Goal: Information Seeking & Learning: Learn about a topic

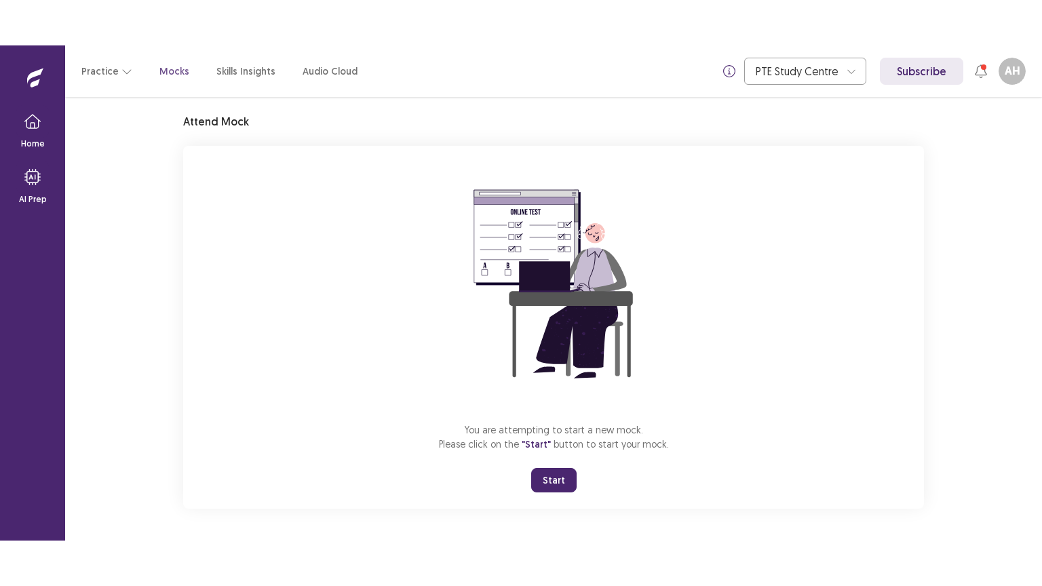
scroll to position [40, 0]
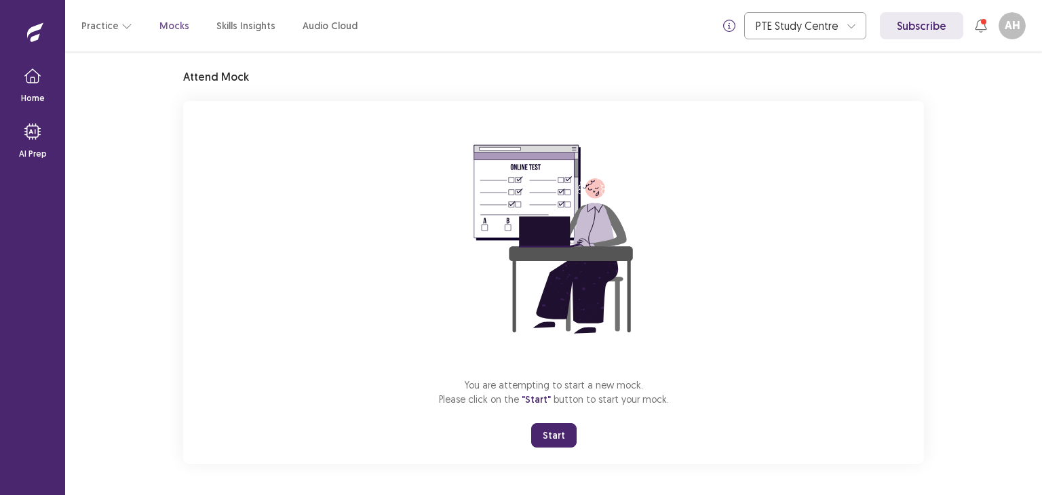
click at [973, 153] on div "Mock Default Full Attend Mock You are attempting to start a new mock. Please cl…" at bounding box center [553, 273] width 976 height 443
click at [554, 443] on button "Start" at bounding box center [553, 435] width 45 height 24
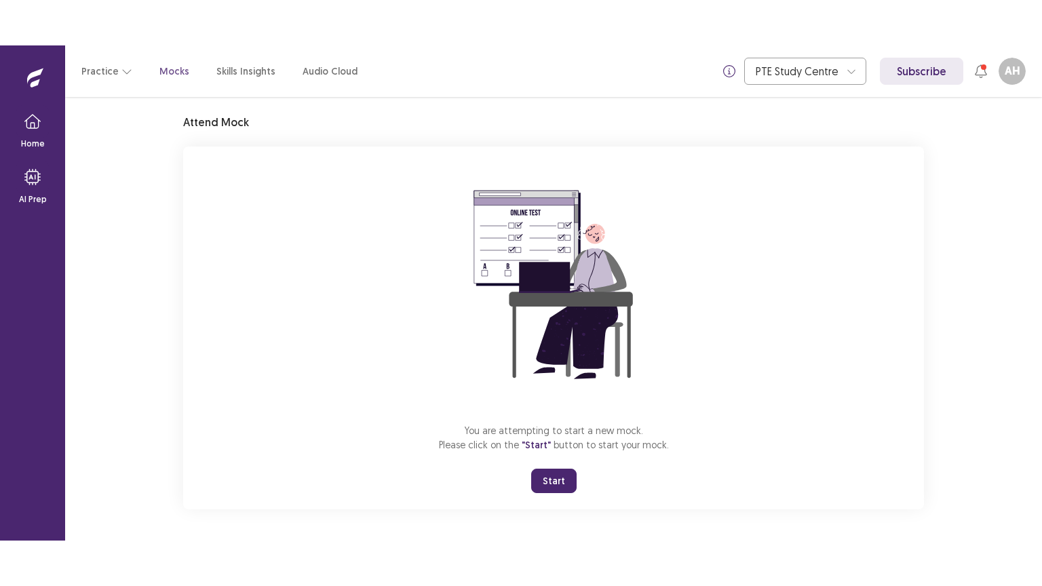
scroll to position [0, 0]
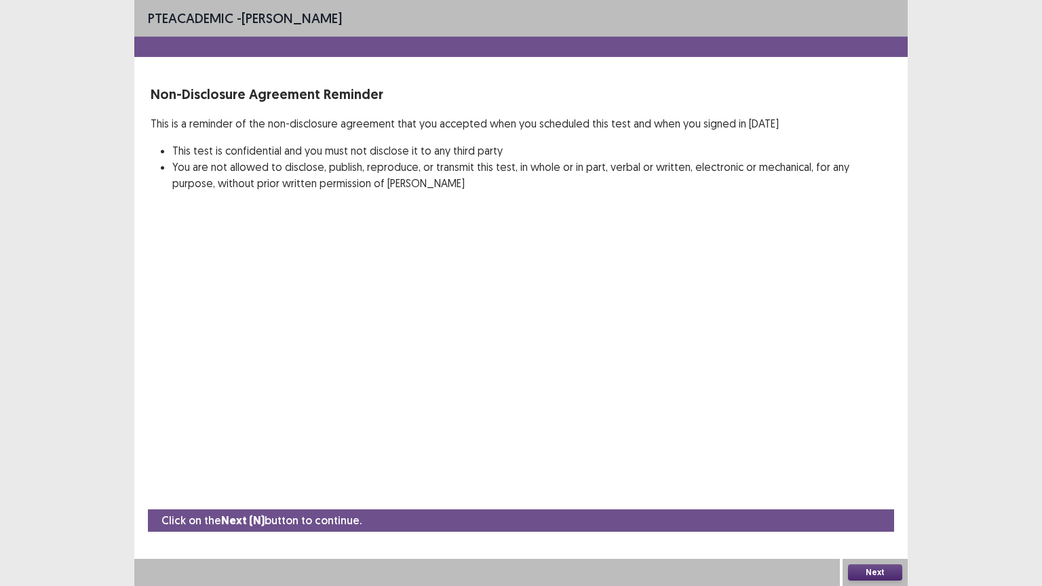
click at [871, 494] on button "Next" at bounding box center [875, 572] width 54 height 16
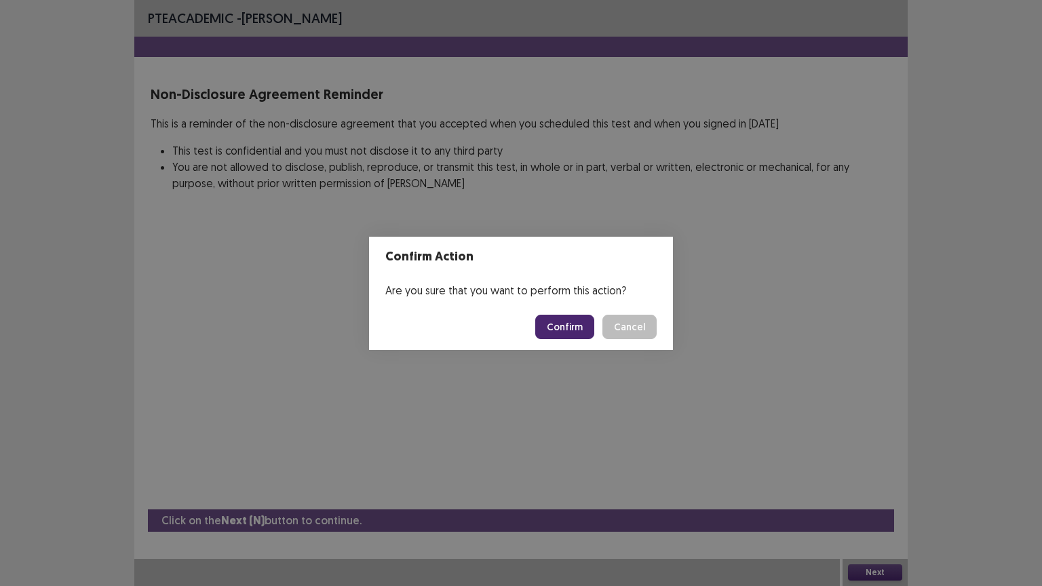
click at [577, 334] on button "Confirm" at bounding box center [564, 327] width 59 height 24
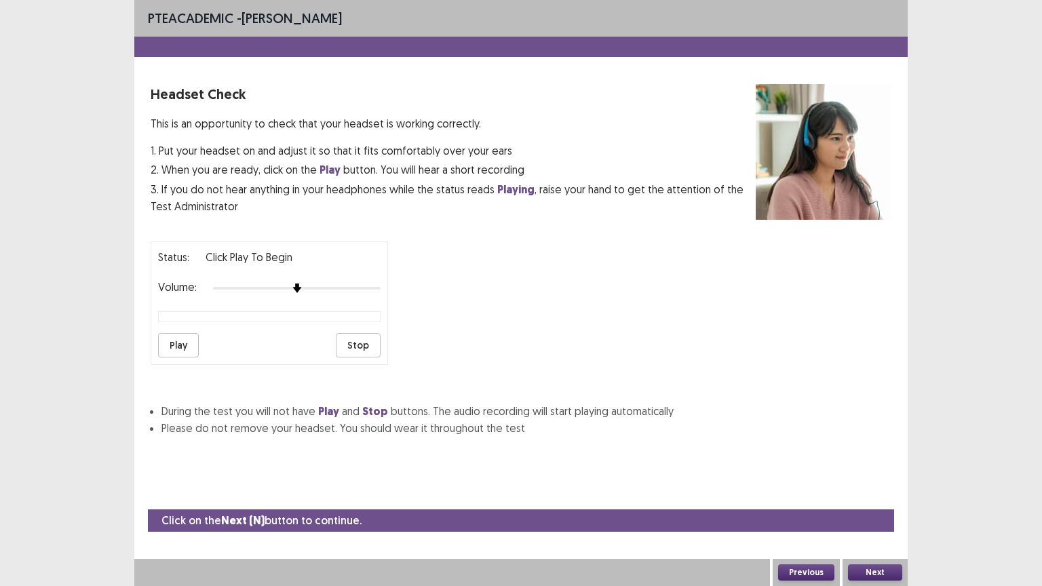
click at [169, 342] on button "Play" at bounding box center [178, 345] width 41 height 24
click at [875, 494] on button "Next" at bounding box center [875, 572] width 54 height 16
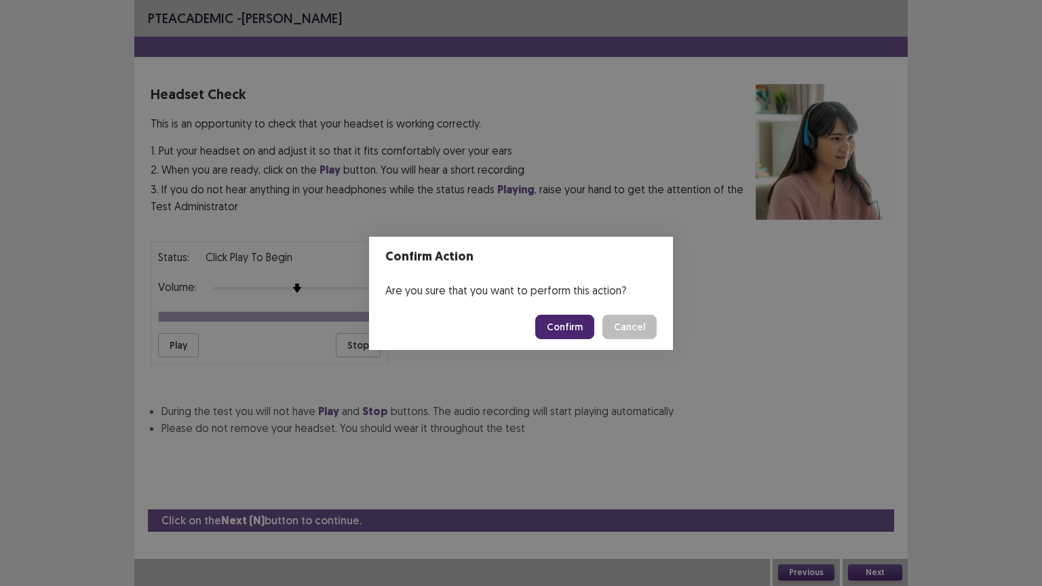
click at [574, 330] on button "Confirm" at bounding box center [564, 327] width 59 height 24
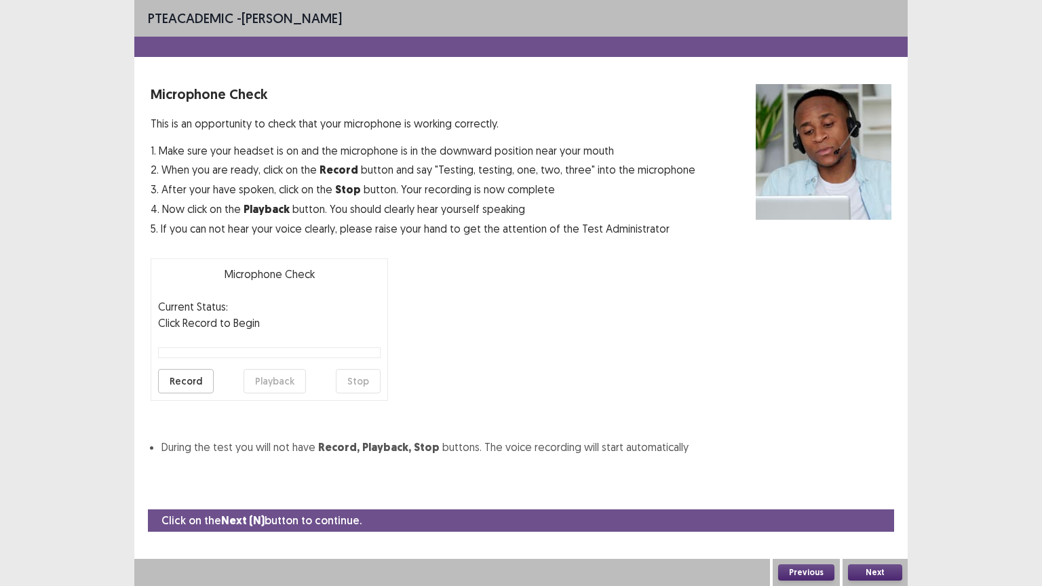
click at [193, 380] on button "Record" at bounding box center [186, 381] width 56 height 24
click at [180, 384] on button "Record" at bounding box center [186, 381] width 56 height 24
click at [360, 374] on button "Stop" at bounding box center [358, 381] width 45 height 24
click at [288, 382] on button "Playback" at bounding box center [274, 381] width 62 height 24
click at [865, 494] on button "Next" at bounding box center [875, 572] width 54 height 16
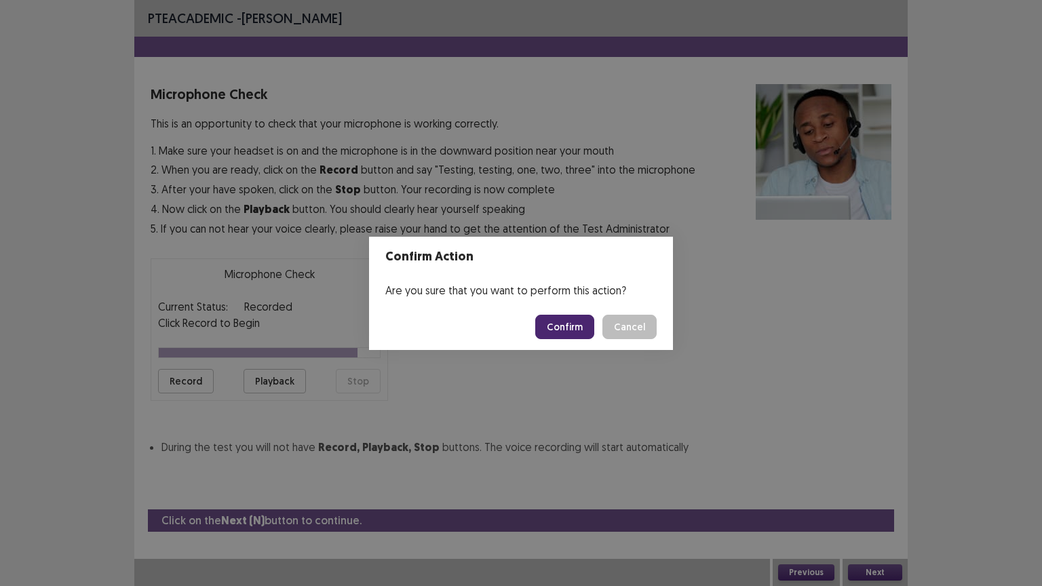
click at [589, 334] on button "Confirm" at bounding box center [564, 327] width 59 height 24
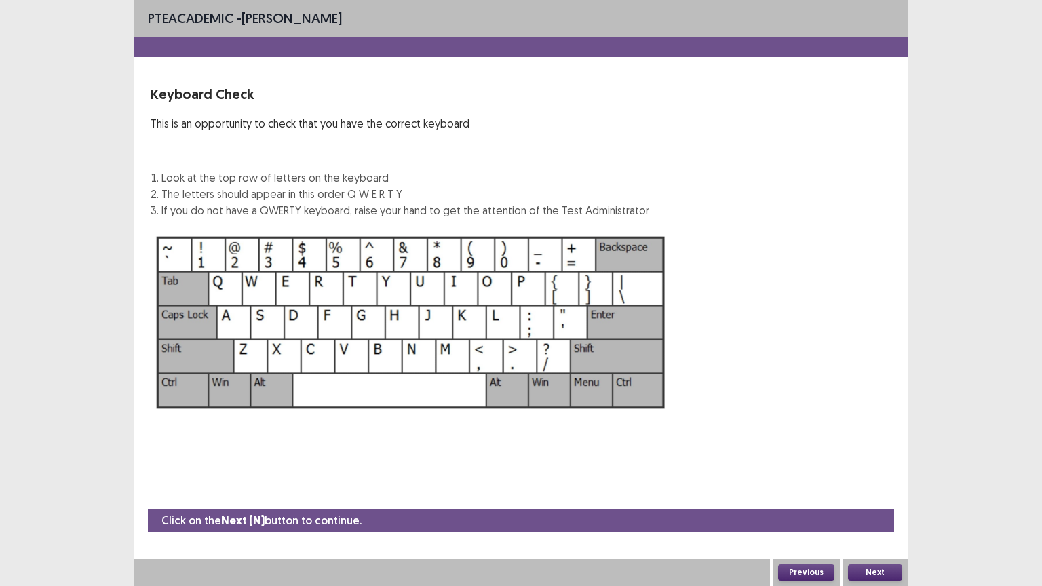
click at [877, 494] on button "Next" at bounding box center [875, 572] width 54 height 16
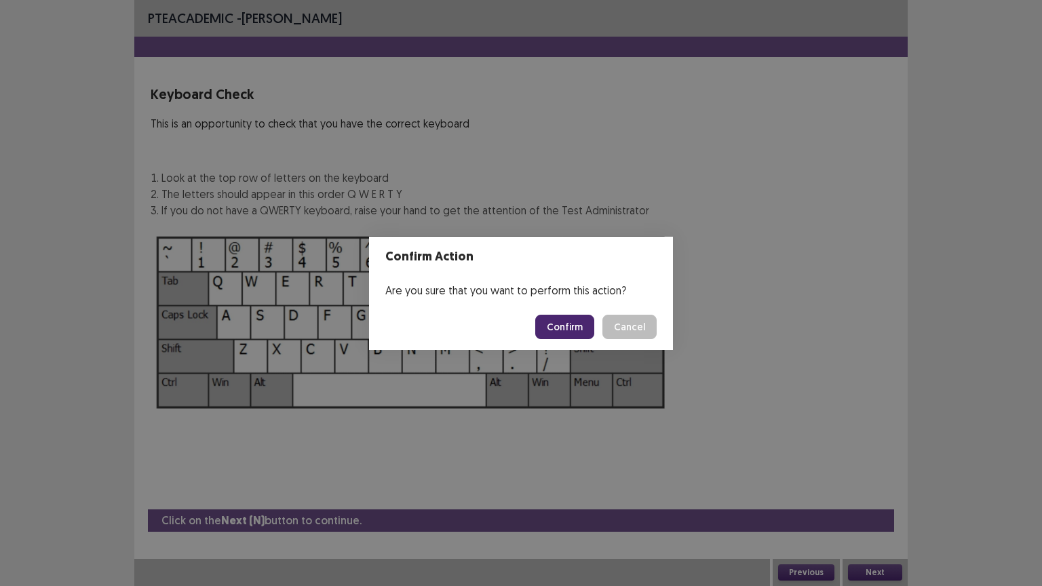
click at [563, 329] on button "Confirm" at bounding box center [564, 327] width 59 height 24
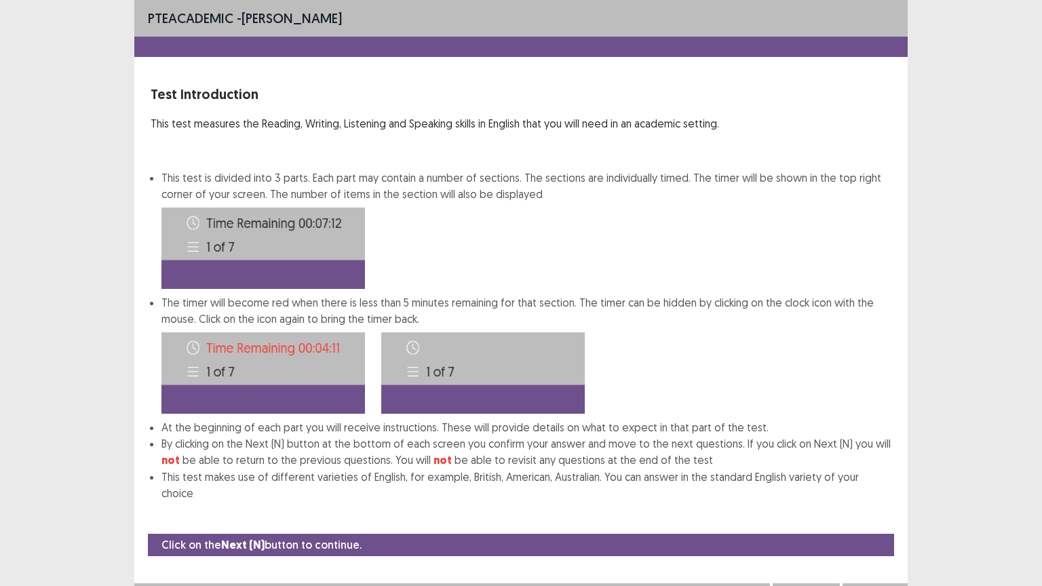
scroll to position [1, 0]
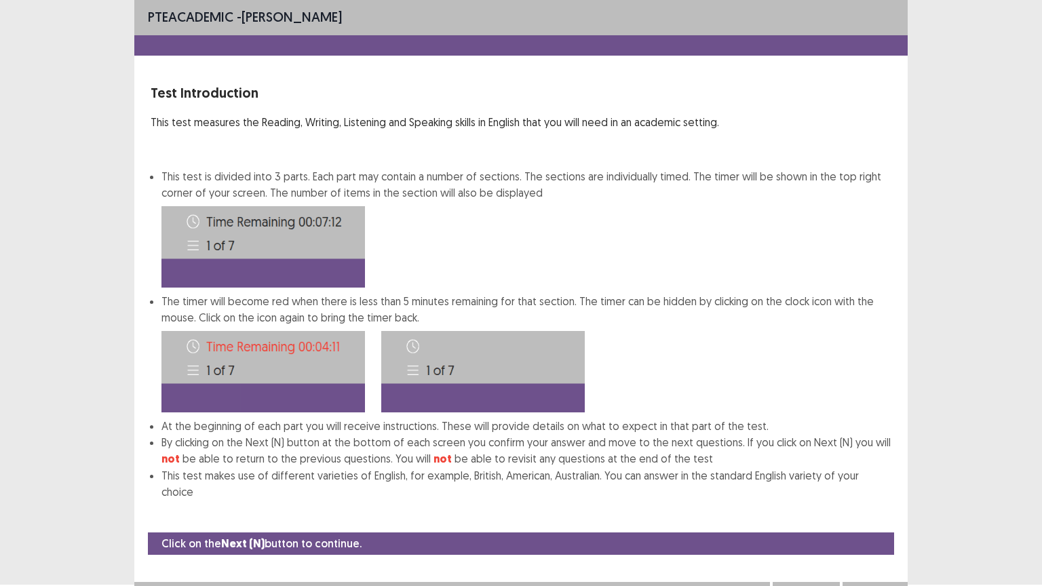
click at [887, 494] on button "Next" at bounding box center [875, 595] width 54 height 16
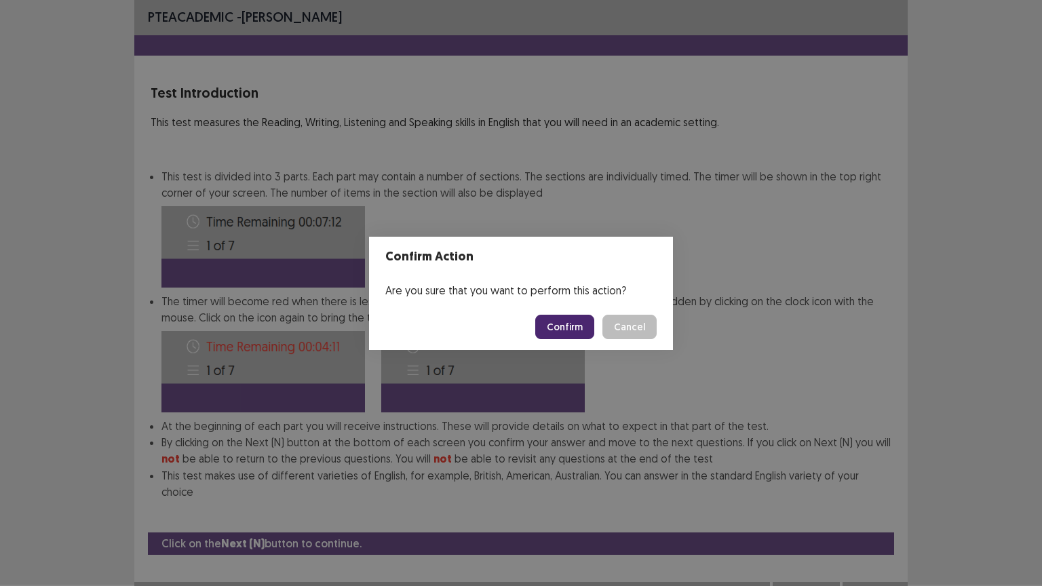
click at [567, 319] on button "Confirm" at bounding box center [564, 327] width 59 height 24
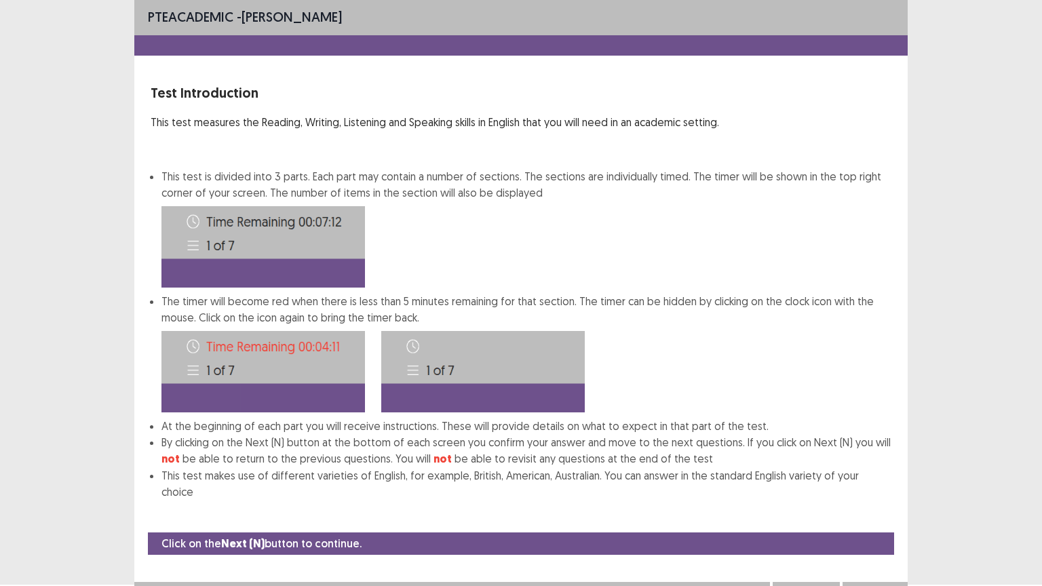
scroll to position [0, 0]
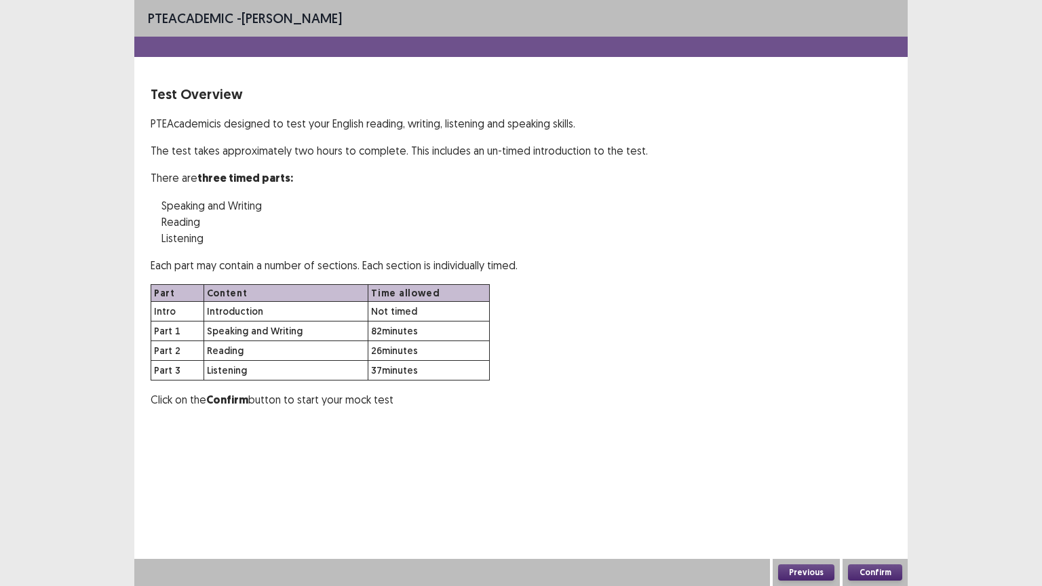
click at [874, 494] on button "Confirm" at bounding box center [875, 572] width 54 height 16
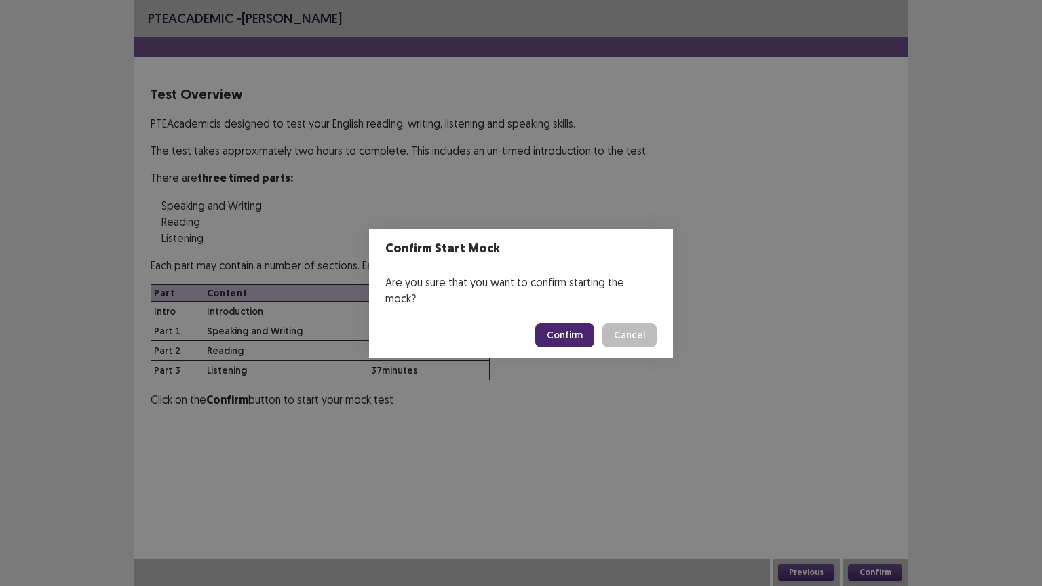
click at [575, 323] on button "Confirm" at bounding box center [564, 335] width 59 height 24
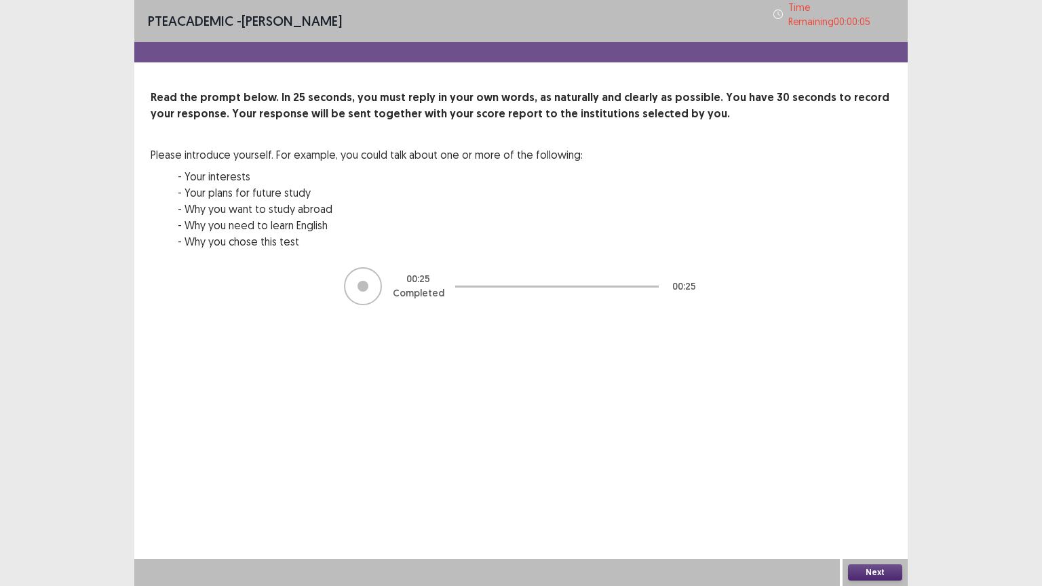
click at [875, 494] on button "Next" at bounding box center [875, 572] width 54 height 16
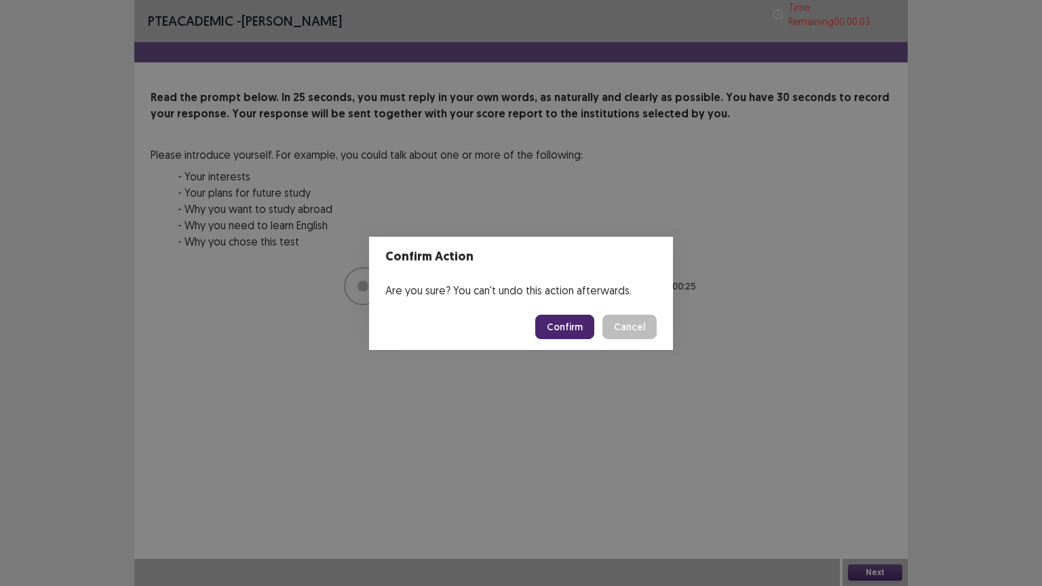
click at [570, 318] on button "Confirm" at bounding box center [564, 327] width 59 height 24
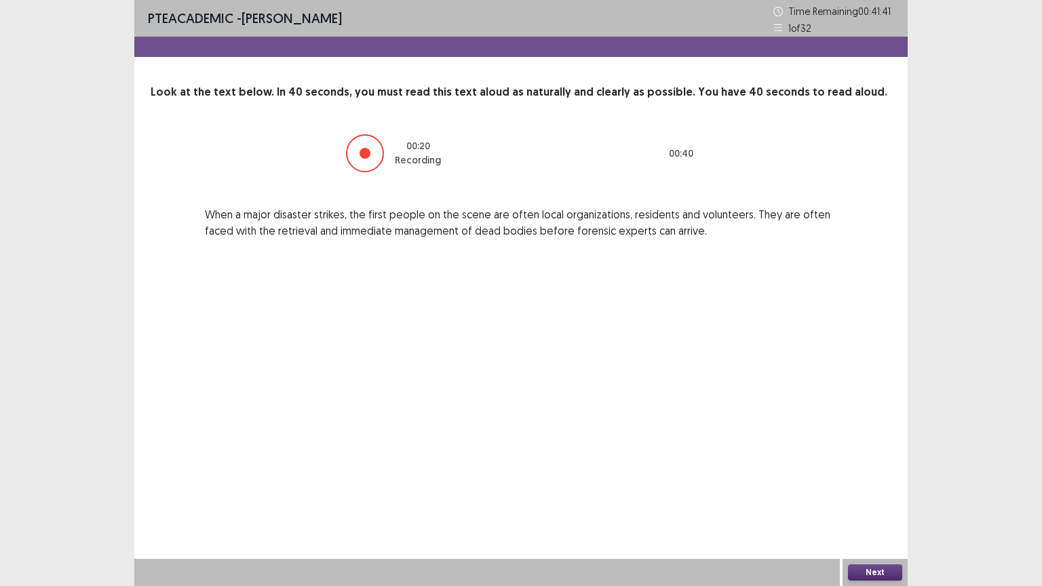
click at [884, 494] on button "Next" at bounding box center [875, 572] width 54 height 16
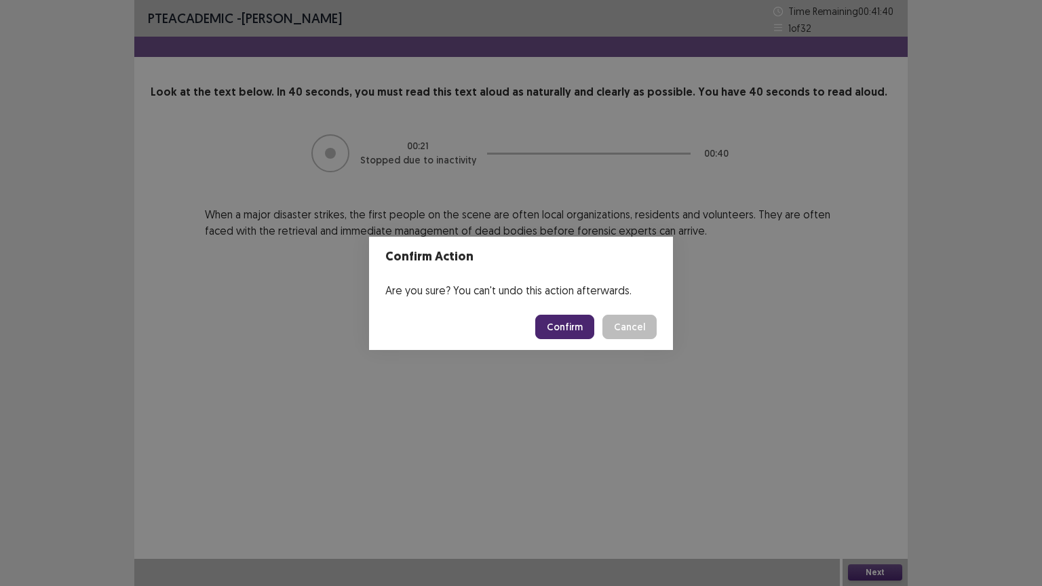
click at [567, 328] on button "Confirm" at bounding box center [564, 327] width 59 height 24
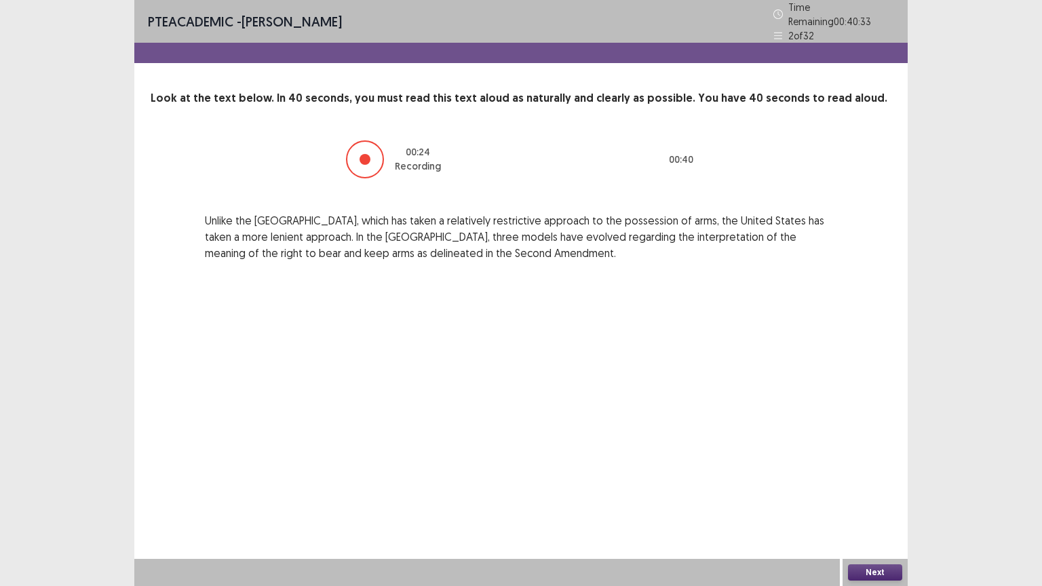
click at [861, 494] on button "Next" at bounding box center [875, 572] width 54 height 16
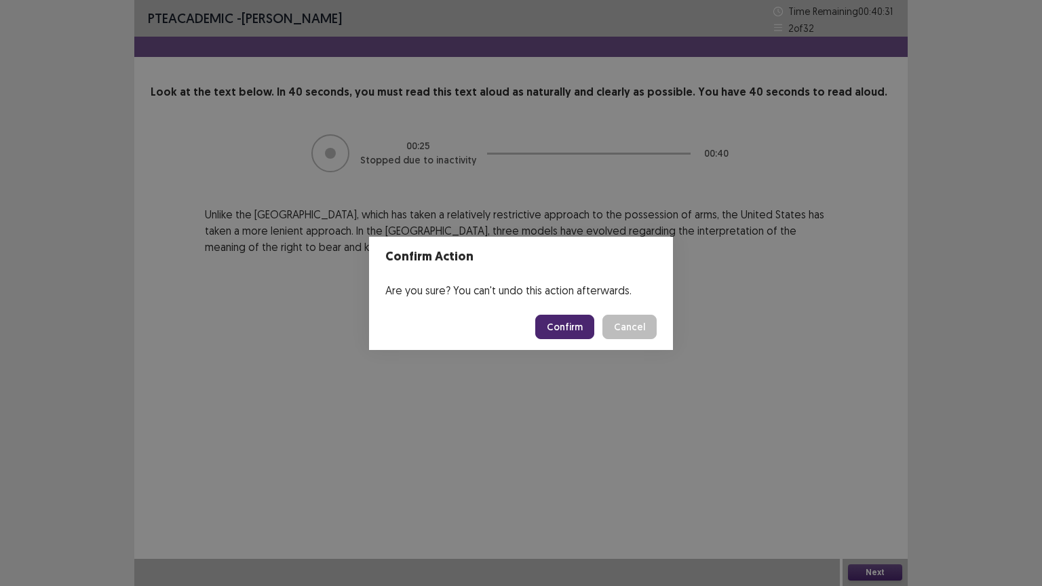
click at [557, 321] on button "Confirm" at bounding box center [564, 327] width 59 height 24
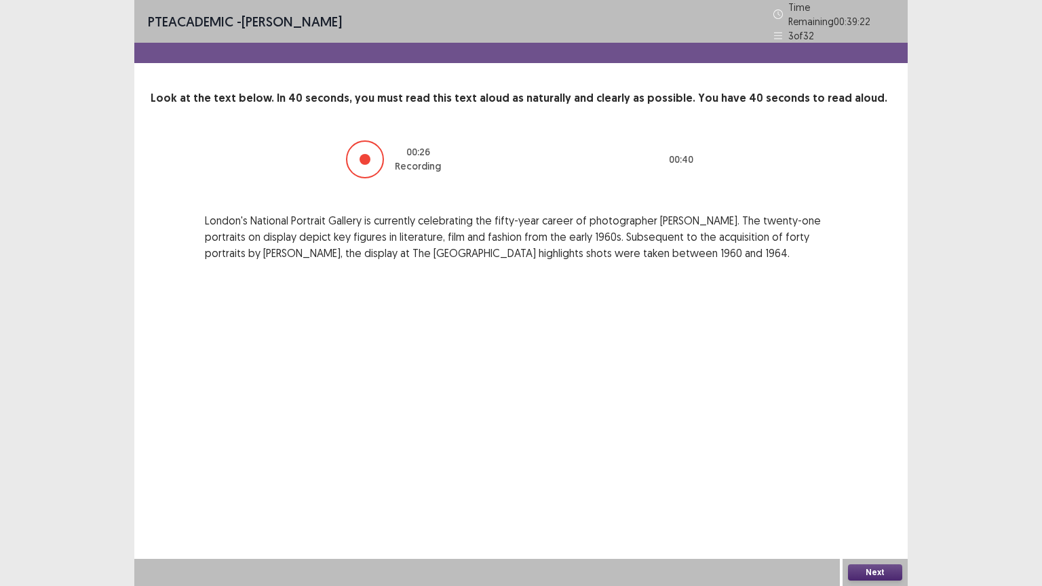
click at [878, 494] on button "Next" at bounding box center [875, 572] width 54 height 16
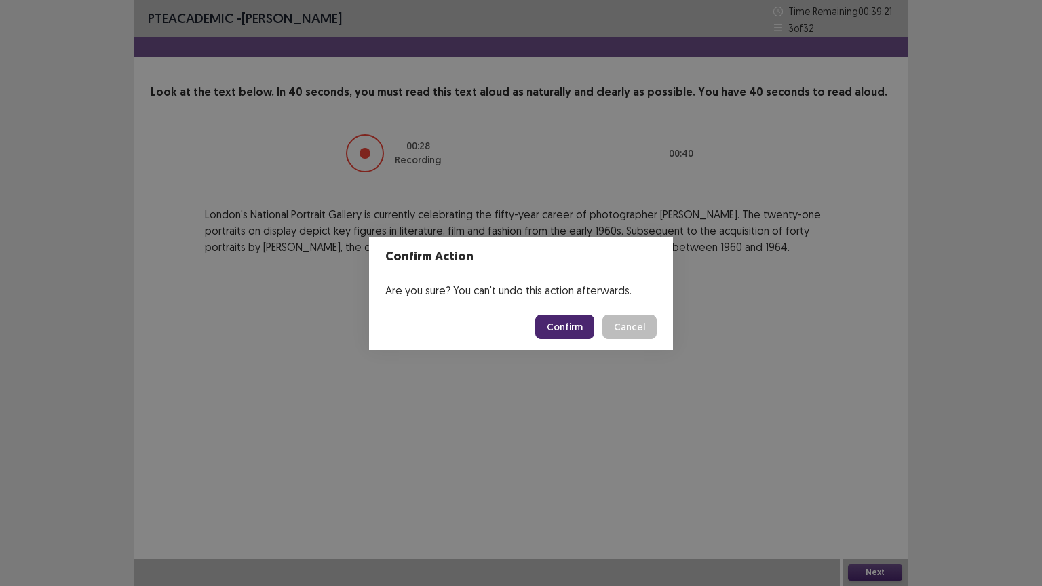
click at [573, 330] on button "Confirm" at bounding box center [564, 327] width 59 height 24
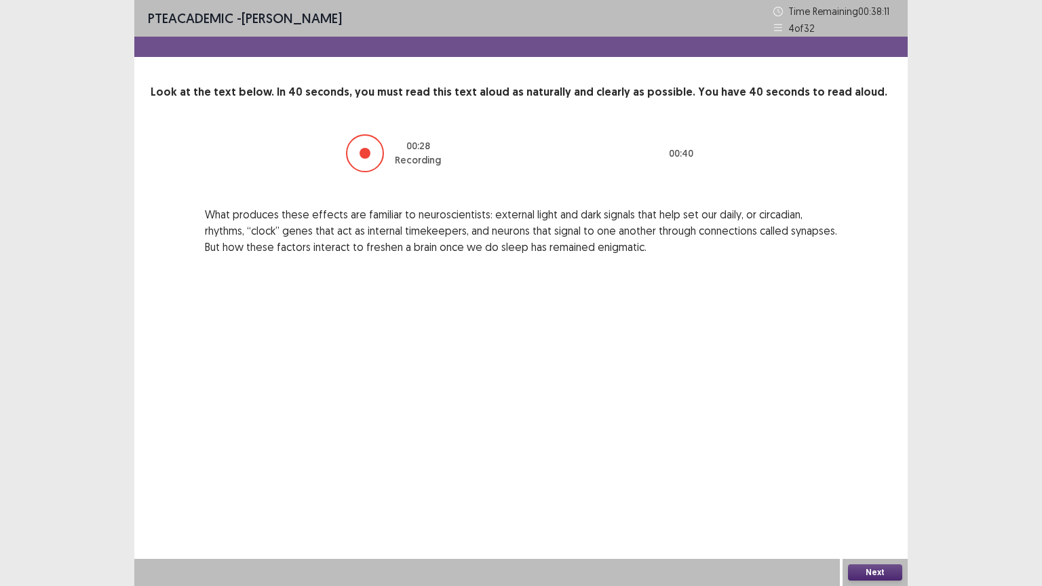
click at [856, 494] on button "Next" at bounding box center [875, 572] width 54 height 16
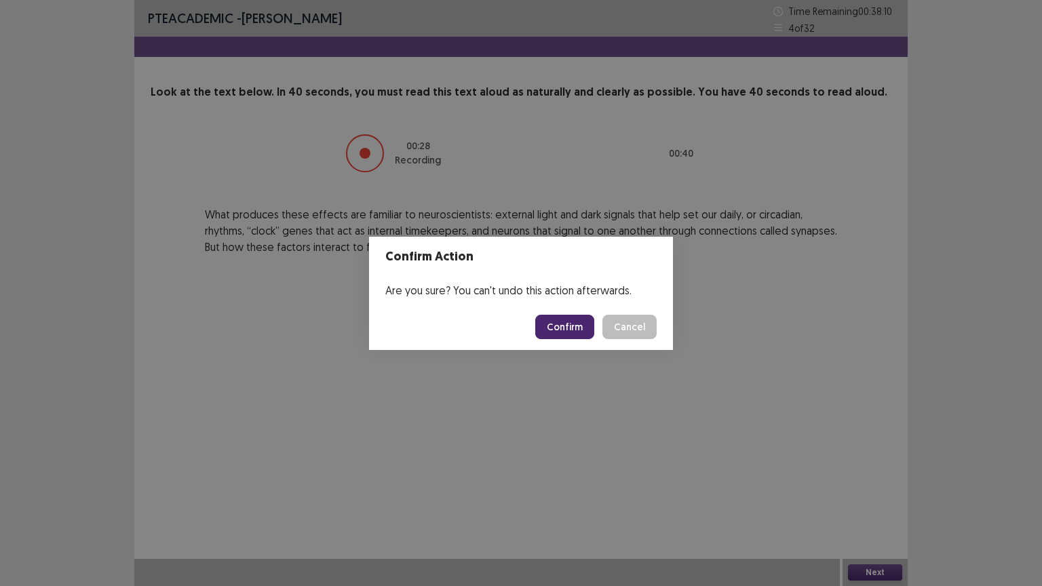
click at [561, 323] on button "Confirm" at bounding box center [564, 327] width 59 height 24
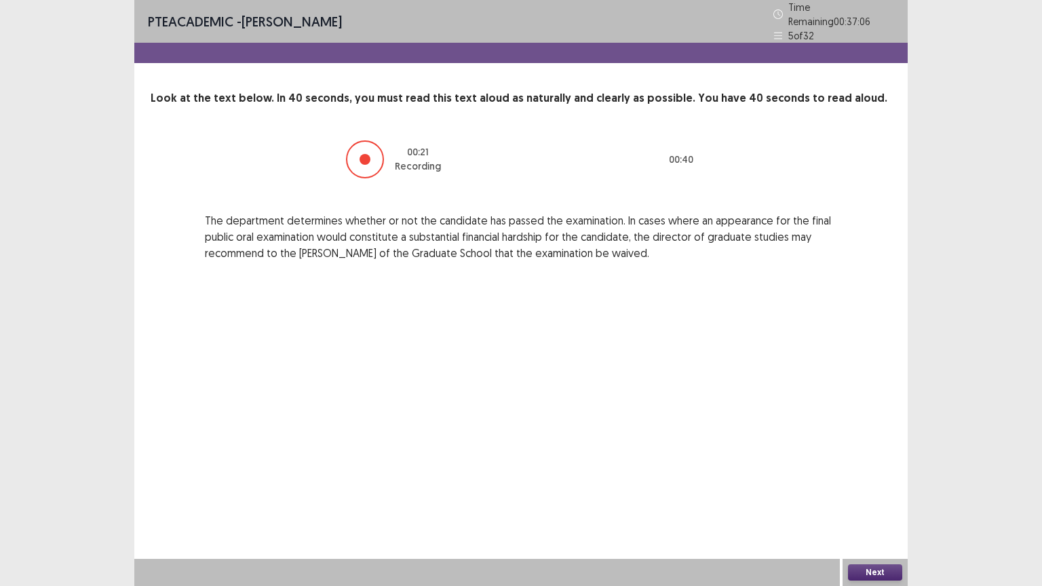
click at [875, 494] on button "Next" at bounding box center [875, 572] width 54 height 16
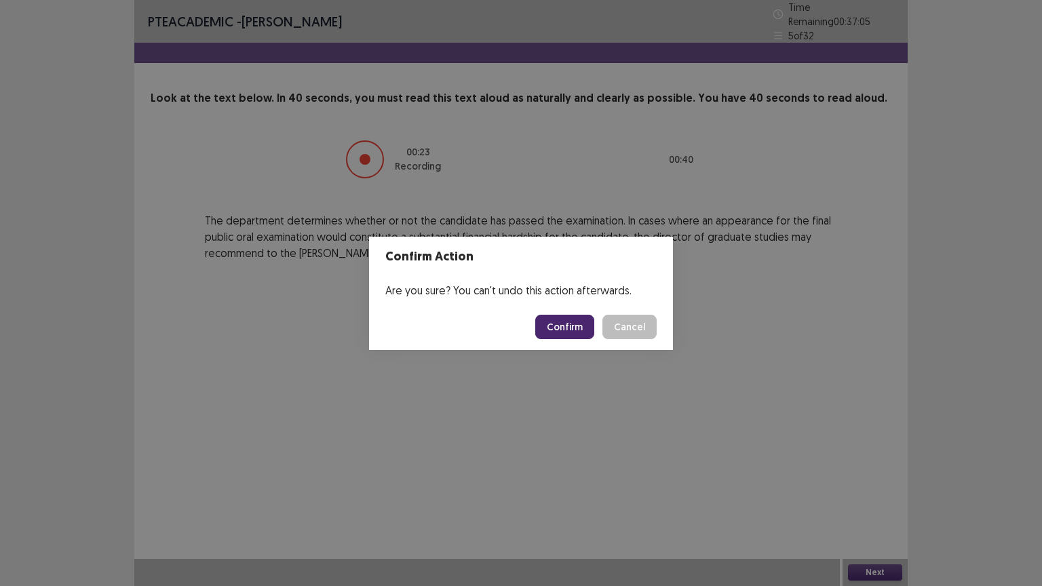
click at [558, 325] on button "Confirm" at bounding box center [564, 327] width 59 height 24
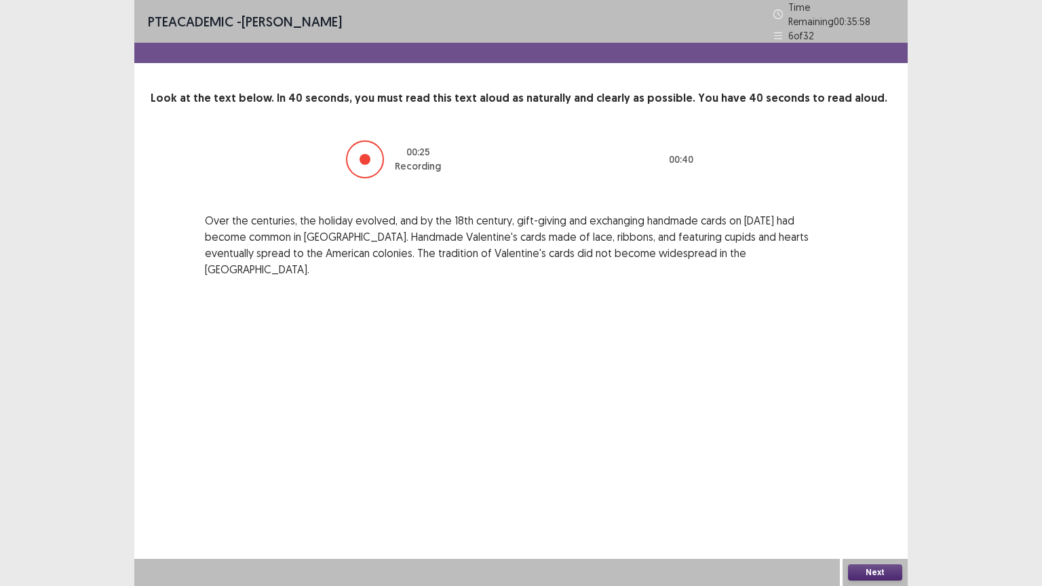
click at [881, 494] on button "Next" at bounding box center [875, 572] width 54 height 16
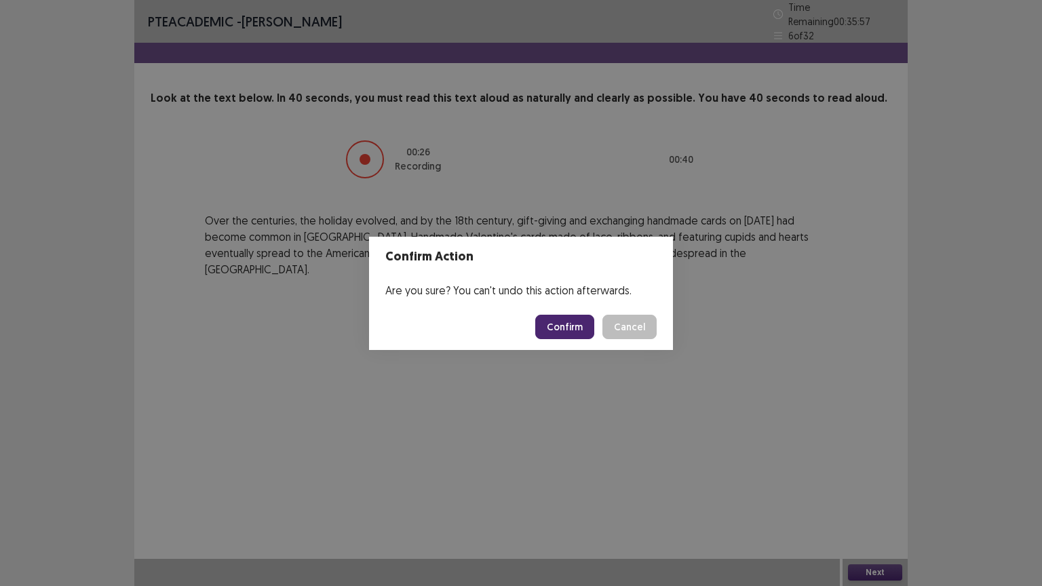
click at [581, 325] on button "Confirm" at bounding box center [564, 327] width 59 height 24
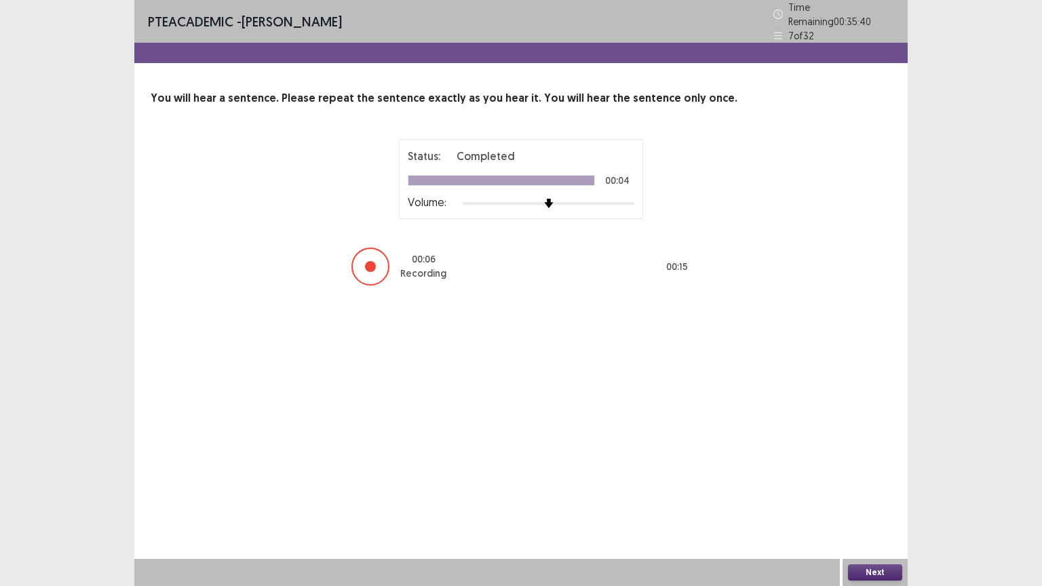
click at [871, 494] on button "Next" at bounding box center [875, 572] width 54 height 16
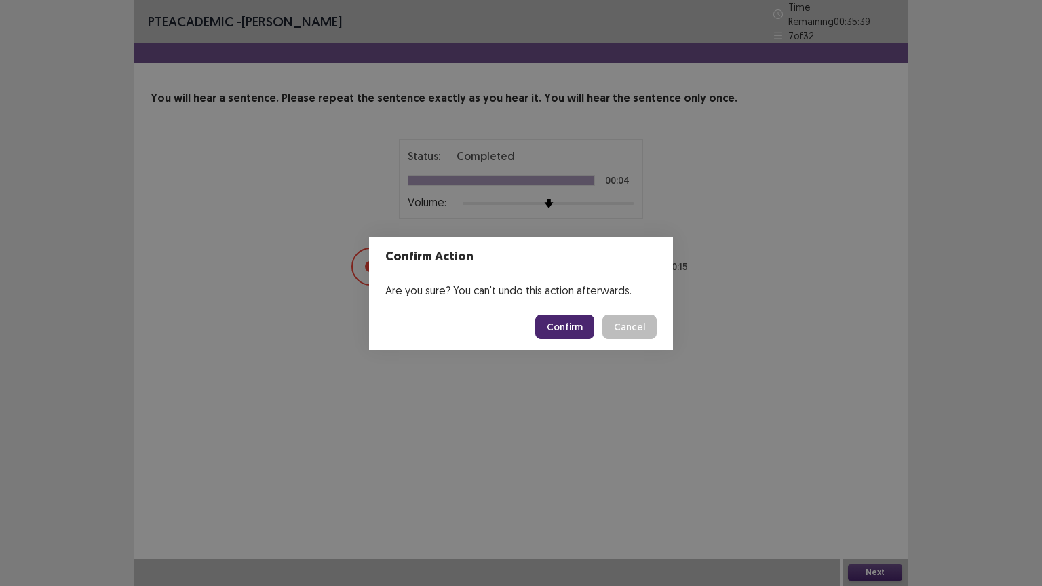
click at [580, 324] on button "Confirm" at bounding box center [564, 327] width 59 height 24
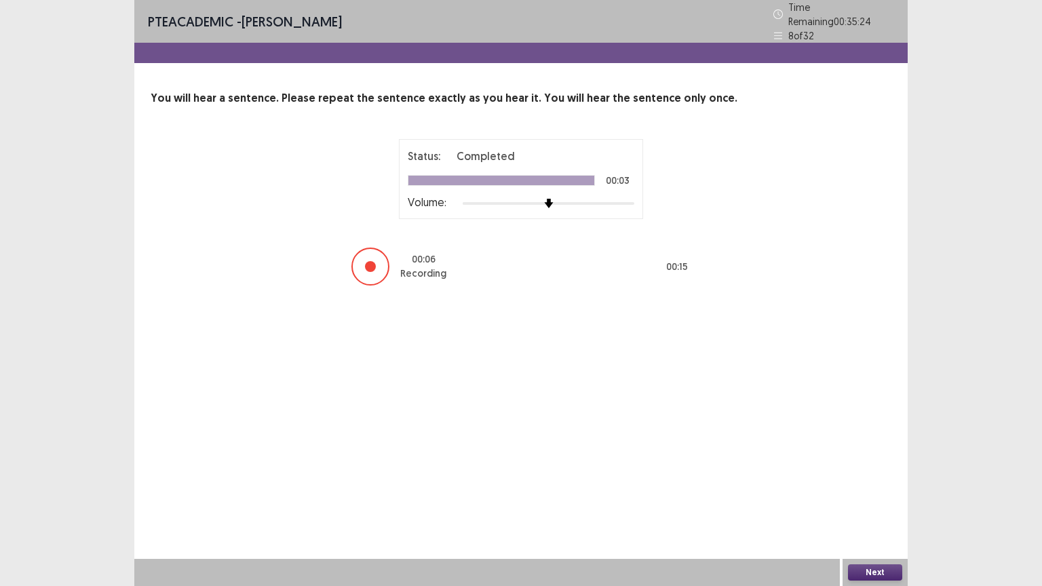
click at [899, 494] on button "Next" at bounding box center [875, 572] width 54 height 16
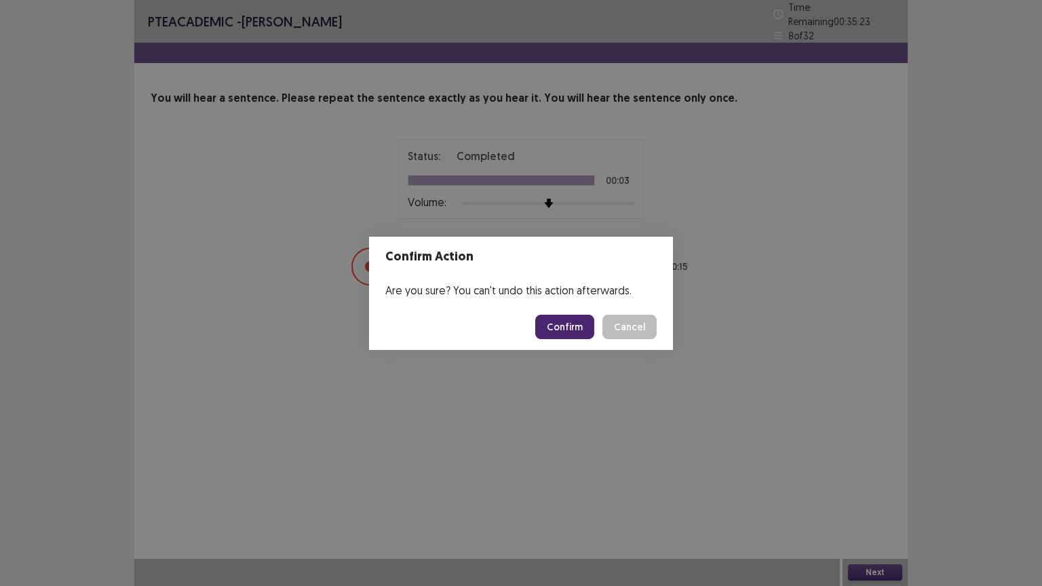
click at [579, 329] on button "Confirm" at bounding box center [564, 327] width 59 height 24
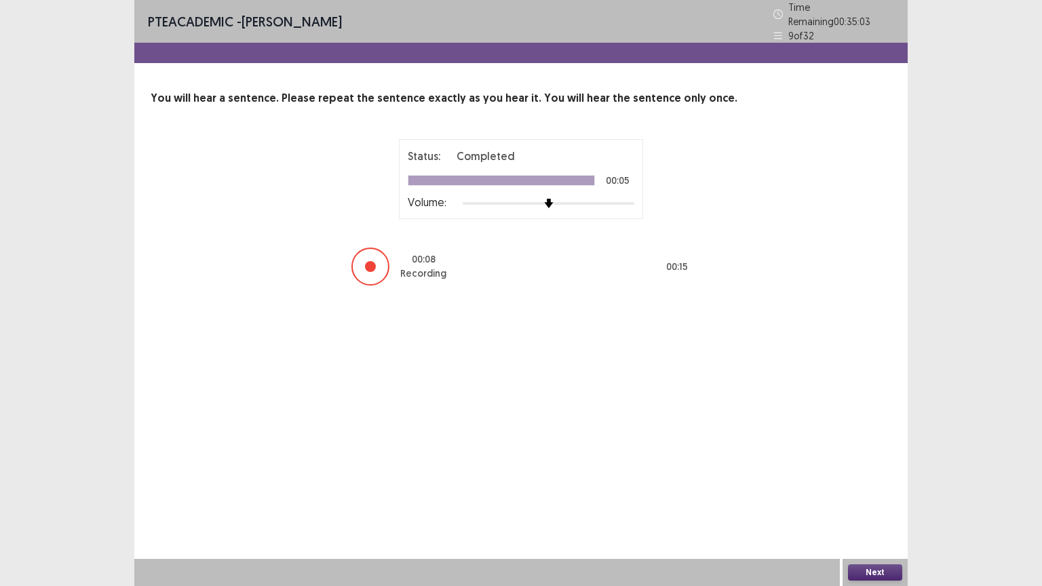
click at [868, 494] on button "Next" at bounding box center [875, 572] width 54 height 16
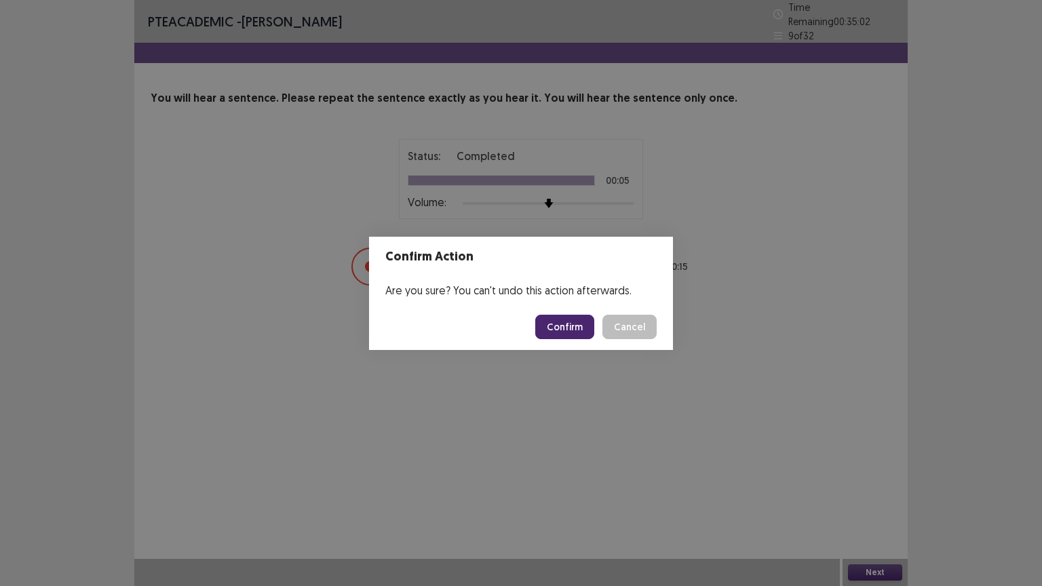
click at [567, 331] on button "Confirm" at bounding box center [564, 327] width 59 height 24
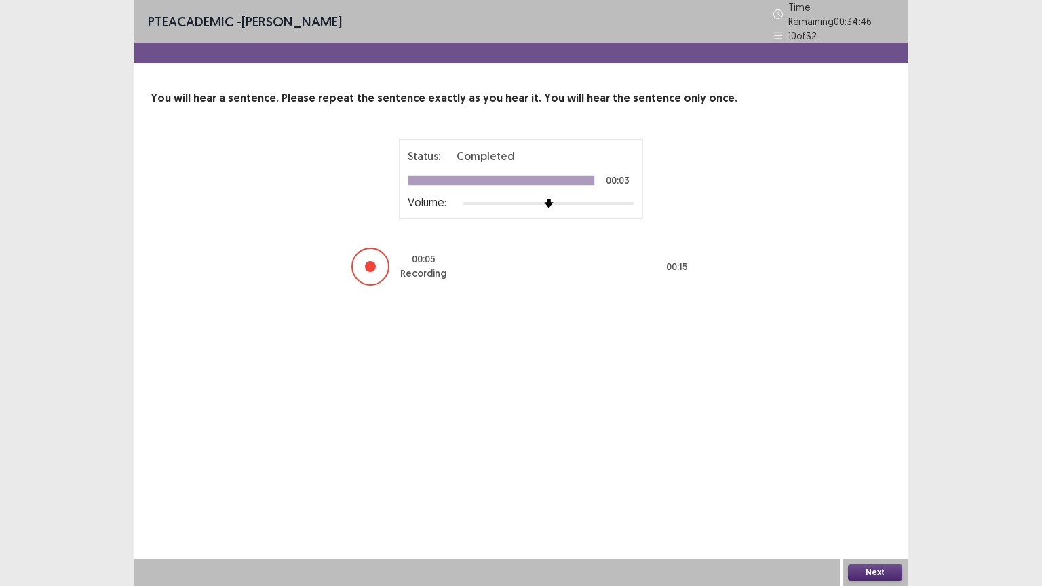
click at [865, 494] on button "Next" at bounding box center [875, 572] width 54 height 16
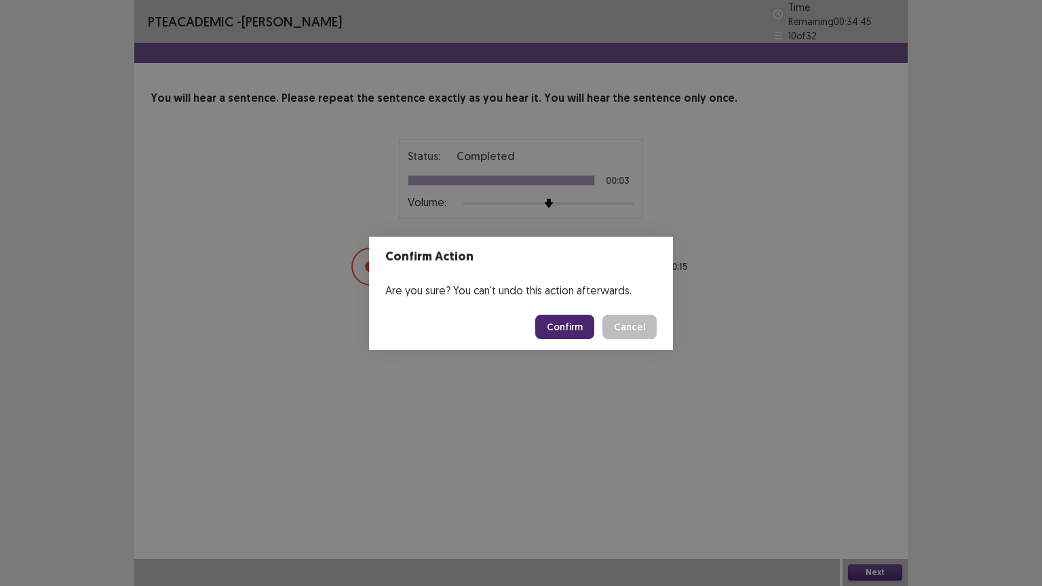
click at [567, 325] on button "Confirm" at bounding box center [564, 327] width 59 height 24
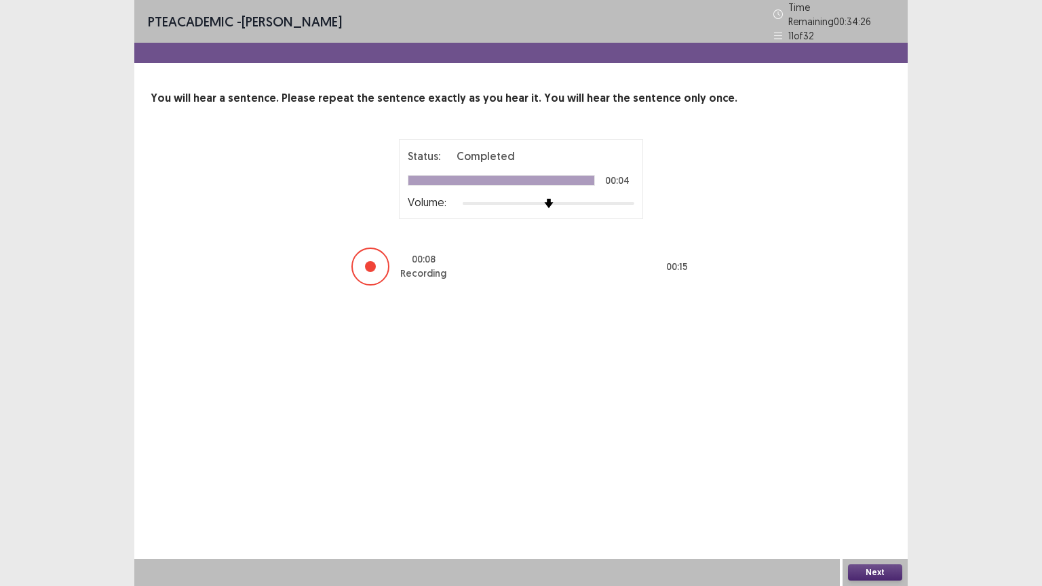
click at [873, 494] on button "Next" at bounding box center [875, 572] width 54 height 16
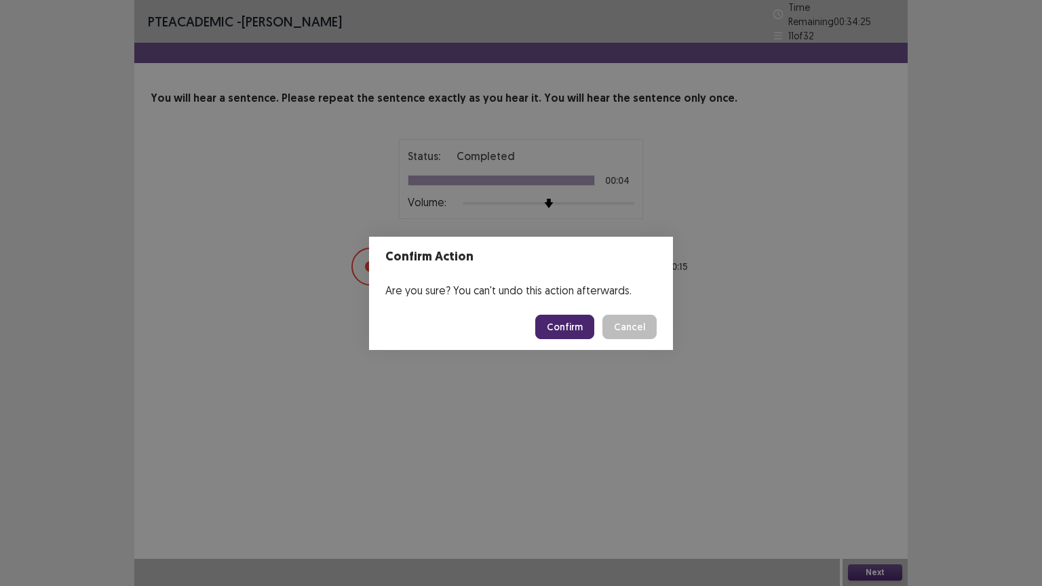
click at [560, 323] on button "Confirm" at bounding box center [564, 327] width 59 height 24
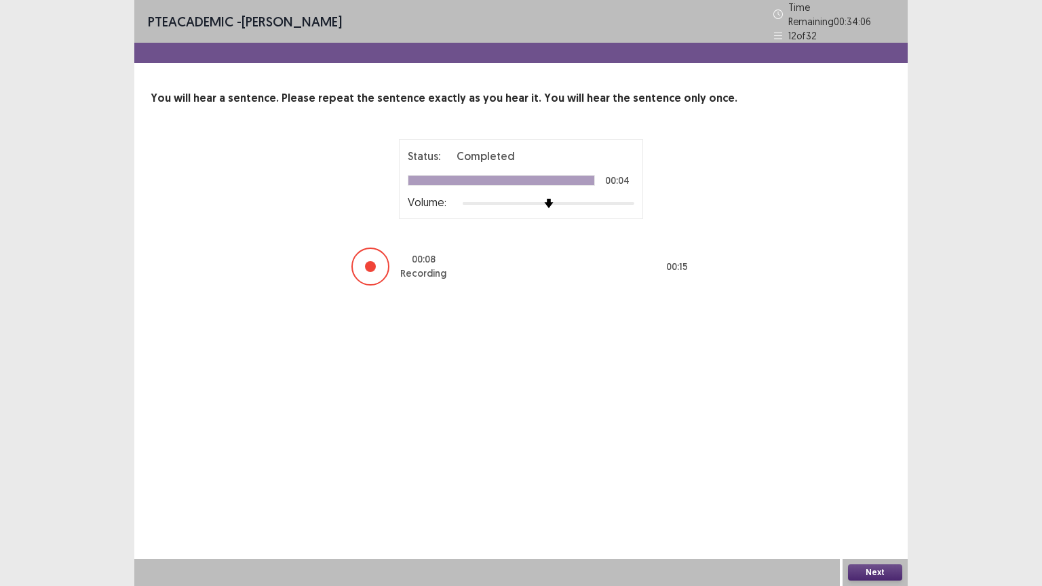
click at [894, 494] on button "Next" at bounding box center [875, 572] width 54 height 16
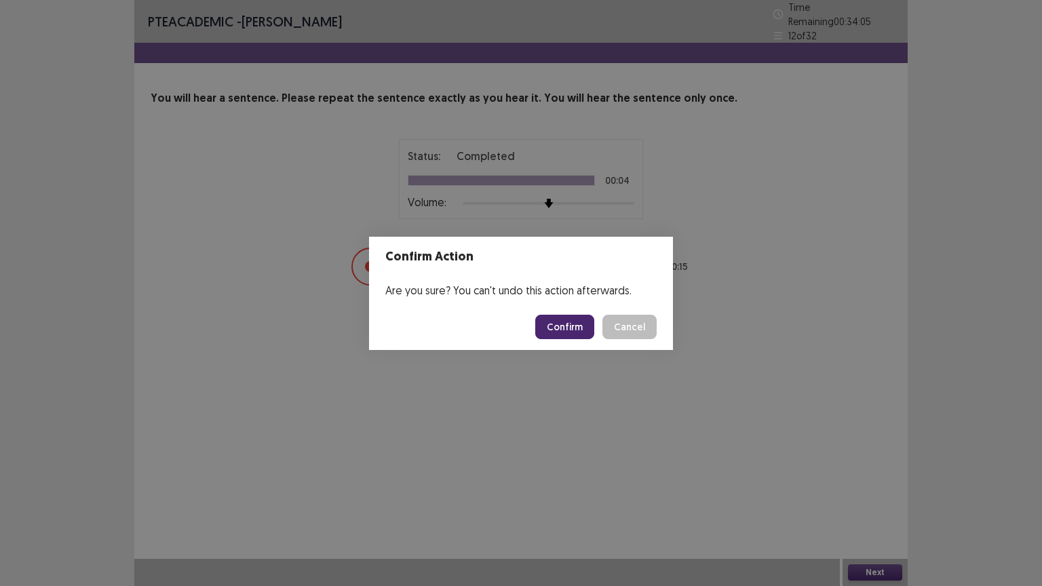
click at [557, 323] on button "Confirm" at bounding box center [564, 327] width 59 height 24
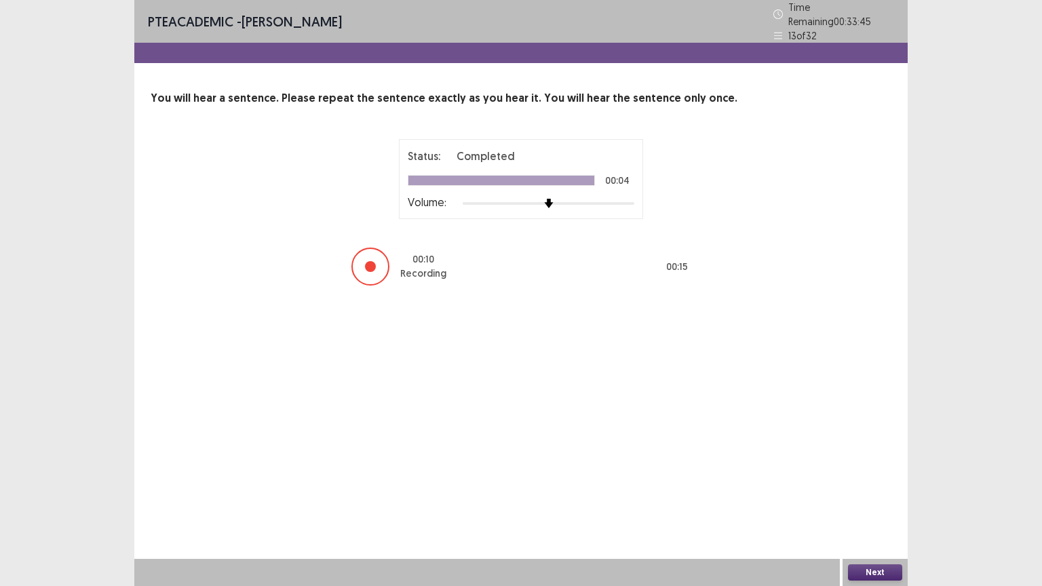
click at [868, 494] on button "Next" at bounding box center [875, 572] width 54 height 16
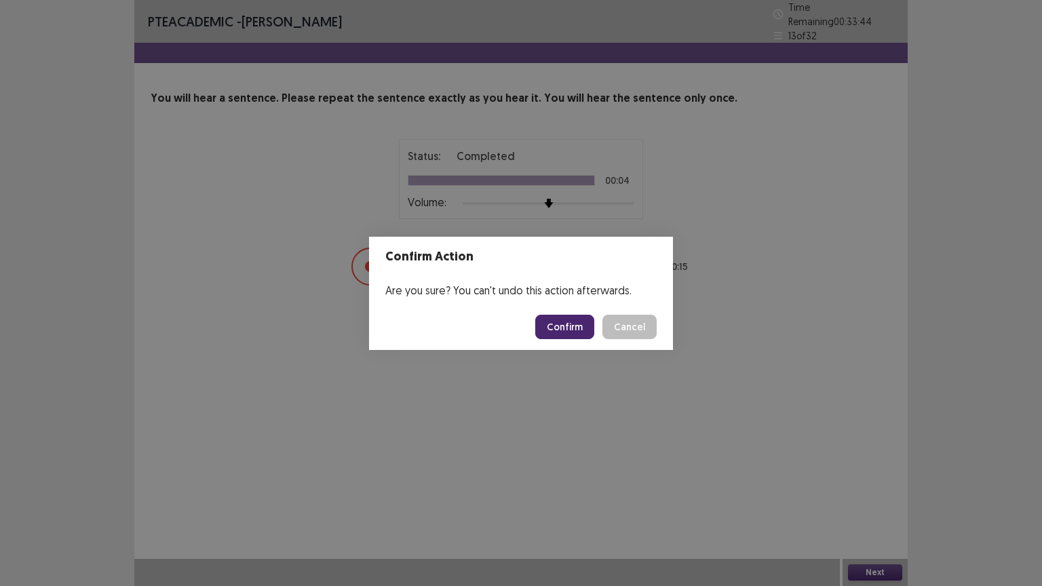
click at [556, 328] on button "Confirm" at bounding box center [564, 327] width 59 height 24
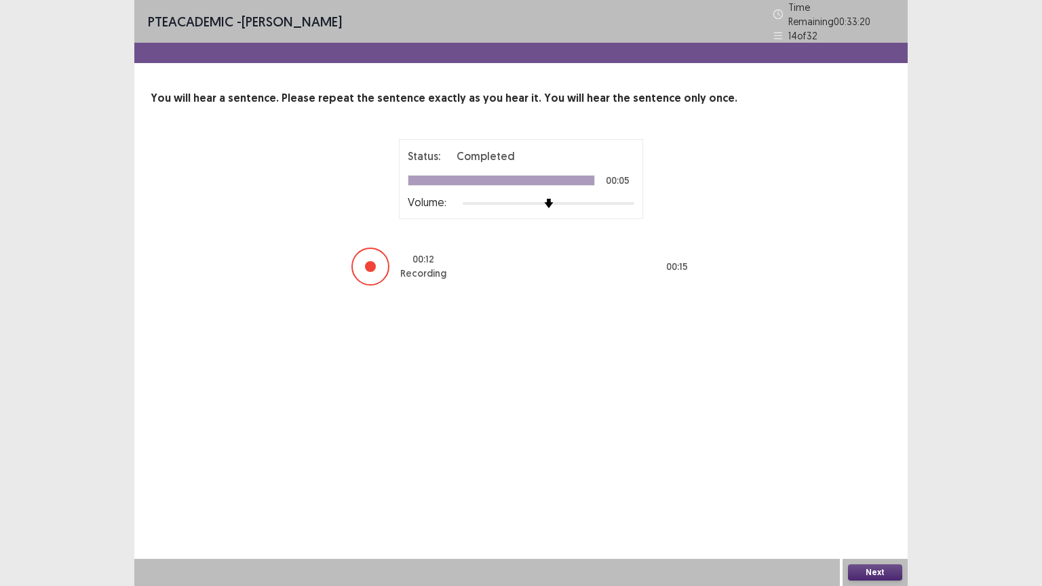
click at [867, 494] on button "Next" at bounding box center [875, 572] width 54 height 16
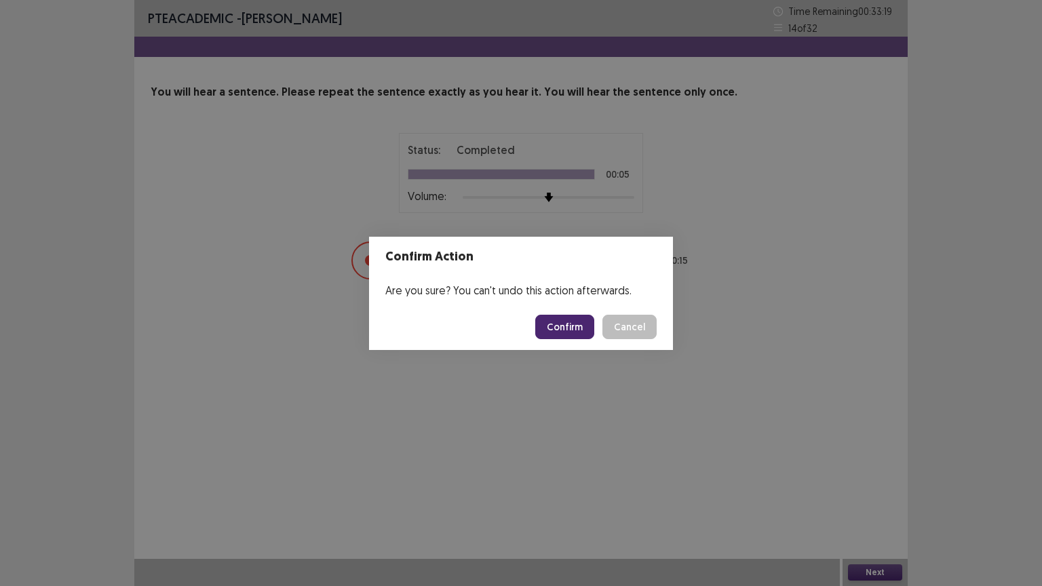
click at [589, 334] on button "Confirm" at bounding box center [564, 327] width 59 height 24
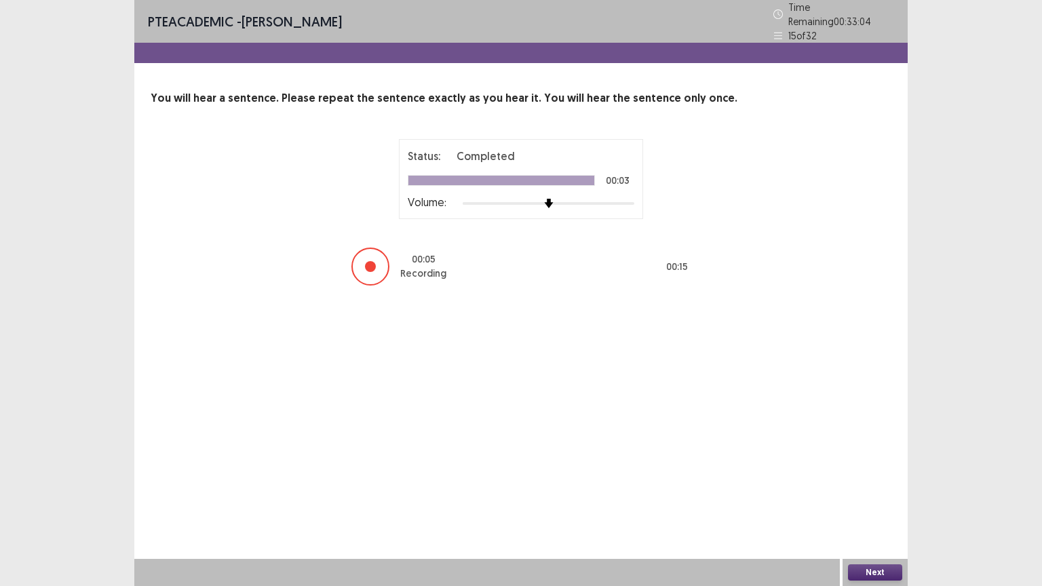
click at [877, 494] on button "Next" at bounding box center [875, 572] width 54 height 16
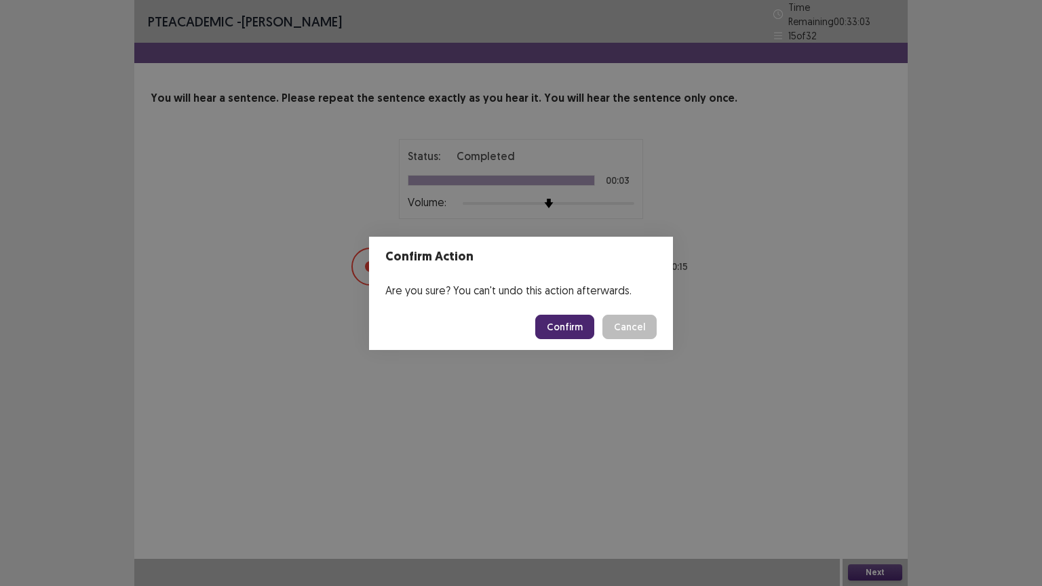
click at [567, 328] on button "Confirm" at bounding box center [564, 327] width 59 height 24
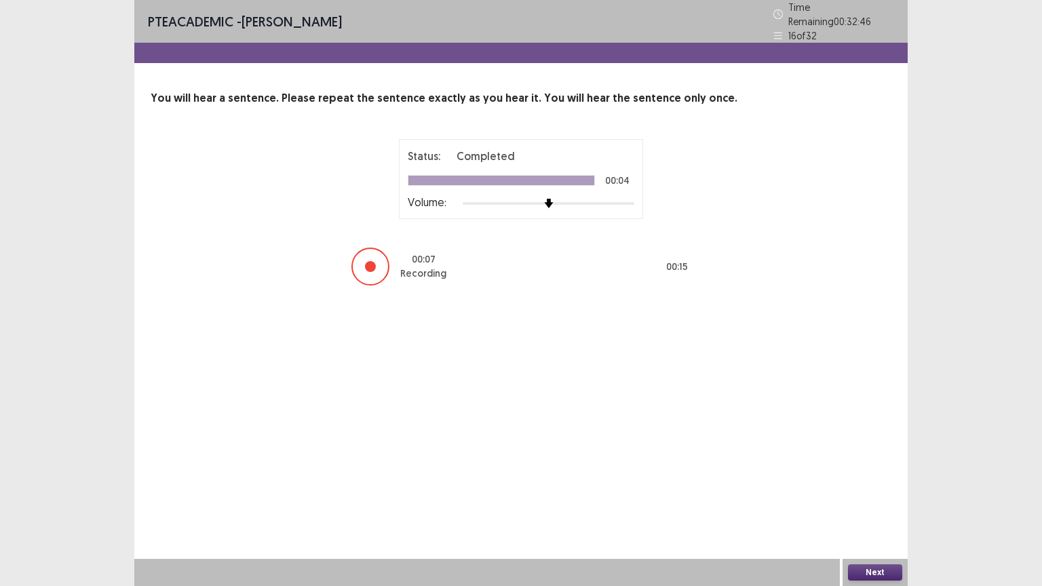
click at [863, 494] on button "Next" at bounding box center [875, 572] width 54 height 16
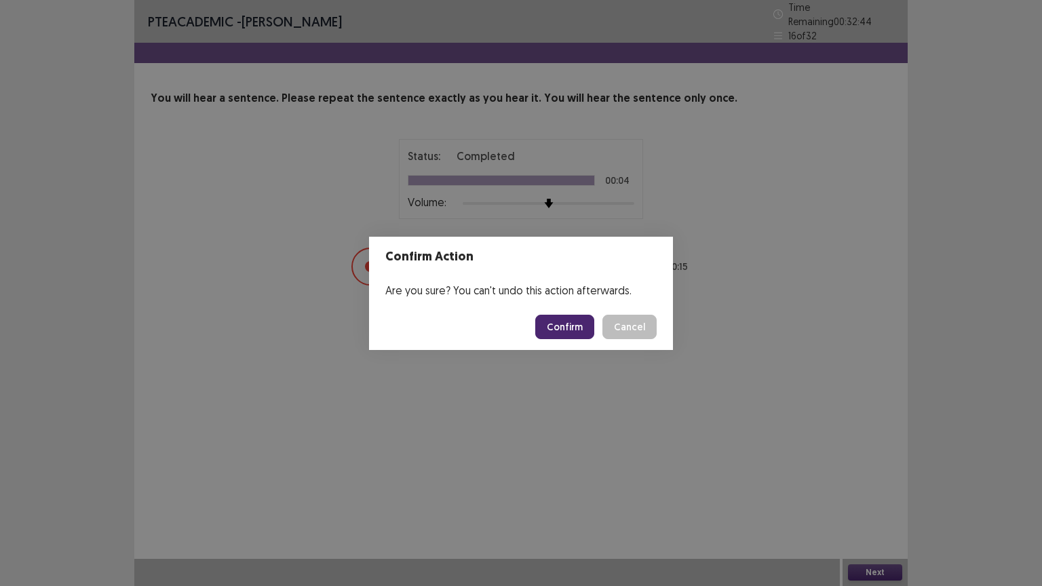
click at [574, 328] on button "Confirm" at bounding box center [564, 327] width 59 height 24
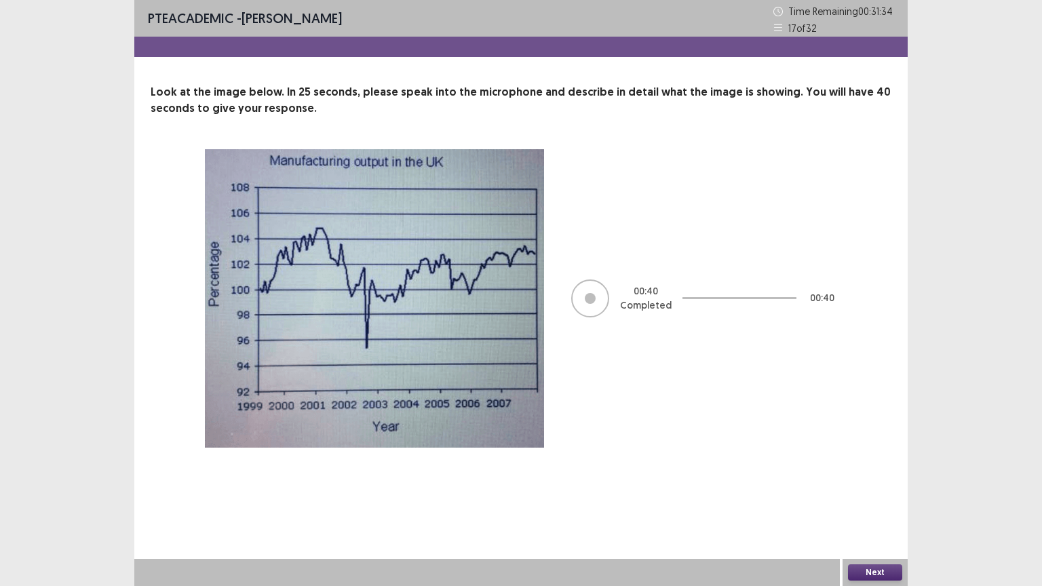
click at [875, 494] on button "Next" at bounding box center [875, 572] width 54 height 16
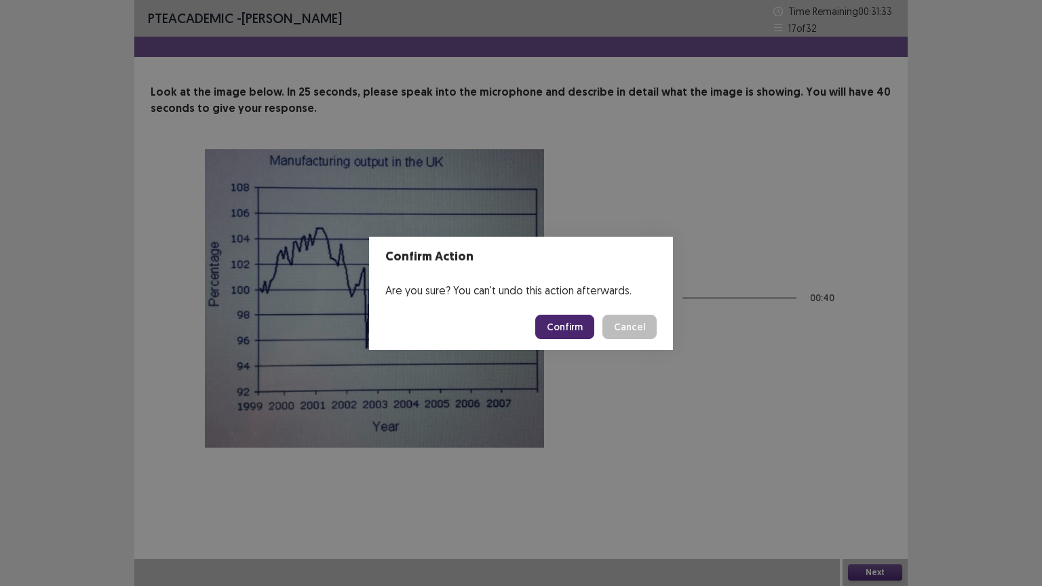
click at [567, 319] on button "Confirm" at bounding box center [564, 327] width 59 height 24
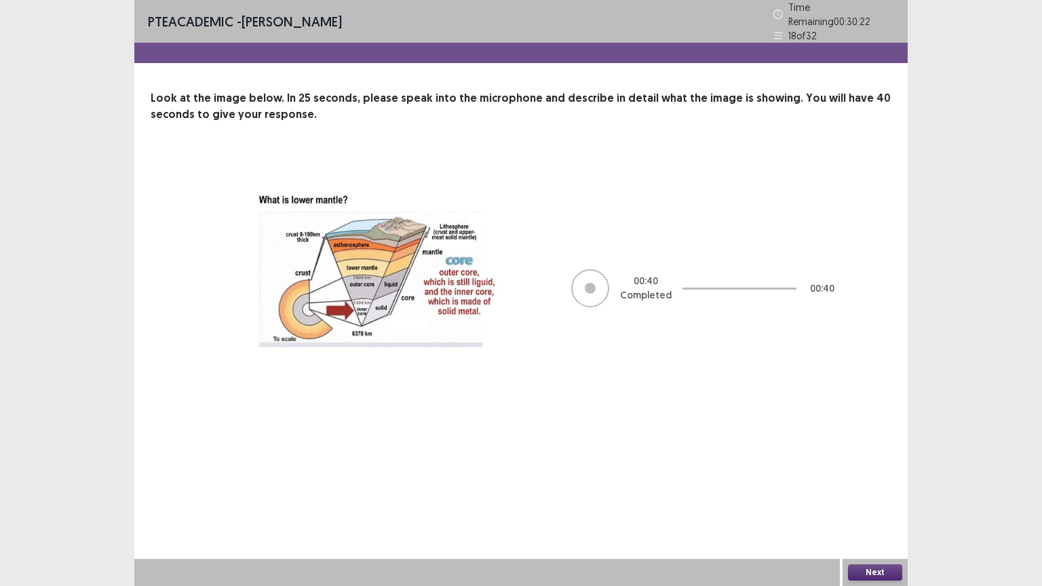
click at [868, 494] on button "Next" at bounding box center [875, 572] width 54 height 16
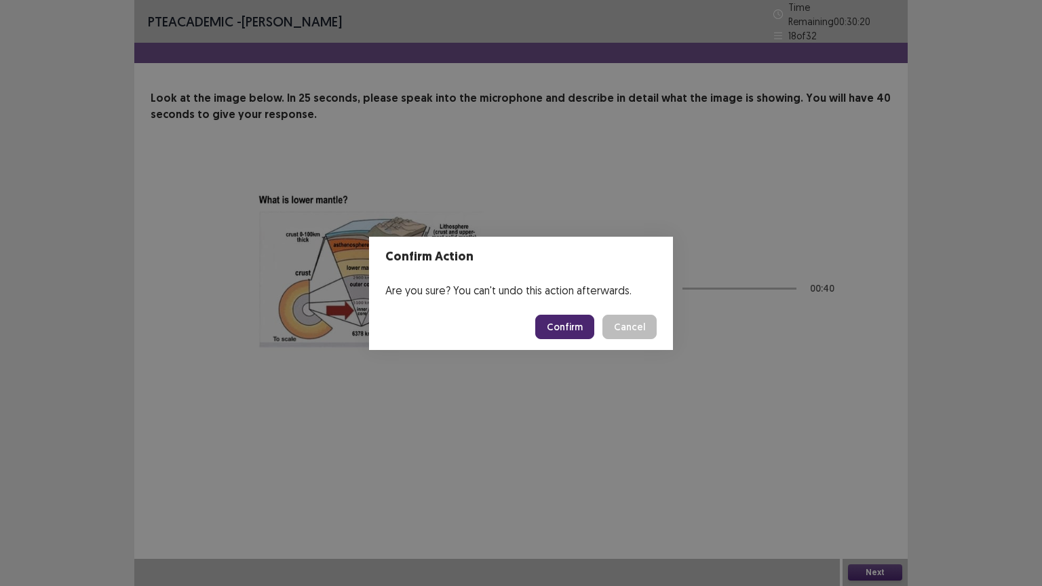
click at [580, 322] on button "Confirm" at bounding box center [564, 327] width 59 height 24
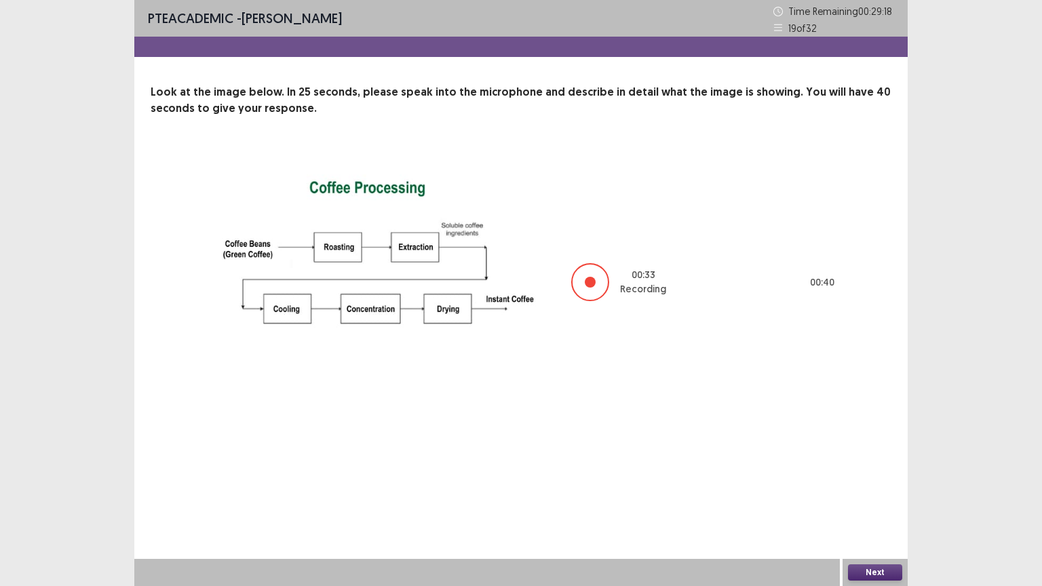
click at [881, 494] on button "Next" at bounding box center [875, 572] width 54 height 16
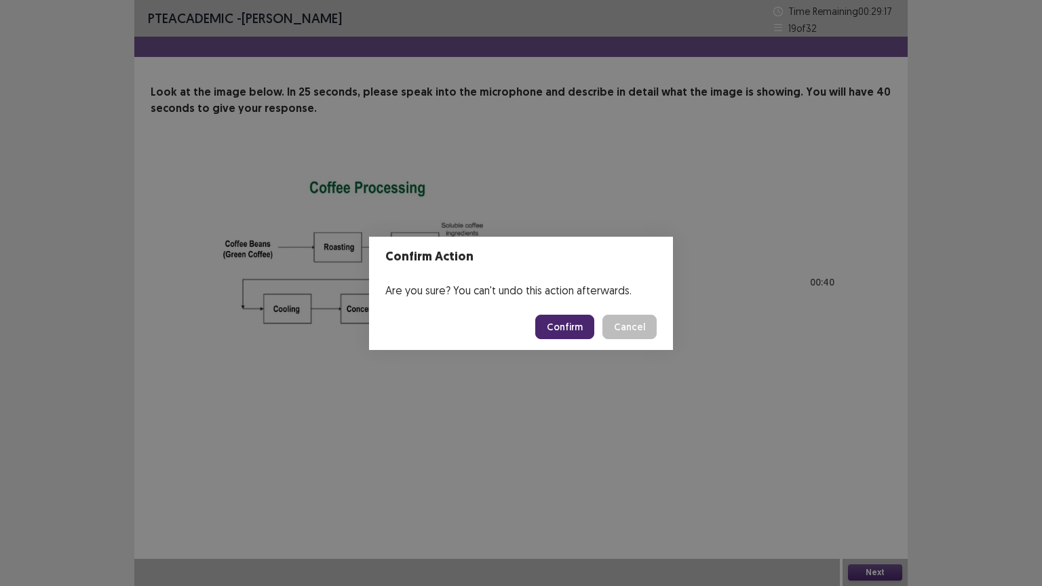
click at [576, 313] on footer "Confirm Cancel" at bounding box center [521, 327] width 304 height 46
click at [578, 319] on button "Confirm" at bounding box center [564, 327] width 59 height 24
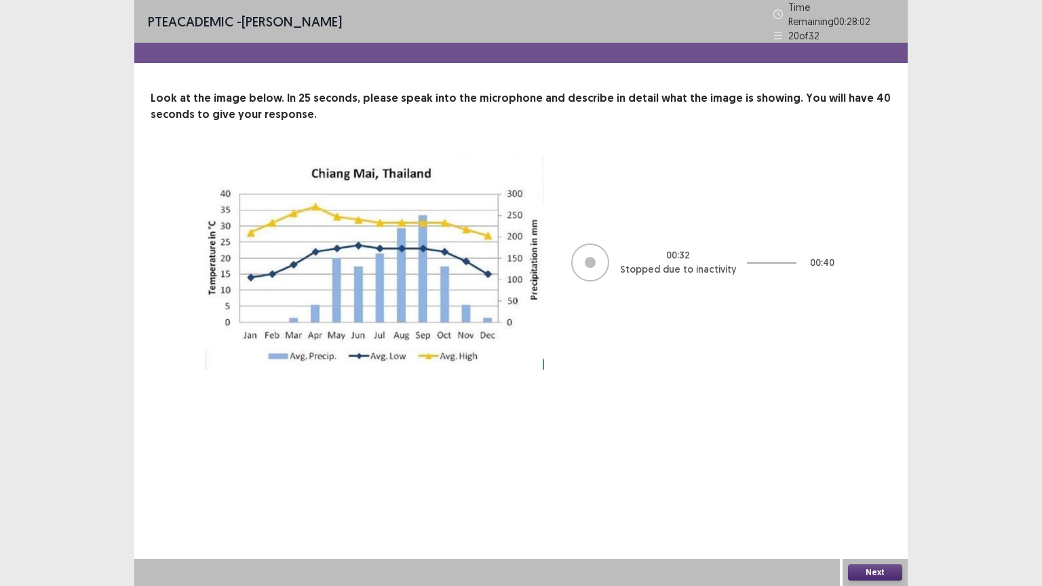
click at [502, 400] on div "PTE academic - [PERSON_NAME] Time Remaining 00 : 28 : 02 20 of 32 Look at the i…" at bounding box center [520, 293] width 773 height 586
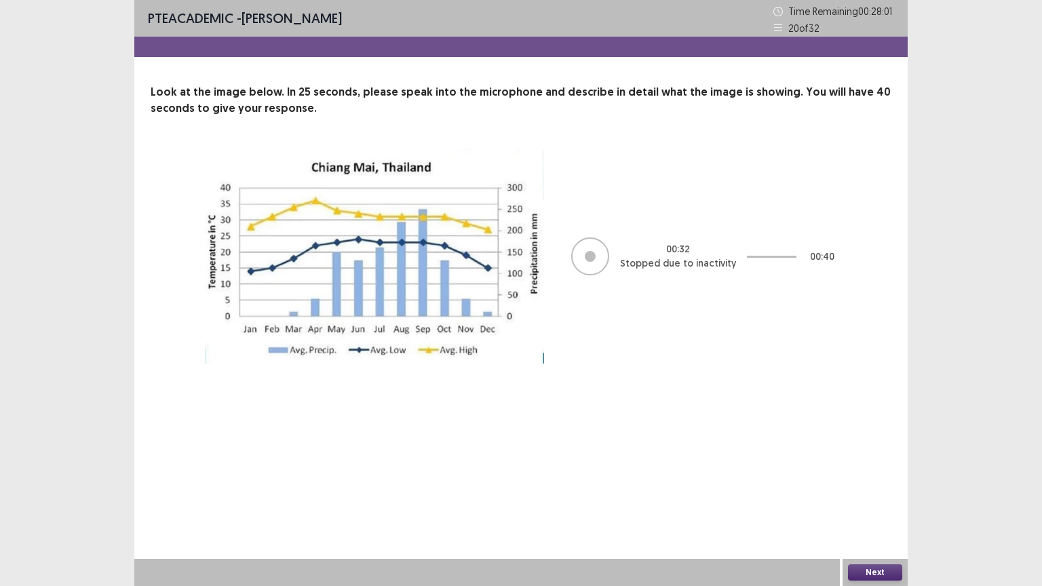
click at [502, 400] on div "PTE academic - [PERSON_NAME] Time Remaining 00 : 28 : 01 20 of 32 Look at the i…" at bounding box center [520, 293] width 773 height 586
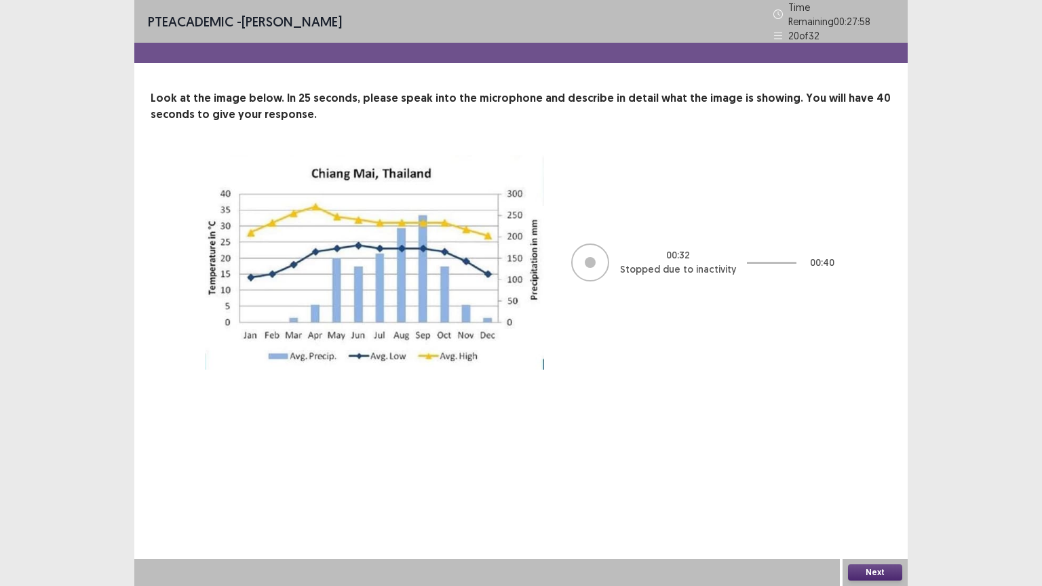
click at [886, 494] on button "Next" at bounding box center [875, 572] width 54 height 16
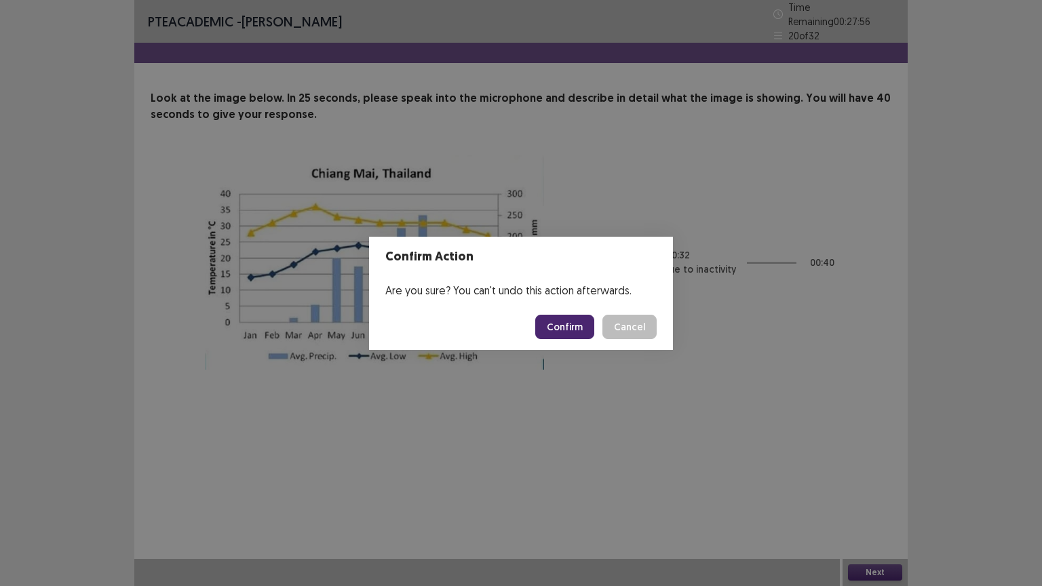
click at [564, 330] on button "Confirm" at bounding box center [564, 327] width 59 height 24
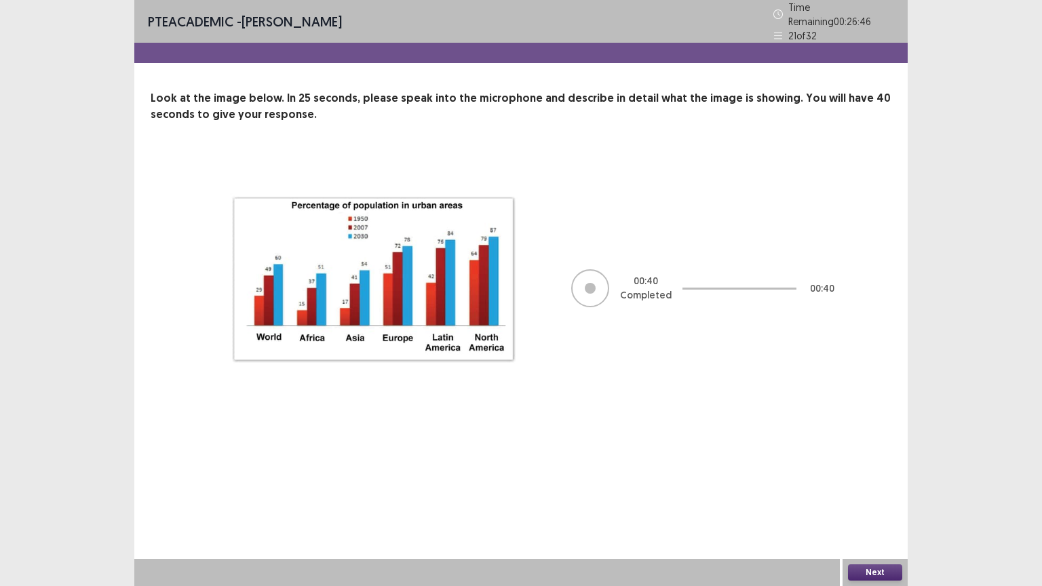
click at [884, 494] on button "Next" at bounding box center [875, 572] width 54 height 16
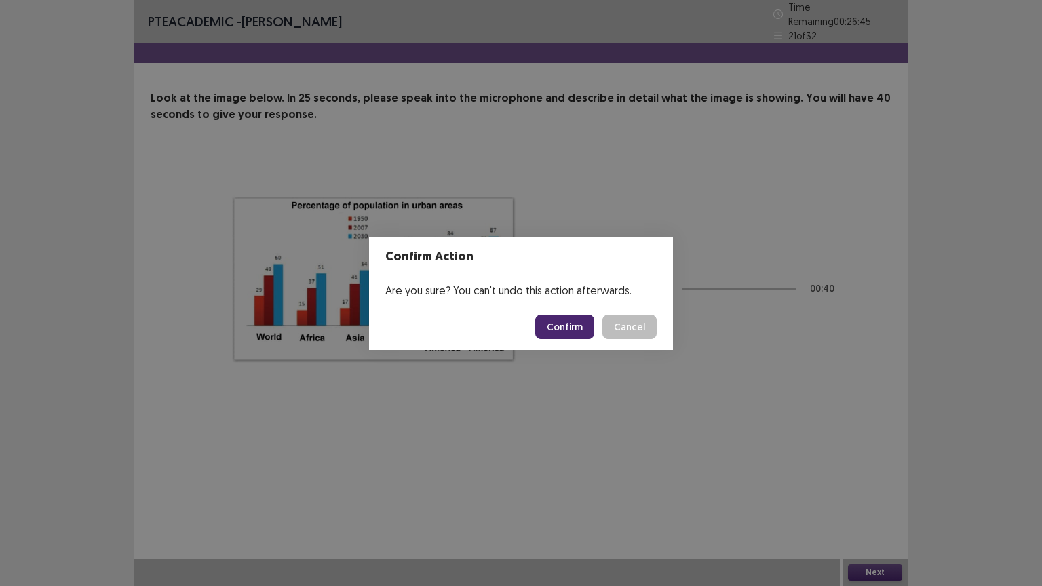
click at [567, 328] on button "Confirm" at bounding box center [564, 327] width 59 height 24
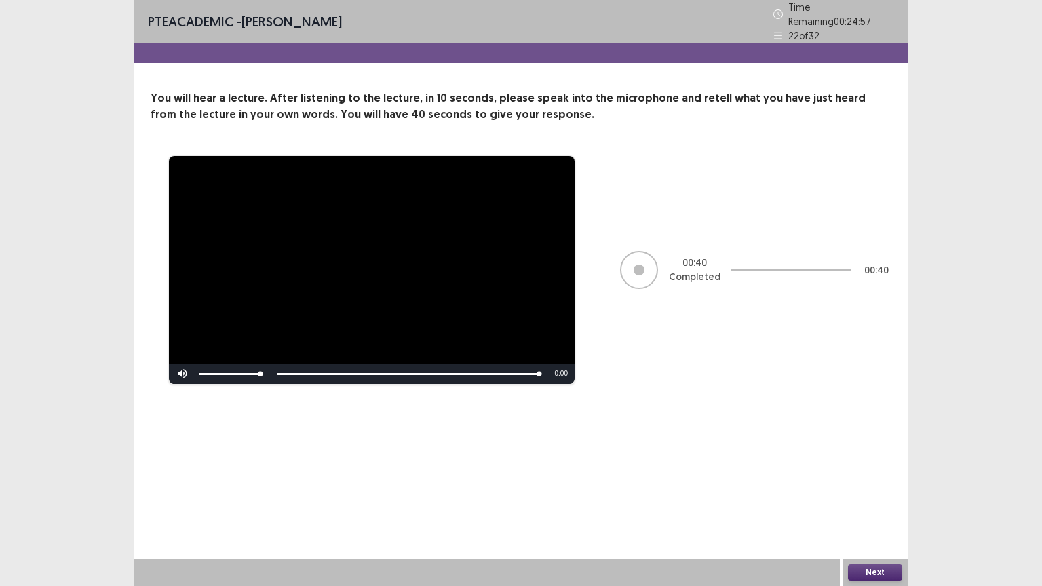
click at [869, 494] on button "Next" at bounding box center [875, 572] width 54 height 16
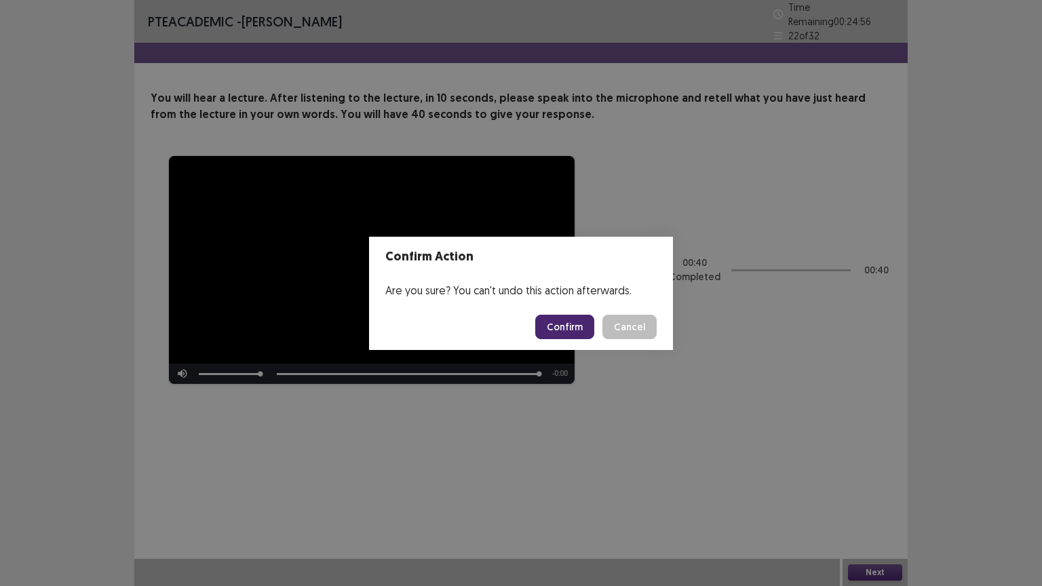
click at [570, 330] on button "Confirm" at bounding box center [564, 327] width 59 height 24
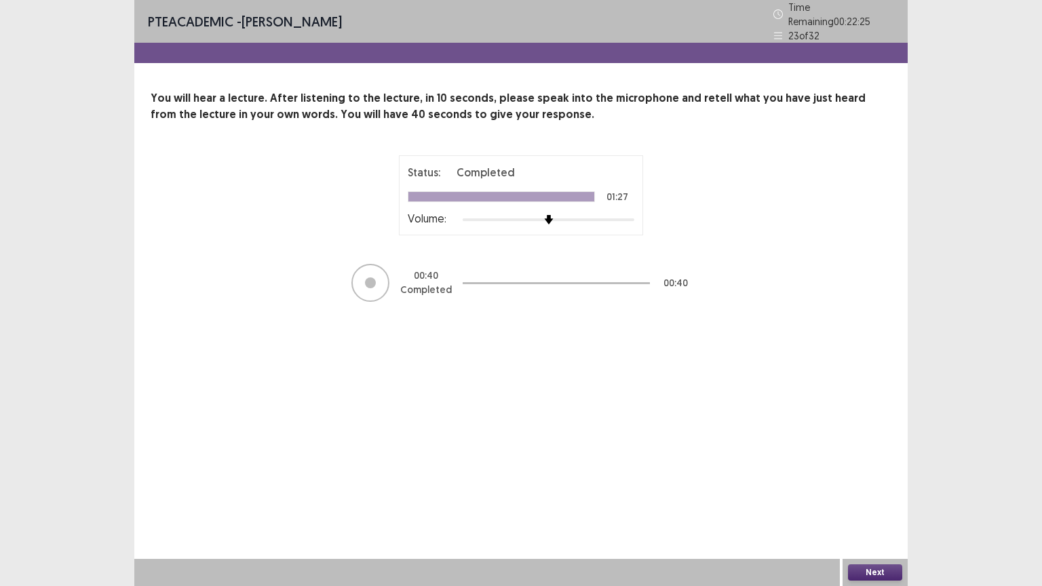
click at [865, 494] on button "Next" at bounding box center [875, 572] width 54 height 16
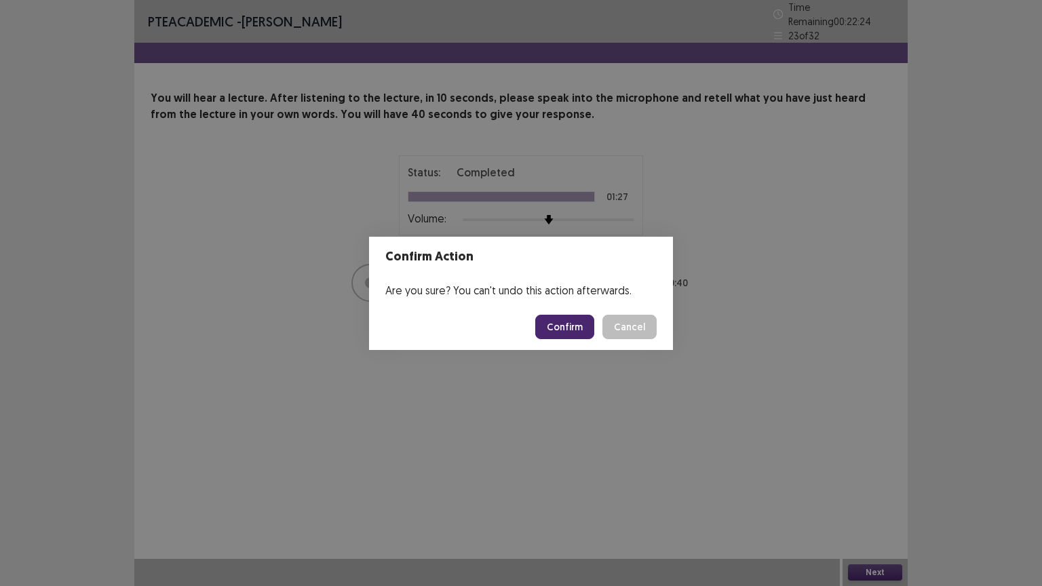
click at [567, 335] on button "Confirm" at bounding box center [564, 327] width 59 height 24
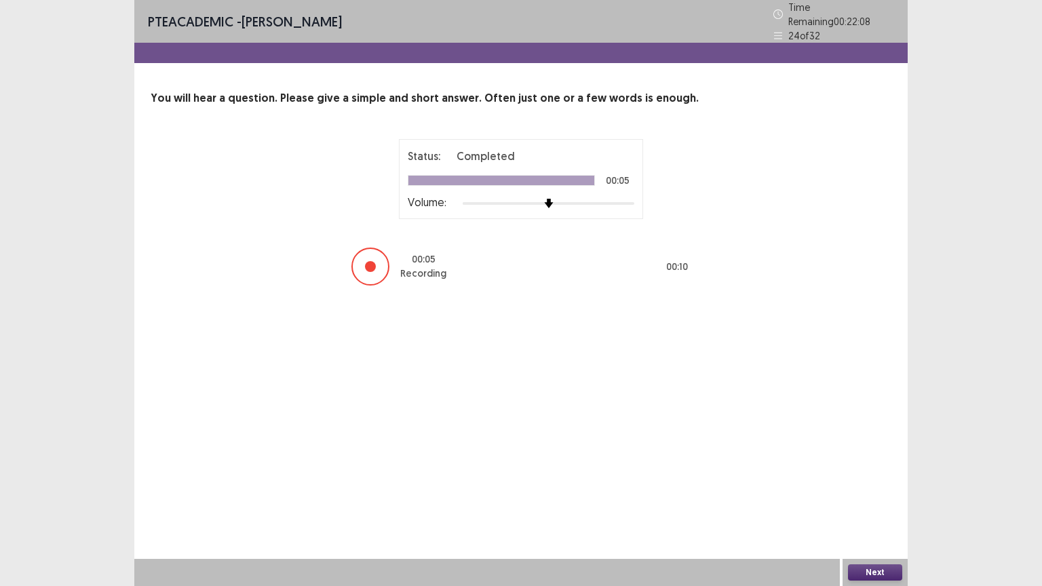
click at [868, 494] on button "Next" at bounding box center [875, 572] width 54 height 16
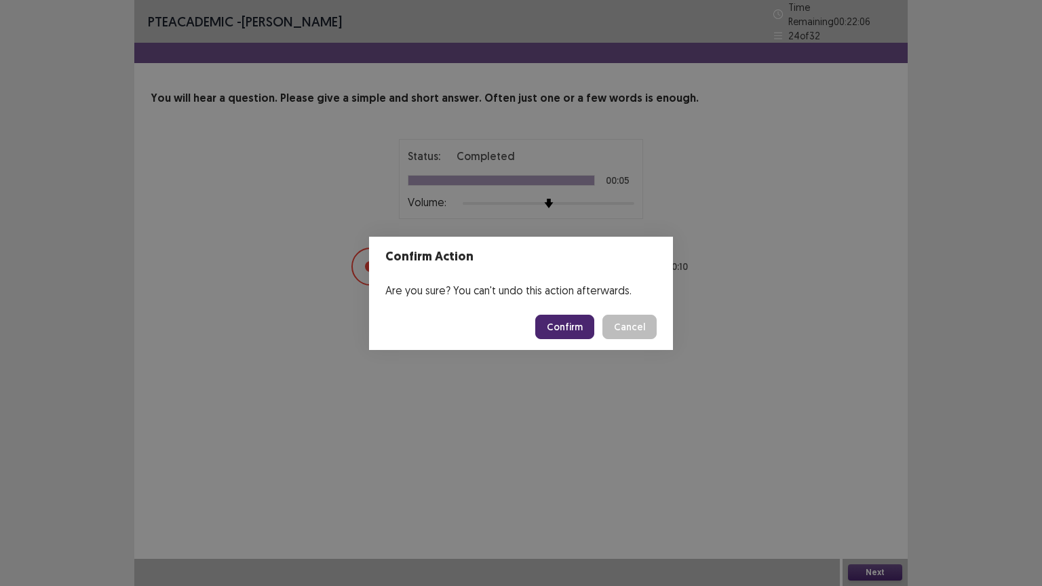
click at [548, 331] on button "Confirm" at bounding box center [564, 327] width 59 height 24
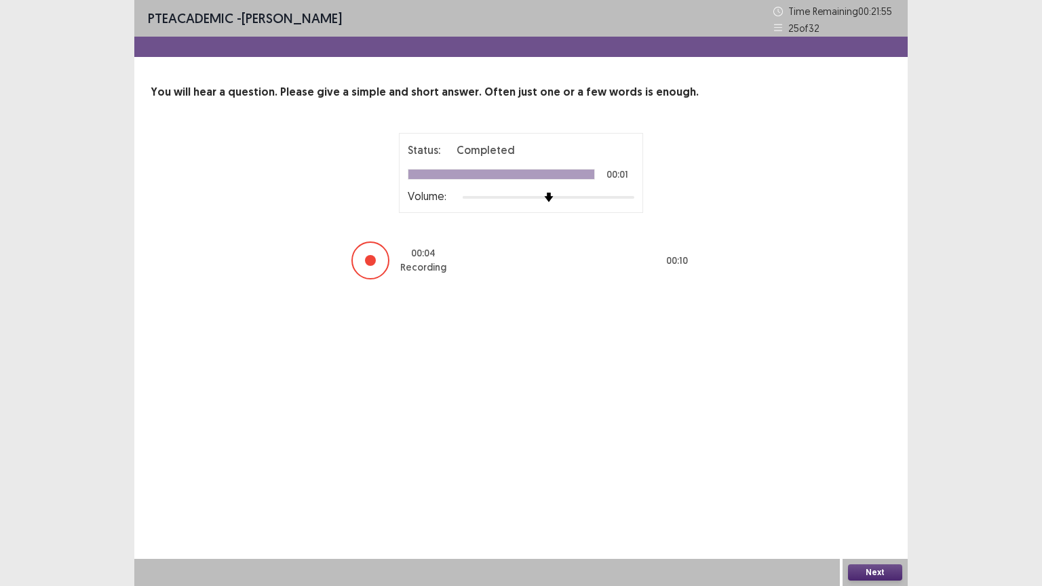
click at [877, 494] on button "Next" at bounding box center [875, 572] width 54 height 16
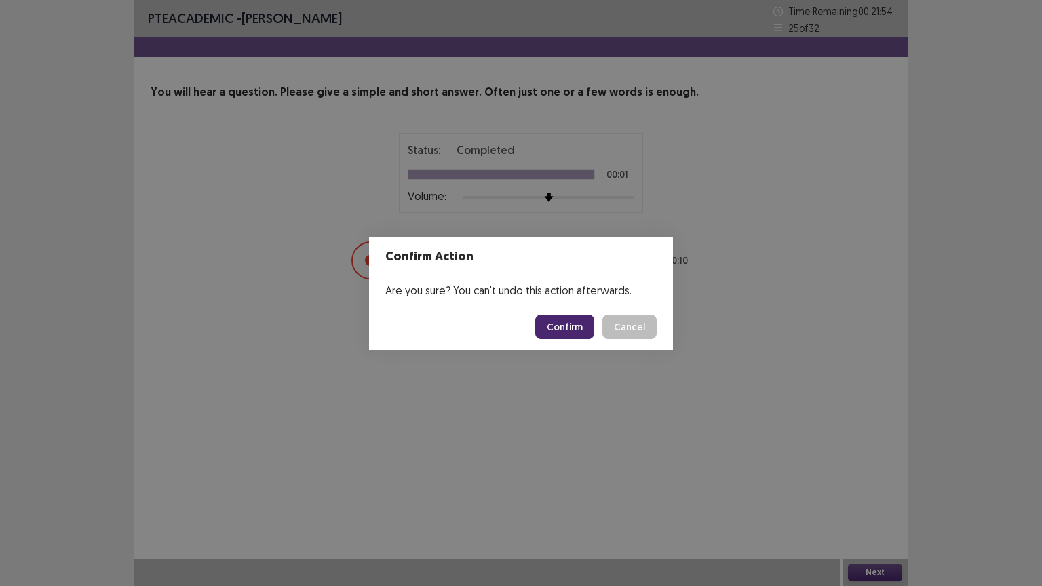
click at [581, 332] on button "Confirm" at bounding box center [564, 327] width 59 height 24
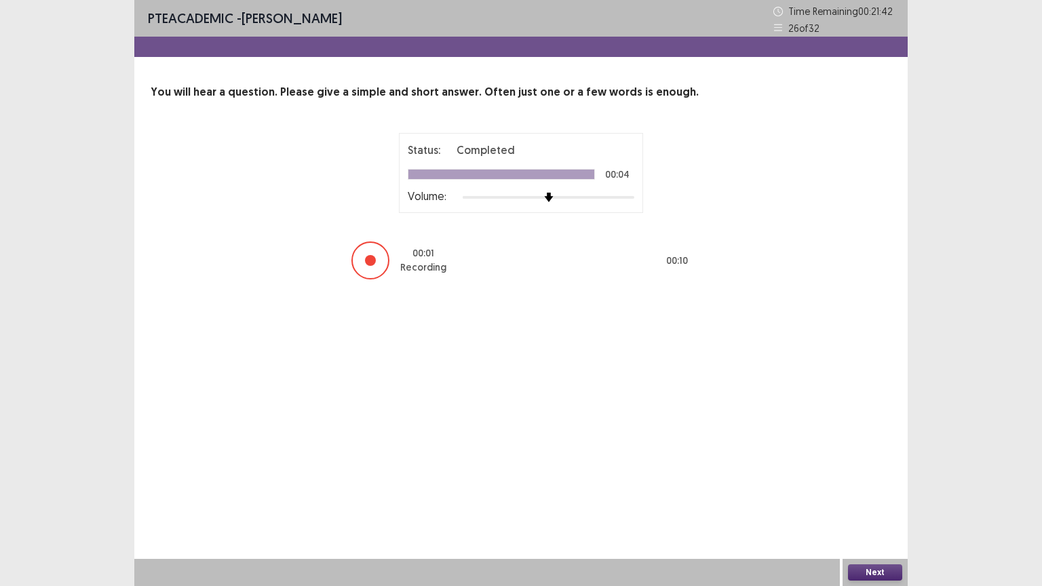
click at [863, 494] on button "Next" at bounding box center [875, 572] width 54 height 16
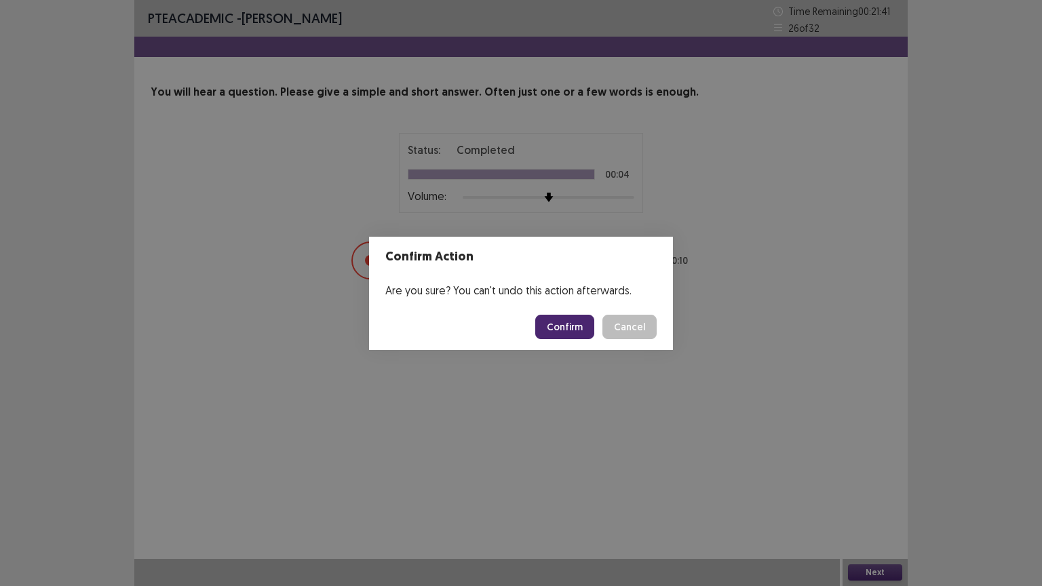
click at [555, 317] on button "Confirm" at bounding box center [564, 327] width 59 height 24
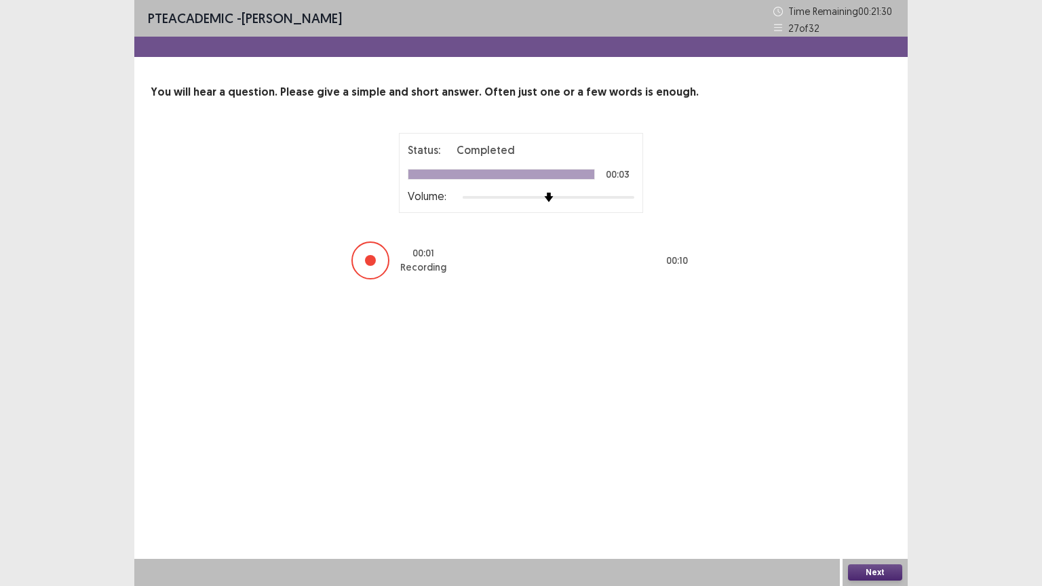
click at [872, 494] on button "Next" at bounding box center [875, 572] width 54 height 16
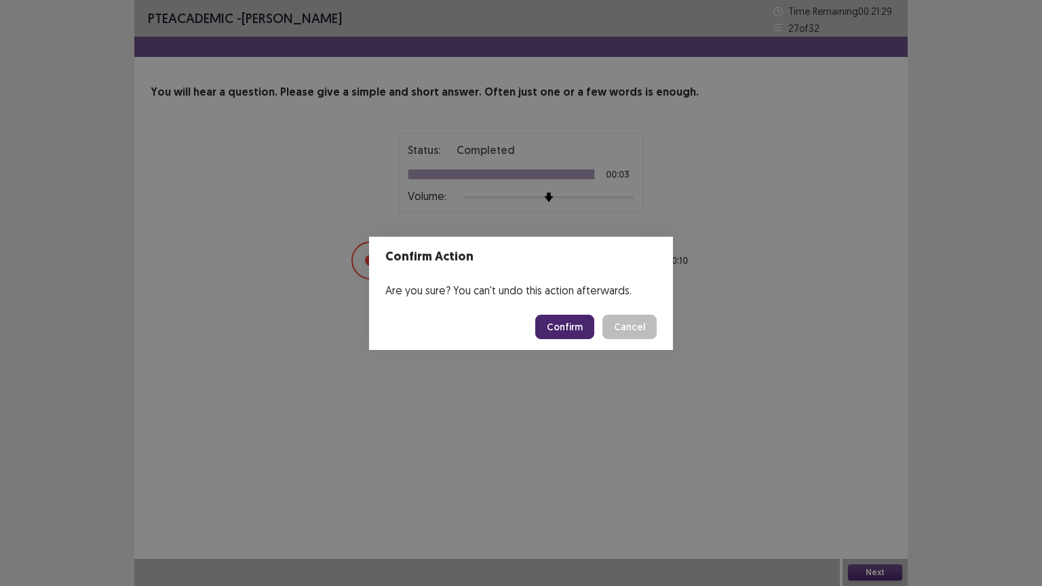
click at [572, 317] on button "Confirm" at bounding box center [564, 327] width 59 height 24
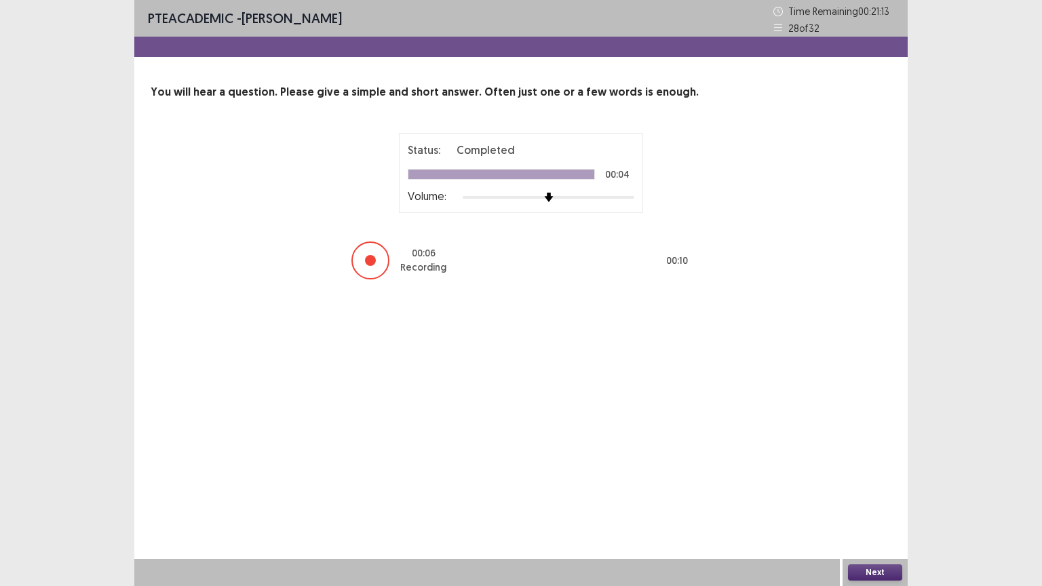
click at [883, 494] on button "Next" at bounding box center [875, 572] width 54 height 16
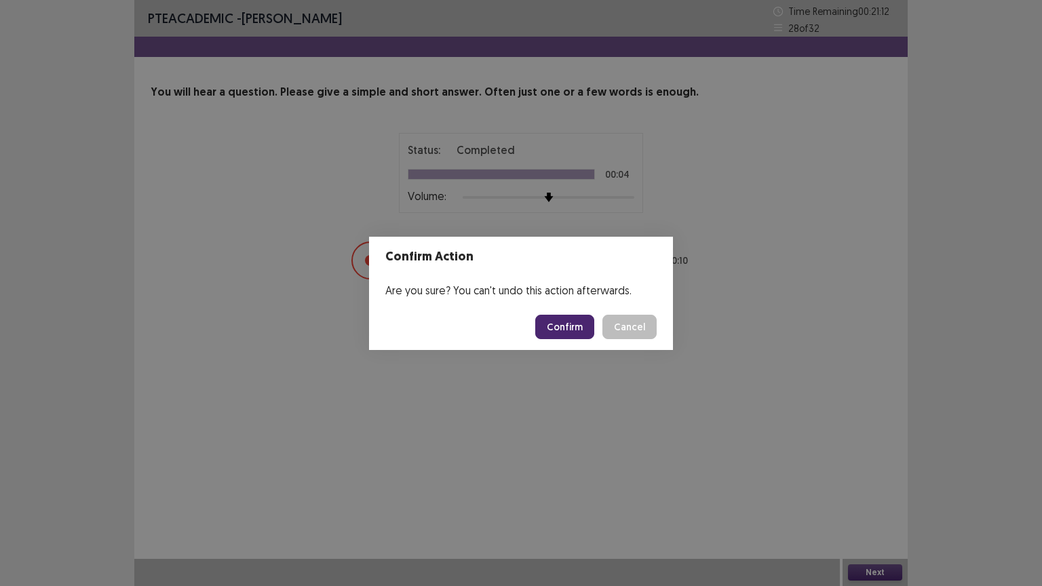
click at [567, 318] on button "Confirm" at bounding box center [564, 327] width 59 height 24
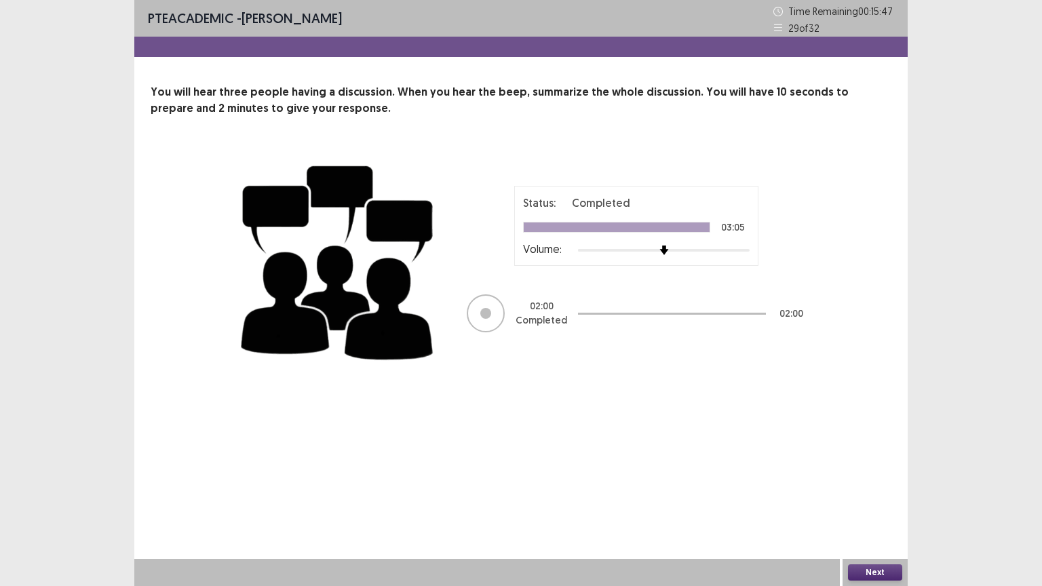
click at [860, 494] on button "Next" at bounding box center [875, 572] width 54 height 16
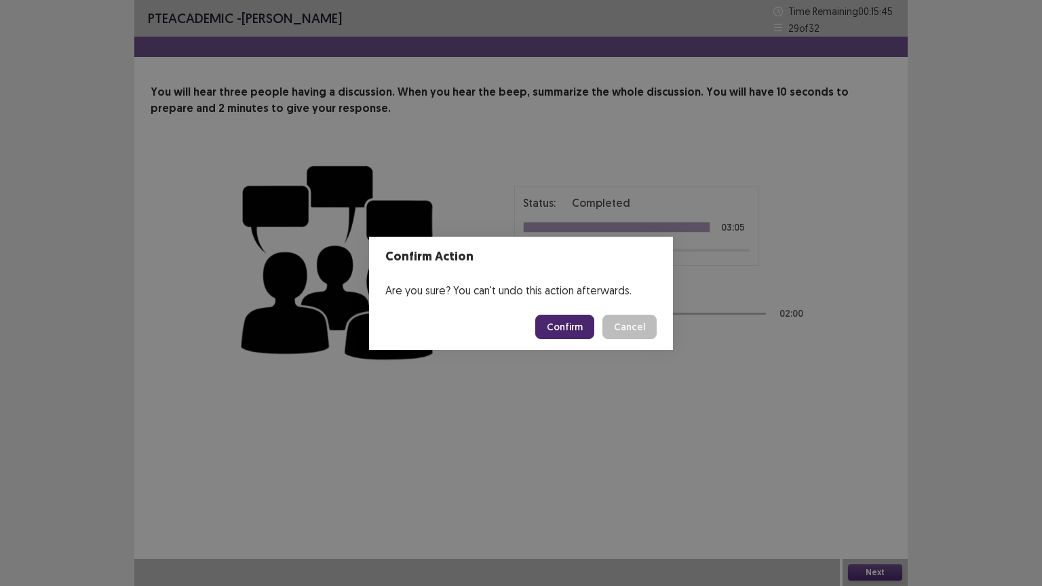
click at [564, 321] on button "Confirm" at bounding box center [564, 327] width 59 height 24
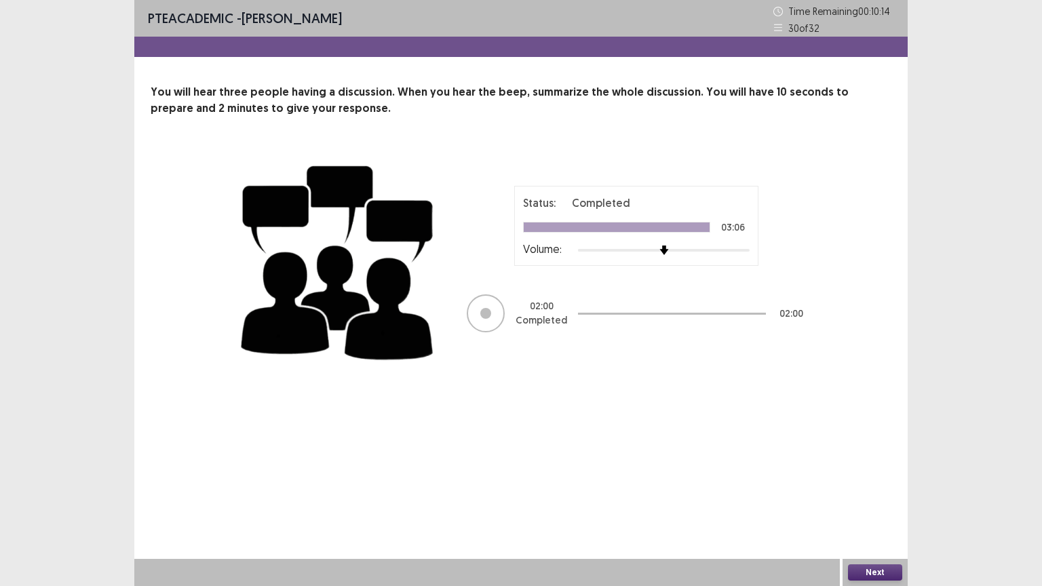
click at [881, 494] on button "Next" at bounding box center [875, 572] width 54 height 16
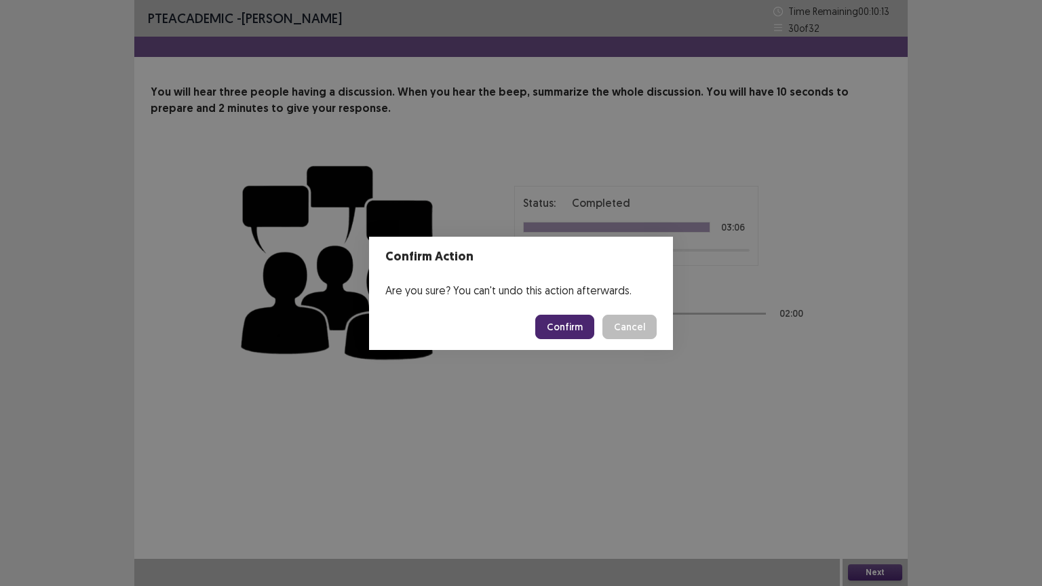
click at [580, 320] on button "Confirm" at bounding box center [564, 327] width 59 height 24
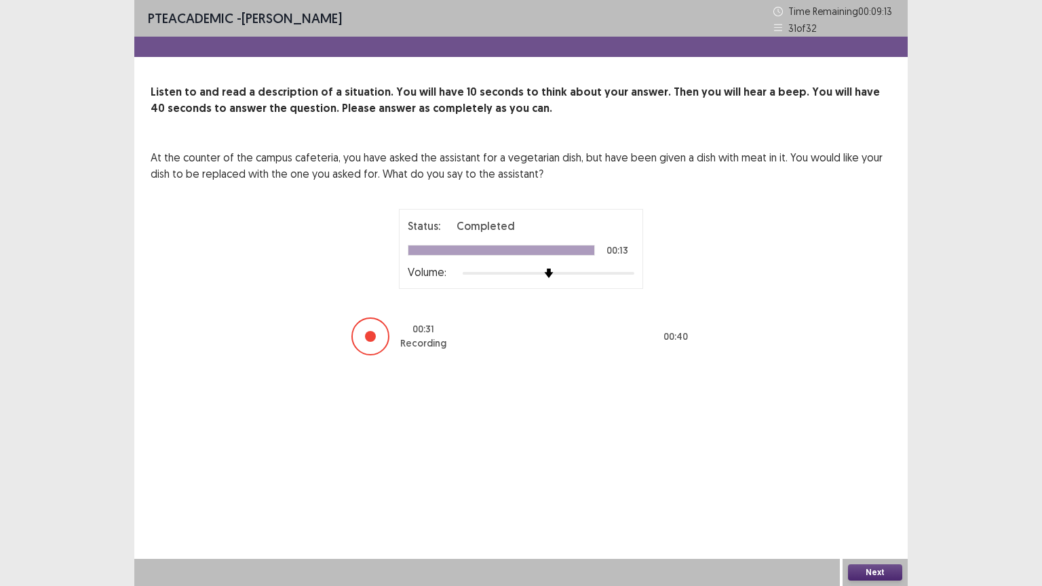
click at [877, 494] on button "Next" at bounding box center [875, 572] width 54 height 16
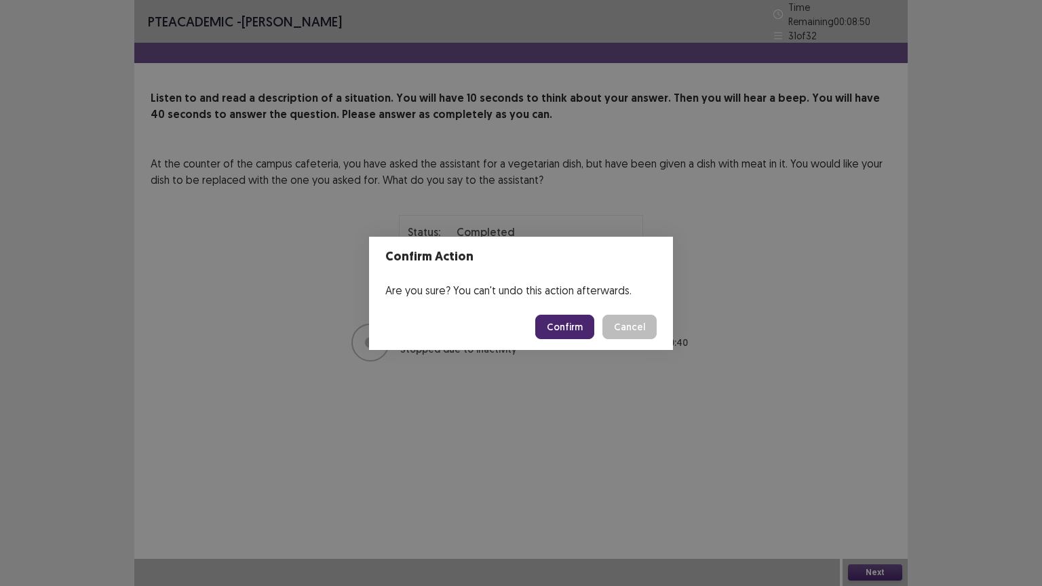
click at [579, 334] on button "Confirm" at bounding box center [564, 327] width 59 height 24
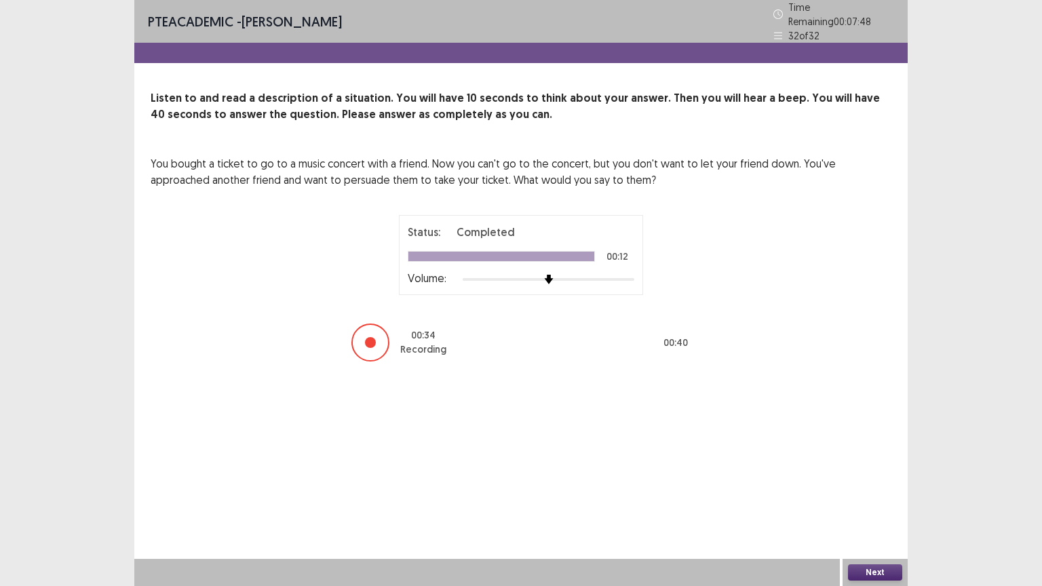
click at [883, 494] on button "Next" at bounding box center [875, 572] width 54 height 16
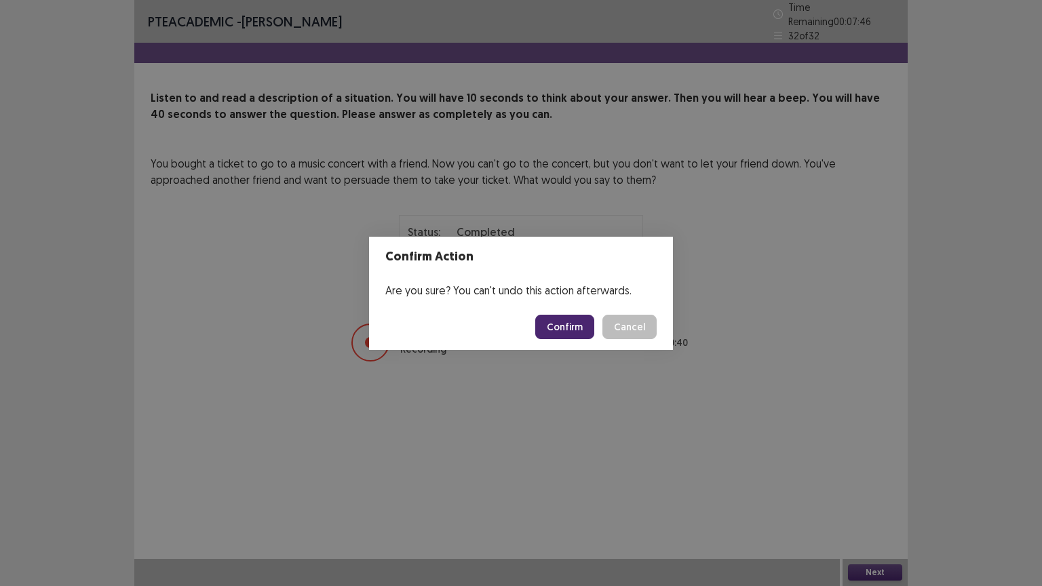
click at [576, 334] on button "Confirm" at bounding box center [564, 327] width 59 height 24
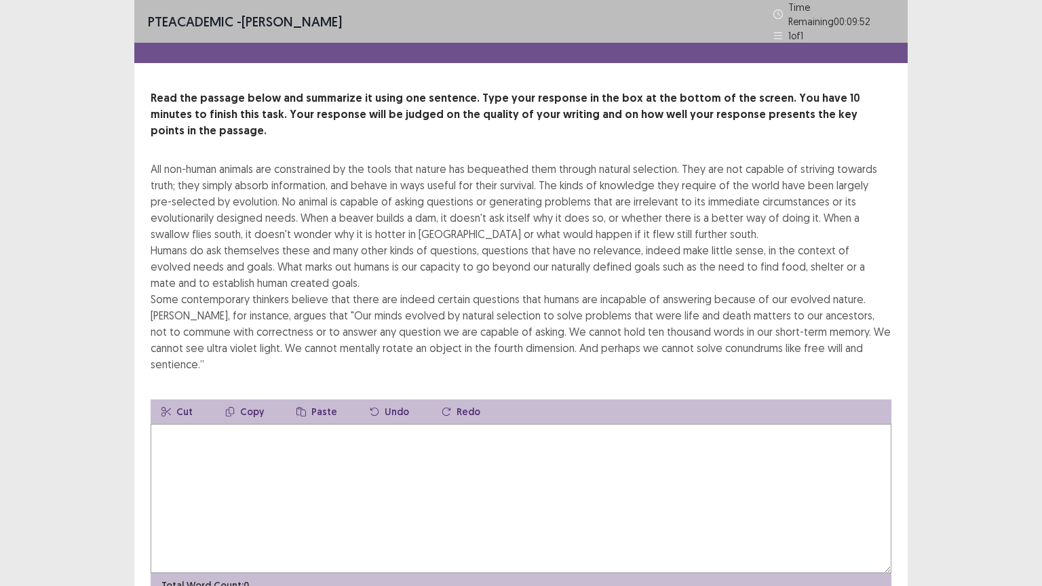
click at [197, 424] on textarea at bounding box center [521, 498] width 740 height 149
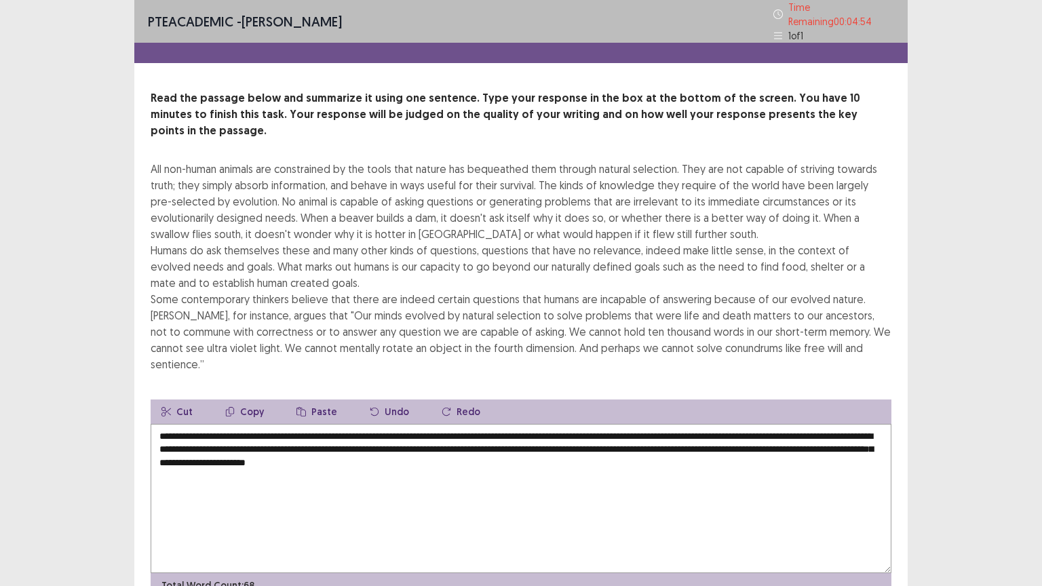
scroll to position [33, 0]
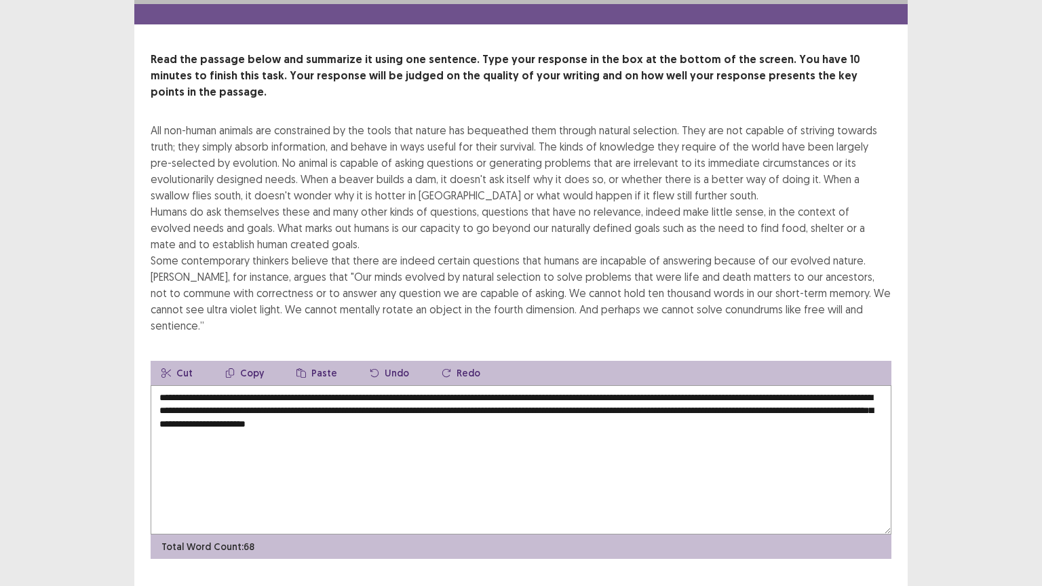
type textarea "**********"
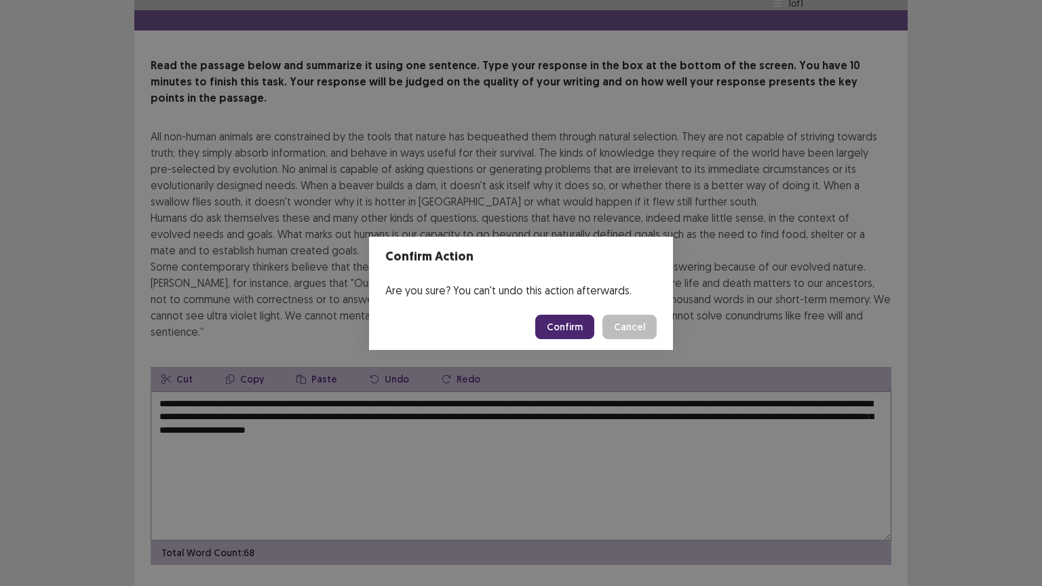
click at [576, 334] on button "Confirm" at bounding box center [564, 327] width 59 height 24
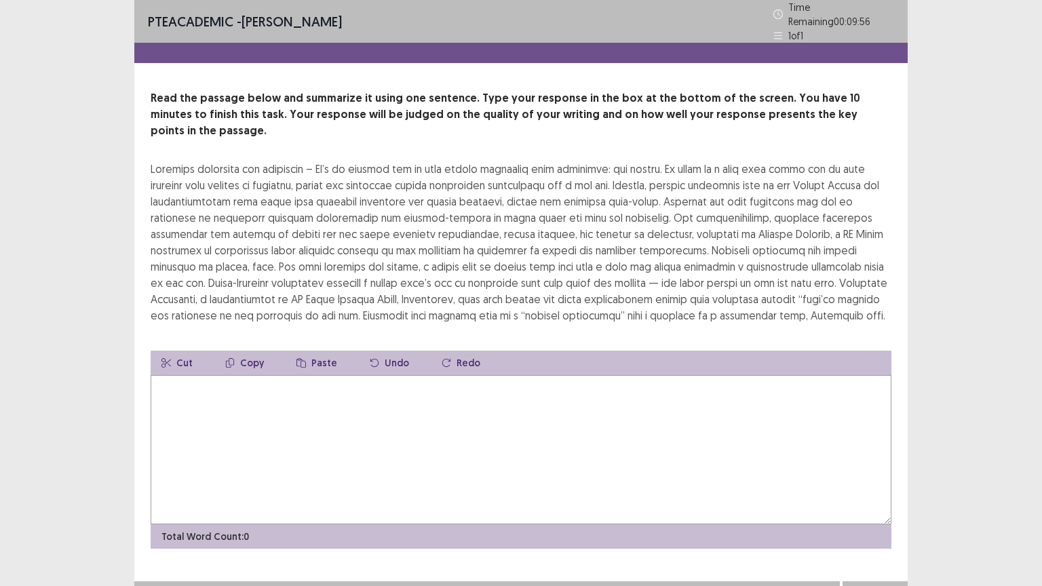
click at [237, 375] on textarea at bounding box center [521, 449] width 740 height 149
type textarea "*"
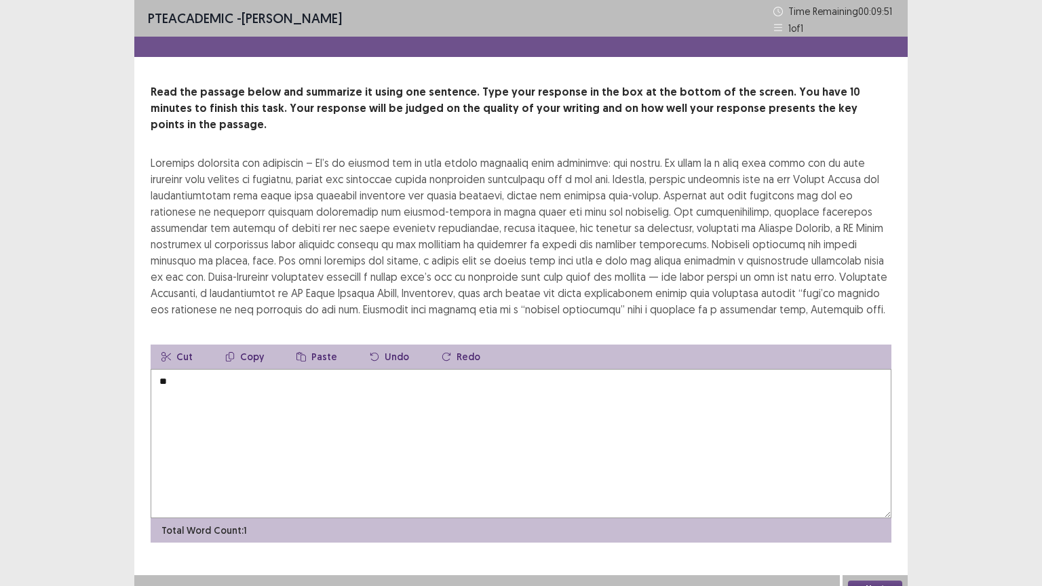
type textarea "*"
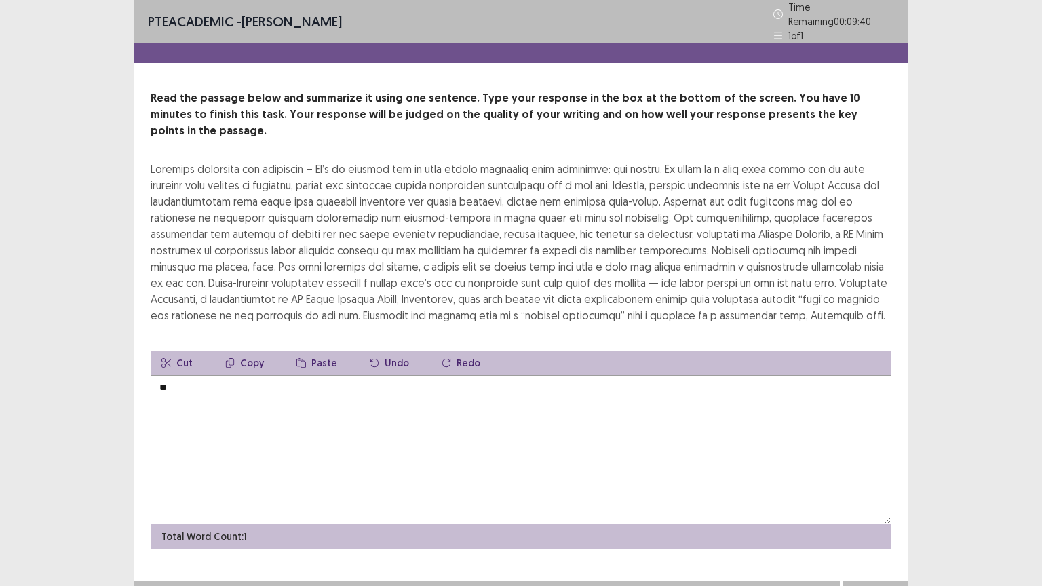
type textarea "*"
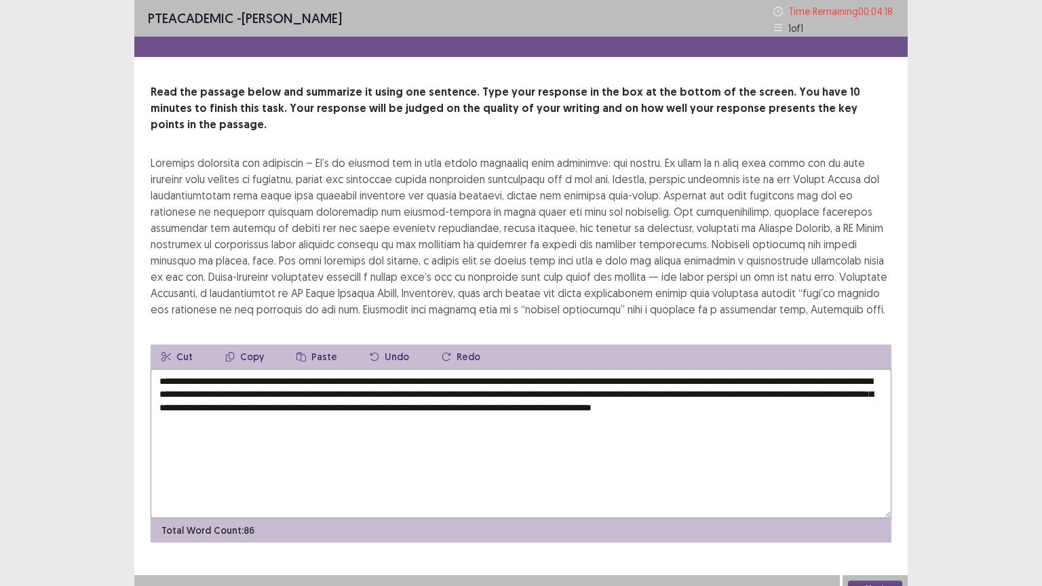
click at [259, 405] on textarea "**********" at bounding box center [521, 443] width 740 height 149
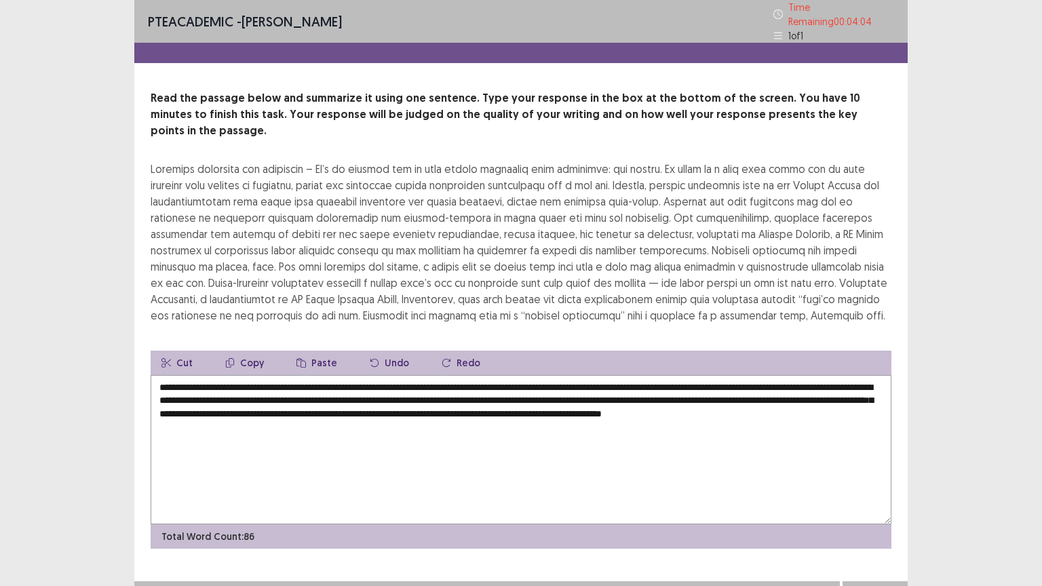
drag, startPoint x: 857, startPoint y: 391, endPoint x: 873, endPoint y: 420, distance: 33.7
click at [873, 420] on textarea "**********" at bounding box center [521, 449] width 740 height 149
drag, startPoint x: 679, startPoint y: 391, endPoint x: 660, endPoint y: 393, distance: 19.2
click at [660, 393] on textarea "**********" at bounding box center [521, 449] width 740 height 149
click at [661, 393] on textarea "**********" at bounding box center [521, 449] width 740 height 149
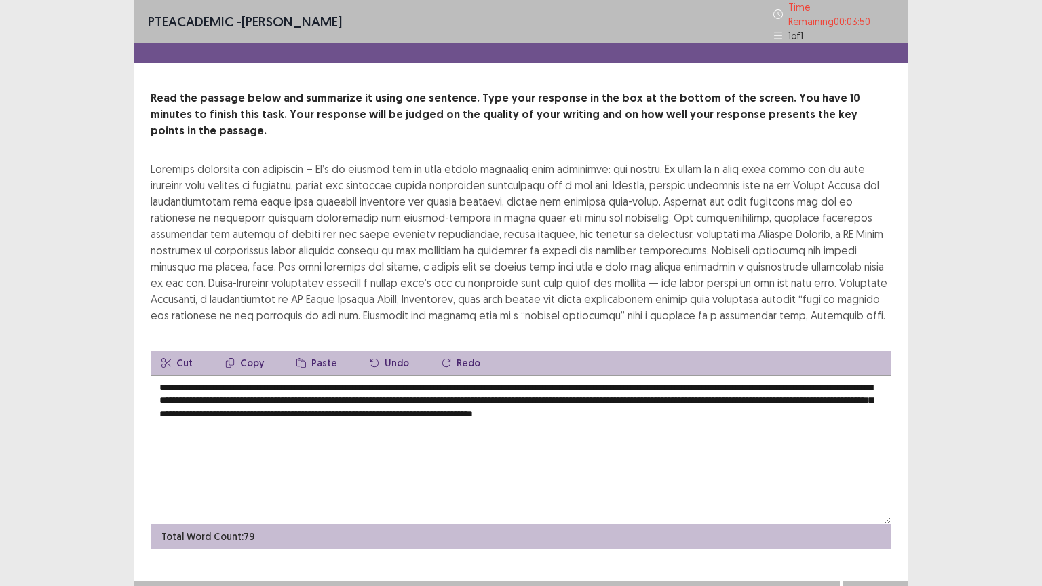
click at [502, 375] on textarea "**********" at bounding box center [521, 449] width 740 height 149
drag, startPoint x: 422, startPoint y: 364, endPoint x: 323, endPoint y: 364, distance: 99.7
click at [323, 375] on textarea "**********" at bounding box center [521, 449] width 740 height 149
click at [795, 393] on textarea "**********" at bounding box center [521, 449] width 740 height 149
drag, startPoint x: 795, startPoint y: 393, endPoint x: 635, endPoint y: 407, distance: 160.6
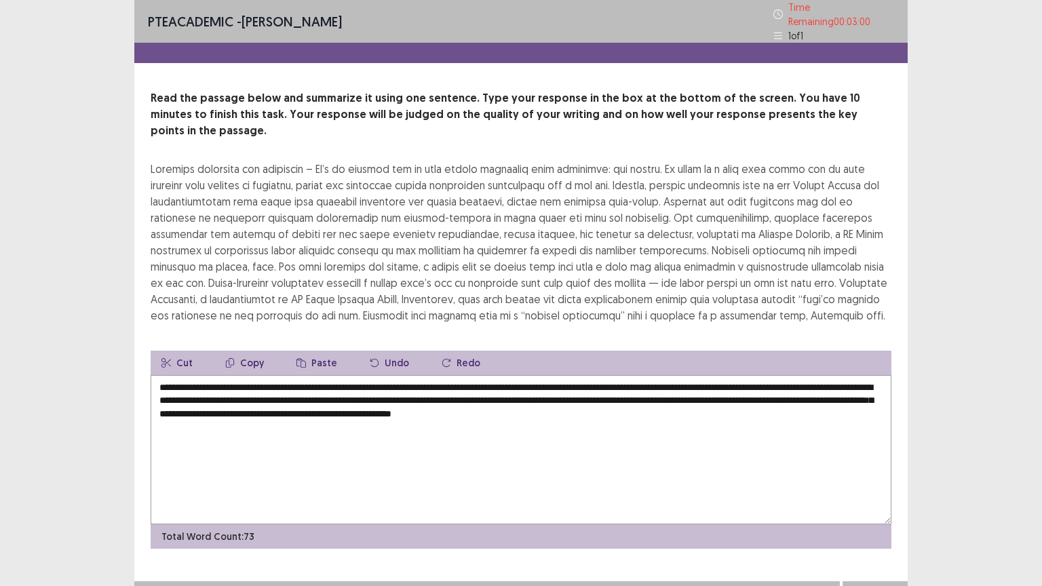
click at [635, 407] on textarea "**********" at bounding box center [521, 449] width 740 height 149
click at [662, 437] on textarea "**********" at bounding box center [521, 449] width 740 height 149
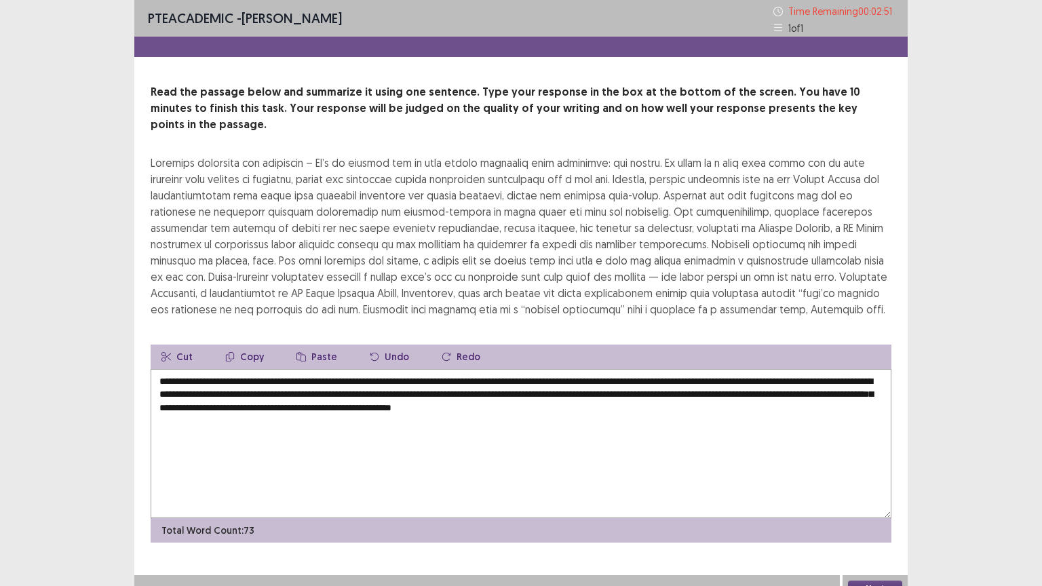
drag, startPoint x: 337, startPoint y: 391, endPoint x: 239, endPoint y: 394, distance: 98.4
click at [239, 394] on textarea "**********" at bounding box center [521, 443] width 740 height 149
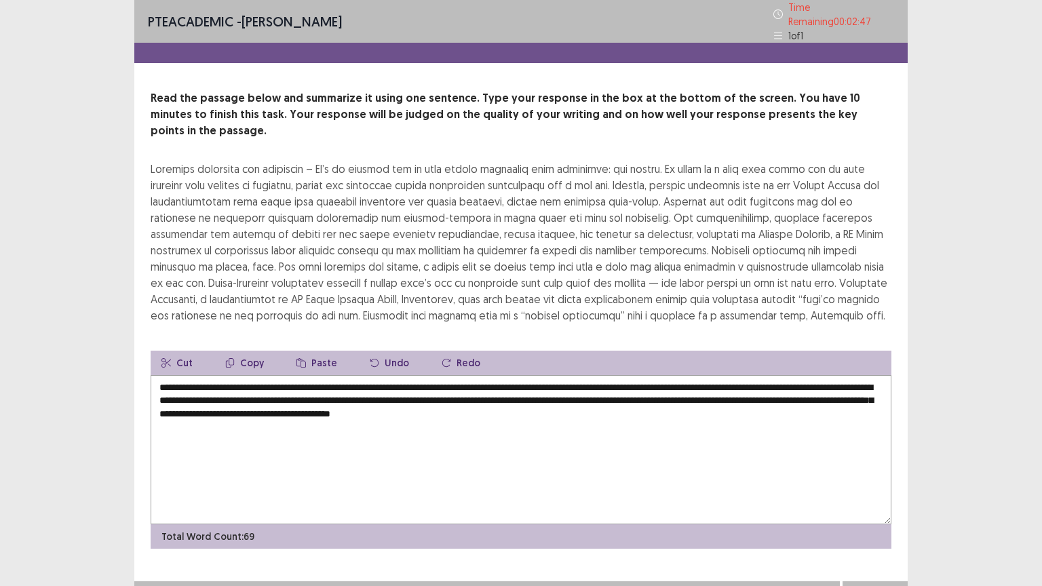
click at [308, 429] on textarea "**********" at bounding box center [521, 449] width 740 height 149
click at [255, 391] on textarea "**********" at bounding box center [521, 449] width 740 height 149
click at [709, 392] on textarea "**********" at bounding box center [521, 449] width 740 height 149
type textarea "**********"
click at [882, 494] on button "Next" at bounding box center [875, 595] width 54 height 16
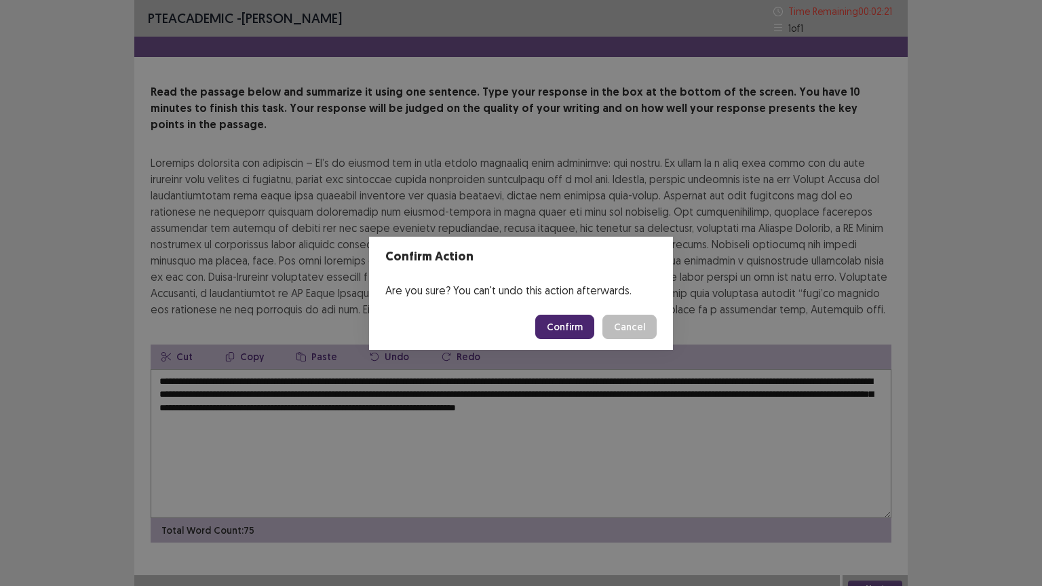
click at [576, 323] on button "Confirm" at bounding box center [564, 327] width 59 height 24
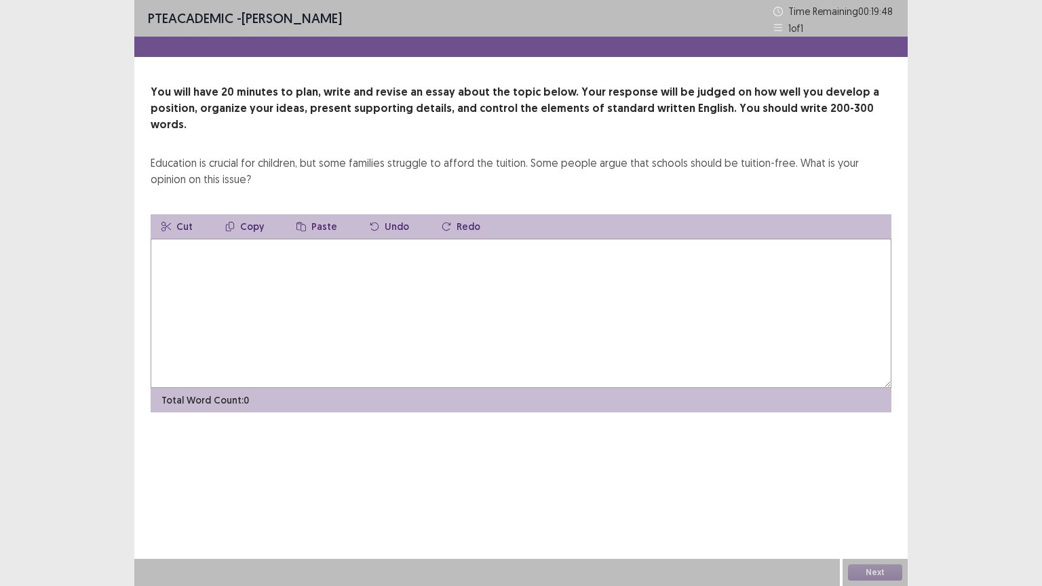
click at [504, 269] on textarea at bounding box center [521, 313] width 740 height 149
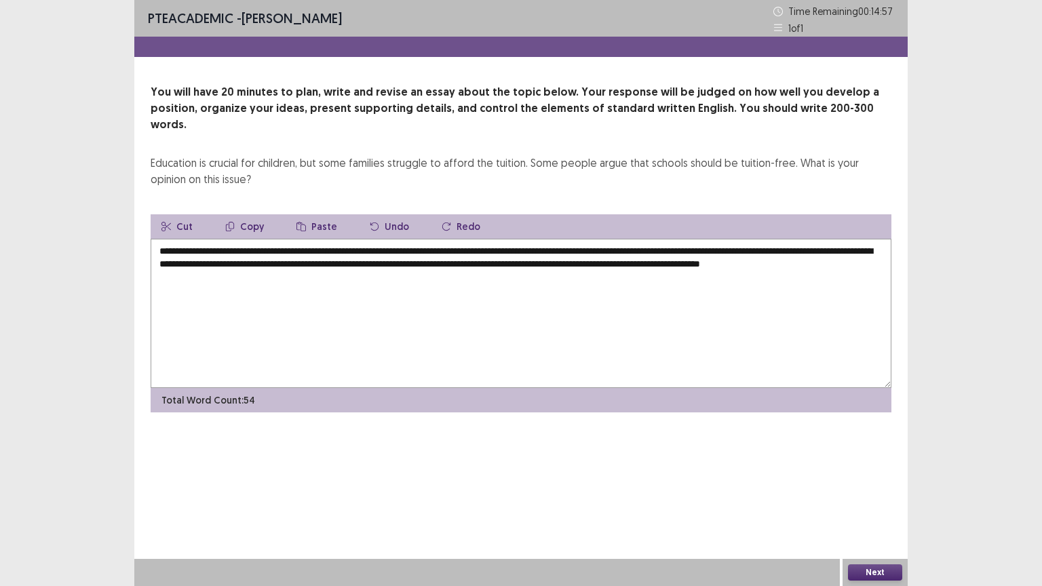
click at [829, 248] on textarea "**********" at bounding box center [521, 313] width 740 height 149
click at [740, 285] on textarea "**********" at bounding box center [521, 313] width 740 height 149
click at [833, 246] on textarea "**********" at bounding box center [521, 313] width 740 height 149
click at [285, 255] on textarea "**********" at bounding box center [521, 313] width 740 height 149
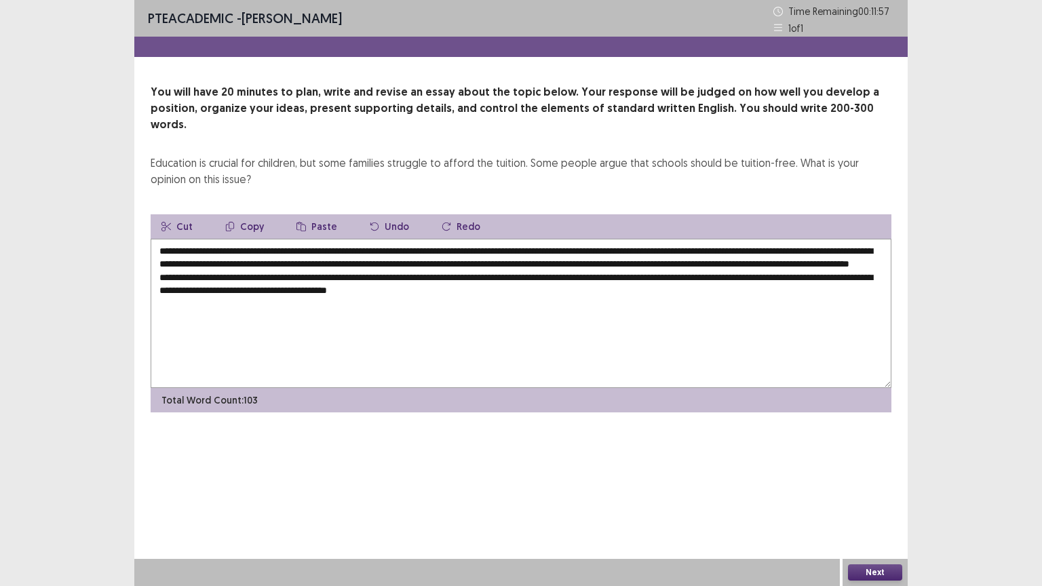
click at [433, 288] on textarea "**********" at bounding box center [521, 313] width 740 height 149
click at [548, 286] on textarea "**********" at bounding box center [521, 313] width 740 height 149
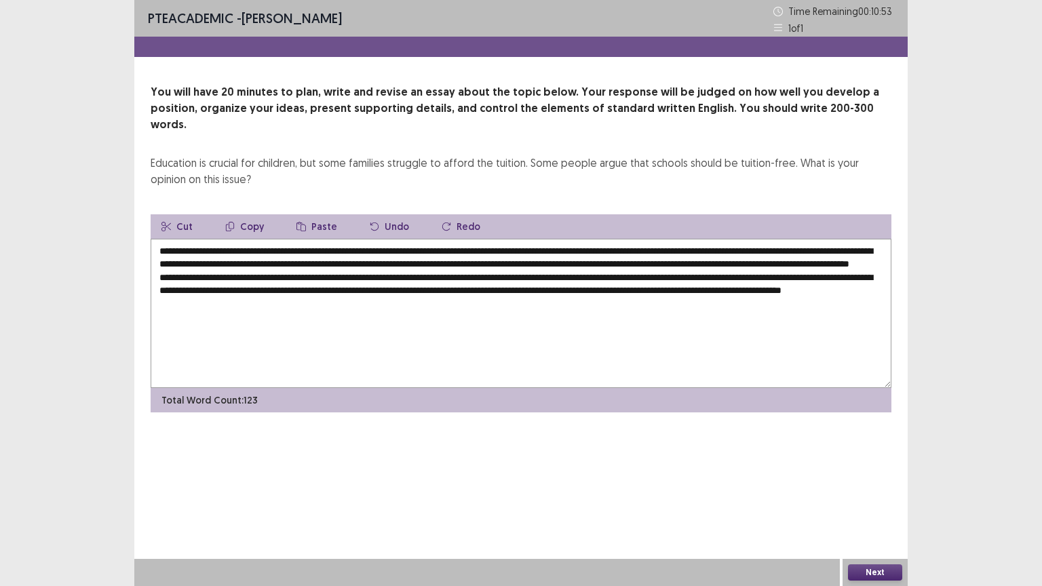
click at [203, 299] on textarea "**********" at bounding box center [521, 313] width 740 height 149
click at [380, 299] on textarea "**********" at bounding box center [521, 313] width 740 height 149
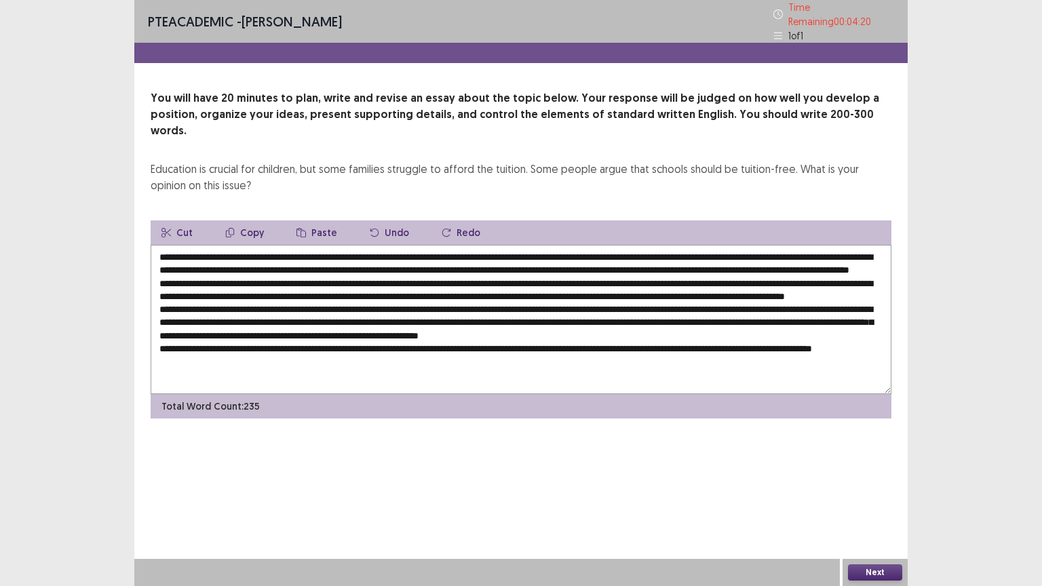
click at [831, 354] on textarea at bounding box center [521, 319] width 740 height 149
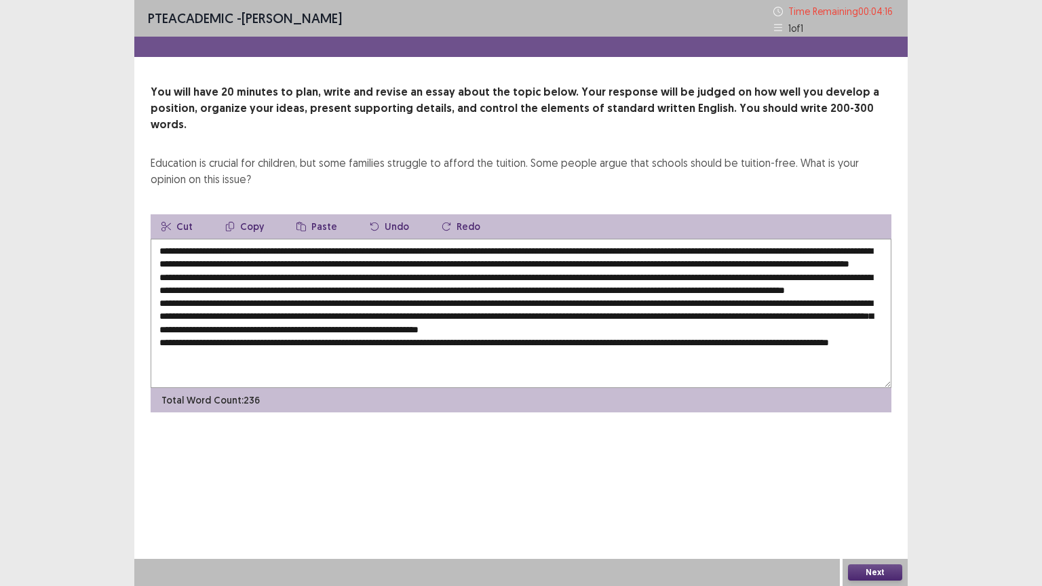
click at [258, 362] on textarea at bounding box center [521, 313] width 740 height 149
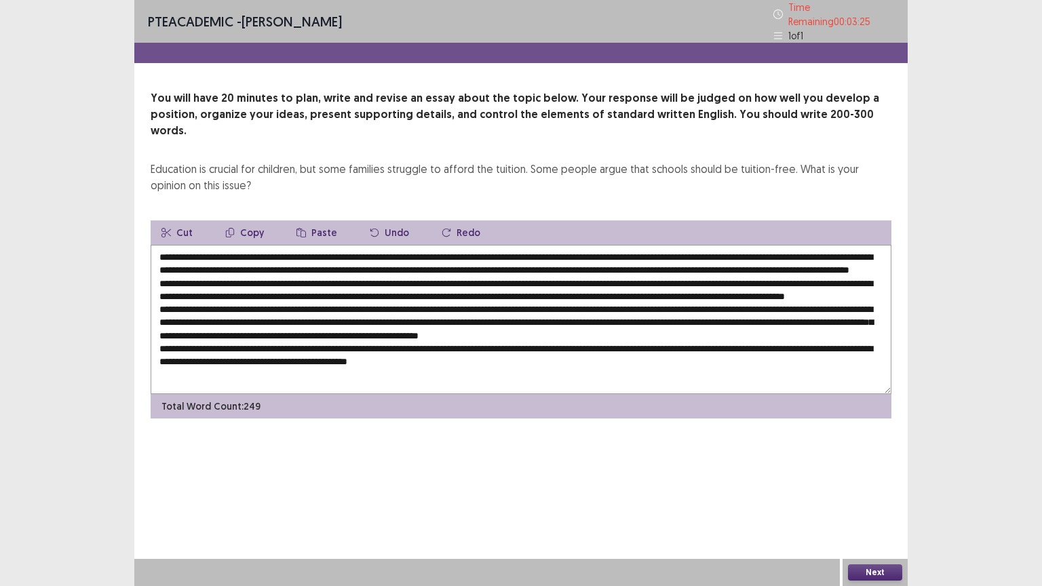
type textarea "**********"
click at [879, 494] on button "Next" at bounding box center [875, 572] width 54 height 16
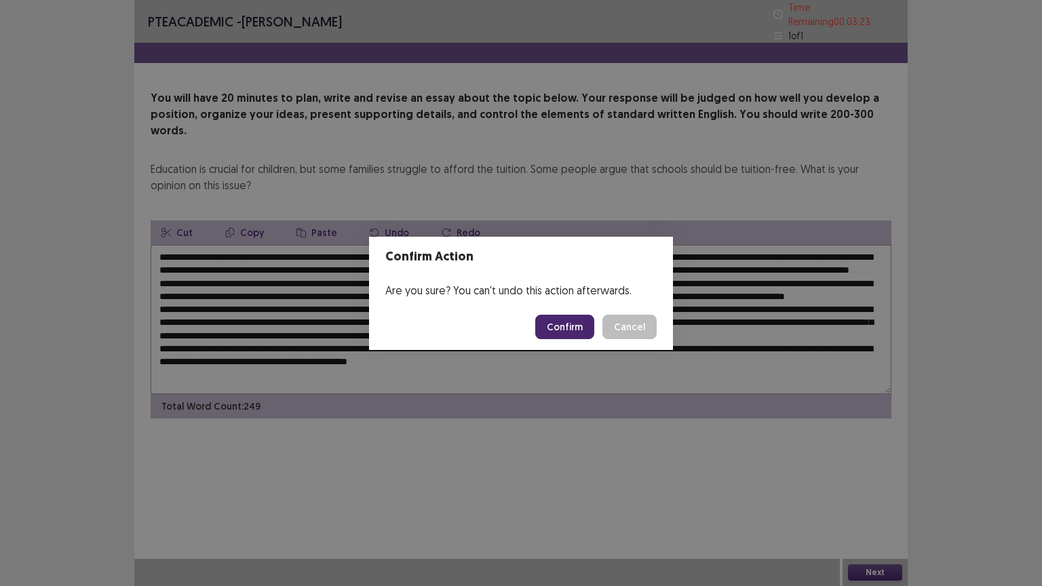
click at [574, 325] on button "Confirm" at bounding box center [564, 327] width 59 height 24
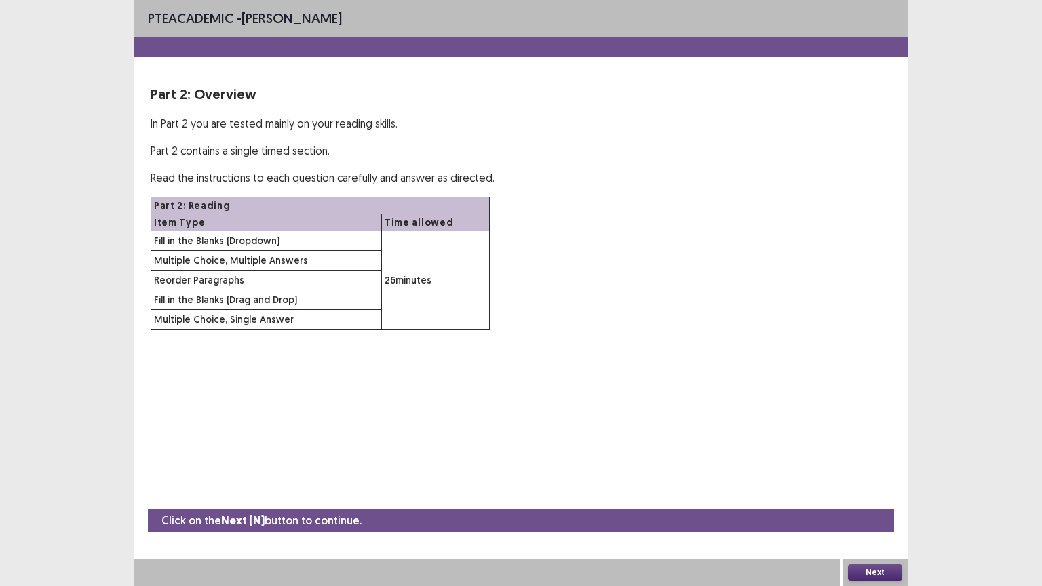
click at [871, 494] on button "Next" at bounding box center [875, 572] width 54 height 16
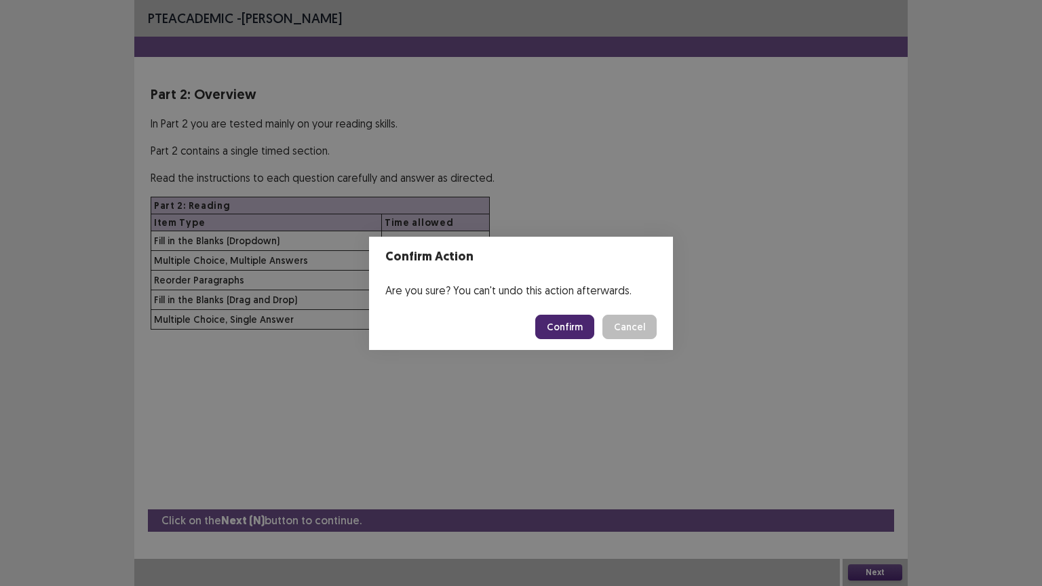
click at [576, 332] on button "Confirm" at bounding box center [564, 327] width 59 height 24
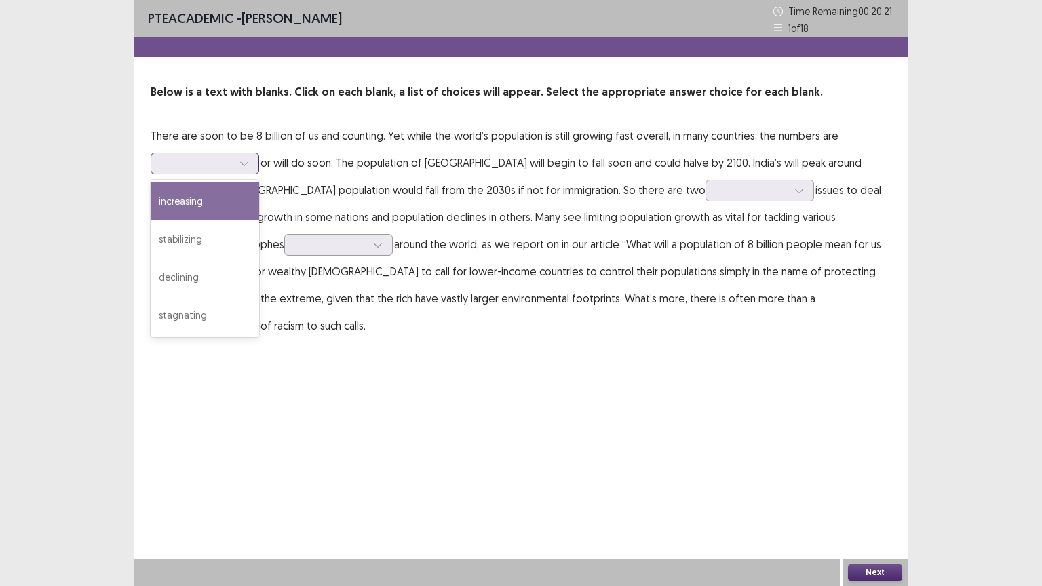
click at [236, 162] on div at bounding box center [244, 163] width 20 height 20
click at [221, 206] on div "increasing" at bounding box center [205, 201] width 108 height 38
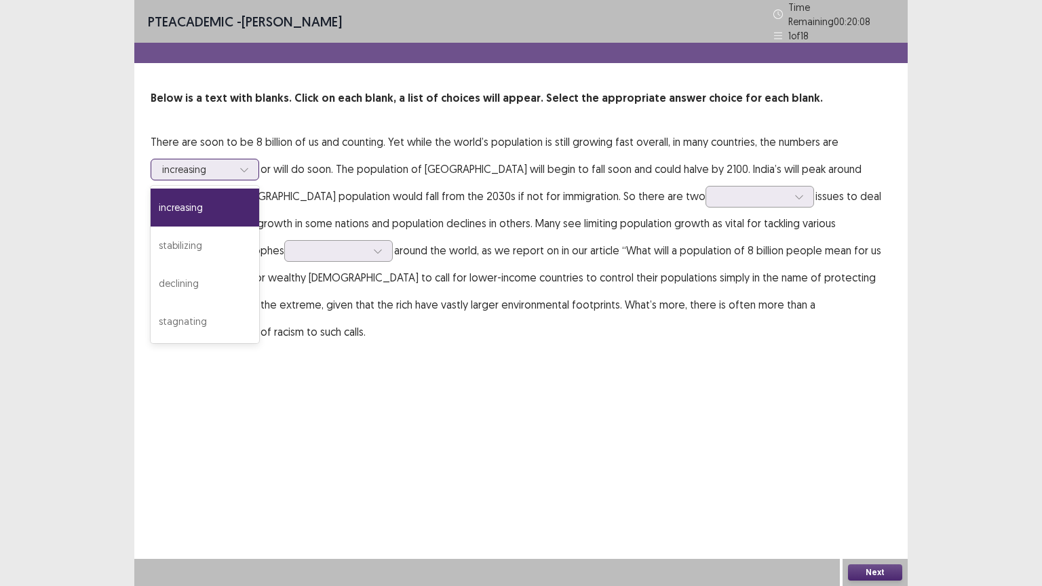
click at [237, 165] on div at bounding box center [244, 169] width 20 height 20
click at [215, 249] on div "stabilizing" at bounding box center [205, 245] width 108 height 38
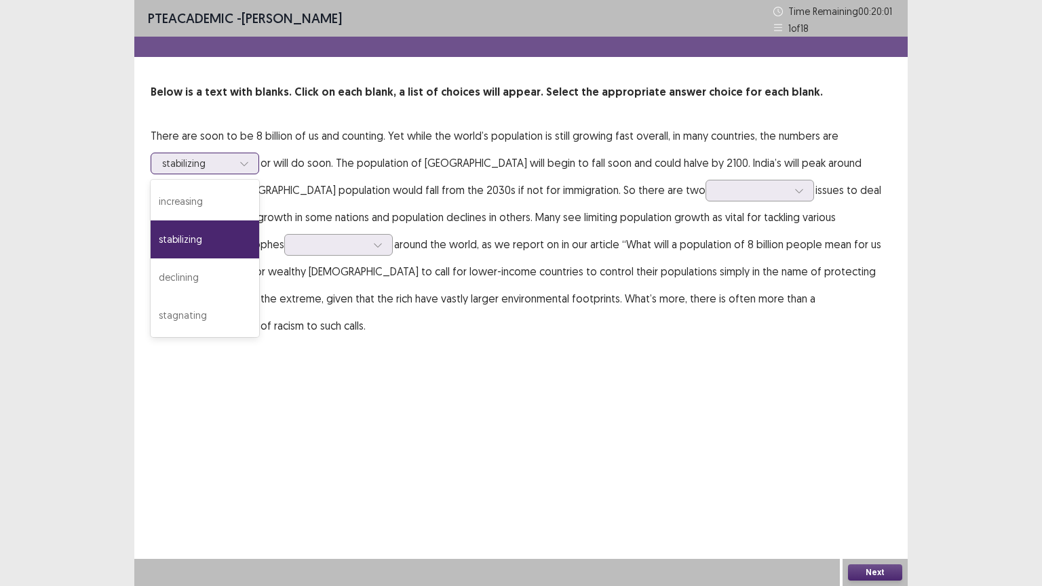
click at [207, 158] on div at bounding box center [197, 163] width 71 height 13
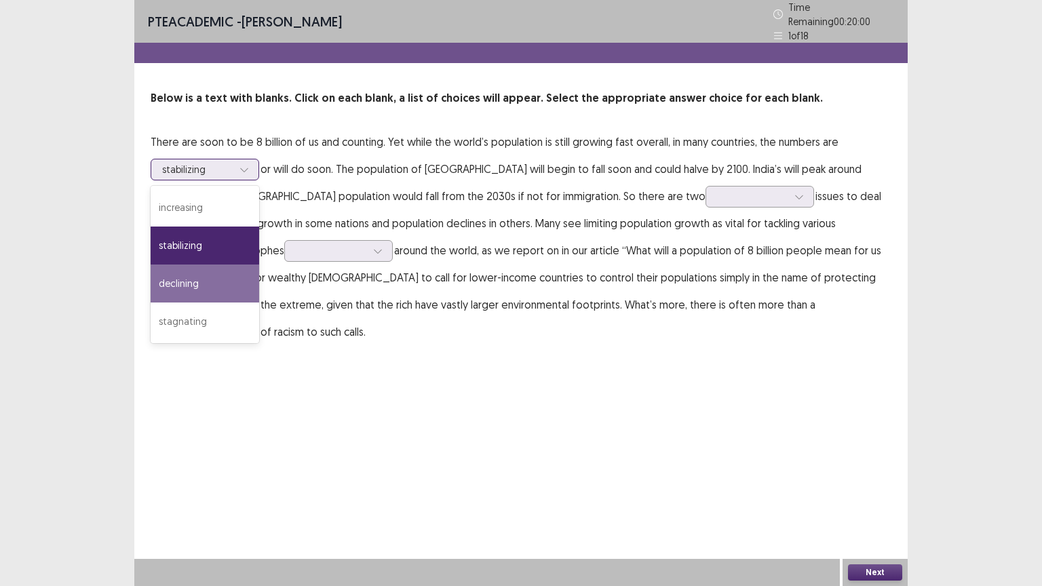
click at [216, 279] on div "declining" at bounding box center [205, 283] width 108 height 38
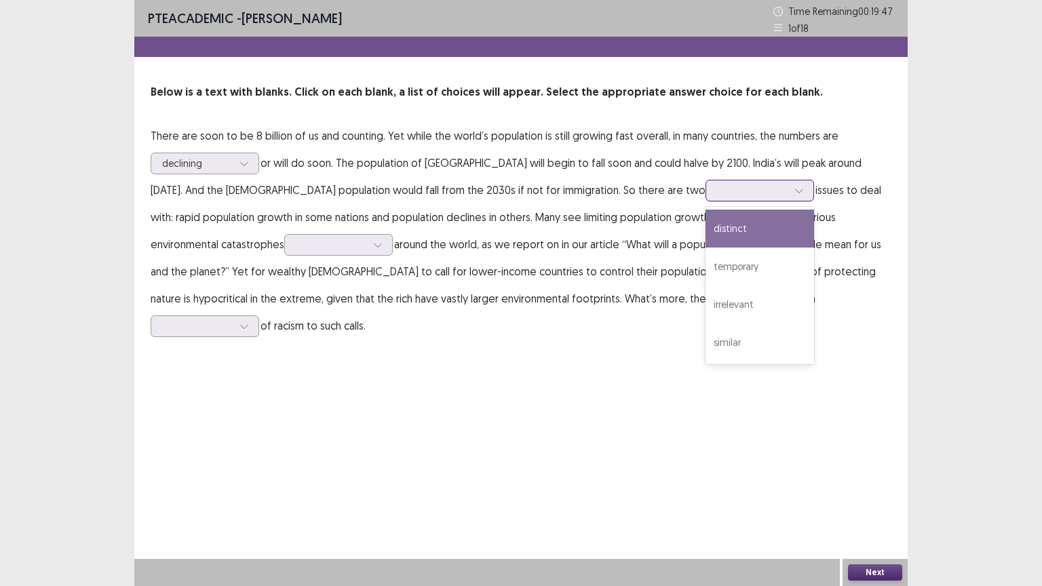
click at [717, 187] on div at bounding box center [752, 190] width 71 height 13
click at [705, 214] on div "distinct" at bounding box center [759, 229] width 108 height 38
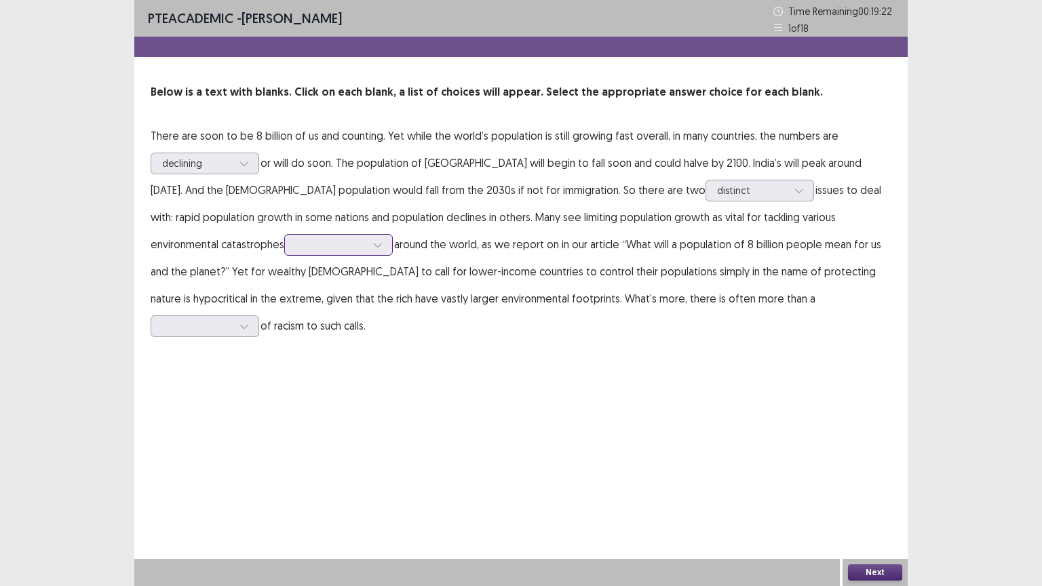
click at [368, 245] on div at bounding box center [378, 245] width 20 height 20
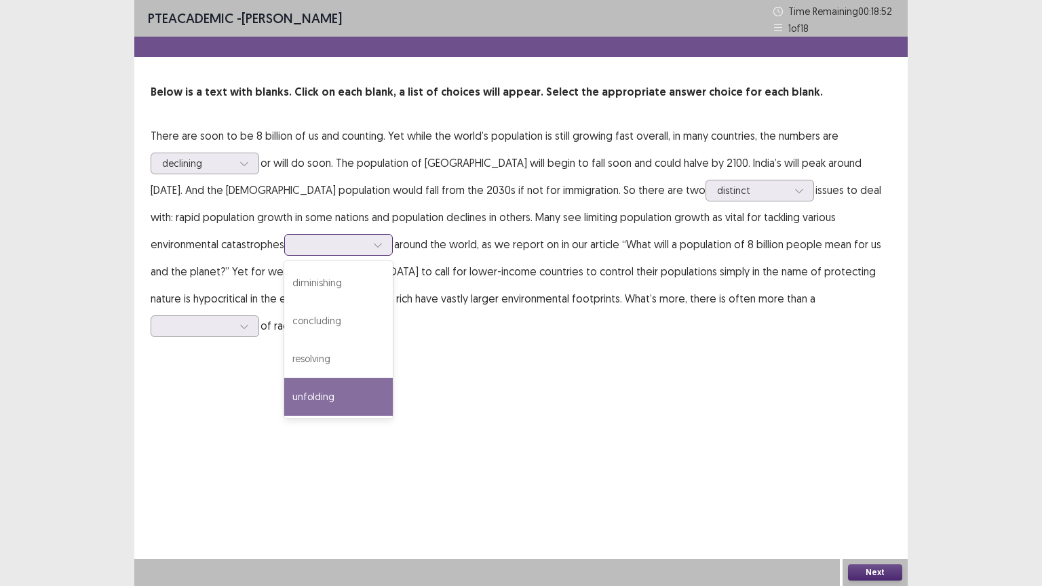
click at [284, 416] on div "diminishing concluding resolving unfolding" at bounding box center [338, 339] width 108 height 157
click at [284, 397] on div "unfolding" at bounding box center [338, 397] width 108 height 38
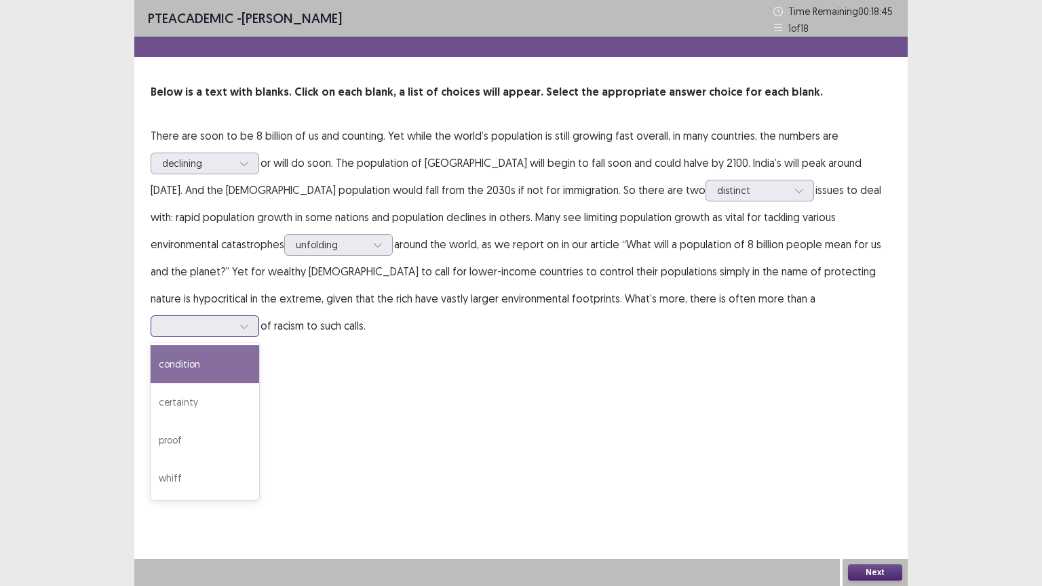
click at [233, 319] on div at bounding box center [197, 325] width 71 height 13
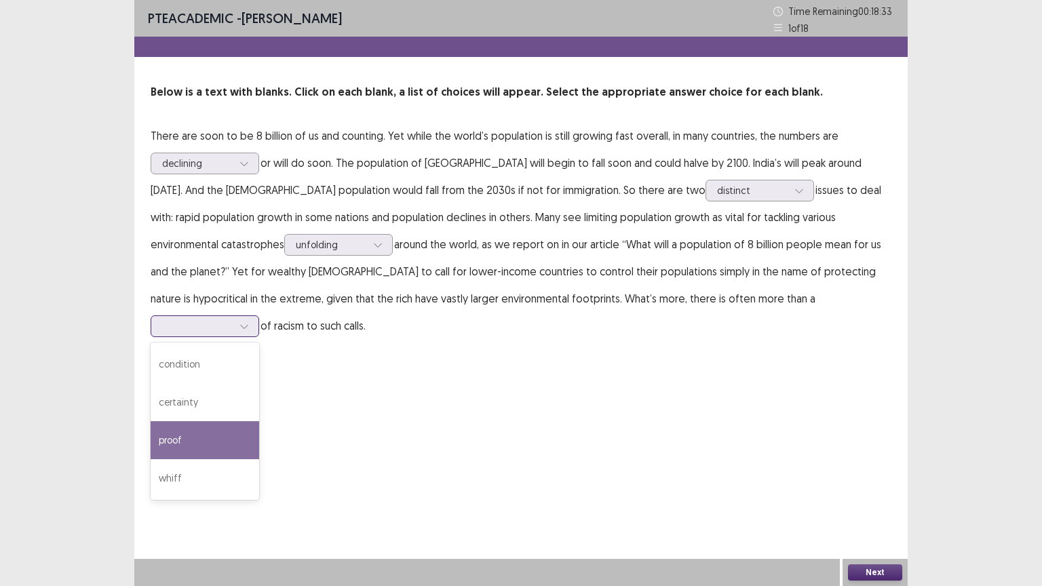
click at [259, 421] on div "proof" at bounding box center [205, 440] width 108 height 38
click at [865, 494] on div "Next" at bounding box center [874, 572] width 65 height 27
click at [865, 494] on button "Next" at bounding box center [875, 572] width 54 height 16
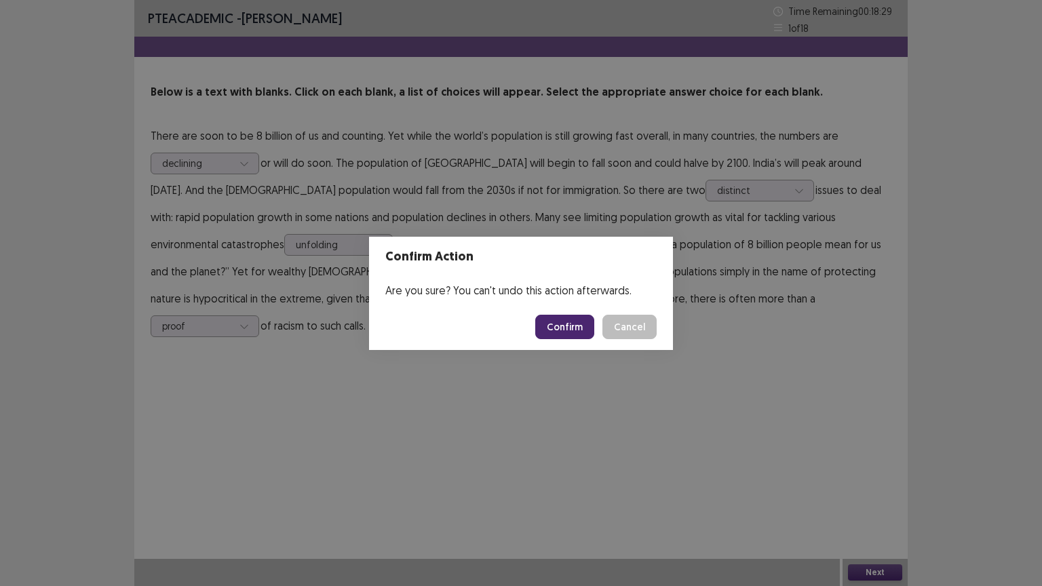
click at [564, 325] on button "Confirm" at bounding box center [564, 327] width 59 height 24
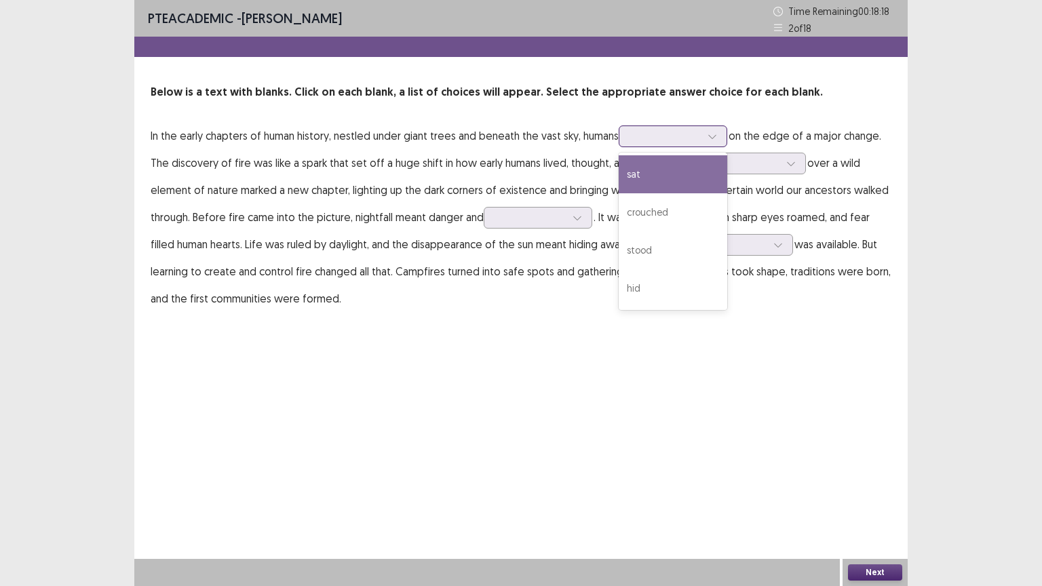
click at [688, 131] on div at bounding box center [665, 136] width 71 height 13
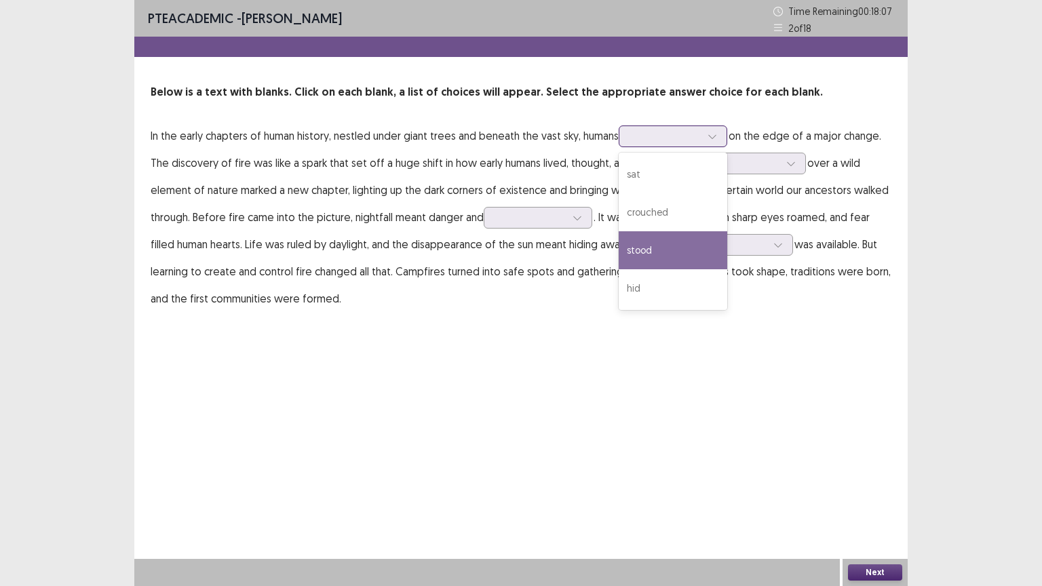
click at [658, 244] on div "stood" at bounding box center [672, 250] width 108 height 38
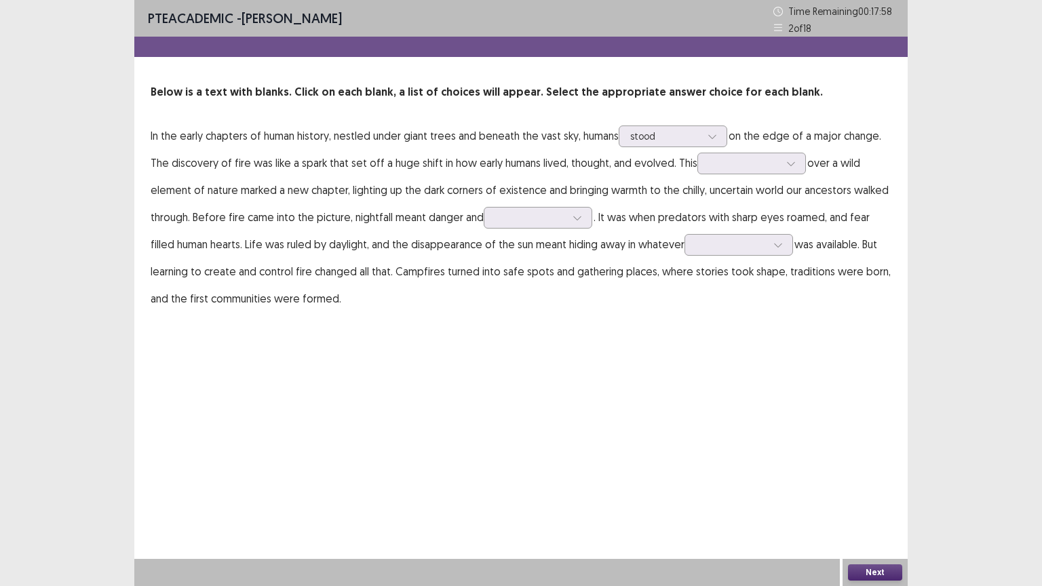
click at [681, 124] on p "In the early chapters of human history, nestled under giant trees and beneath t…" at bounding box center [521, 217] width 740 height 190
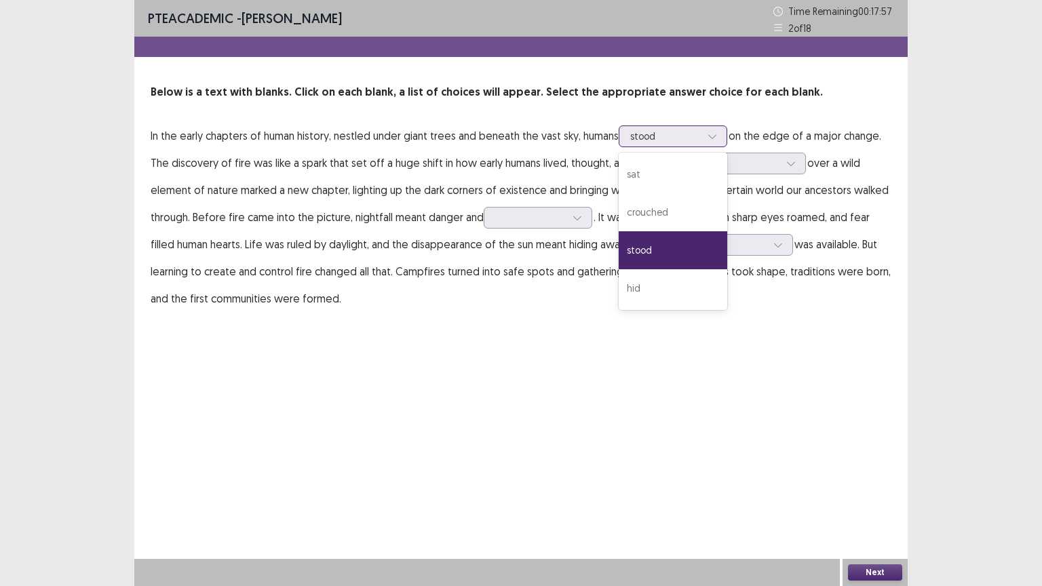
click at [686, 136] on div at bounding box center [665, 136] width 71 height 13
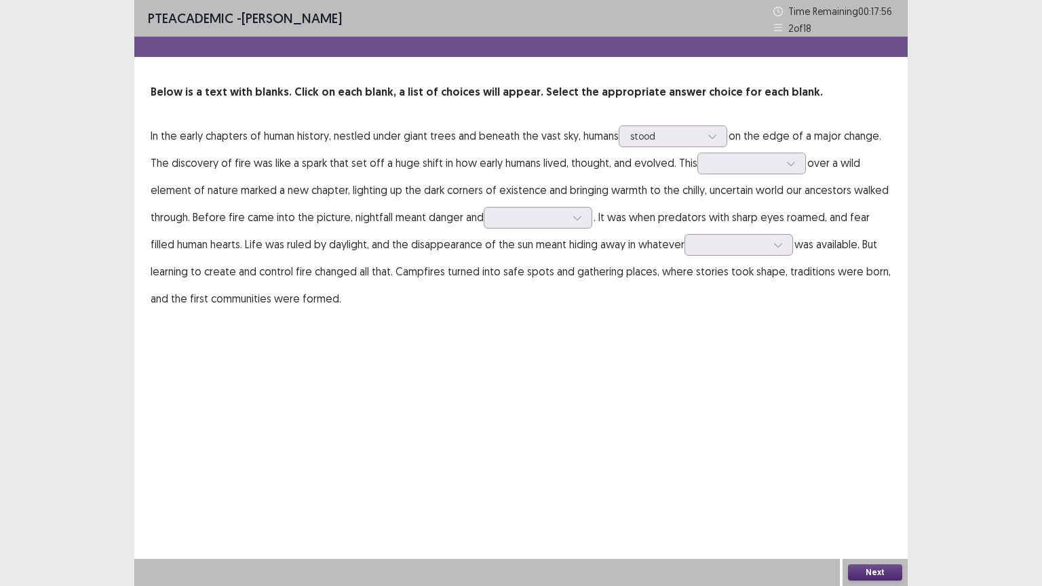
click at [512, 182] on p "In the early chapters of human history, nestled under giant trees and beneath t…" at bounding box center [521, 217] width 740 height 190
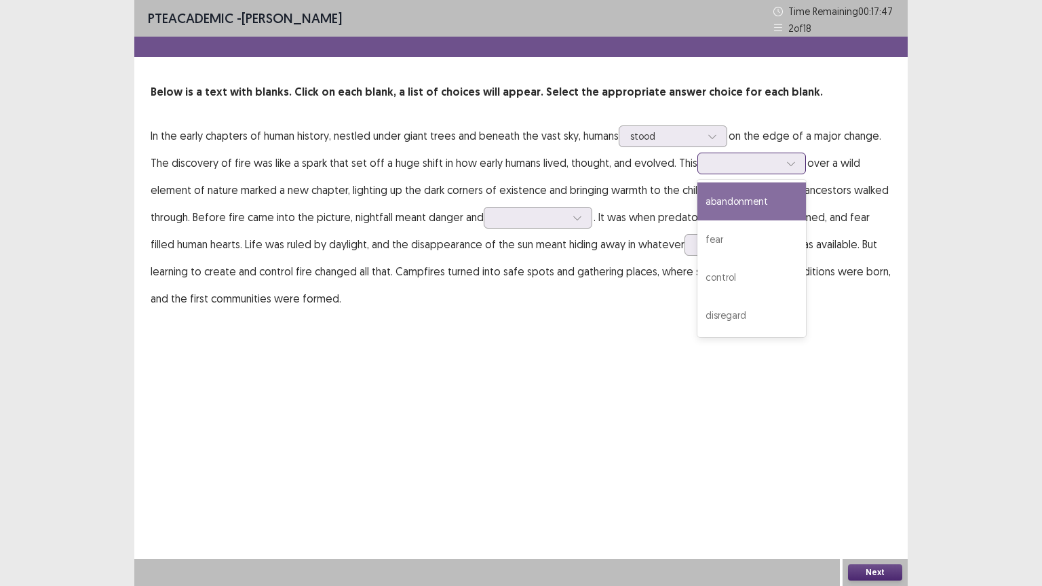
click at [732, 159] on div at bounding box center [744, 163] width 71 height 13
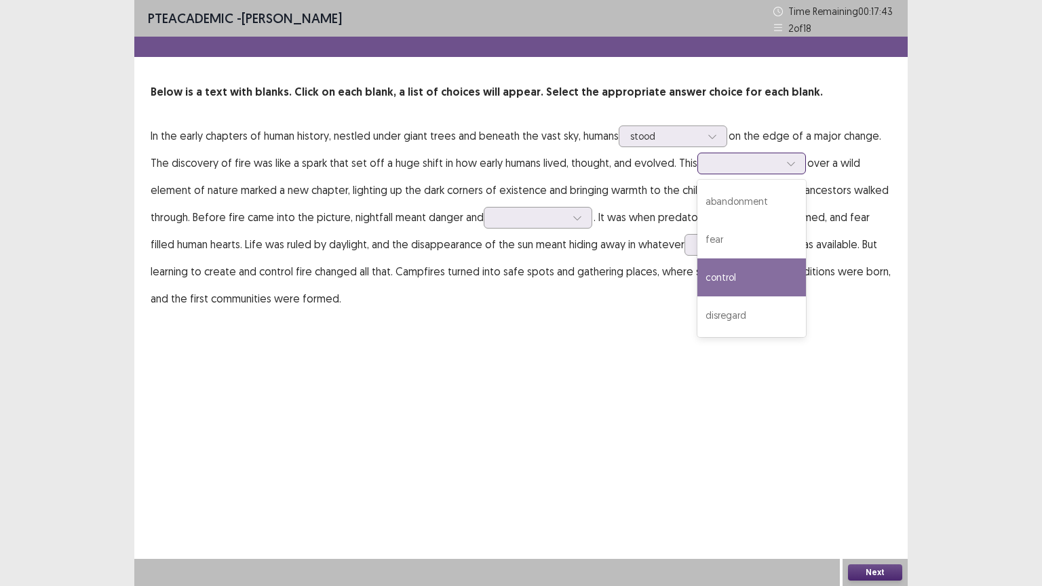
click at [719, 279] on div "control" at bounding box center [751, 277] width 108 height 38
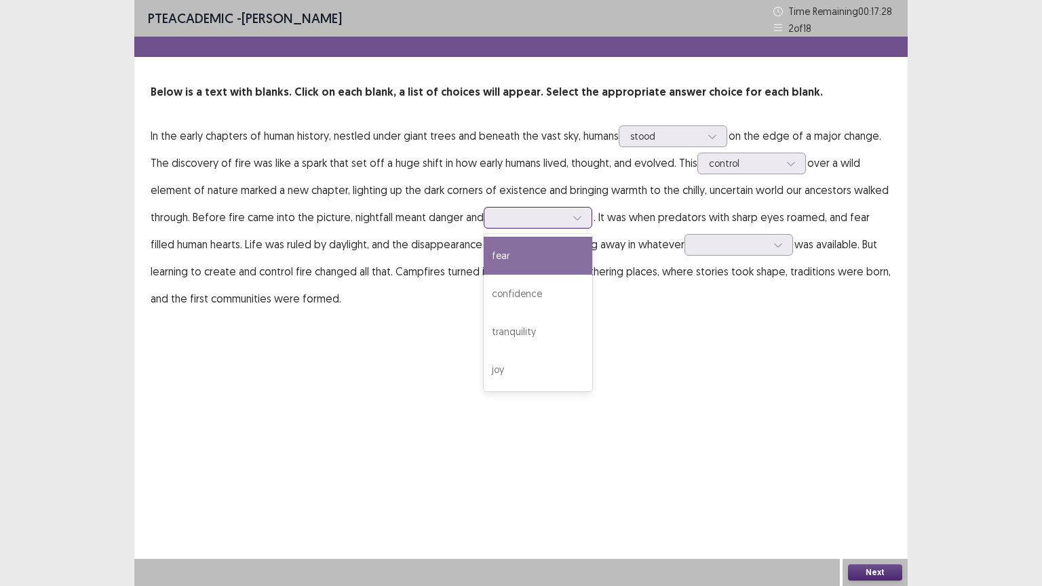
click at [531, 218] on div at bounding box center [530, 217] width 71 height 13
click at [537, 257] on div "fear" at bounding box center [537, 256] width 108 height 38
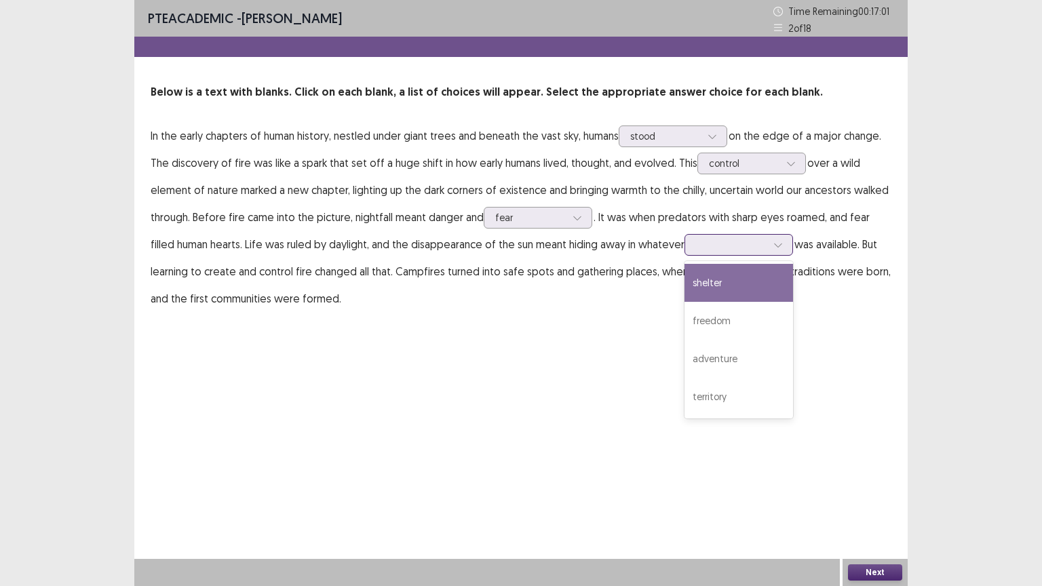
click at [719, 250] on div at bounding box center [731, 244] width 71 height 13
click at [713, 293] on div "shelter" at bounding box center [738, 283] width 108 height 38
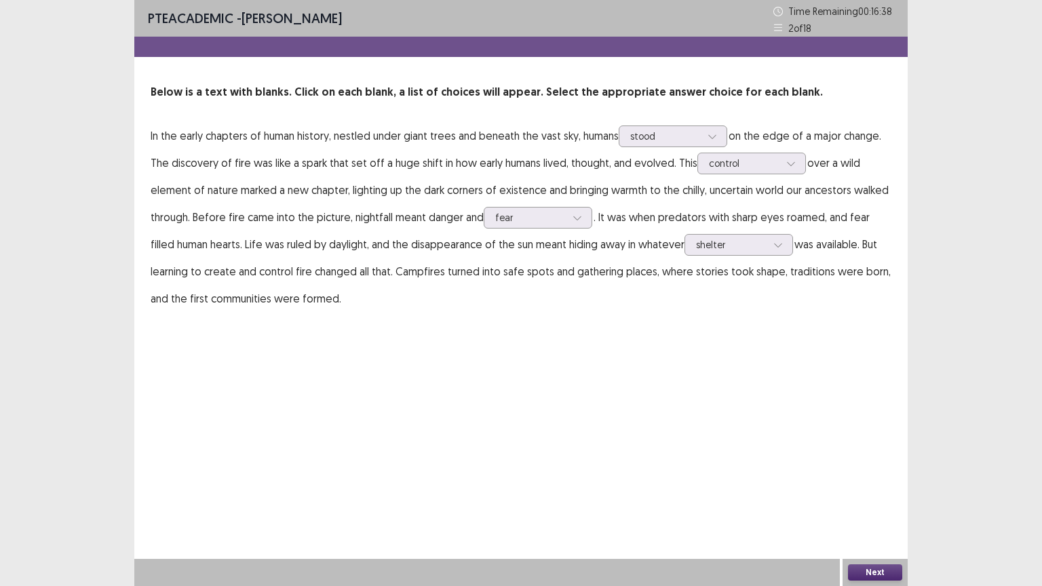
click at [860, 494] on button "Next" at bounding box center [875, 572] width 54 height 16
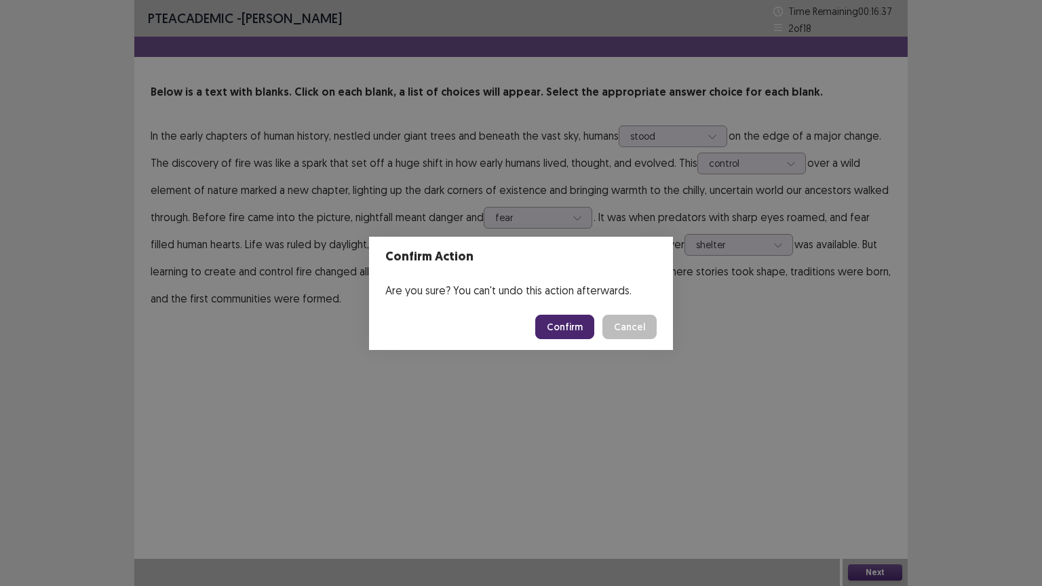
click at [551, 334] on button "Confirm" at bounding box center [564, 327] width 59 height 24
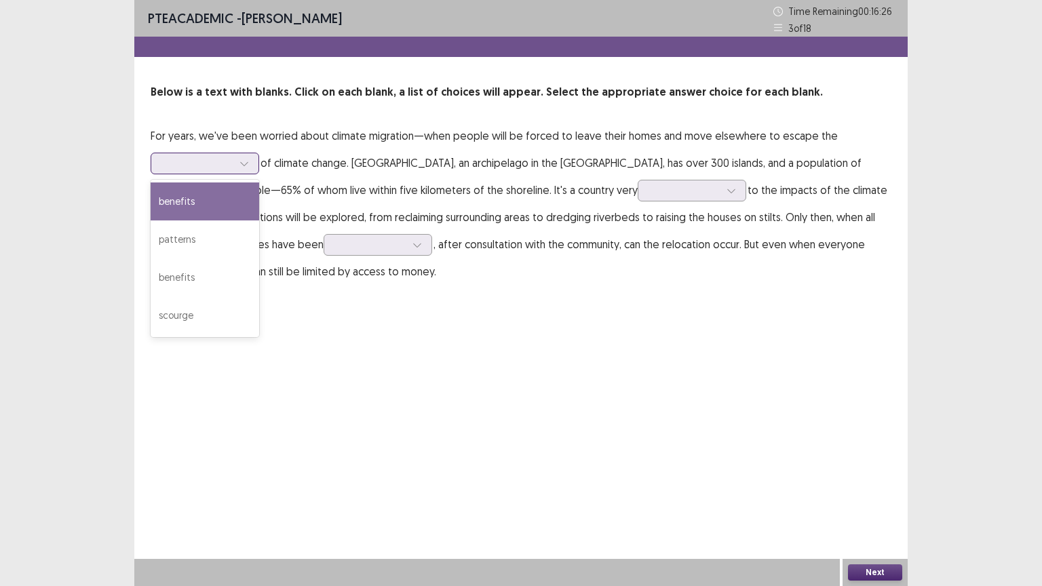
click at [207, 167] on div at bounding box center [197, 163] width 71 height 13
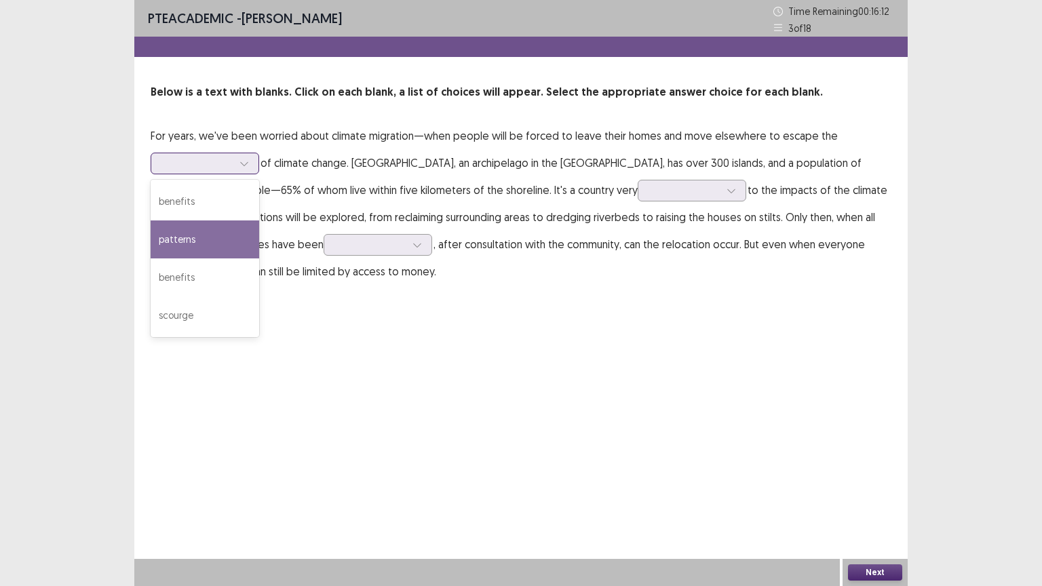
click at [213, 240] on div "patterns" at bounding box center [205, 239] width 108 height 38
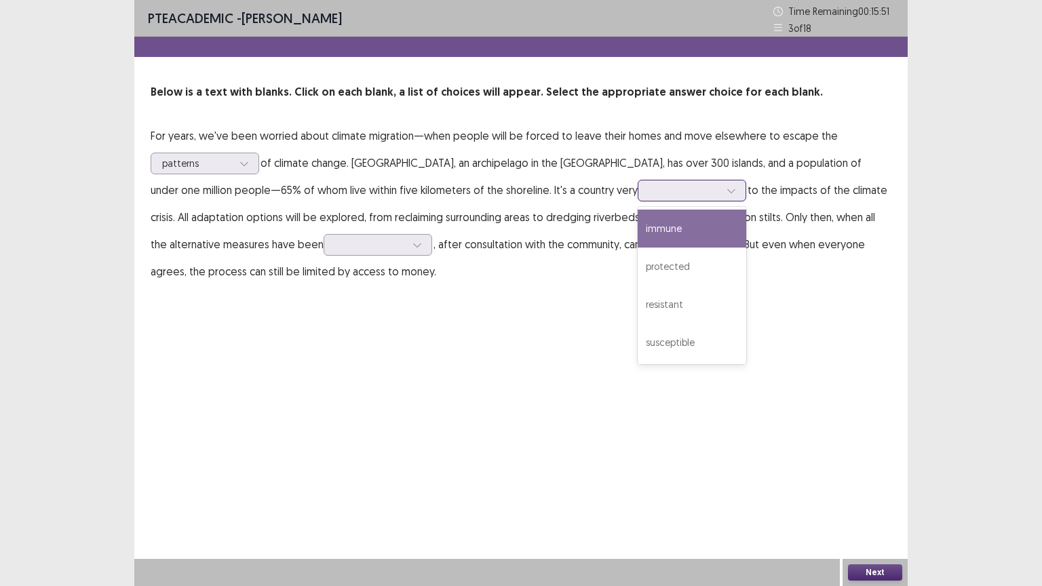
click at [649, 184] on div at bounding box center [684, 190] width 71 height 13
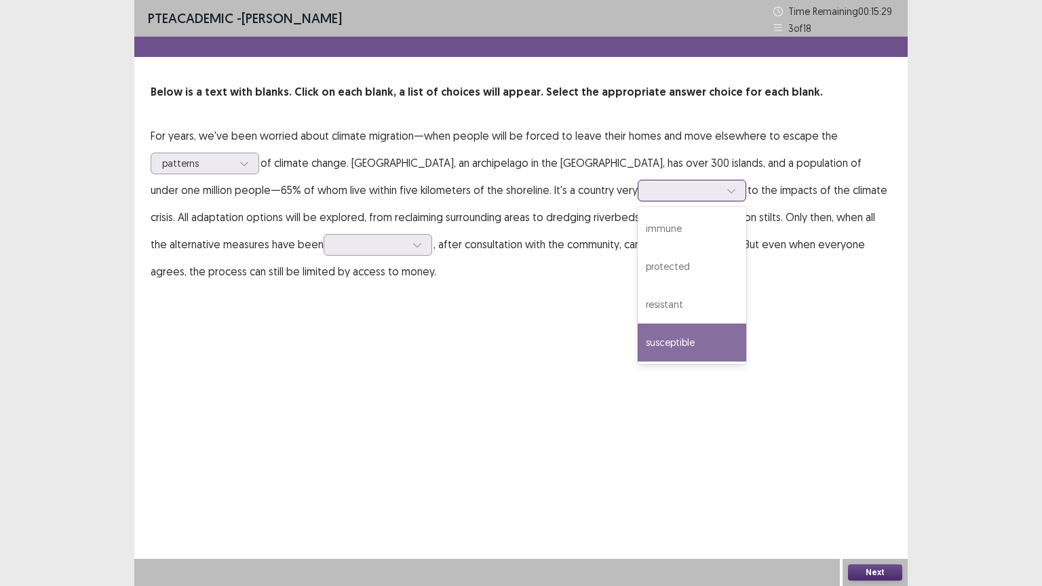
click at [637, 355] on div "susceptible" at bounding box center [691, 342] width 108 height 38
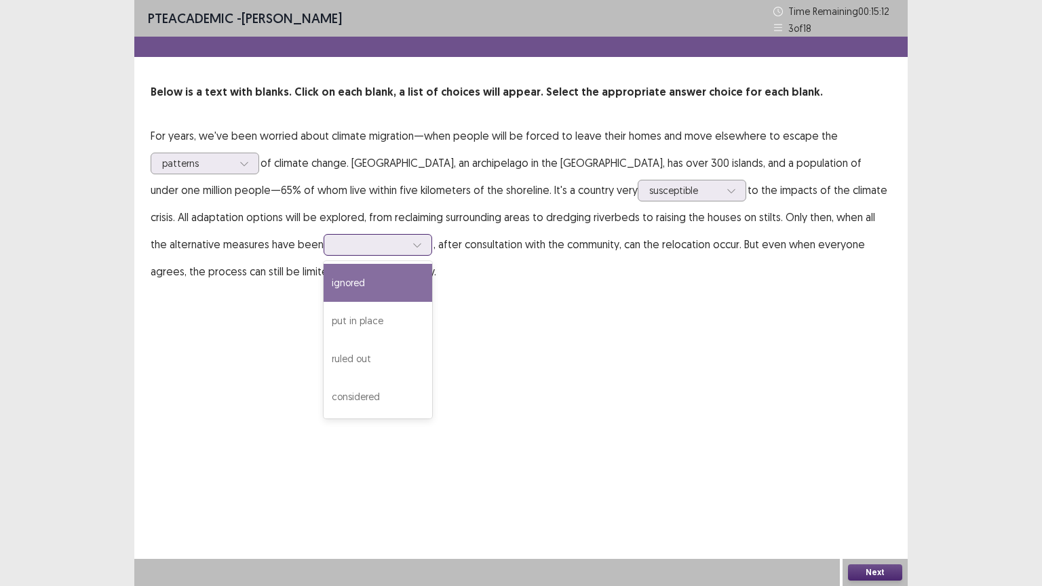
click at [412, 242] on icon at bounding box center [416, 244] width 9 height 9
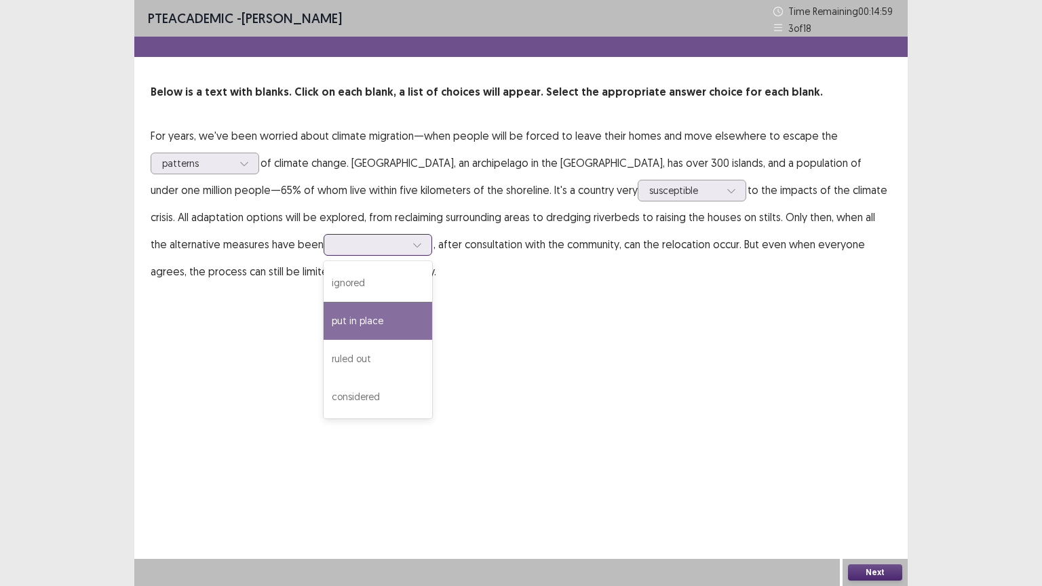
click at [323, 316] on div "put in place" at bounding box center [377, 321] width 108 height 38
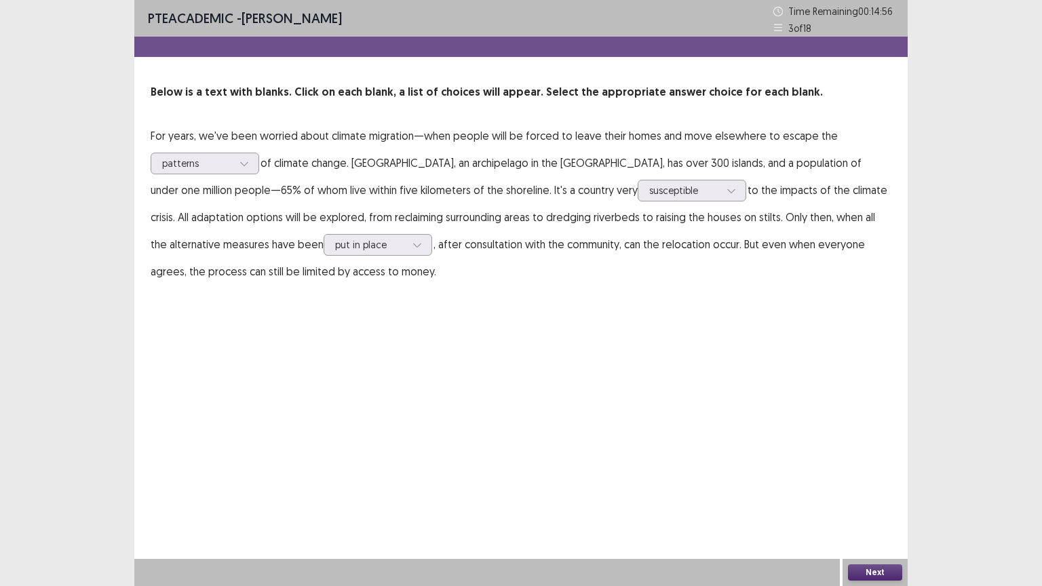
click at [882, 494] on button "Next" at bounding box center [875, 572] width 54 height 16
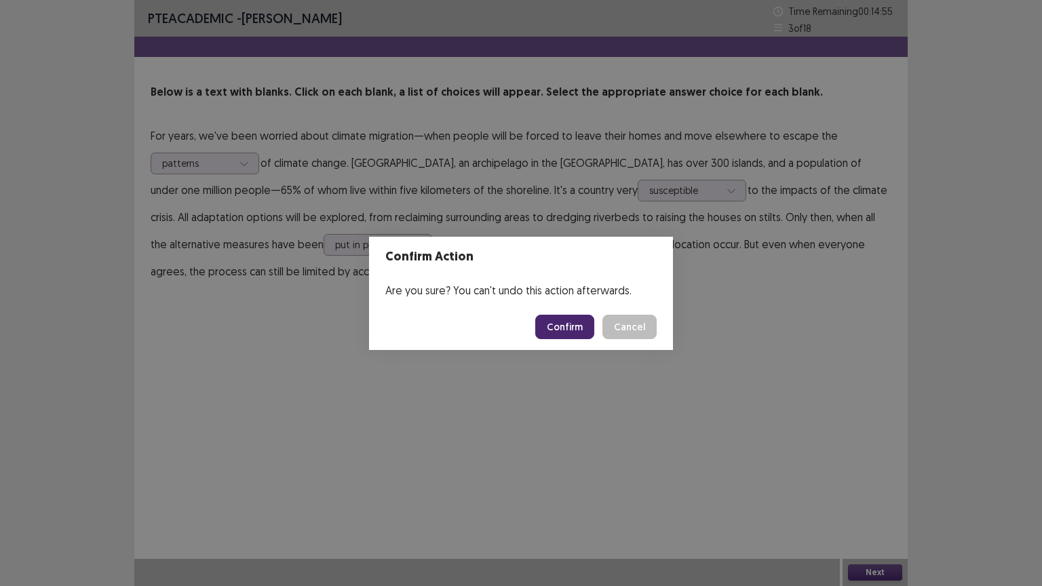
click at [564, 324] on button "Confirm" at bounding box center [564, 327] width 59 height 24
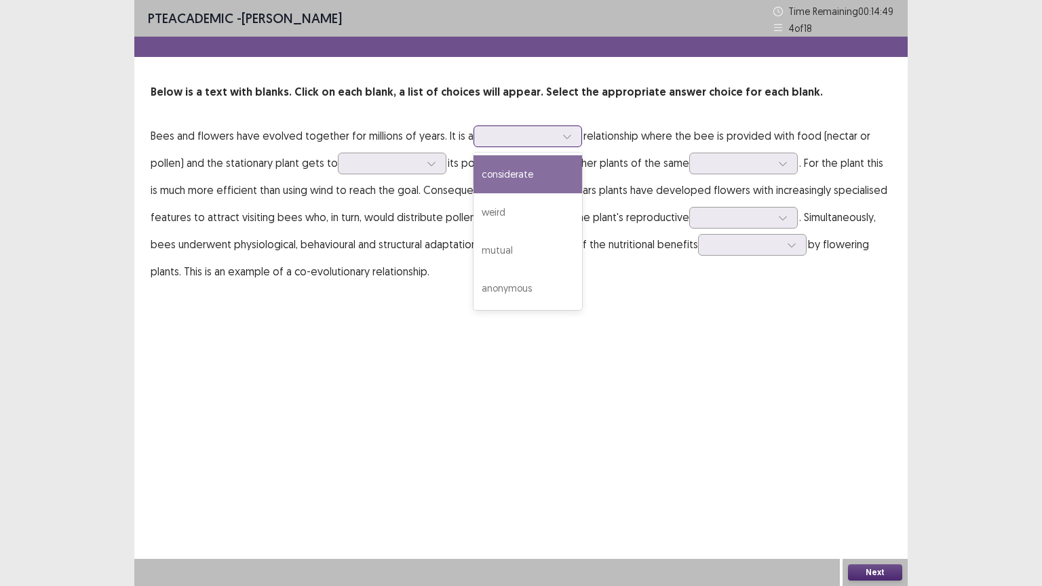
click at [567, 138] on icon at bounding box center [566, 136] width 9 height 9
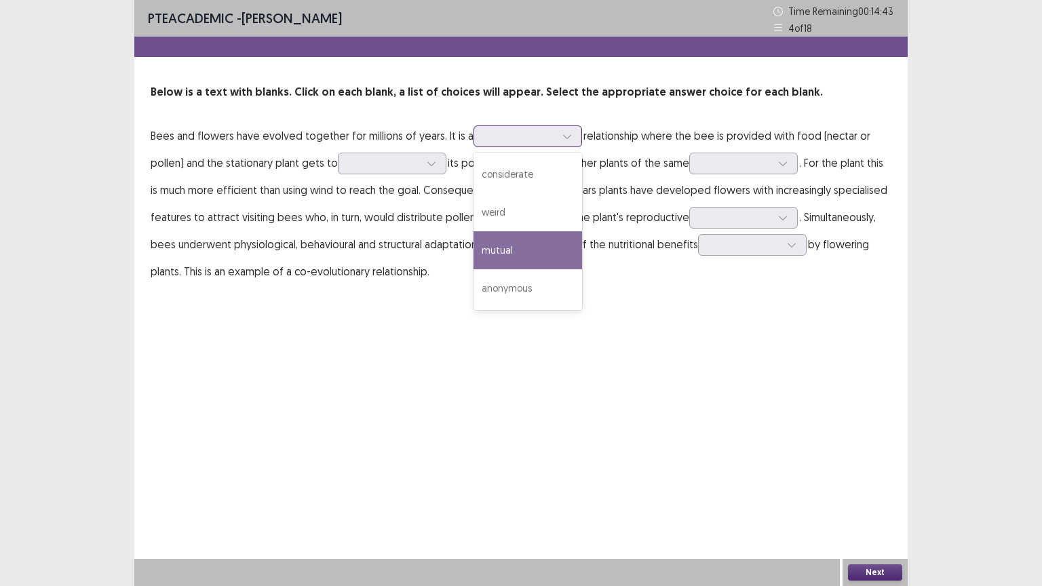
click at [566, 261] on div "mutual" at bounding box center [527, 250] width 108 height 38
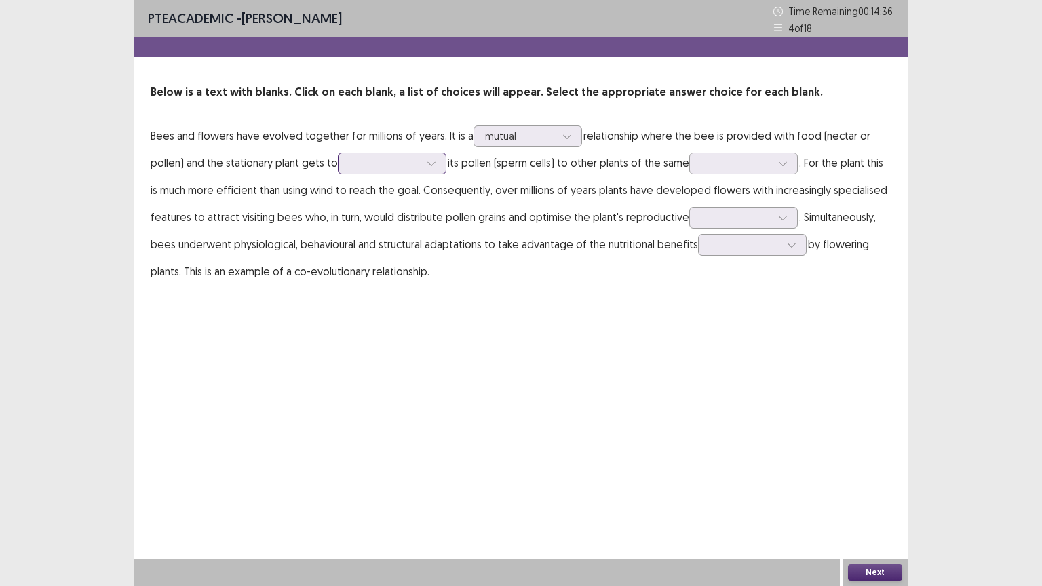
click at [431, 163] on icon at bounding box center [431, 163] width 9 height 9
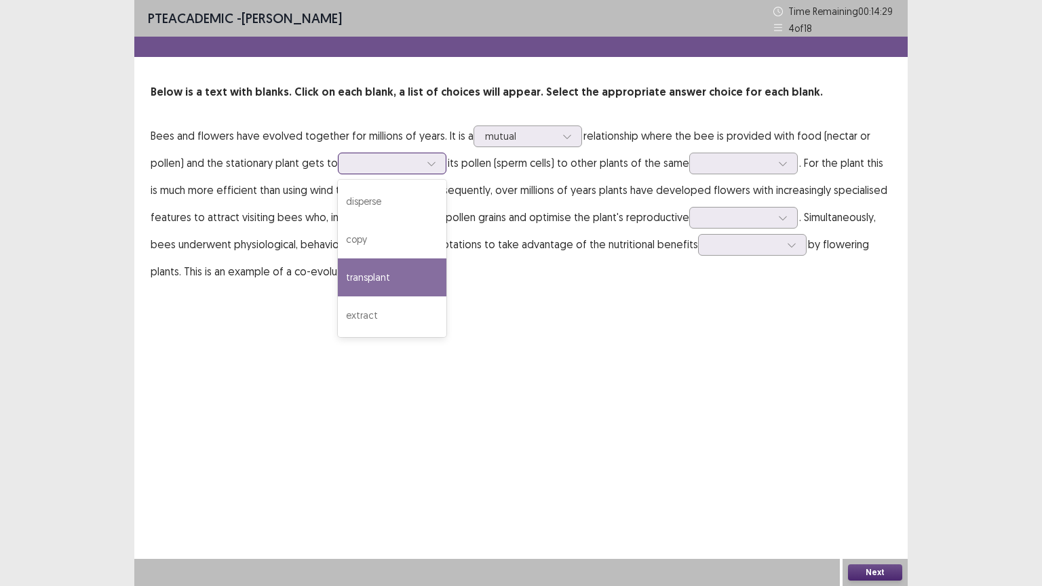
click at [424, 261] on div "transplant" at bounding box center [392, 277] width 108 height 38
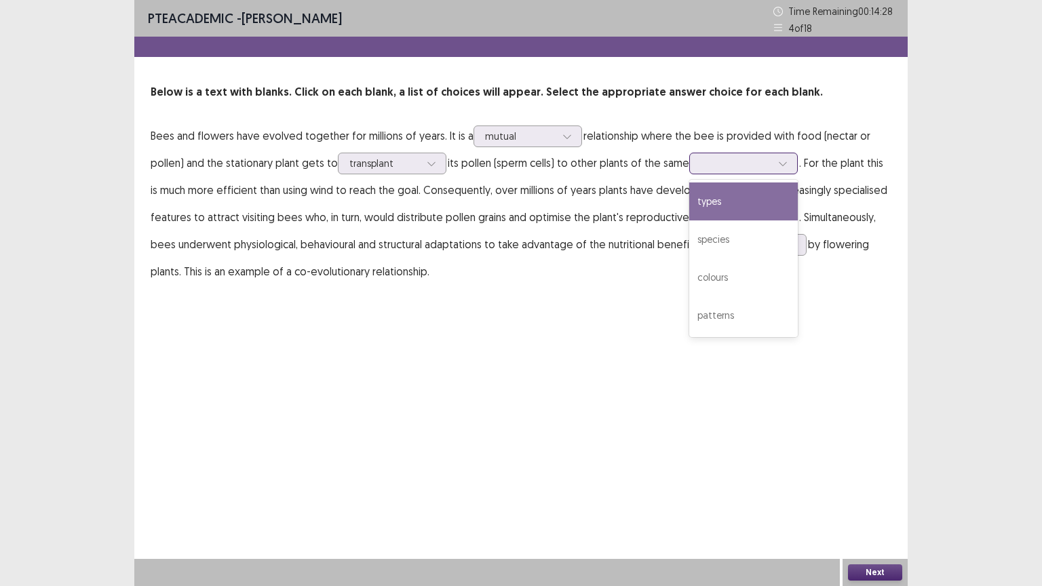
click at [726, 155] on div at bounding box center [735, 163] width 73 height 16
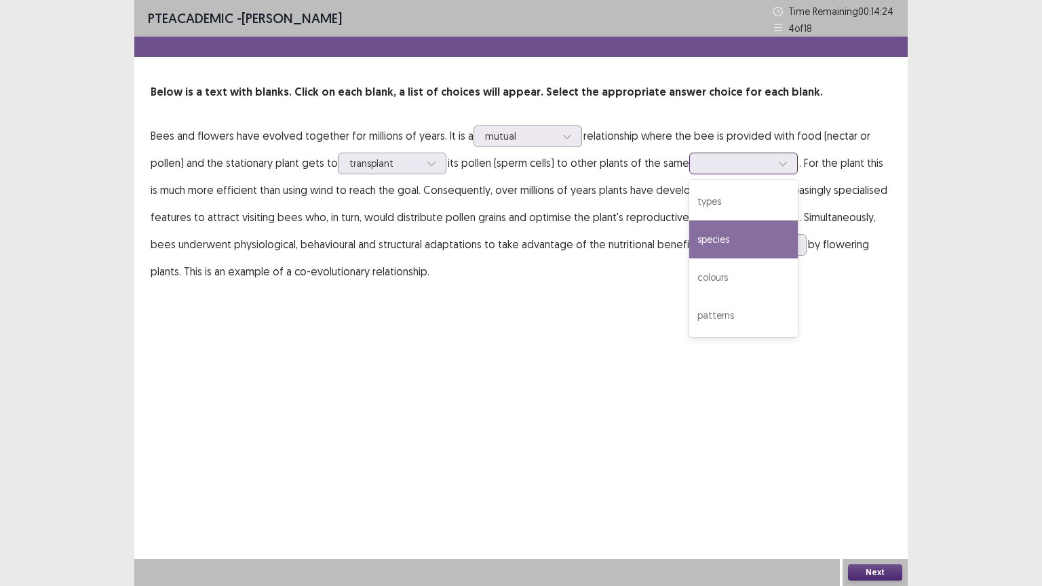
click at [749, 243] on div "species" at bounding box center [743, 239] width 108 height 38
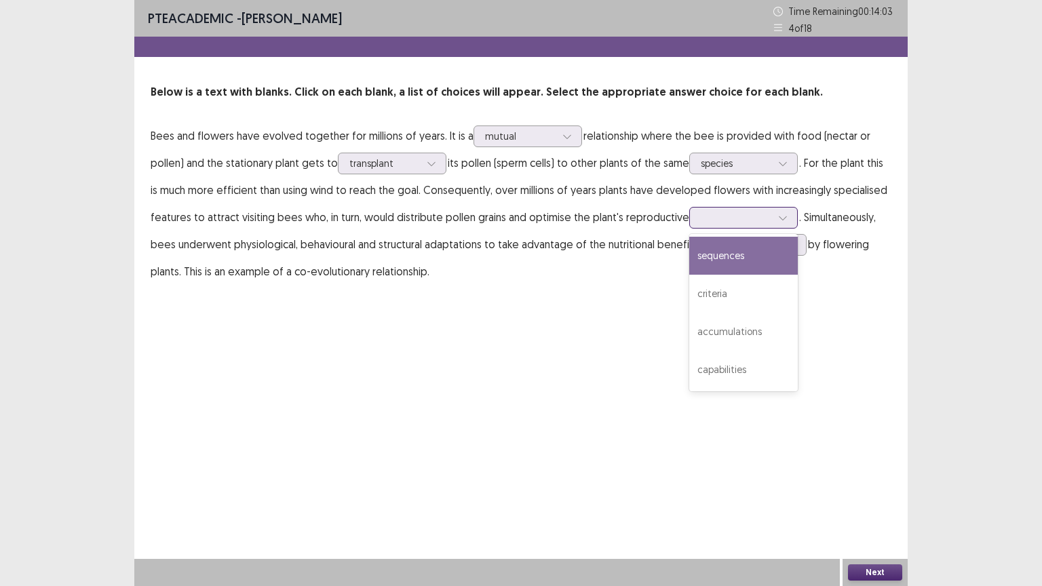
click at [747, 217] on div at bounding box center [735, 217] width 71 height 13
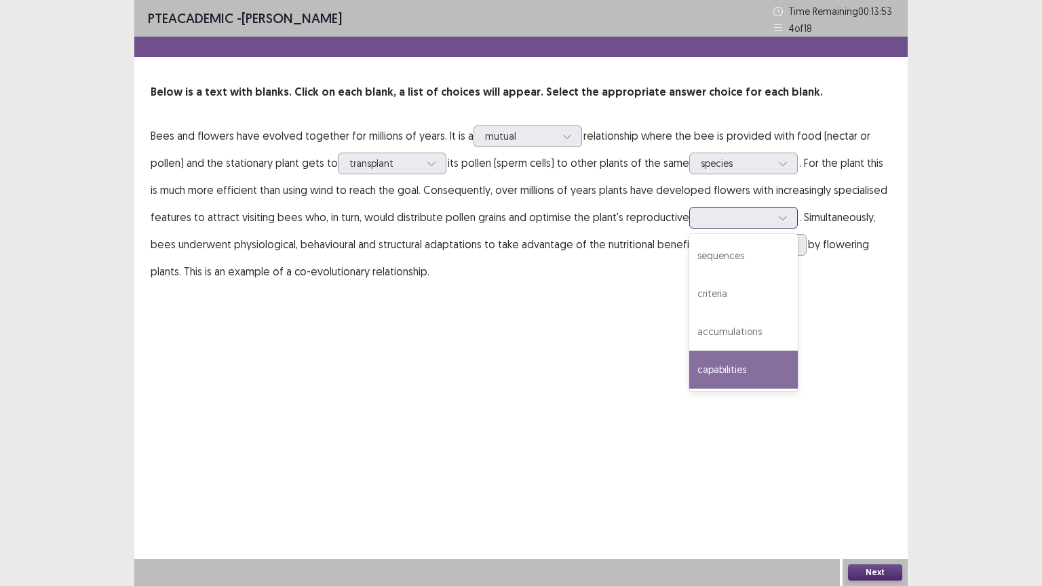
click at [754, 368] on div "capabilities" at bounding box center [743, 370] width 108 height 38
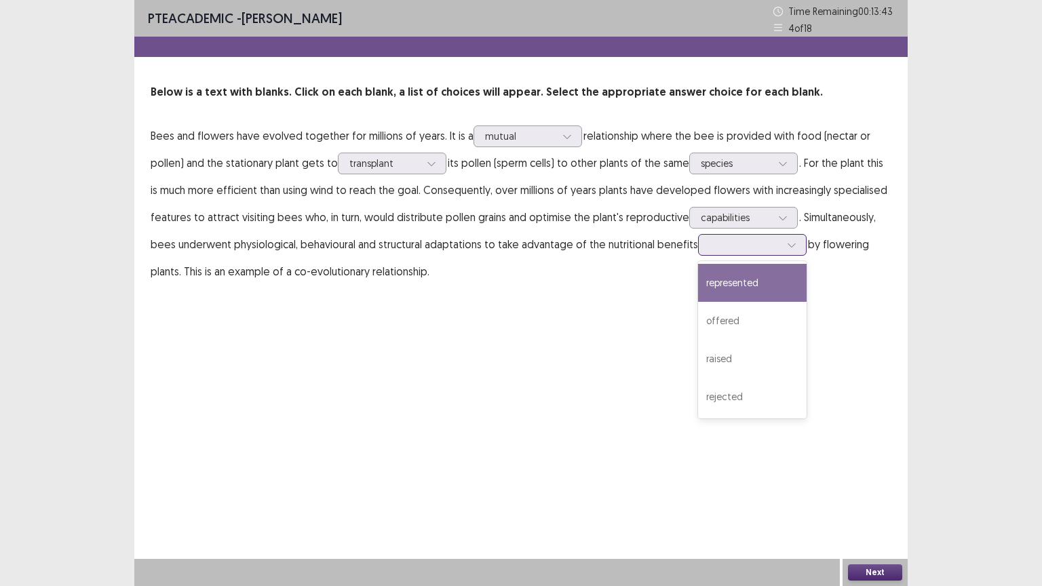
click at [740, 250] on div at bounding box center [744, 244] width 71 height 13
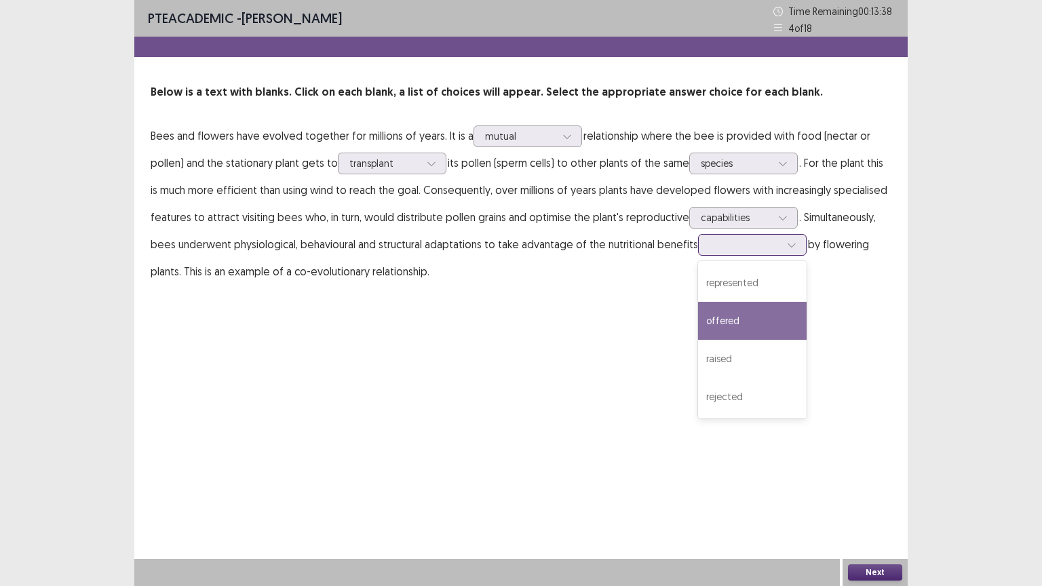
click at [741, 323] on div "offered" at bounding box center [752, 321] width 108 height 38
click at [881, 494] on button "Next" at bounding box center [875, 572] width 54 height 16
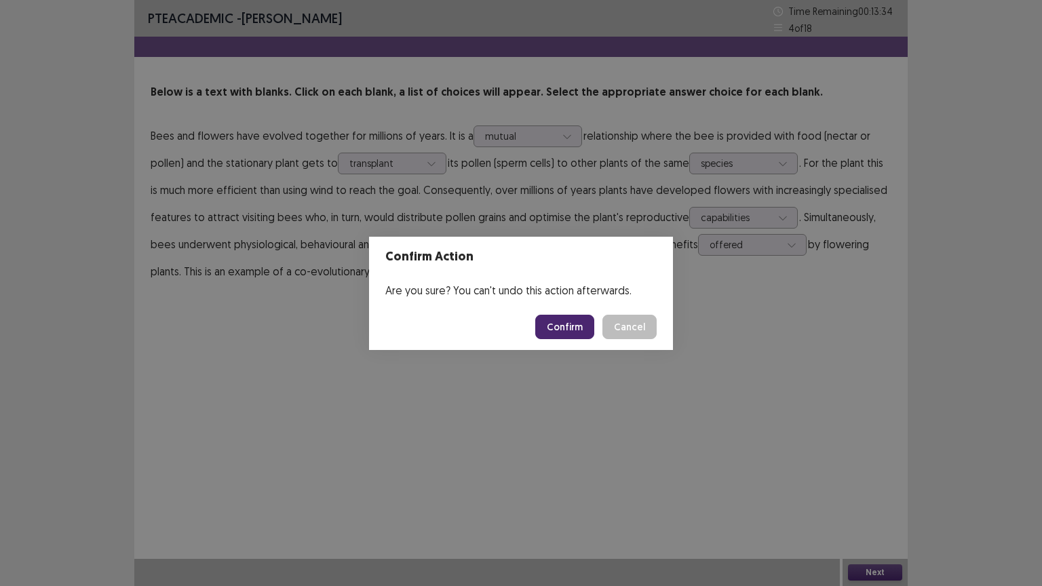
click at [568, 316] on button "Confirm" at bounding box center [564, 327] width 59 height 24
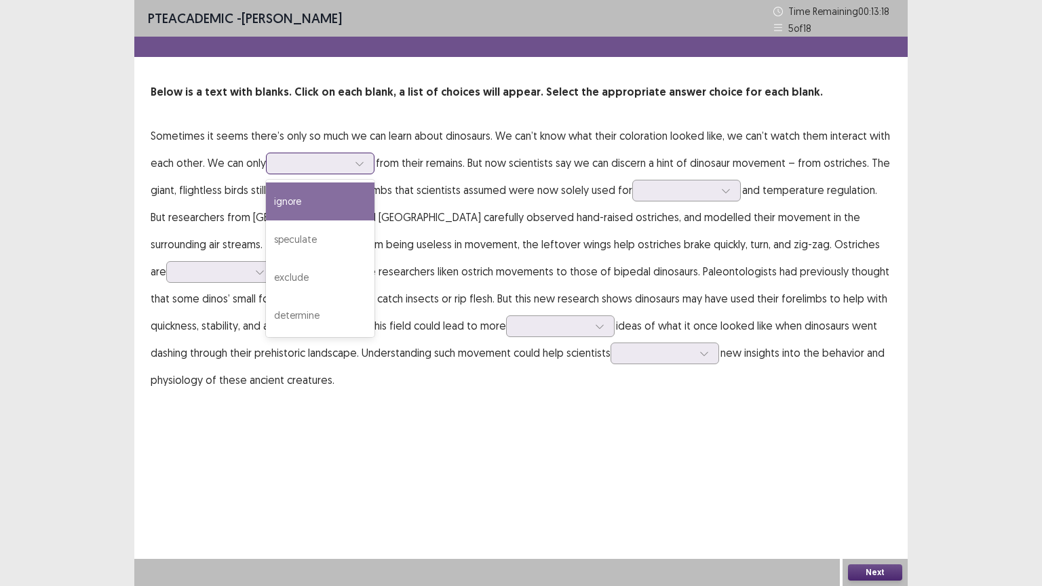
click at [362, 160] on icon at bounding box center [359, 163] width 9 height 9
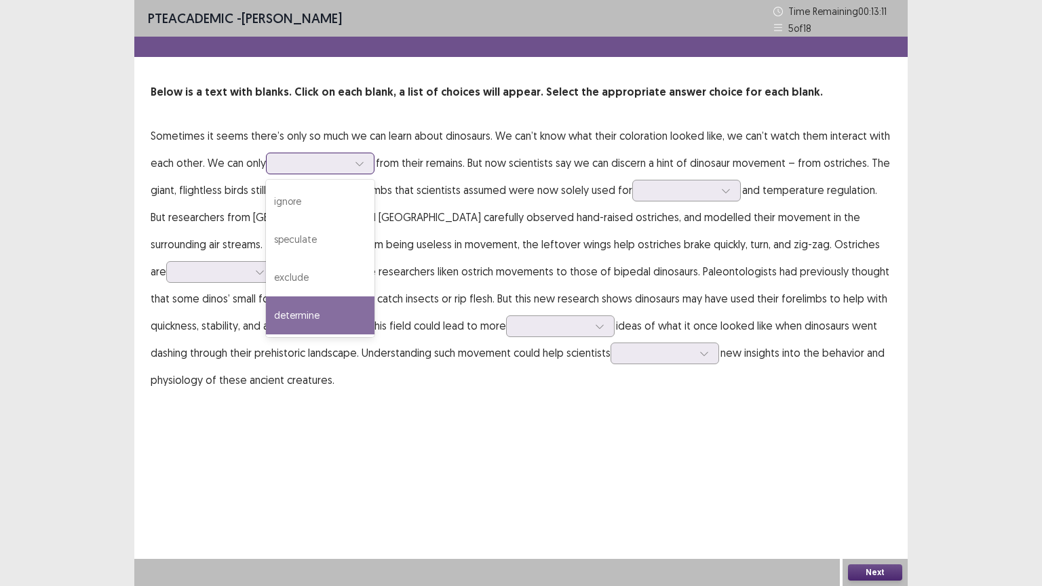
click at [350, 320] on div "determine" at bounding box center [320, 315] width 108 height 38
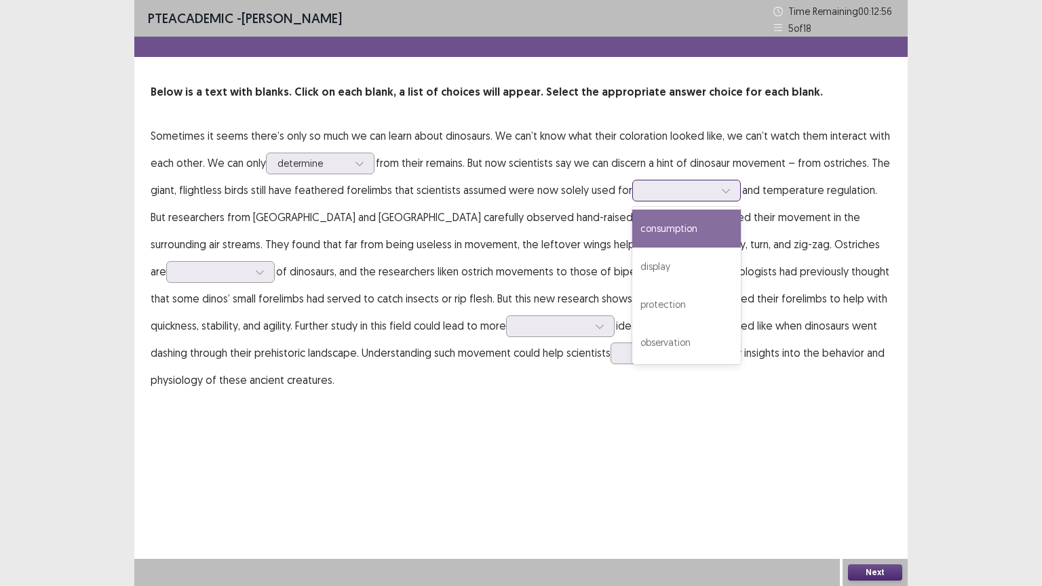
click at [730, 191] on div at bounding box center [725, 190] width 20 height 20
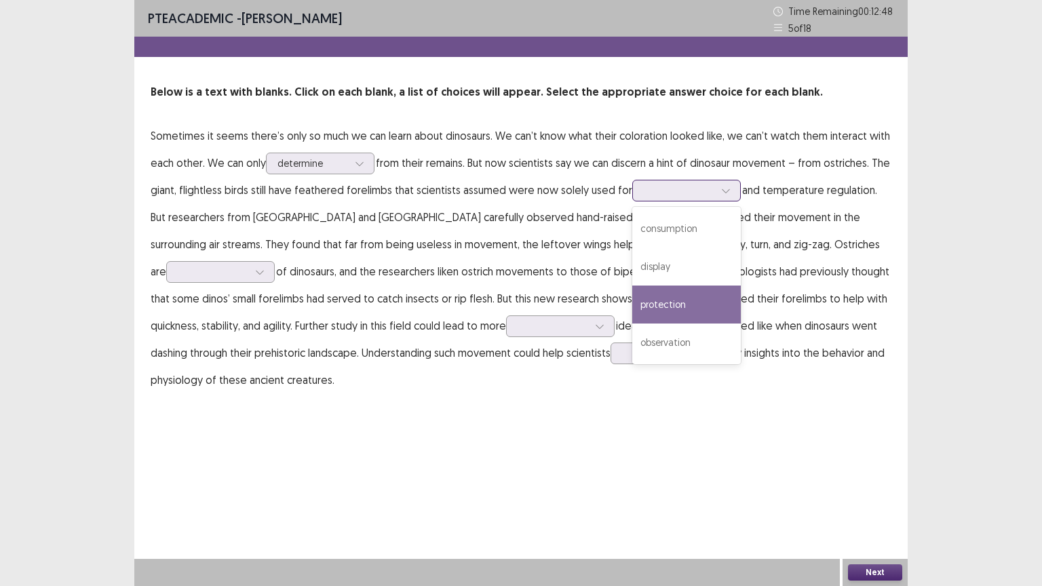
click at [728, 300] on div "protection" at bounding box center [686, 304] width 108 height 38
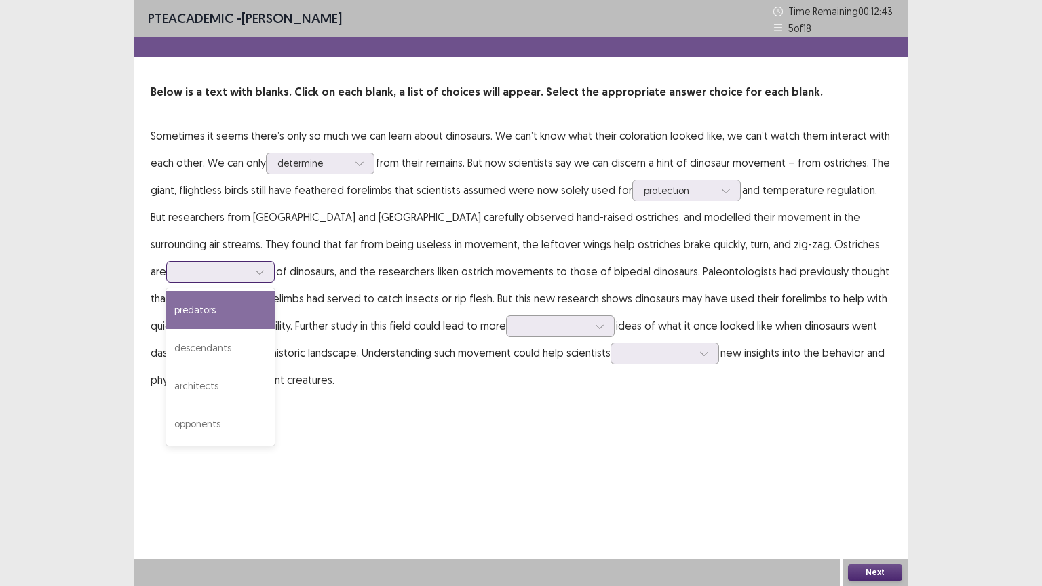
click at [248, 265] on div at bounding box center [213, 271] width 71 height 13
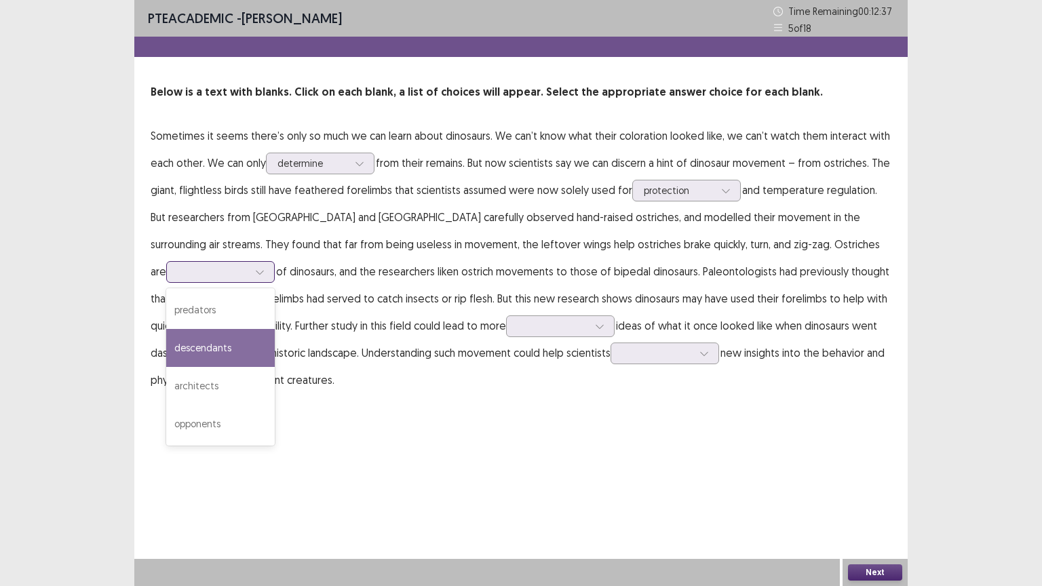
click at [275, 329] on div "descendants" at bounding box center [220, 348] width 108 height 38
click at [248, 265] on div at bounding box center [213, 271] width 71 height 13
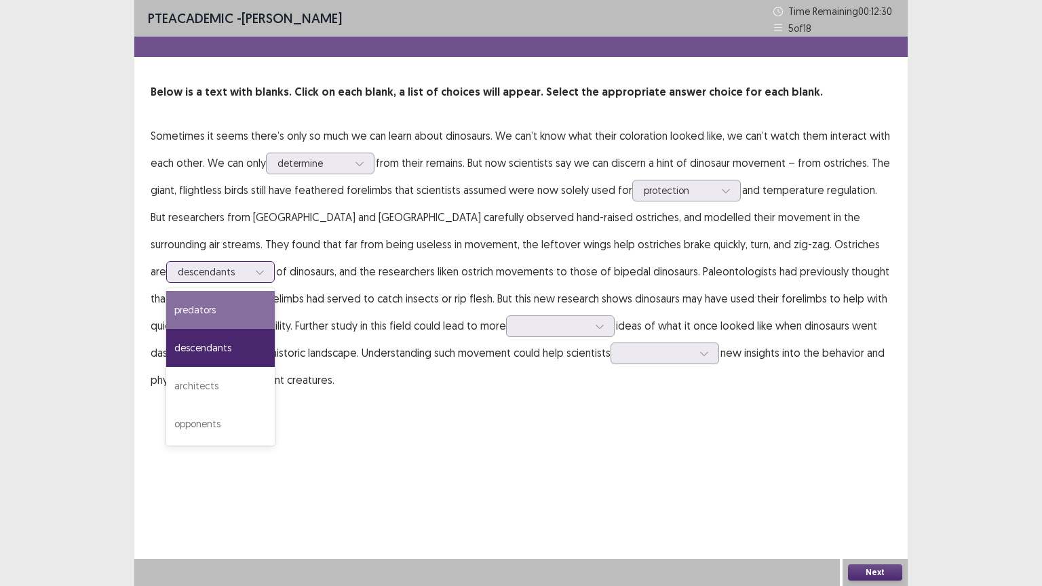
click at [275, 291] on div "predators" at bounding box center [220, 310] width 108 height 38
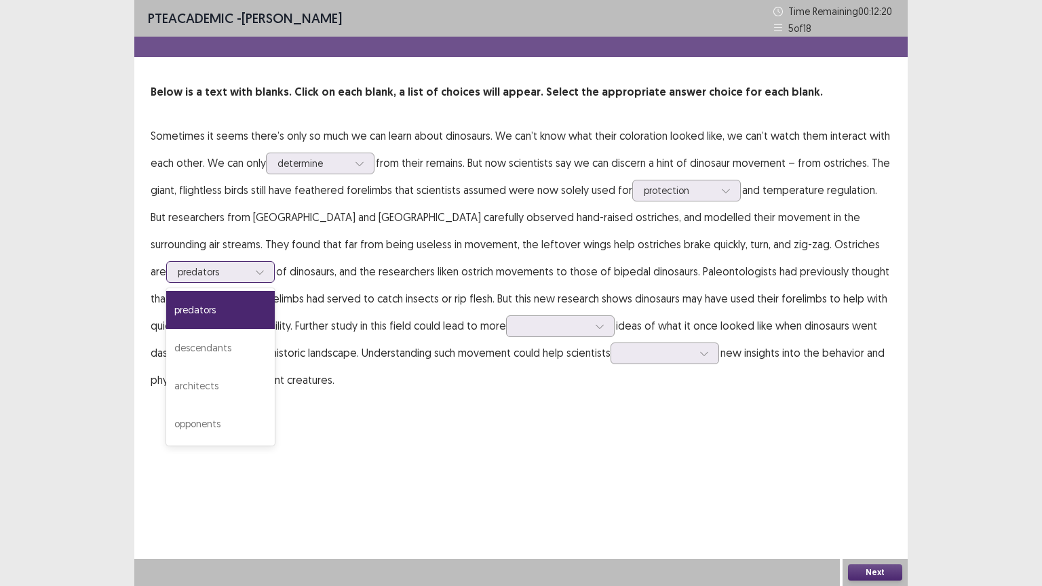
click at [248, 265] on div at bounding box center [213, 271] width 71 height 13
click at [275, 329] on div "descendants" at bounding box center [220, 348] width 108 height 38
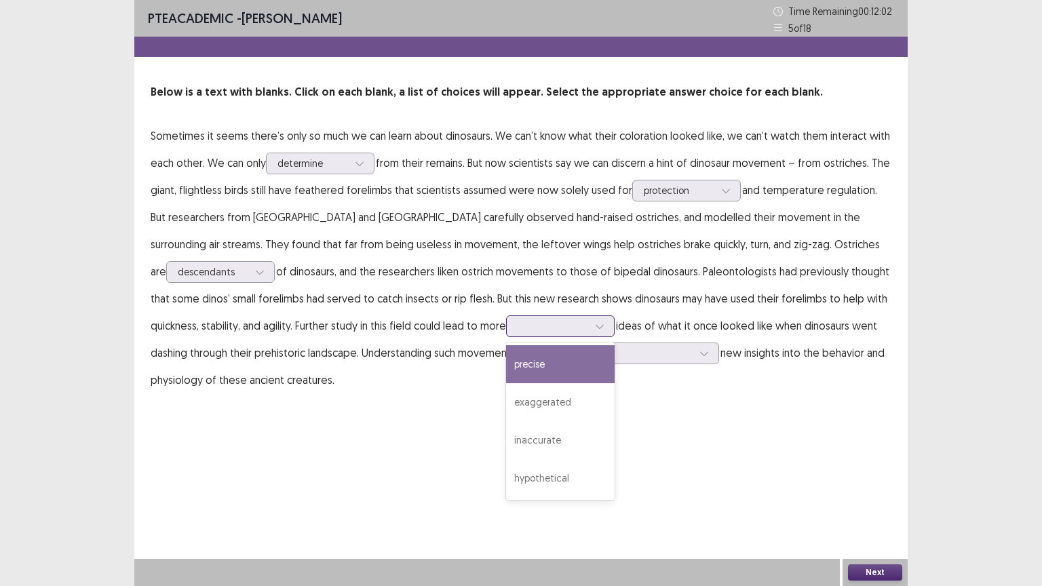
click at [517, 327] on div at bounding box center [552, 325] width 71 height 13
click at [506, 372] on div "precise" at bounding box center [560, 364] width 108 height 38
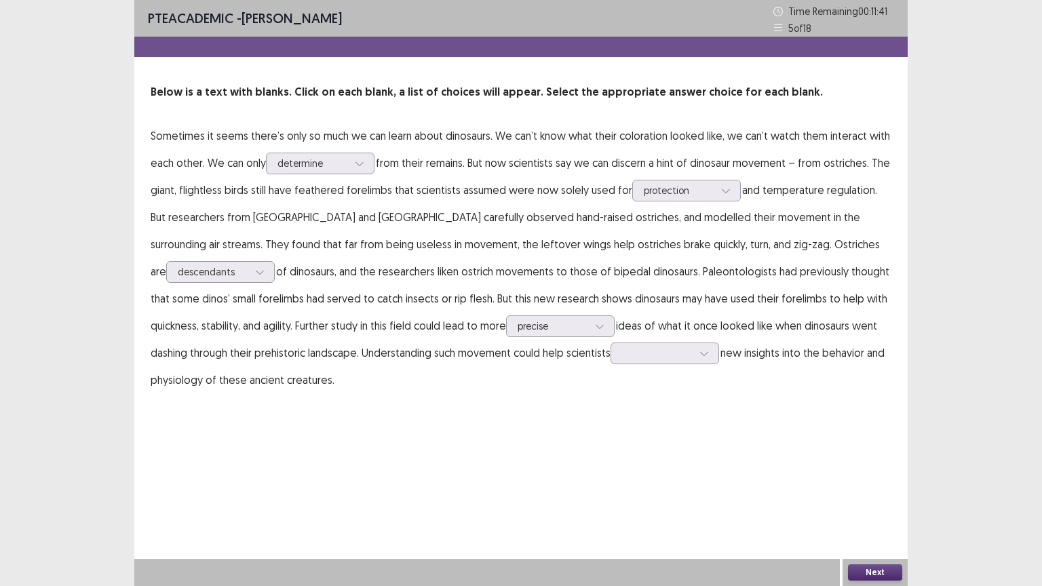
click at [435, 374] on p "Sometimes it seems there’s only so much we can learn about dinosaurs. We can’t …" at bounding box center [521, 257] width 740 height 271
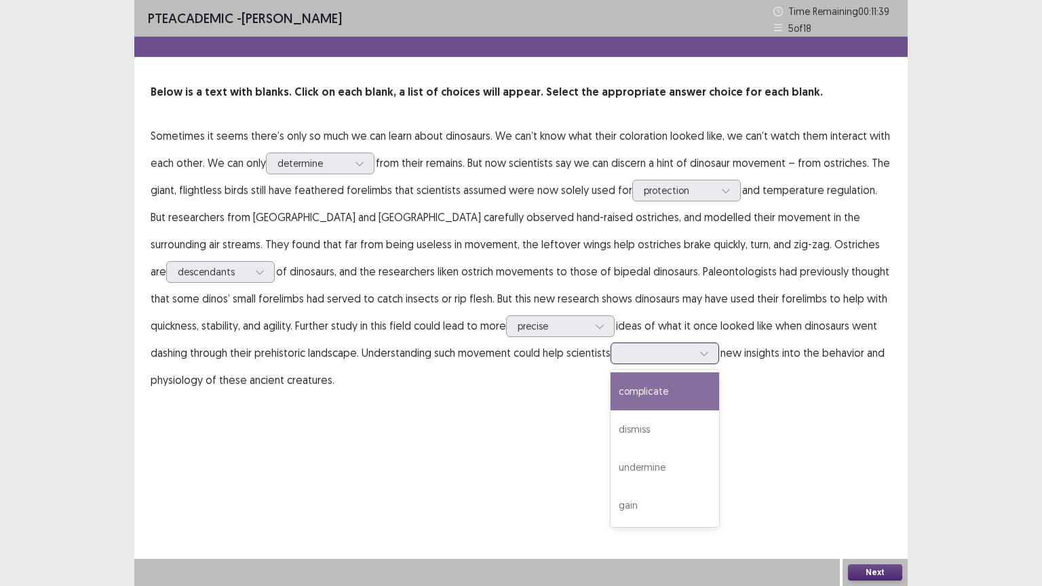
click at [622, 356] on div at bounding box center [657, 352] width 71 height 13
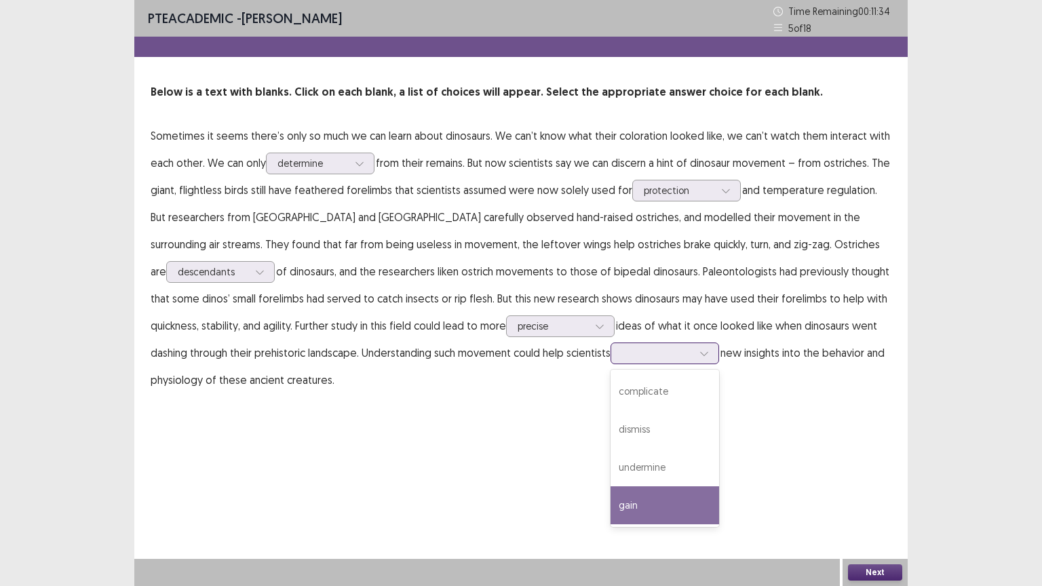
click at [610, 494] on div "gain" at bounding box center [664, 505] width 108 height 38
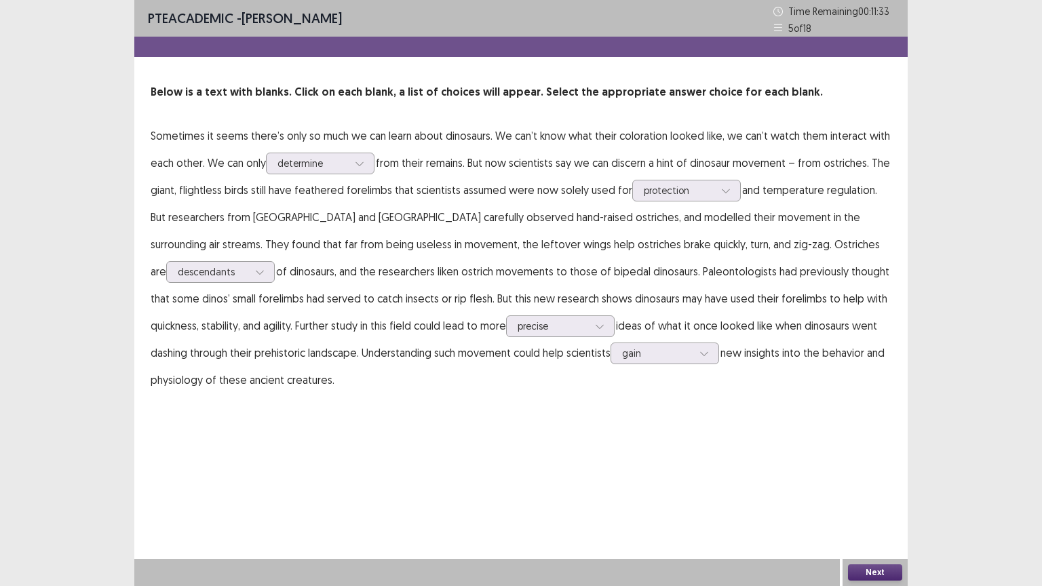
click at [886, 494] on button "Next" at bounding box center [875, 572] width 54 height 16
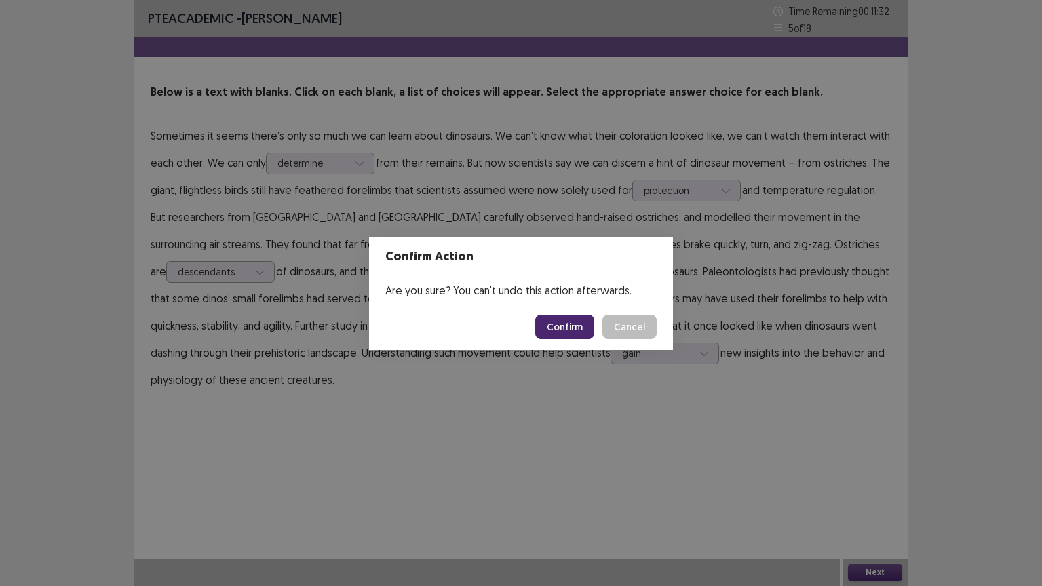
click at [579, 322] on button "Confirm" at bounding box center [564, 327] width 59 height 24
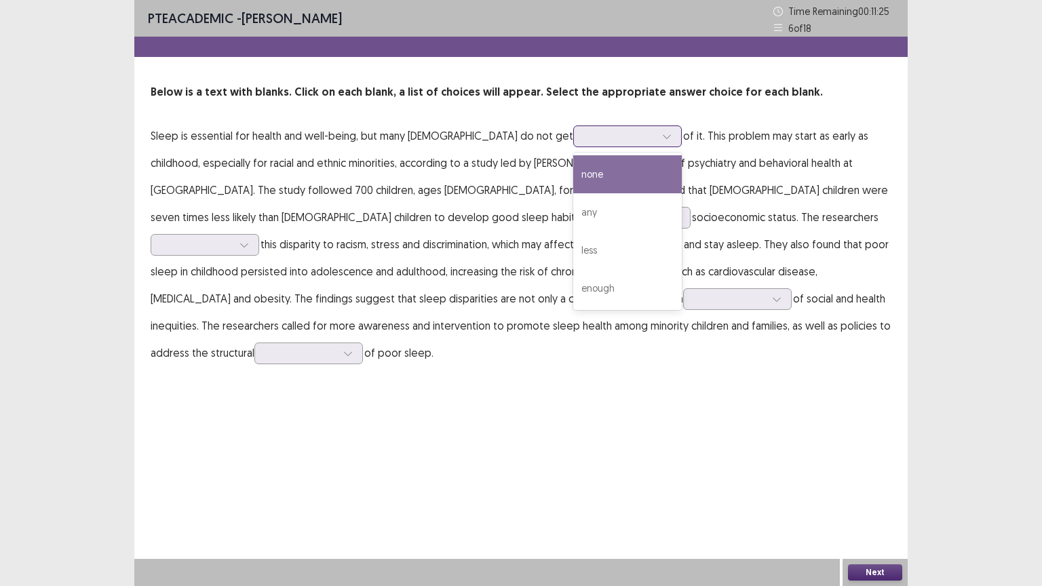
click at [584, 140] on div at bounding box center [619, 136] width 71 height 13
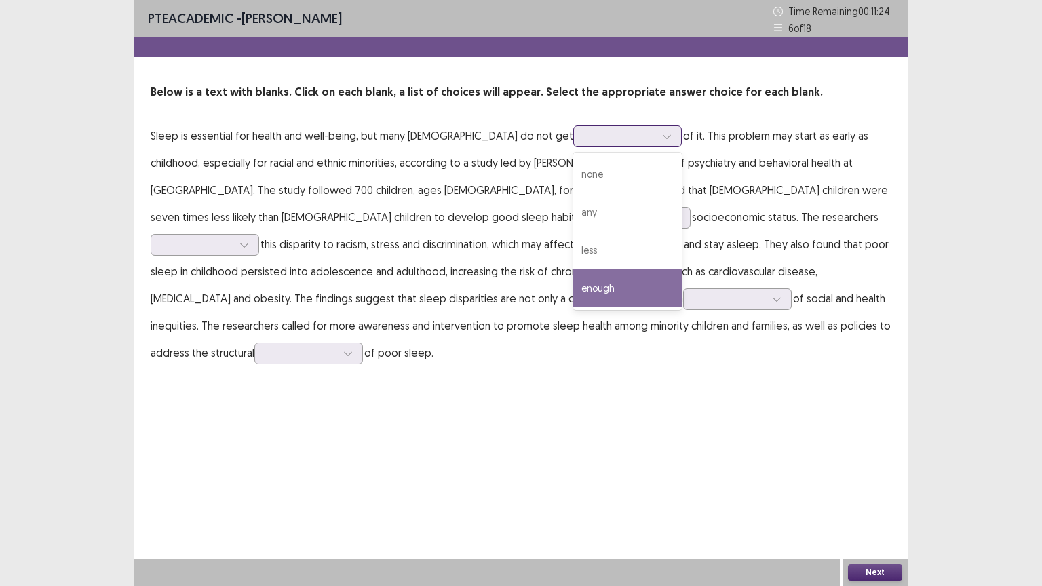
click at [573, 300] on div "enough" at bounding box center [627, 288] width 108 height 38
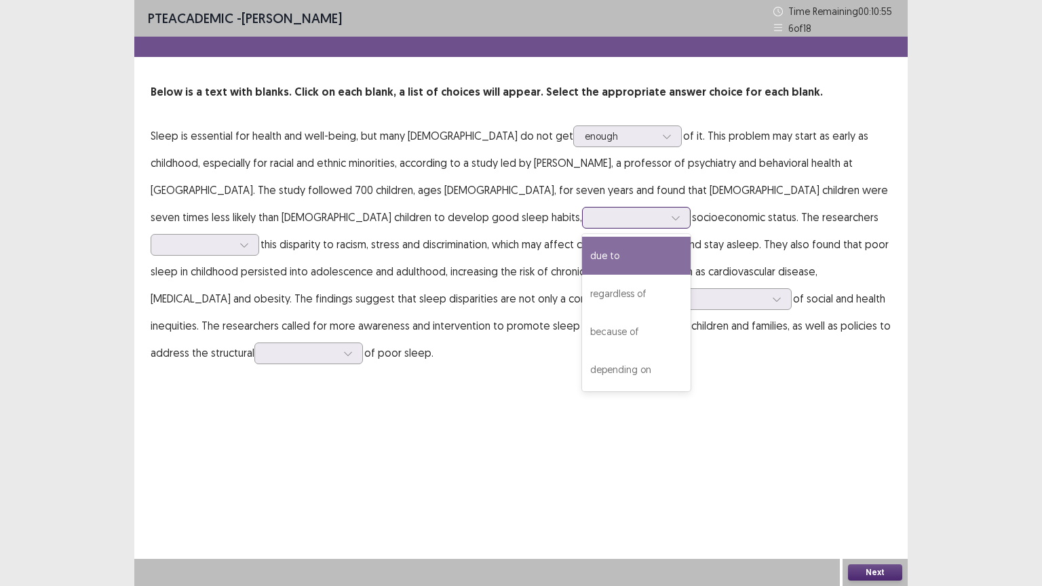
click at [593, 220] on div at bounding box center [628, 217] width 71 height 13
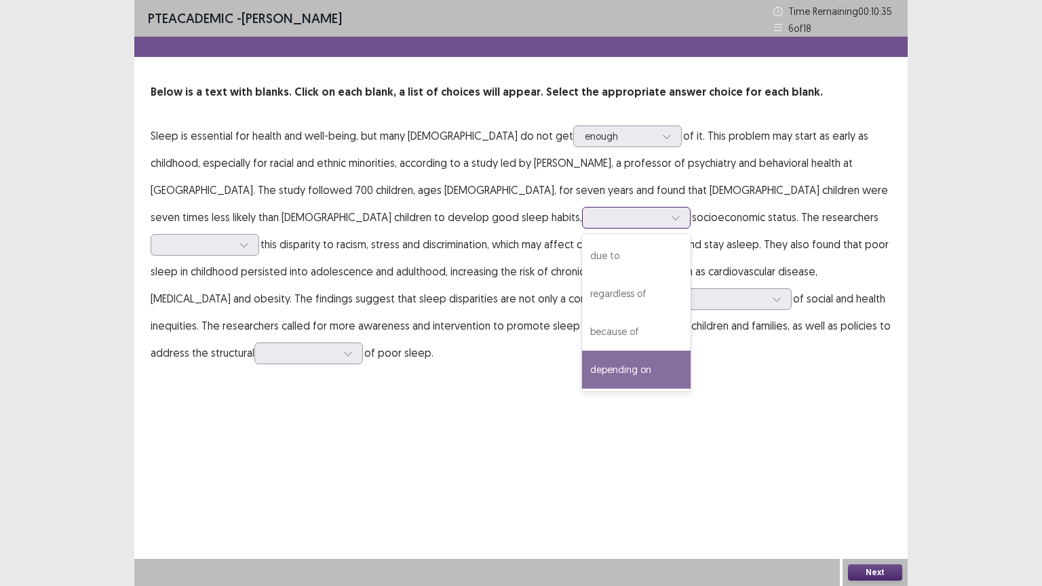
click at [582, 368] on div "depending on" at bounding box center [636, 370] width 108 height 38
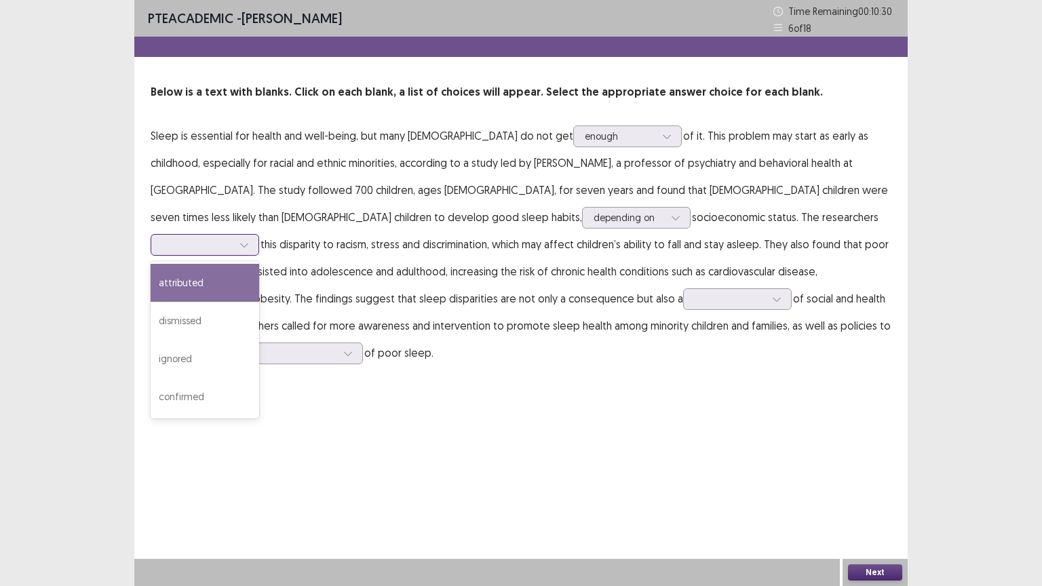
click at [233, 238] on div at bounding box center [197, 244] width 71 height 13
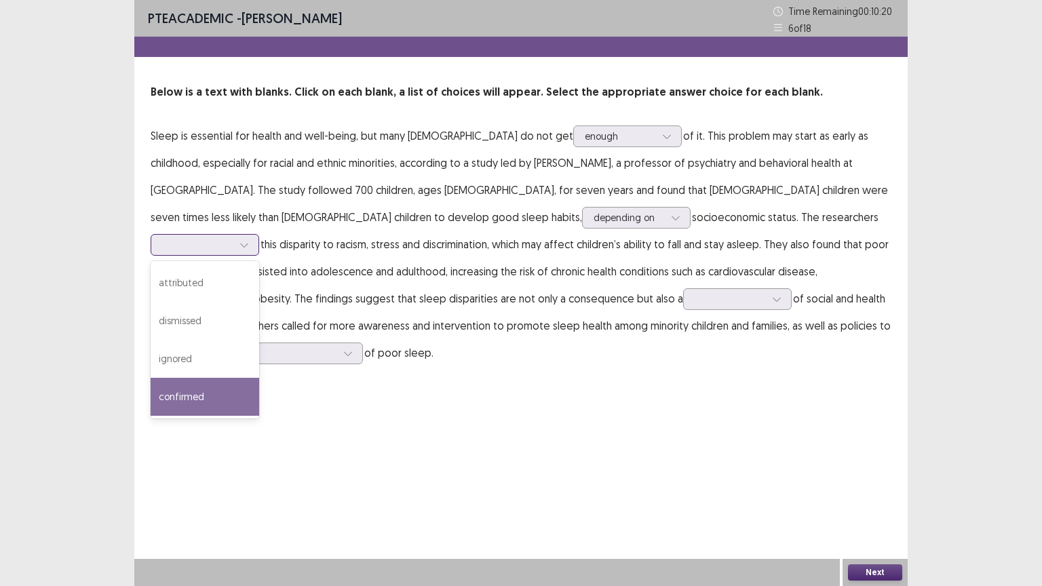
click at [259, 378] on div "confirmed" at bounding box center [205, 397] width 108 height 38
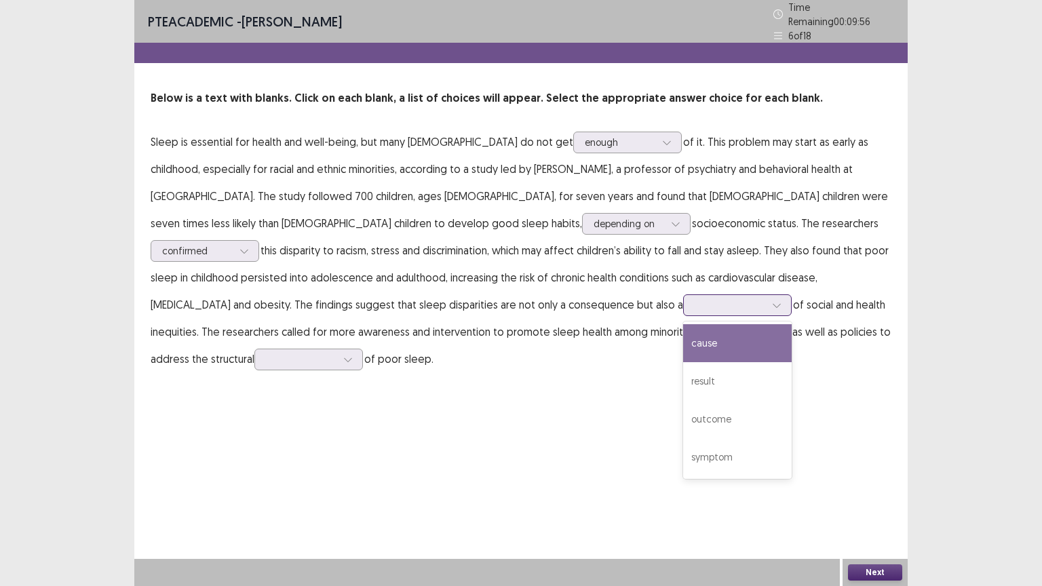
click at [694, 298] on div at bounding box center [729, 304] width 71 height 13
click at [683, 321] on div "cause result outcome symptom" at bounding box center [737, 399] width 108 height 157
click at [683, 334] on div "cause" at bounding box center [737, 343] width 108 height 38
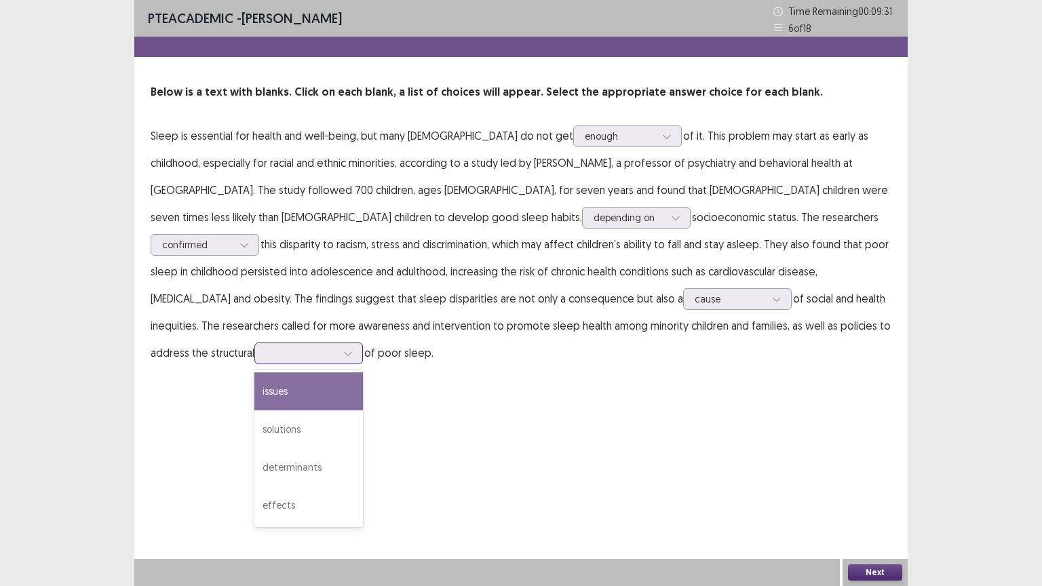
click at [363, 342] on div at bounding box center [308, 353] width 108 height 22
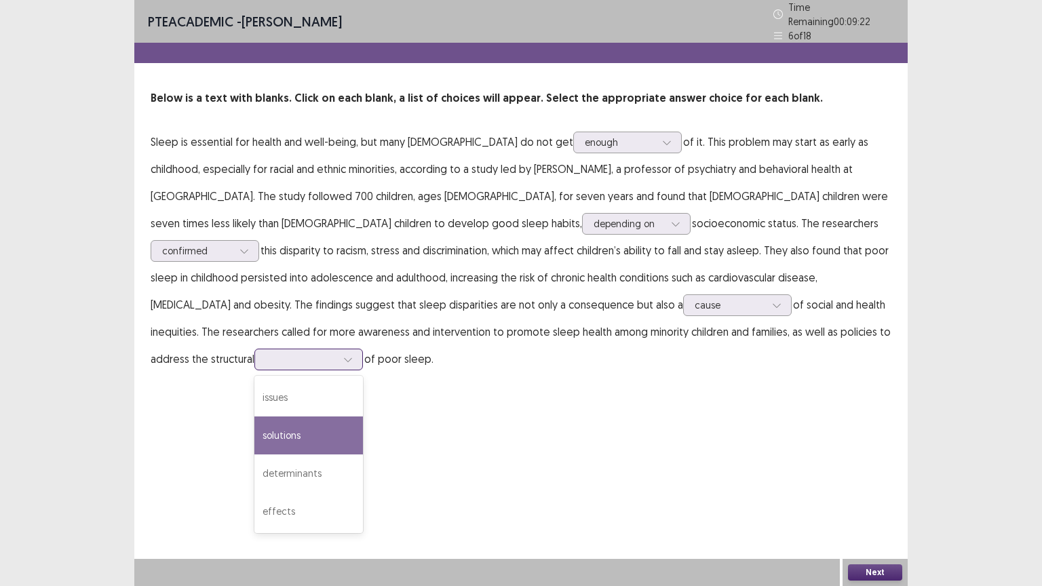
click at [363, 416] on div "solutions" at bounding box center [308, 435] width 108 height 38
click at [863, 494] on button "Next" at bounding box center [875, 572] width 54 height 16
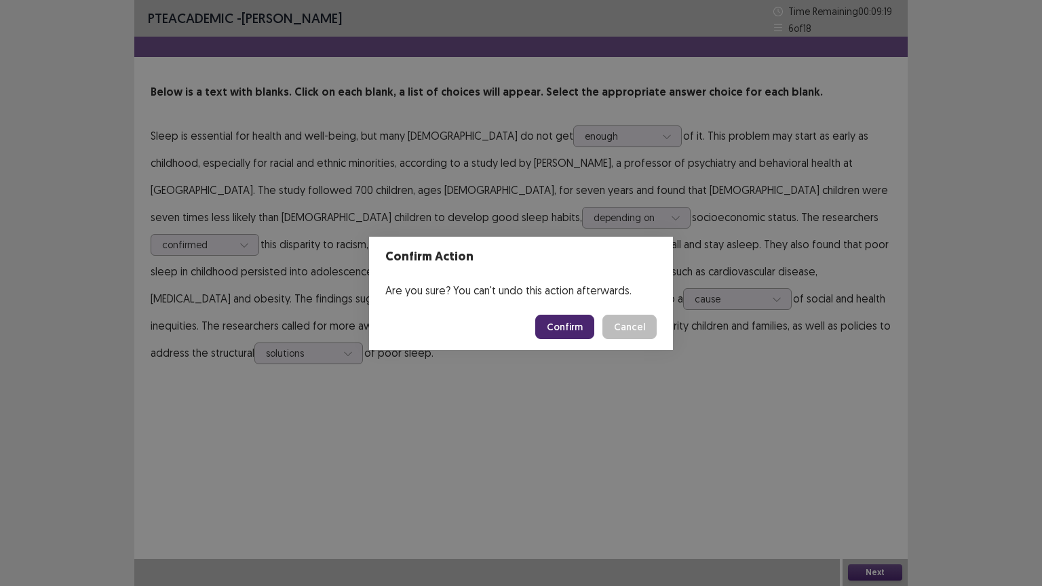
click at [580, 327] on button "Confirm" at bounding box center [564, 327] width 59 height 24
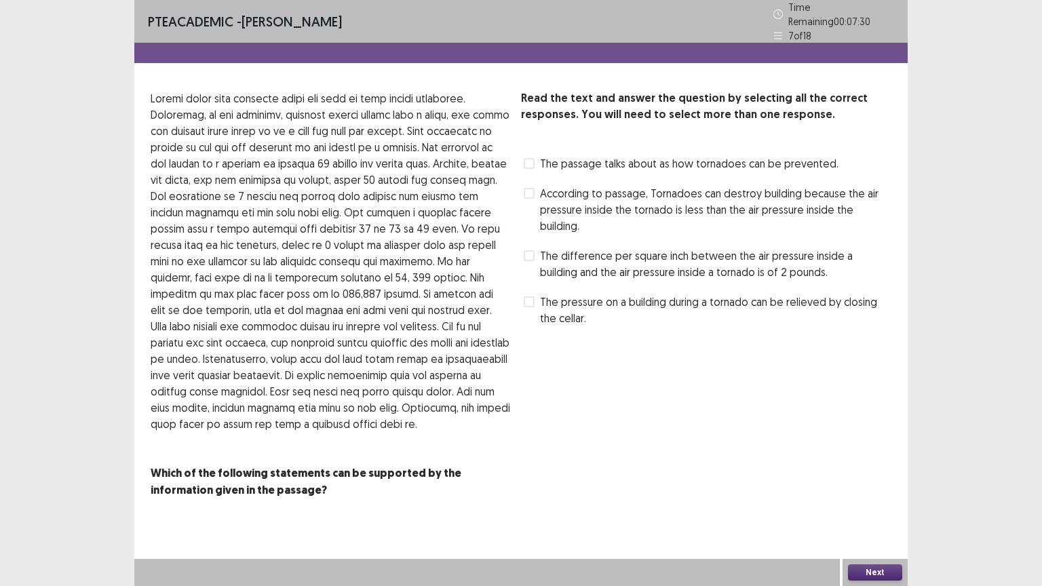
click at [833, 294] on span "The pressure on a building during a tornado can be relieved by closing the cell…" at bounding box center [715, 310] width 351 height 33
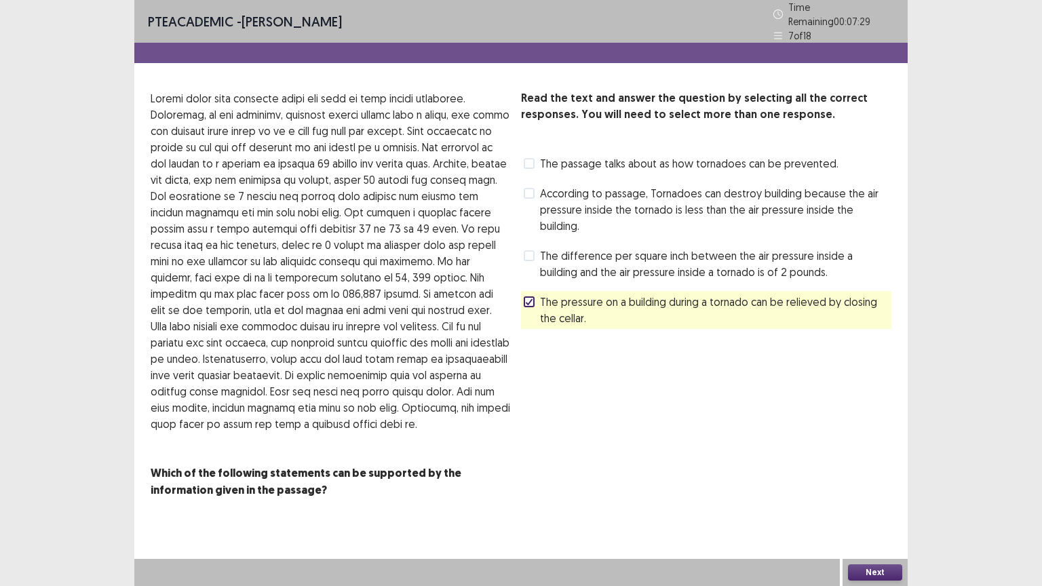
click at [787, 197] on span "According to passage, Tornadoes can destroy building because the air pressure i…" at bounding box center [715, 209] width 351 height 49
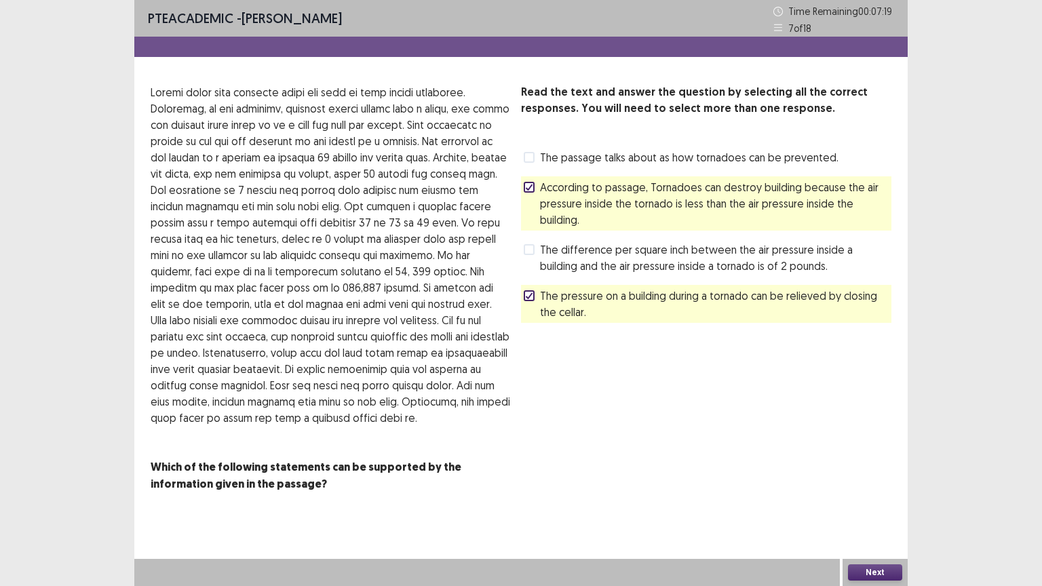
click at [879, 494] on button "Next" at bounding box center [875, 572] width 54 height 16
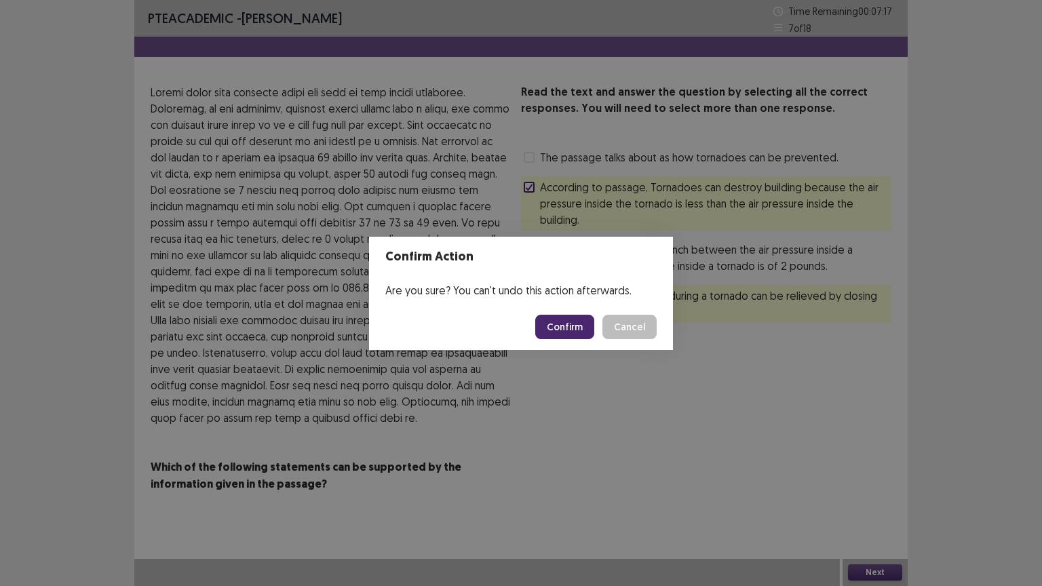
click at [576, 333] on button "Confirm" at bounding box center [564, 327] width 59 height 24
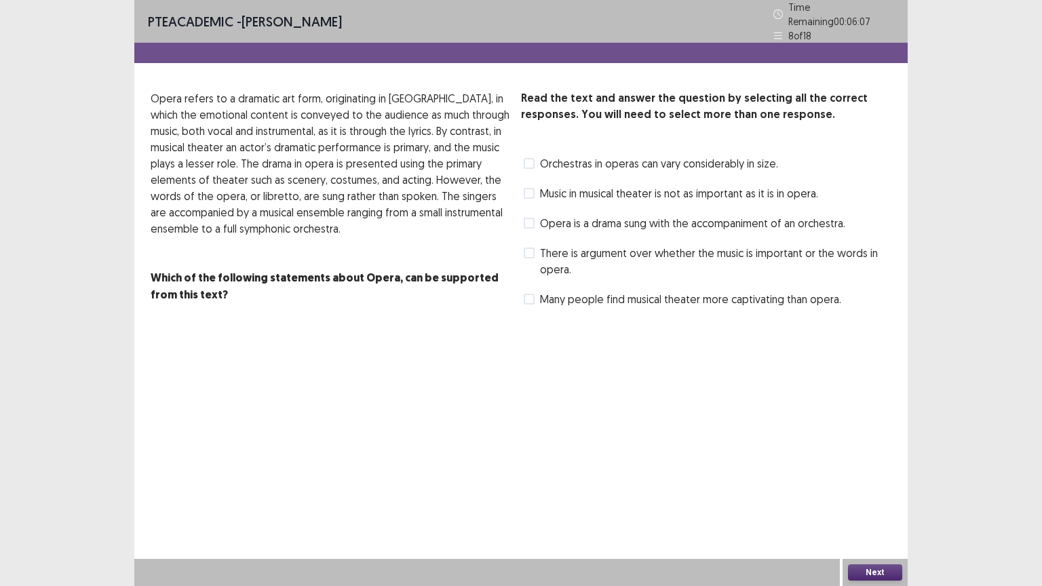
click at [717, 215] on span "Opera is a drama sung with the accompaniment of an orchestra." at bounding box center [692, 223] width 305 height 16
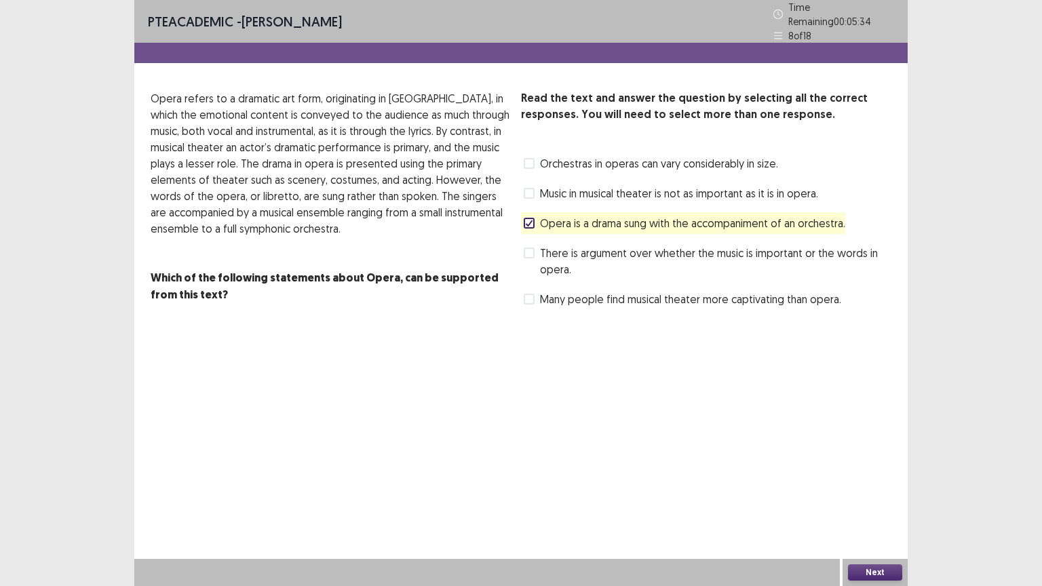
click at [669, 245] on span "There is argument over whether the music is important or the words in opera." at bounding box center [715, 261] width 351 height 33
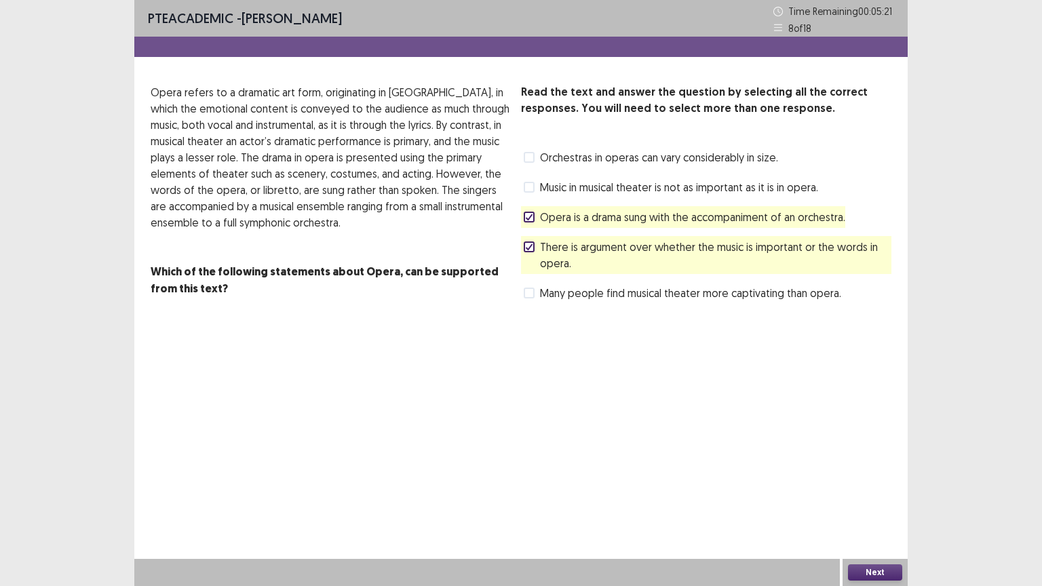
click at [736, 296] on span "Many people find musical theater more captivating than opera." at bounding box center [690, 293] width 301 height 16
click at [879, 494] on button "Next" at bounding box center [875, 572] width 54 height 16
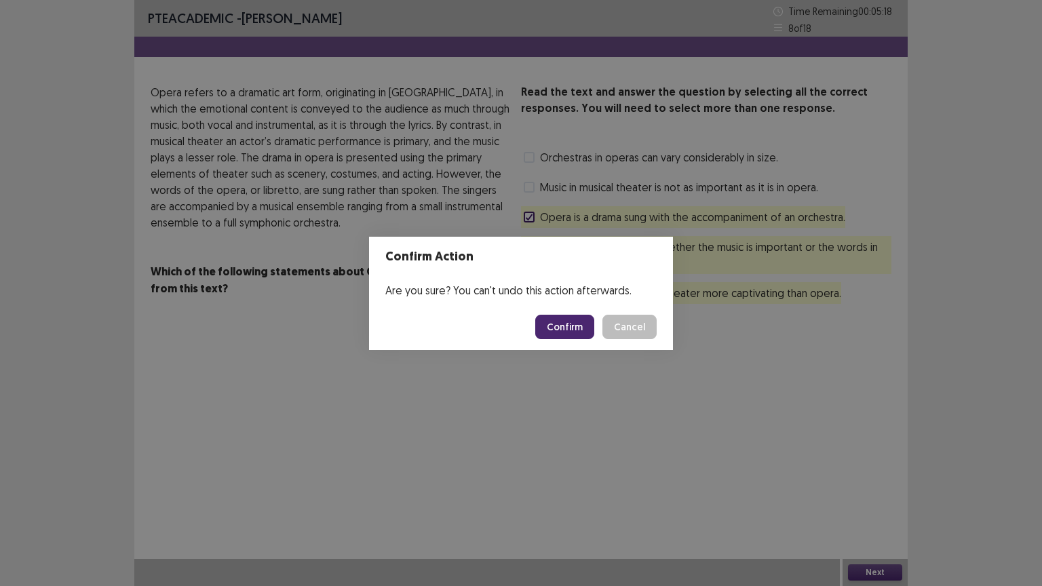
click at [560, 325] on button "Confirm" at bounding box center [564, 327] width 59 height 24
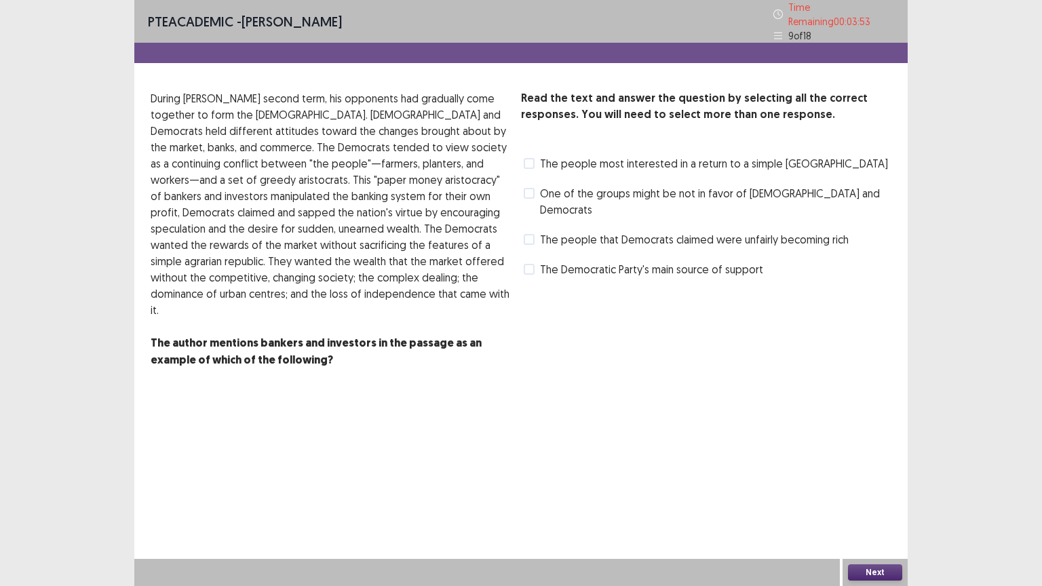
click at [720, 231] on span "The people that Democrats claimed were unfairly becoming rich" at bounding box center [694, 239] width 309 height 16
click at [654, 188] on span "One of the groups might be not in favor of [DEMOGRAPHIC_DATA] and Democrats" at bounding box center [715, 201] width 351 height 33
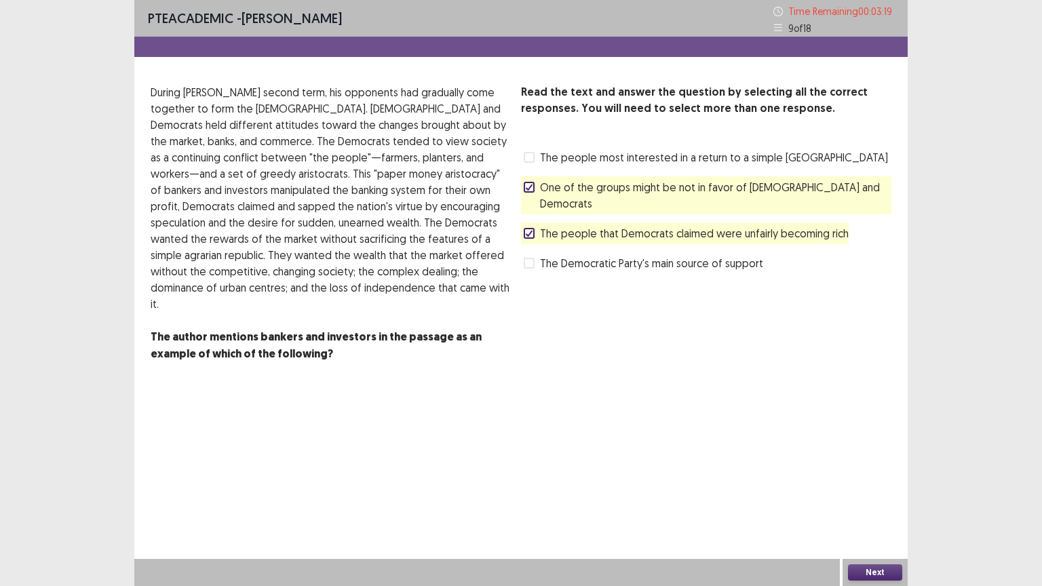
click at [882, 494] on button "Next" at bounding box center [875, 572] width 54 height 16
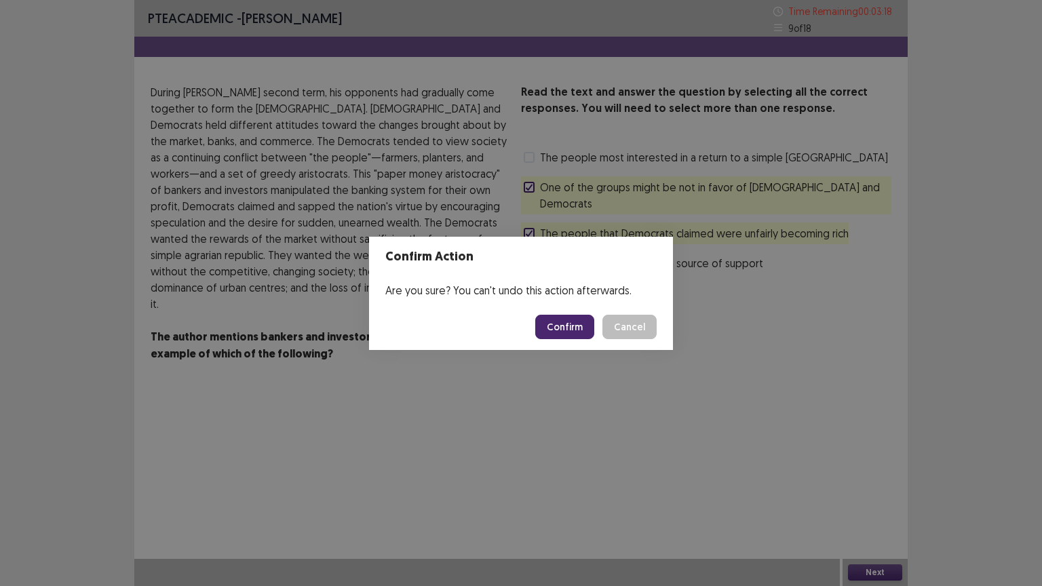
click at [578, 325] on button "Confirm" at bounding box center [564, 327] width 59 height 24
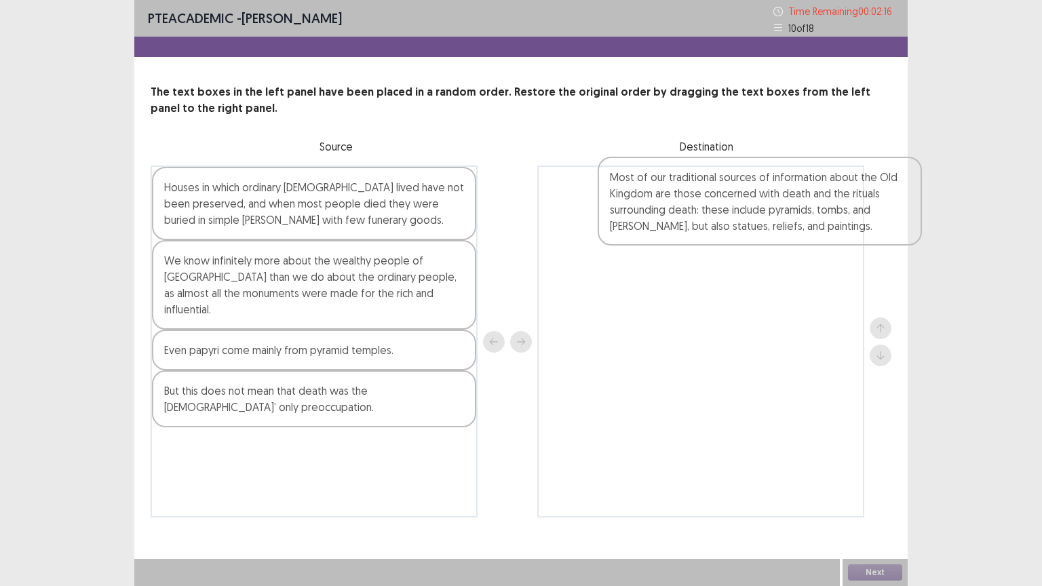
drag, startPoint x: 328, startPoint y: 418, endPoint x: 776, endPoint y: 222, distance: 489.5
click at [776, 222] on div "Houses in which ordinary [DEMOGRAPHIC_DATA] lived have not been preserved, and …" at bounding box center [521, 341] width 740 height 352
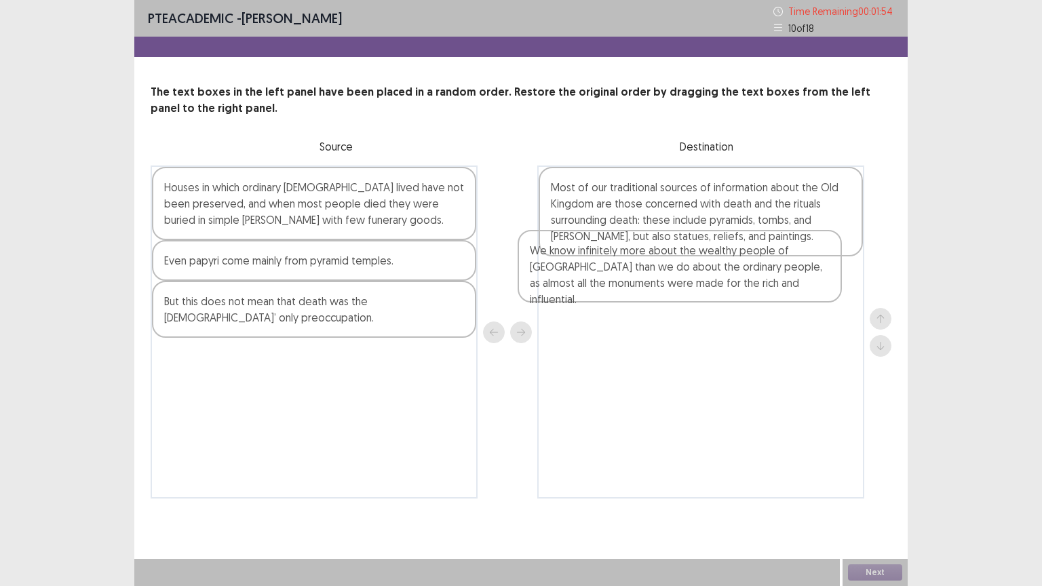
drag, startPoint x: 339, startPoint y: 301, endPoint x: 708, endPoint y: 288, distance: 369.1
click at [708, 288] on div "Houses in which ordinary [DEMOGRAPHIC_DATA] lived have not been preserved, and …" at bounding box center [521, 331] width 740 height 333
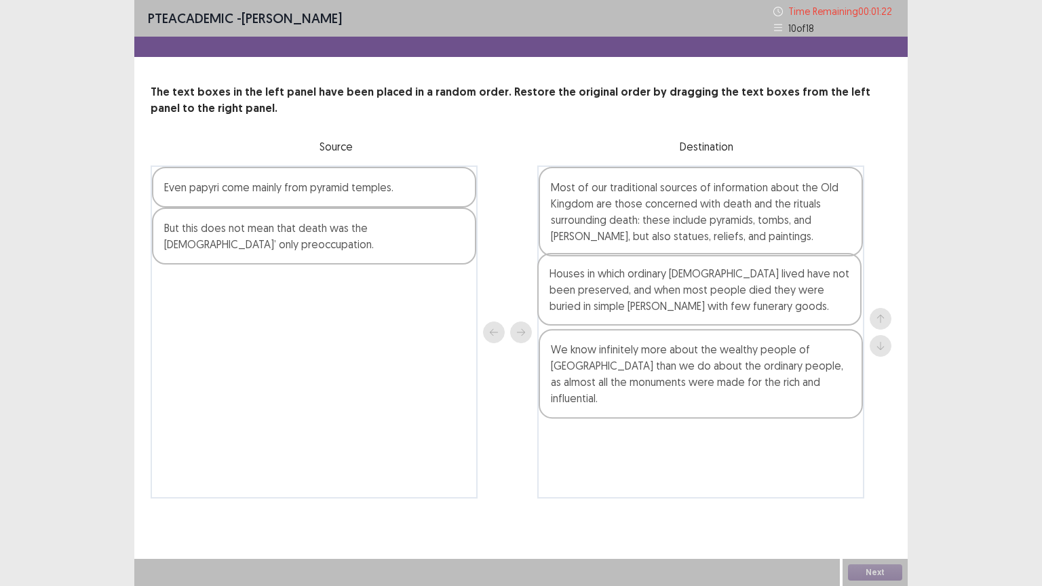
drag, startPoint x: 324, startPoint y: 201, endPoint x: 713, endPoint y: 287, distance: 398.0
click at [713, 287] on div "Houses in which ordinary [DEMOGRAPHIC_DATA] lived have not been preserved, and …" at bounding box center [521, 331] width 740 height 333
drag, startPoint x: 734, startPoint y: 389, endPoint x: 724, endPoint y: 314, distance: 75.9
click at [724, 314] on div "Most of our traditional sources of information about the Old Kingdom are those …" at bounding box center [700, 331] width 327 height 333
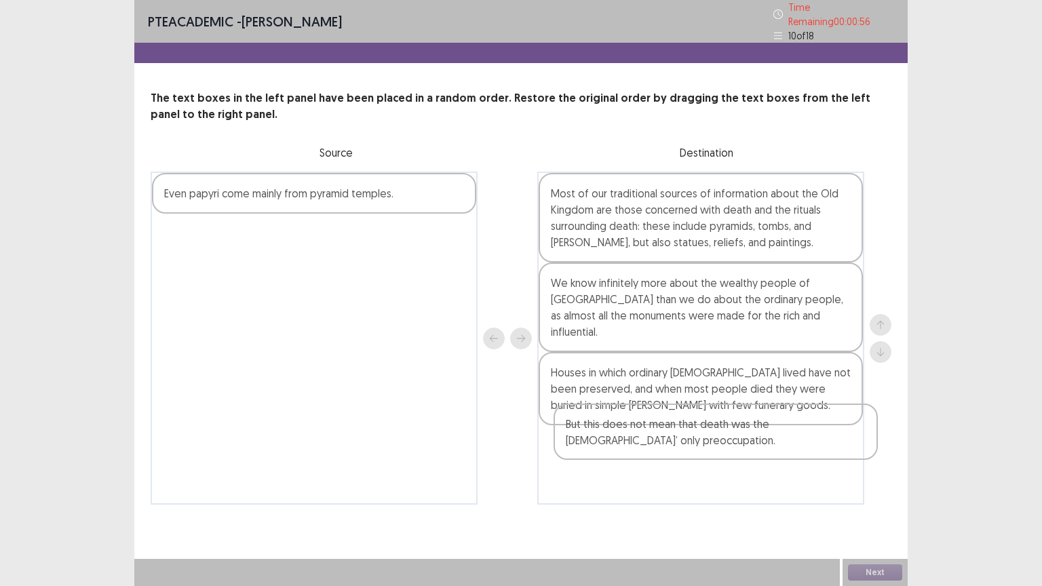
drag, startPoint x: 315, startPoint y: 250, endPoint x: 717, endPoint y: 445, distance: 447.3
click at [717, 445] on div "Even papyri come mainly from pyramid temples. But this does not mean that death…" at bounding box center [521, 338] width 740 height 333
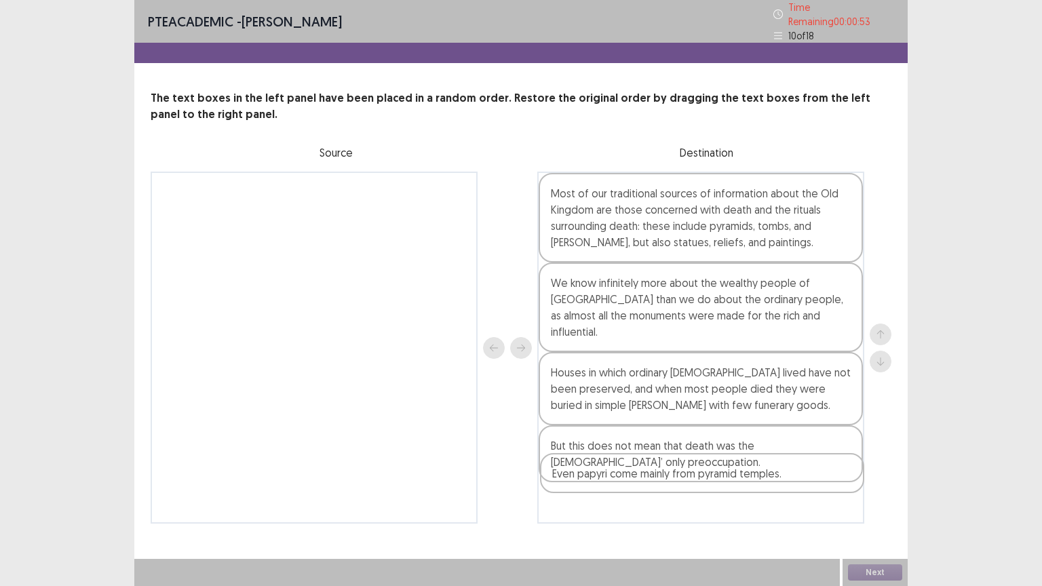
drag, startPoint x: 243, startPoint y: 198, endPoint x: 635, endPoint y: 485, distance: 485.5
click at [635, 485] on div "Even papyri come mainly from pyramid temples. Most of our traditional sources o…" at bounding box center [521, 348] width 740 height 352
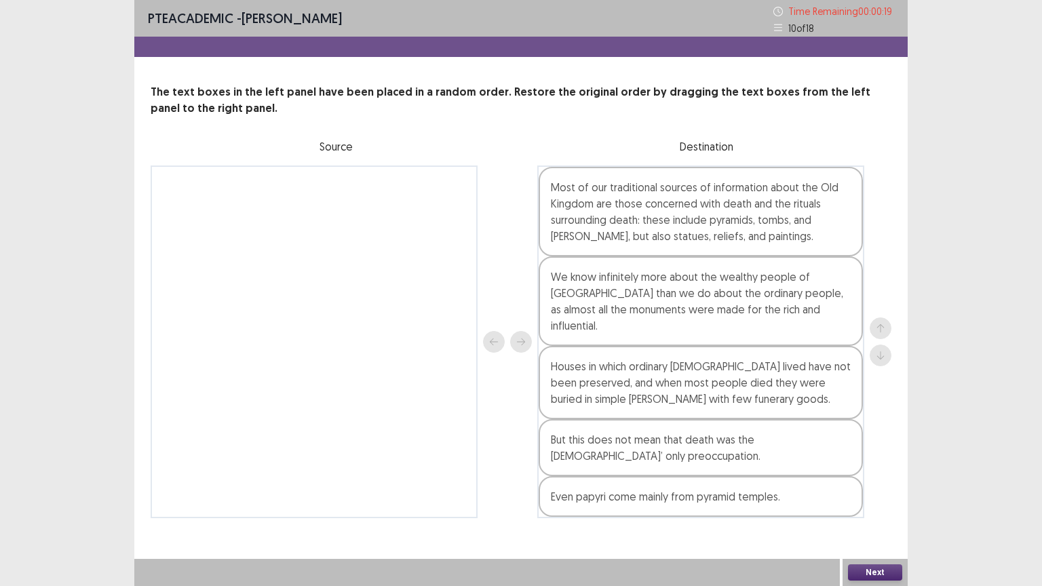
click at [868, 494] on button "Next" at bounding box center [875, 572] width 54 height 16
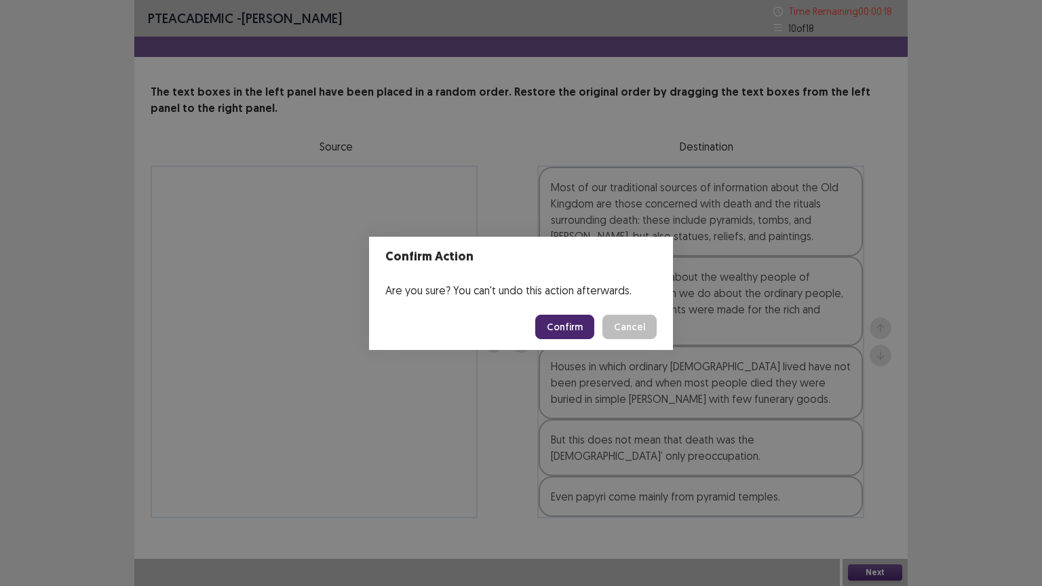
click at [572, 323] on button "Confirm" at bounding box center [564, 327] width 59 height 24
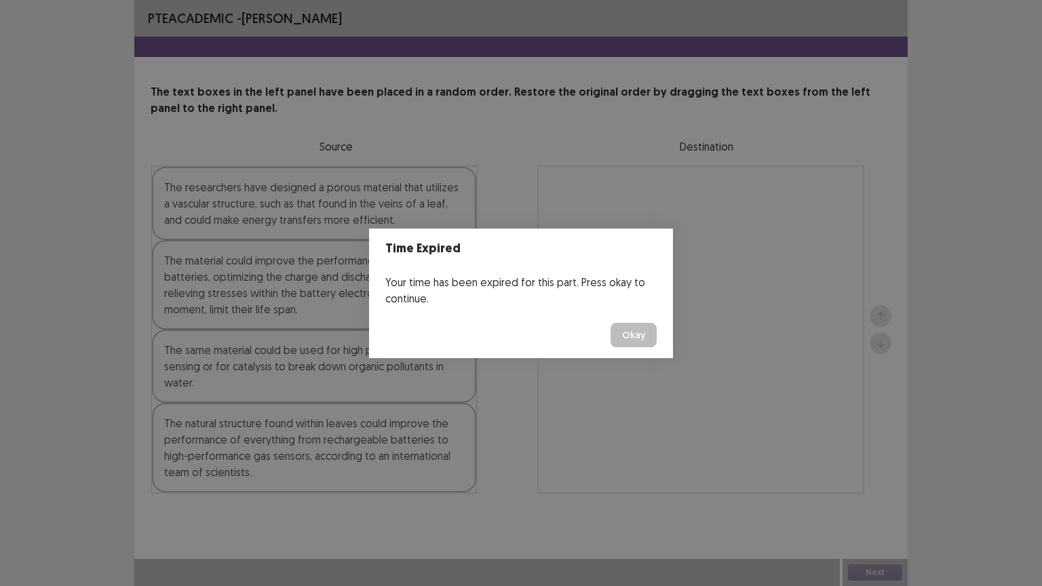
click at [629, 328] on button "Okay" at bounding box center [633, 335] width 46 height 24
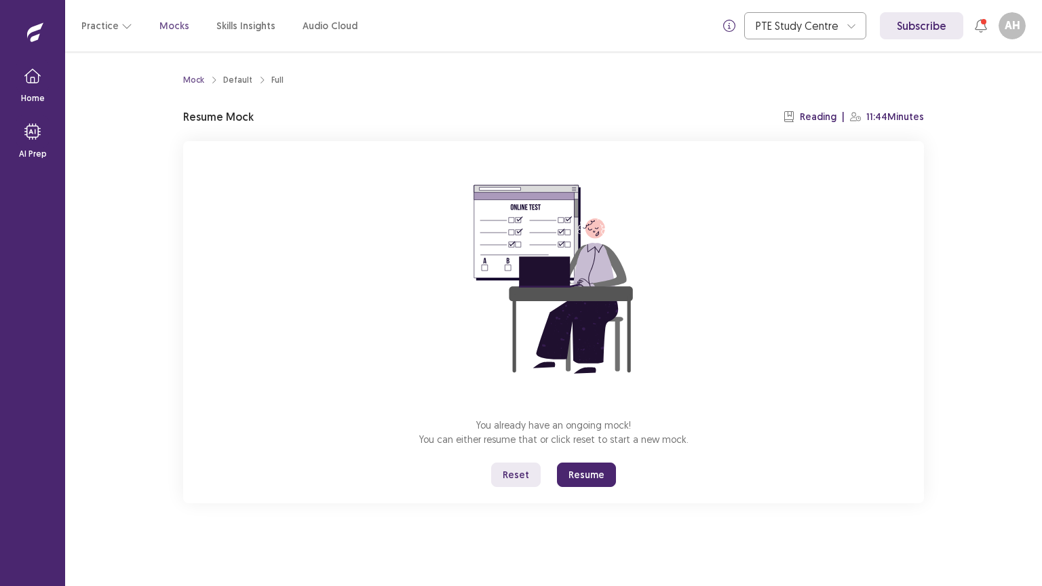
click at [580, 477] on button "Resume" at bounding box center [586, 474] width 59 height 24
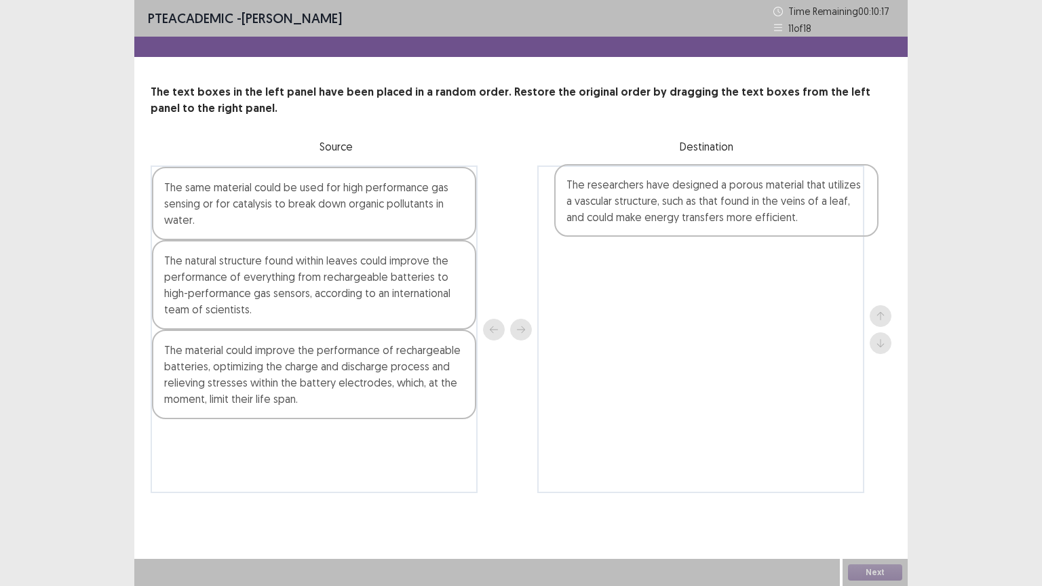
drag, startPoint x: 355, startPoint y: 269, endPoint x: 762, endPoint y: 195, distance: 414.2
click at [762, 195] on div "The same material could be used for high performance gas sensing or for catalys…" at bounding box center [521, 329] width 740 height 328
drag, startPoint x: 279, startPoint y: 313, endPoint x: 449, endPoint y: 320, distance: 169.7
click at [449, 320] on div "The natural structure found within leaves could improve the performance of ever…" at bounding box center [314, 285] width 324 height 90
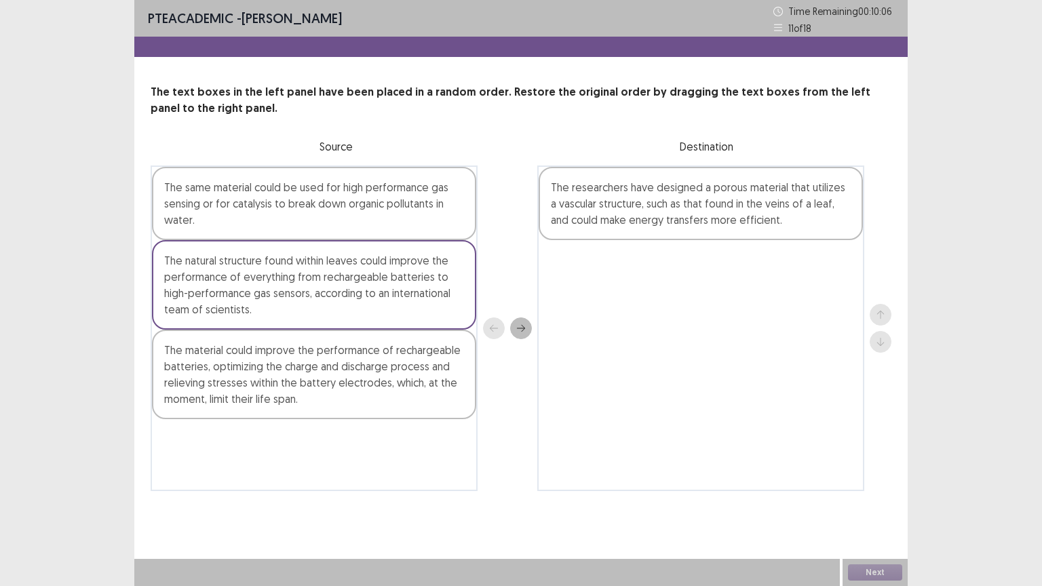
drag, startPoint x: 374, startPoint y: 306, endPoint x: 567, endPoint y: 303, distance: 192.6
click at [567, 303] on div "The same material could be used for high performance gas sensing or for catalys…" at bounding box center [521, 327] width 740 height 325
drag, startPoint x: 427, startPoint y: 280, endPoint x: 416, endPoint y: 277, distance: 11.4
click at [416, 277] on div "The natural structure found within leaves could improve the performance of ever…" at bounding box center [314, 285] width 324 height 90
click at [519, 332] on icon "next" at bounding box center [520, 327] width 9 height 9
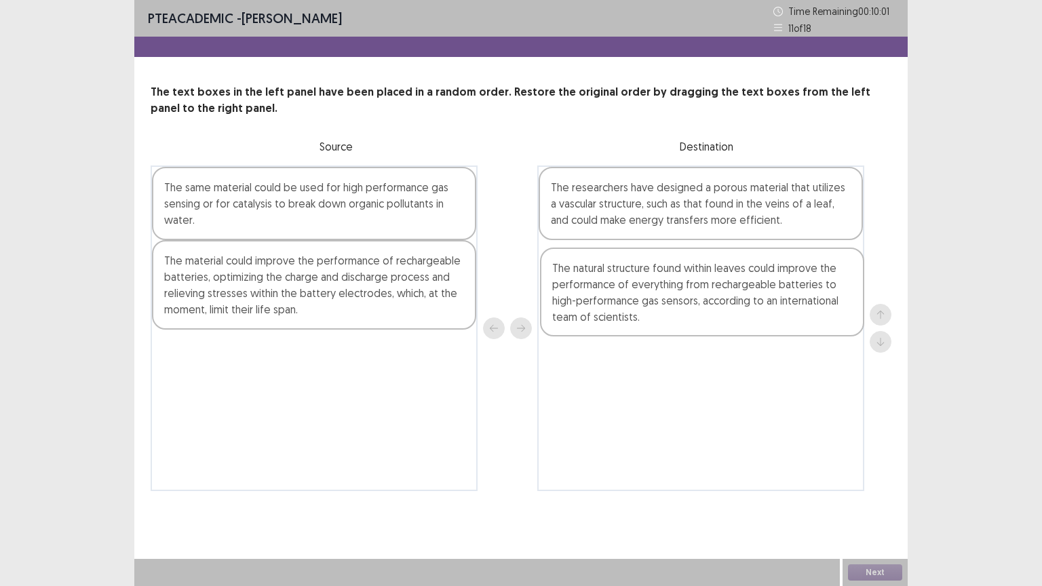
drag, startPoint x: 605, startPoint y: 220, endPoint x: 605, endPoint y: 301, distance: 81.4
click at [606, 302] on div "The natural structure found within leaves could improve the performance of ever…" at bounding box center [700, 327] width 327 height 325
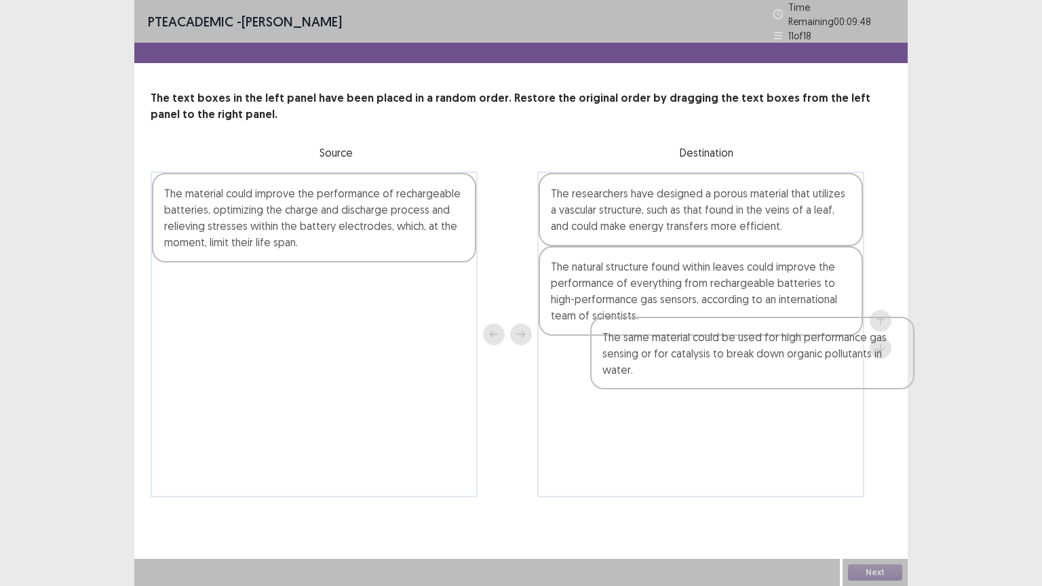
drag, startPoint x: 307, startPoint y: 205, endPoint x: 749, endPoint y: 355, distance: 466.6
click at [749, 355] on div "The same material could be used for high performance gas sensing or for catalys…" at bounding box center [521, 334] width 740 height 325
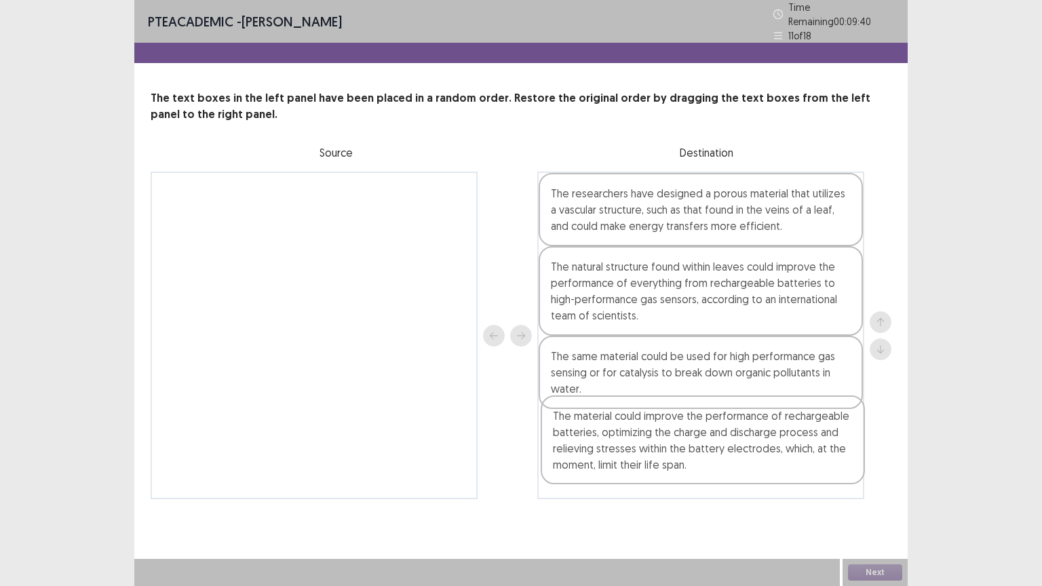
drag, startPoint x: 361, startPoint y: 210, endPoint x: 749, endPoint y: 443, distance: 452.6
click at [749, 443] on div "The material could improve the performance of rechargeable batteries, optimizin…" at bounding box center [521, 336] width 740 height 328
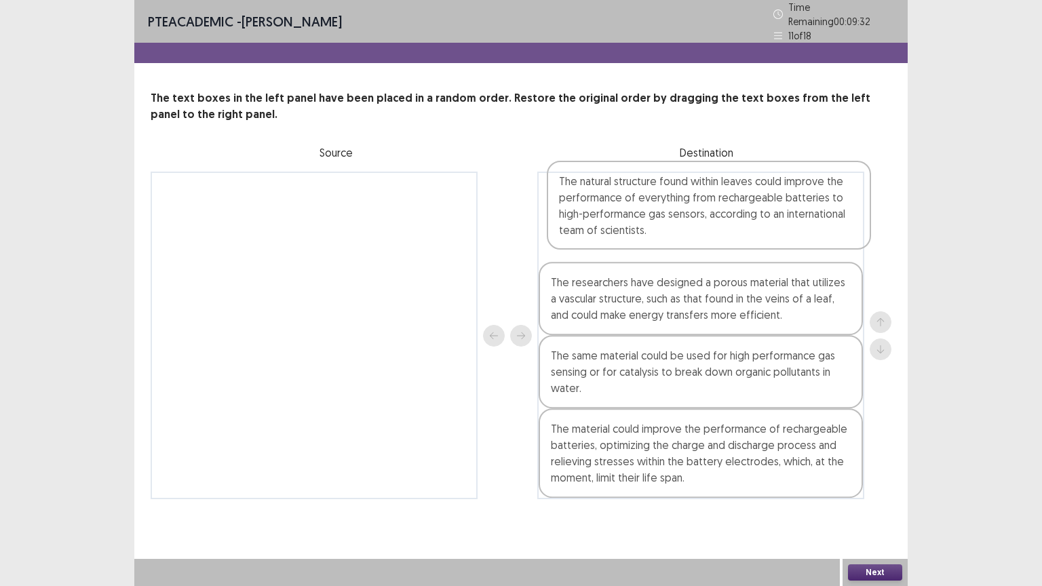
drag, startPoint x: 751, startPoint y: 311, endPoint x: 765, endPoint y: 228, distance: 83.8
click at [765, 228] on div "The researchers have designed a porous material that utilizes a vascular struct…" at bounding box center [700, 336] width 327 height 328
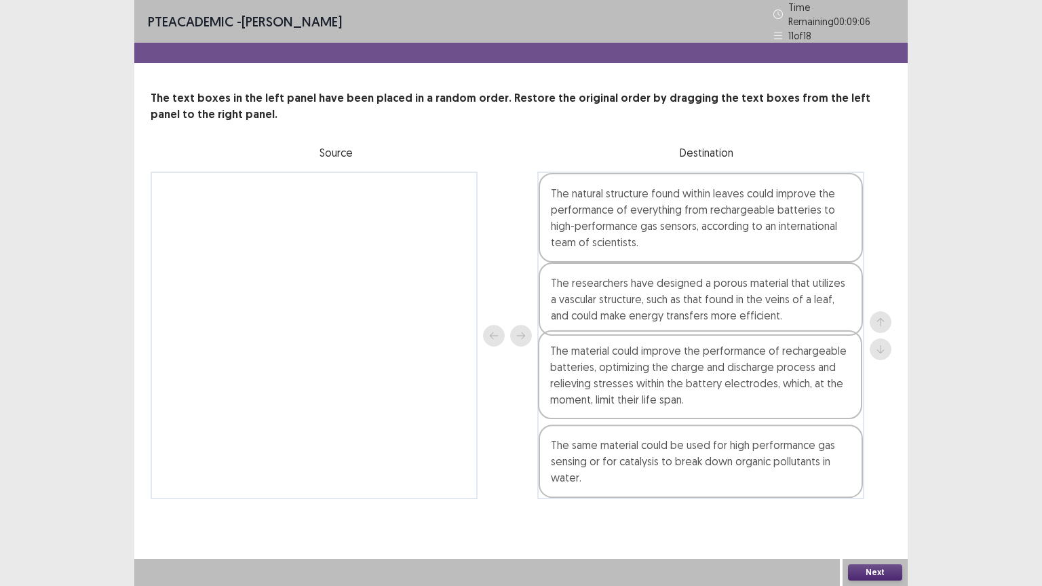
drag, startPoint x: 822, startPoint y: 481, endPoint x: 822, endPoint y: 406, distance: 74.6
click at [822, 406] on div "The natural structure found within leaves could improve the performance of ever…" at bounding box center [700, 336] width 327 height 328
click at [884, 494] on button "Next" at bounding box center [875, 572] width 54 height 16
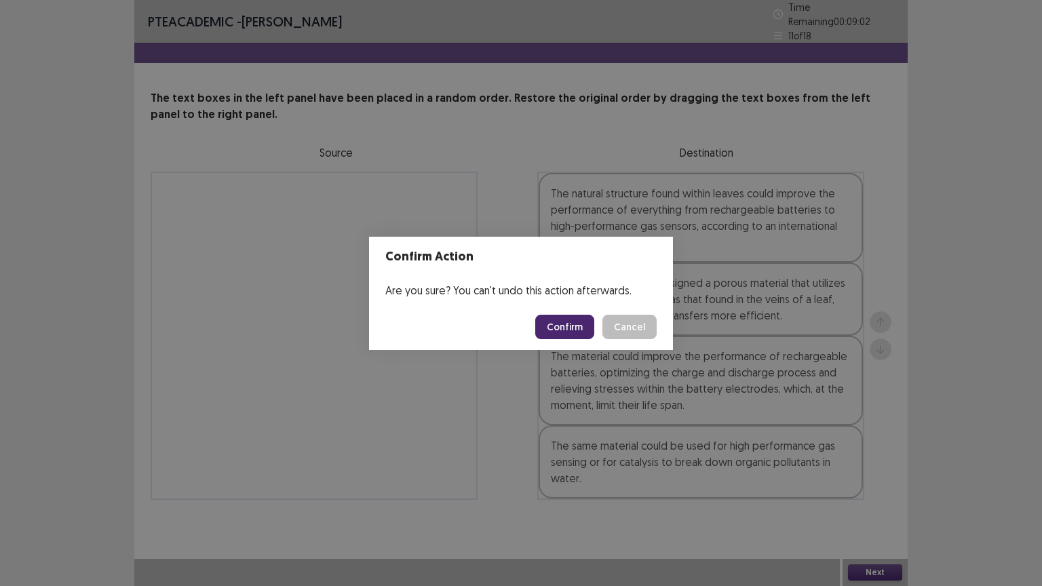
click at [552, 325] on button "Confirm" at bounding box center [564, 327] width 59 height 24
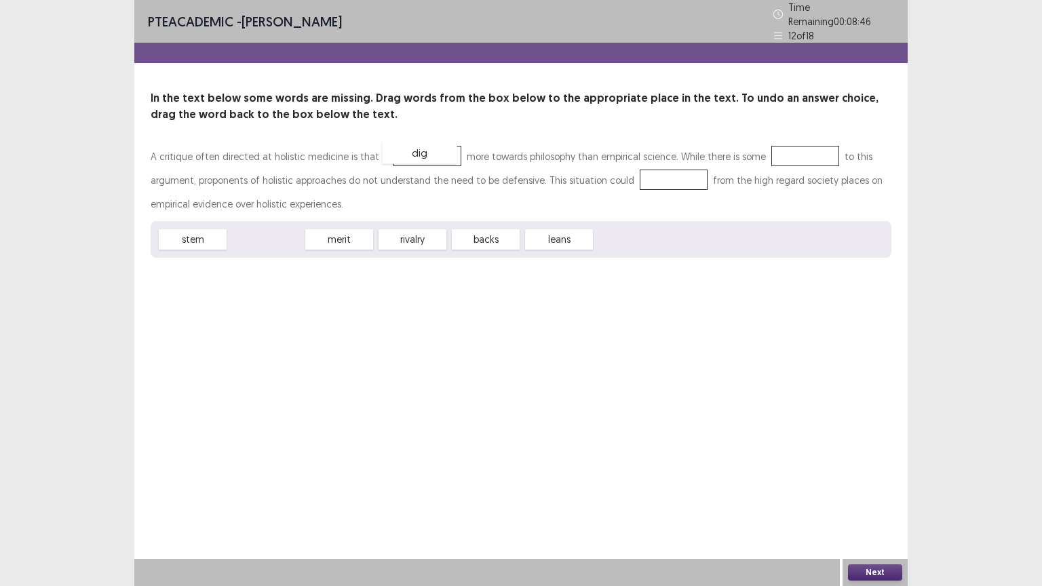
drag, startPoint x: 296, startPoint y: 233, endPoint x: 450, endPoint y: 146, distance: 177.3
drag, startPoint x: 401, startPoint y: 235, endPoint x: 397, endPoint y: 151, distance: 83.5
drag, startPoint x: 410, startPoint y: 232, endPoint x: 404, endPoint y: 146, distance: 85.6
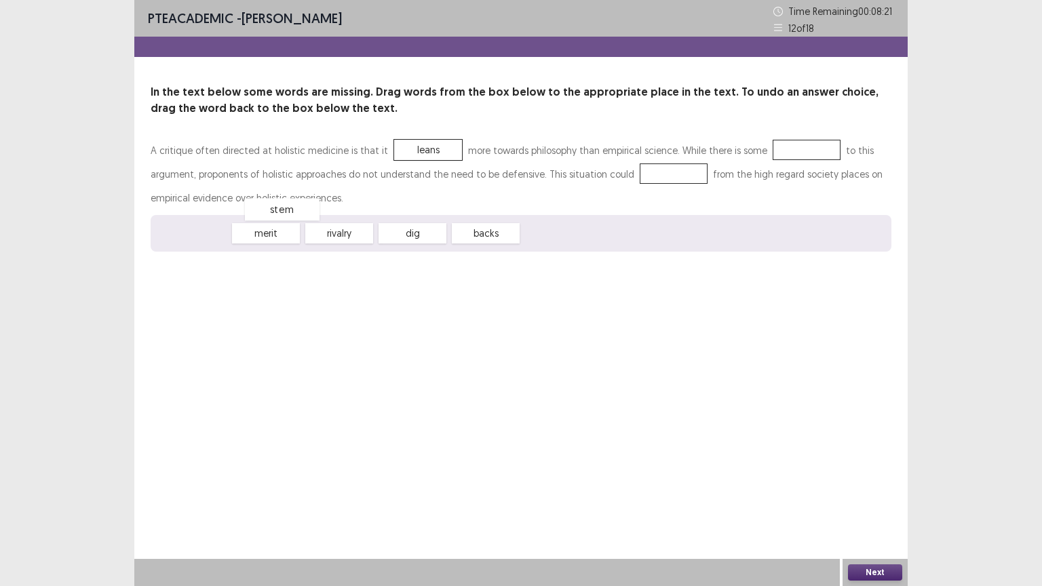
drag, startPoint x: 206, startPoint y: 231, endPoint x: 193, endPoint y: 222, distance: 15.8
click at [245, 220] on div "stem" at bounding box center [282, 209] width 75 height 22
click at [288, 230] on div "merit" at bounding box center [266, 233] width 75 height 22
drag, startPoint x: 429, startPoint y: 235, endPoint x: 683, endPoint y: 170, distance: 263.3
drag, startPoint x: 184, startPoint y: 233, endPoint x: 674, endPoint y: 168, distance: 493.9
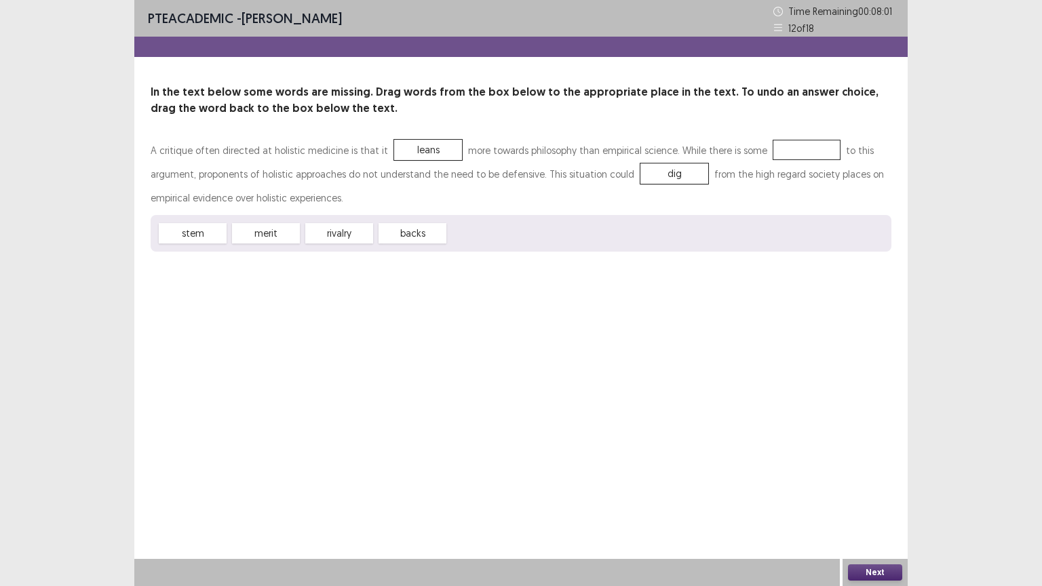
click at [674, 168] on div "A critique often directed at holistic medicine is that it leans more towards ph…" at bounding box center [521, 194] width 740 height 113
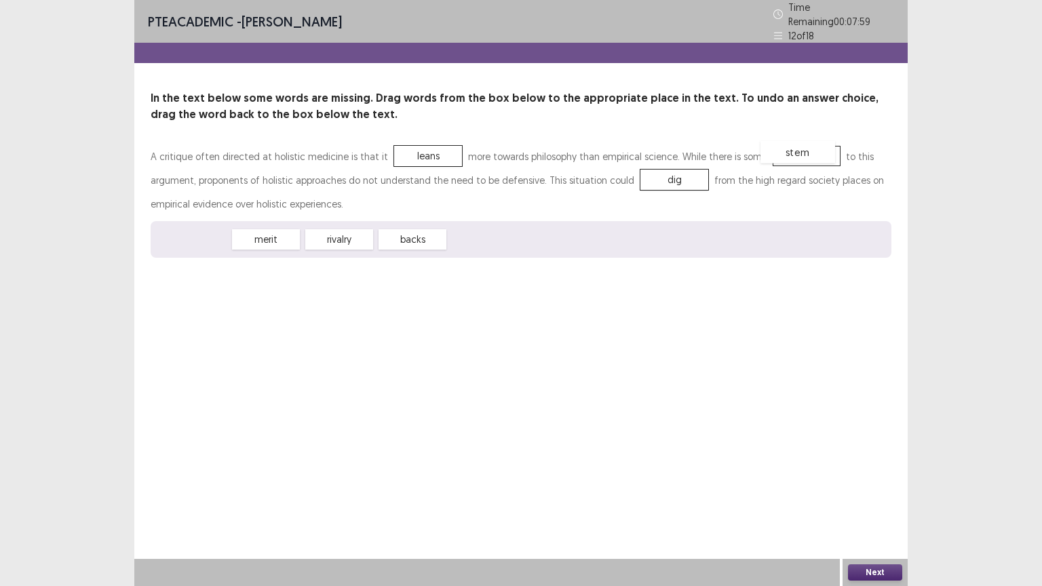
drag, startPoint x: 190, startPoint y: 237, endPoint x: 795, endPoint y: 149, distance: 611.1
click at [881, 494] on button "Next" at bounding box center [875, 572] width 54 height 16
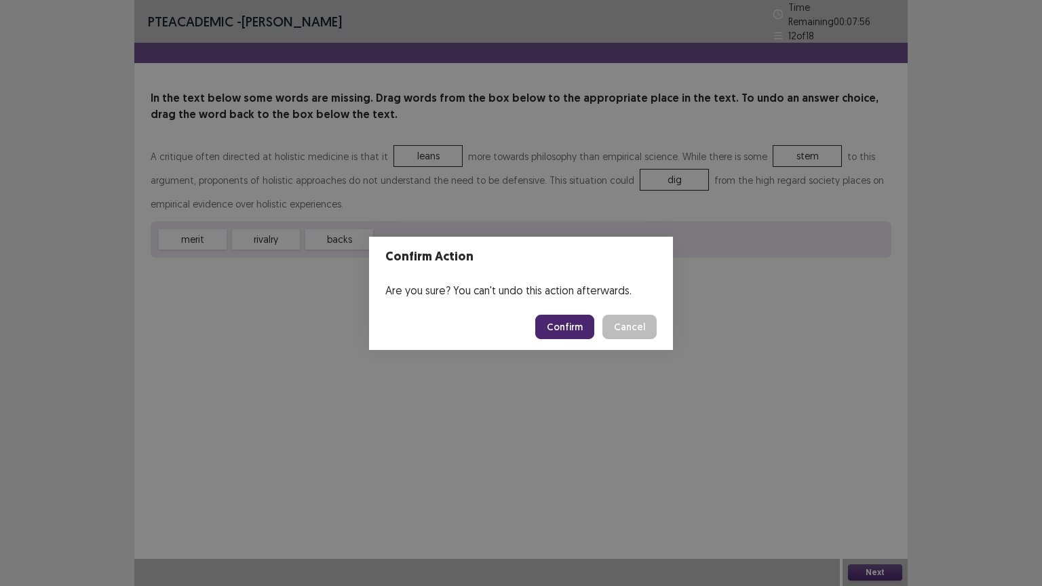
click at [572, 328] on button "Confirm" at bounding box center [564, 327] width 59 height 24
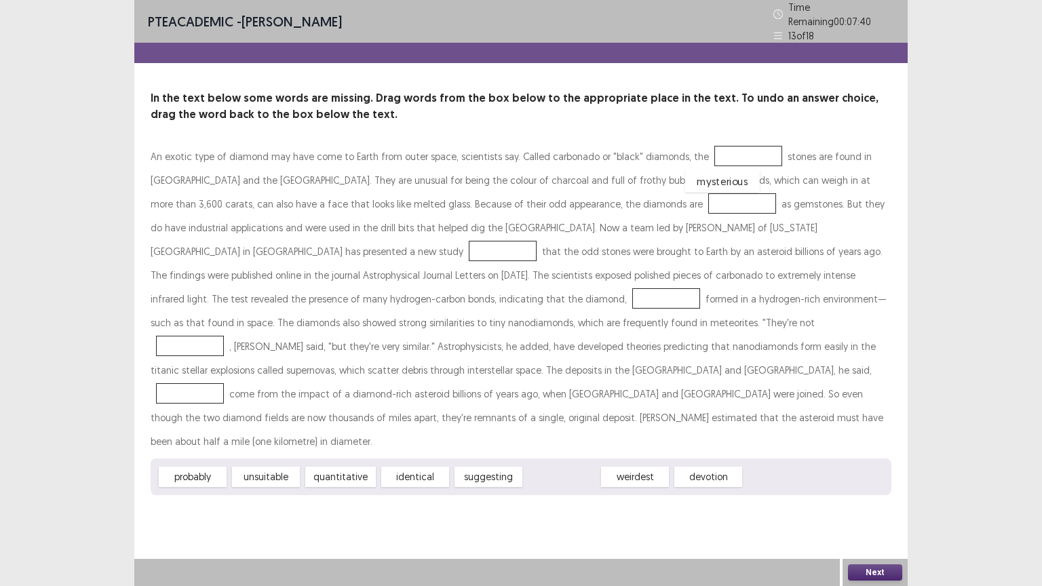
drag, startPoint x: 572, startPoint y: 445, endPoint x: 733, endPoint y: 149, distance: 336.5
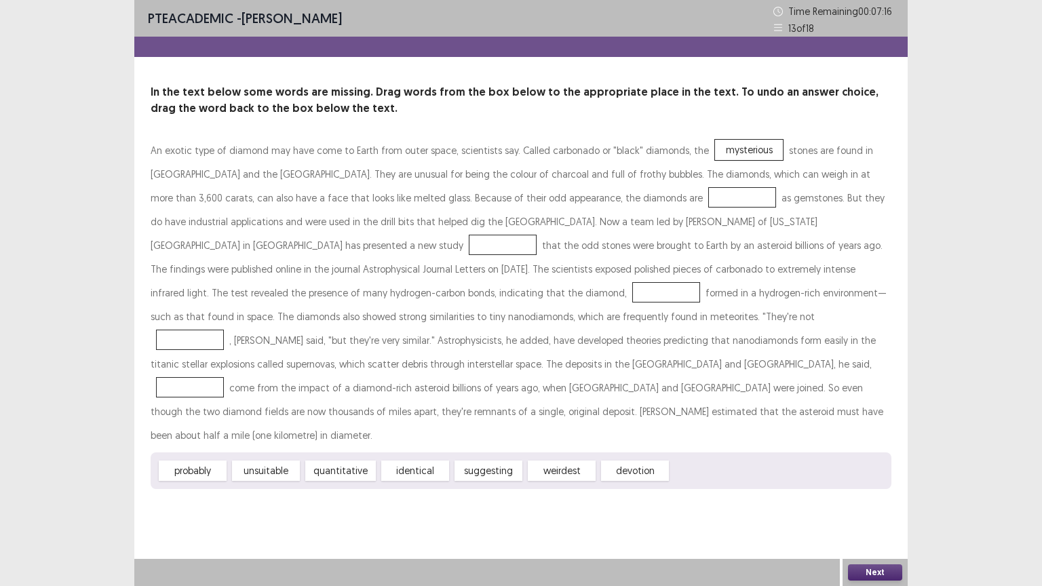
drag, startPoint x: 435, startPoint y: 428, endPoint x: 559, endPoint y: 224, distance: 238.6
click at [559, 224] on div "An exotic type of diamond may have come to Earth from outer space, scientists s…" at bounding box center [521, 313] width 740 height 351
drag, startPoint x: 420, startPoint y: 448, endPoint x: 584, endPoint y: 189, distance: 306.3
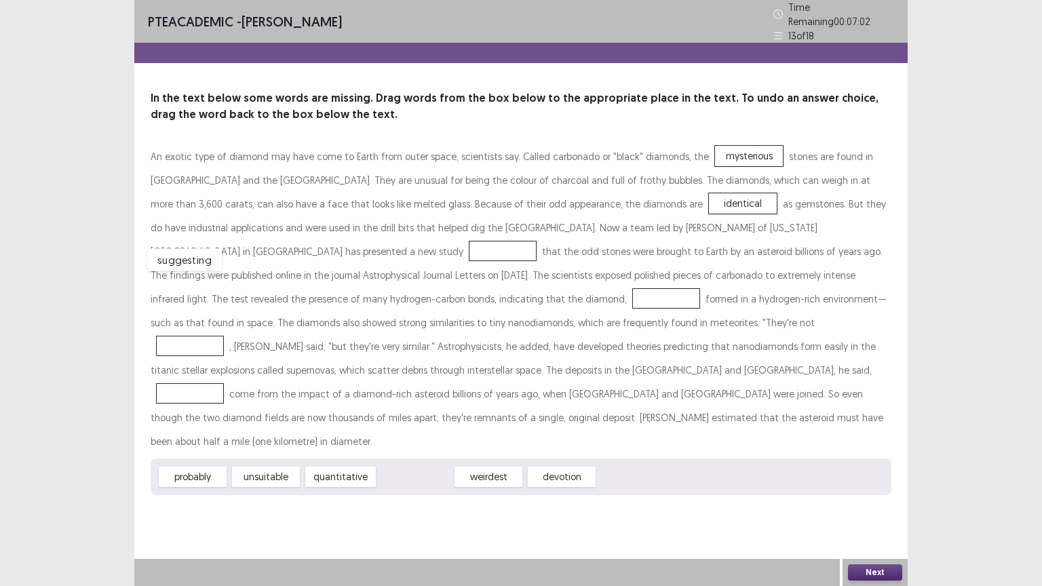
drag, startPoint x: 410, startPoint y: 442, endPoint x: 191, endPoint y: 233, distance: 302.6
drag, startPoint x: 206, startPoint y: 448, endPoint x: 321, endPoint y: 291, distance: 194.6
drag, startPoint x: 589, startPoint y: 195, endPoint x: 498, endPoint y: 311, distance: 146.9
click at [285, 466] on div "quantitative" at bounding box center [267, 477] width 77 height 22
drag, startPoint x: 488, startPoint y: 315, endPoint x: 580, endPoint y: 195, distance: 150.8
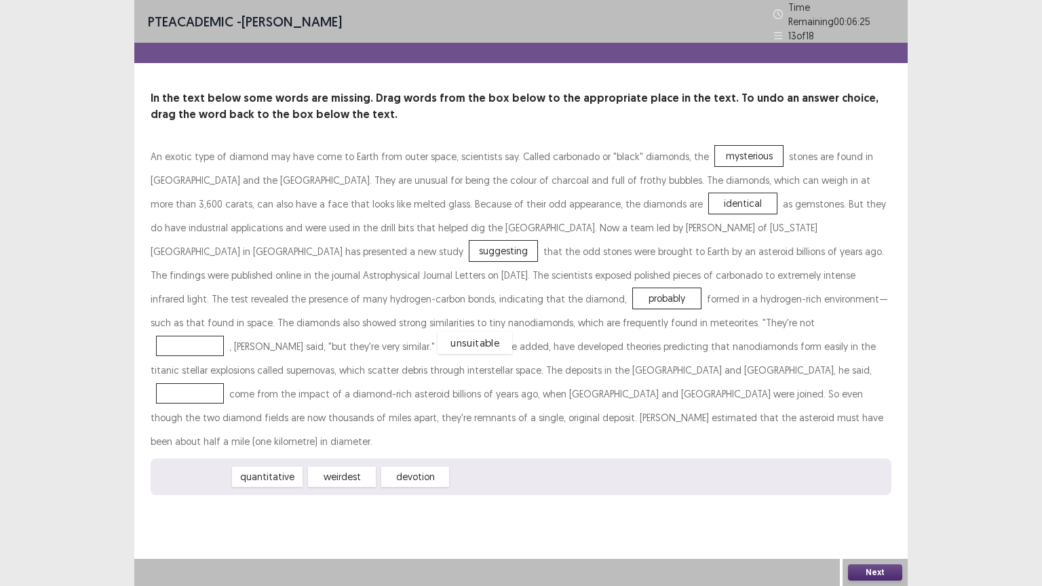
drag, startPoint x: 182, startPoint y: 445, endPoint x: 464, endPoint y: 312, distance: 312.1
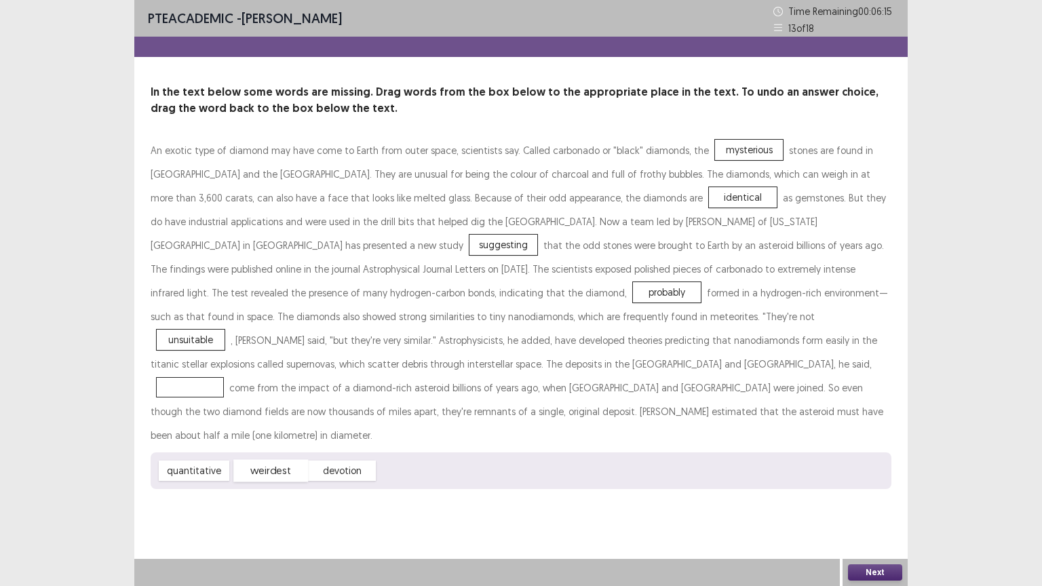
click at [275, 460] on div "weirdest" at bounding box center [270, 471] width 75 height 22
drag, startPoint x: 582, startPoint y: 193, endPoint x: 488, endPoint y: 312, distance: 151.1
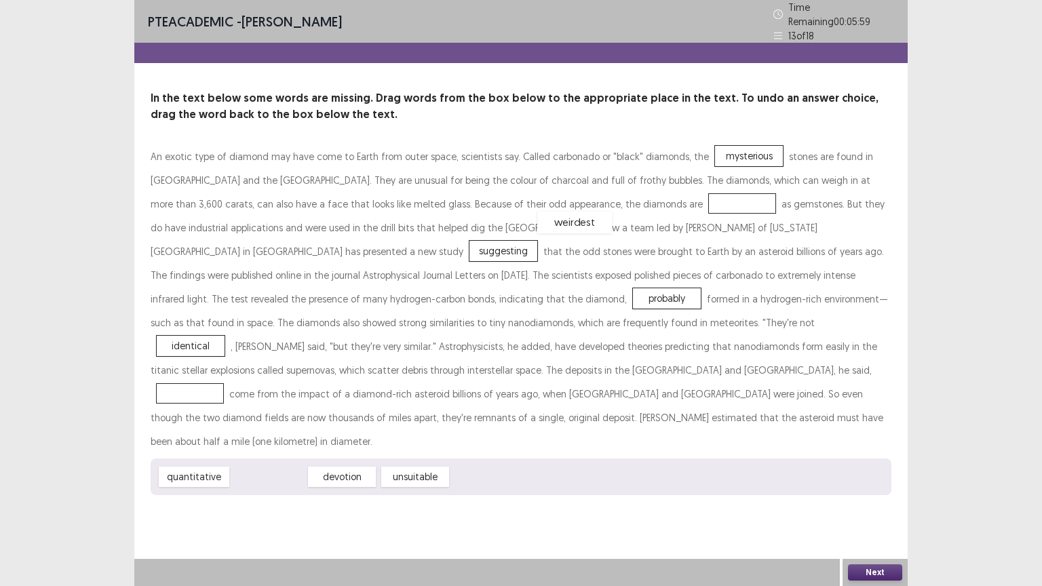
drag, startPoint x: 266, startPoint y: 448, endPoint x: 572, endPoint y: 194, distance: 398.2
click at [631, 287] on div "probably" at bounding box center [668, 298] width 75 height 22
drag, startPoint x: 304, startPoint y: 282, endPoint x: 346, endPoint y: 376, distance: 102.9
click at [671, 380] on div "probably" at bounding box center [708, 391] width 75 height 22
drag, startPoint x: 310, startPoint y: 292, endPoint x: 339, endPoint y: 371, distance: 83.9
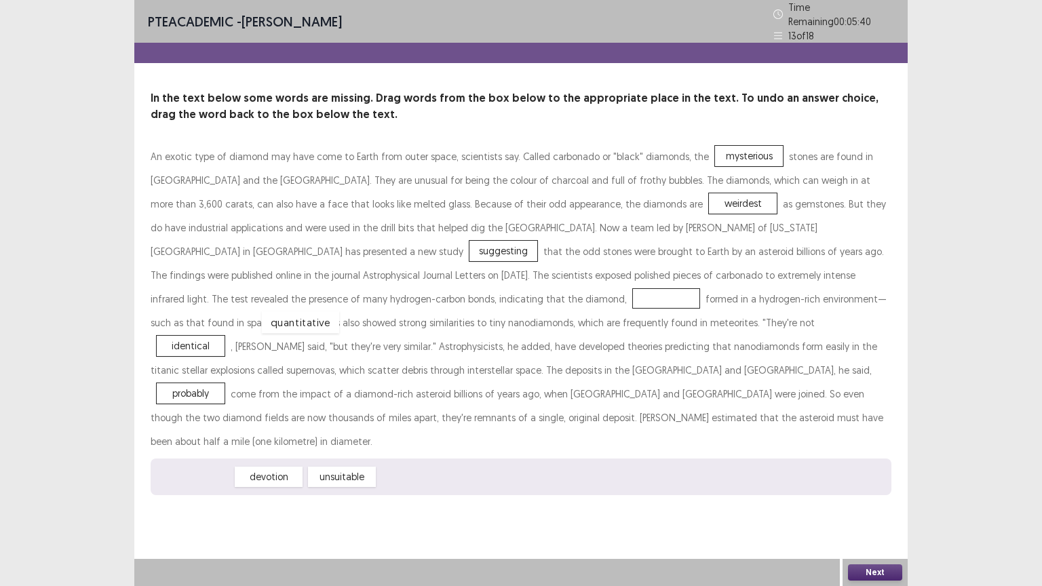
drag, startPoint x: 209, startPoint y: 450, endPoint x: 315, endPoint y: 297, distance: 185.6
click at [896, 494] on button "Next" at bounding box center [875, 572] width 54 height 16
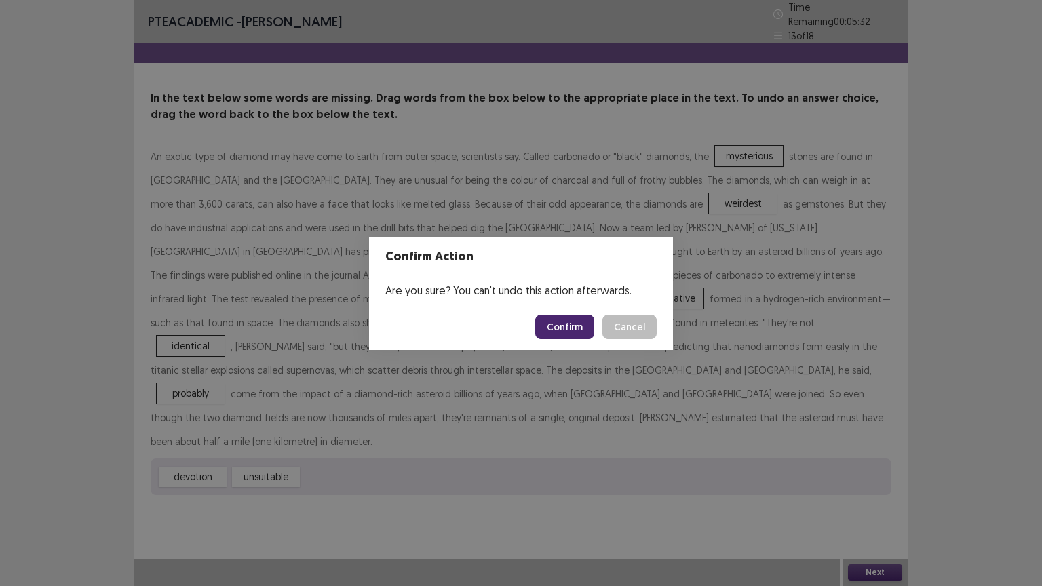
click at [545, 325] on button "Confirm" at bounding box center [564, 327] width 59 height 24
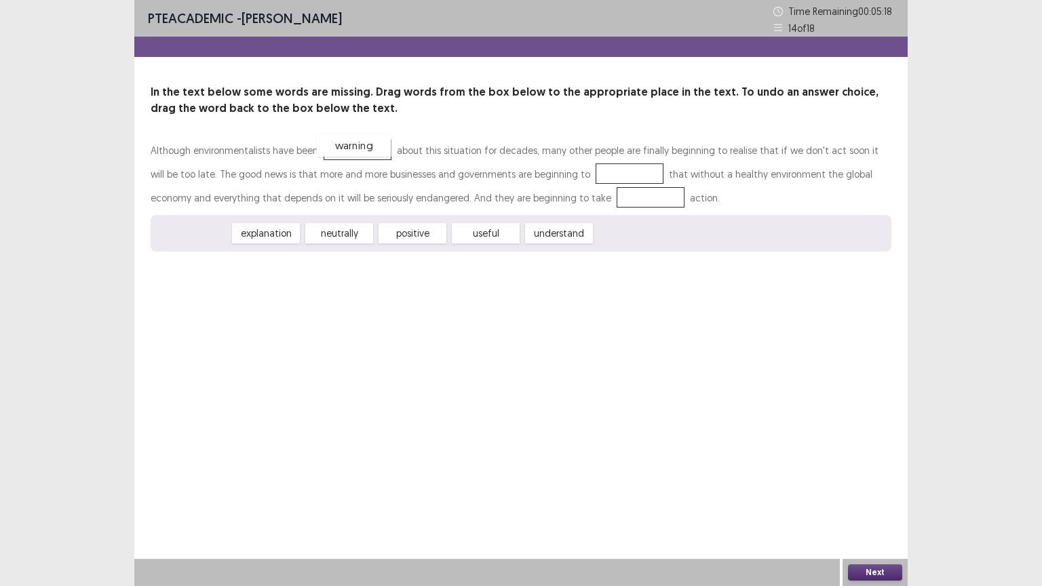
drag, startPoint x: 214, startPoint y: 237, endPoint x: 375, endPoint y: 149, distance: 183.0
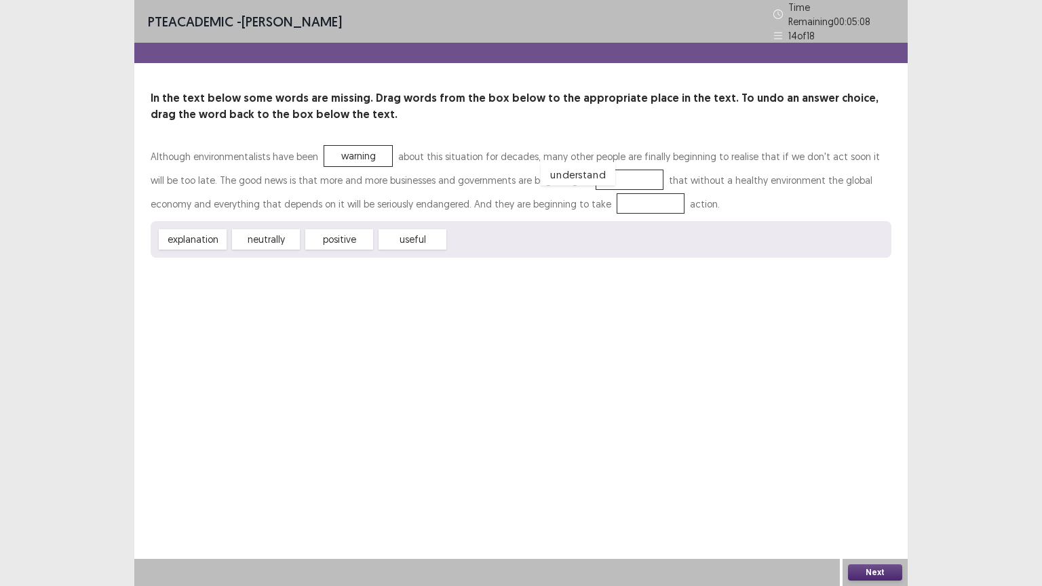
drag, startPoint x: 477, startPoint y: 234, endPoint x: 569, endPoint y: 169, distance: 112.3
drag, startPoint x: 425, startPoint y: 237, endPoint x: 579, endPoint y: 199, distance: 158.5
click at [895, 494] on button "Next" at bounding box center [875, 572] width 54 height 16
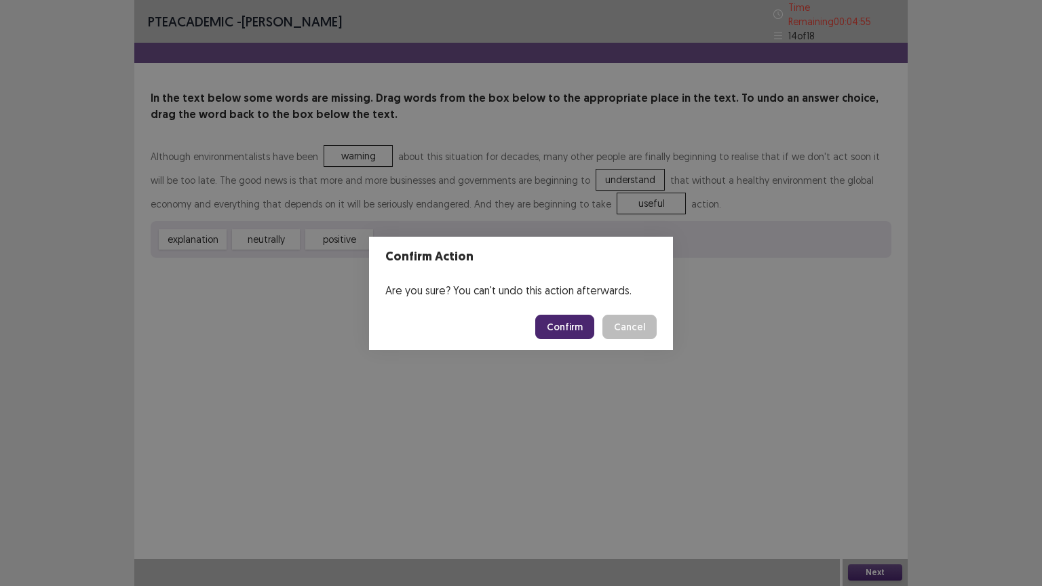
click at [559, 321] on button "Confirm" at bounding box center [564, 327] width 59 height 24
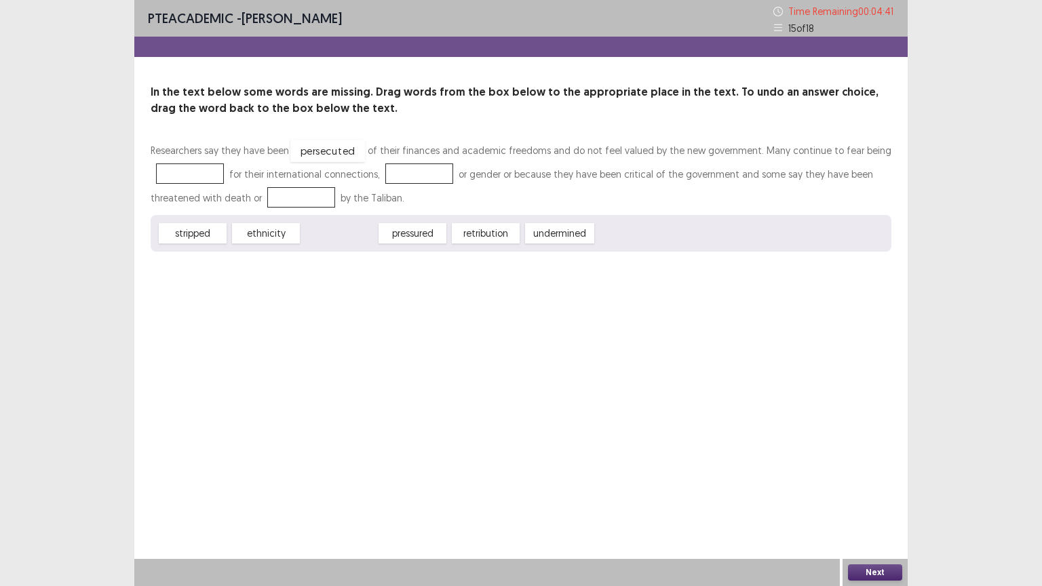
drag, startPoint x: 355, startPoint y: 232, endPoint x: 344, endPoint y: 149, distance: 83.4
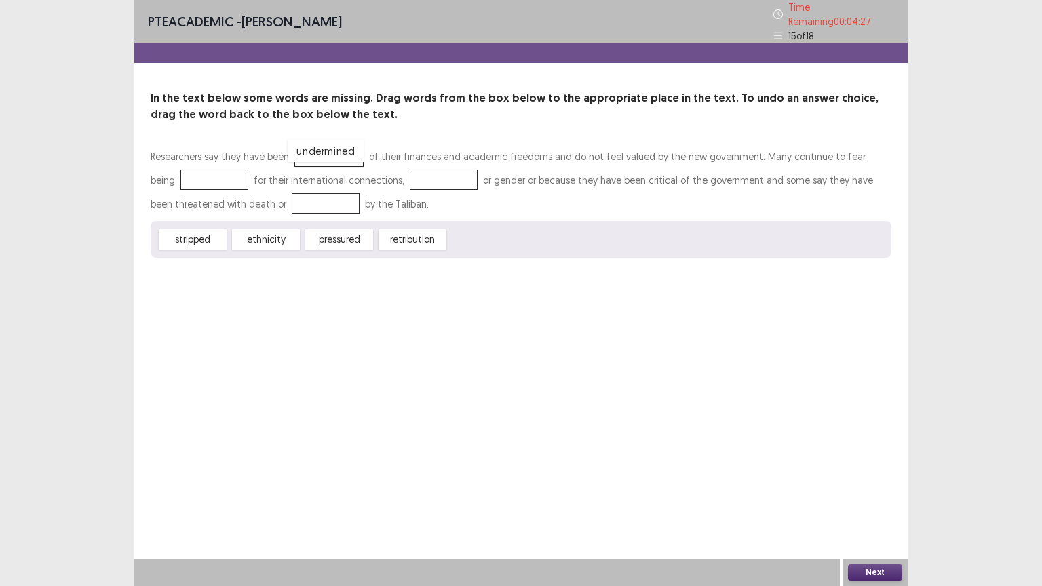
drag, startPoint x: 507, startPoint y: 235, endPoint x: 346, endPoint y: 146, distance: 184.2
drag, startPoint x: 500, startPoint y: 233, endPoint x: 202, endPoint y: 172, distance: 304.7
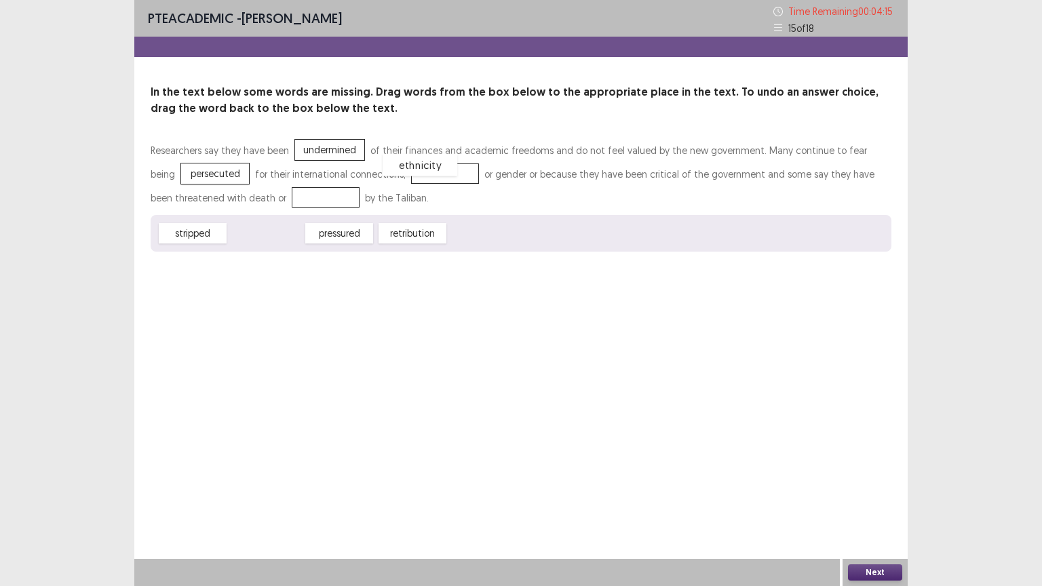
drag, startPoint x: 260, startPoint y: 234, endPoint x: 422, endPoint y: 162, distance: 177.9
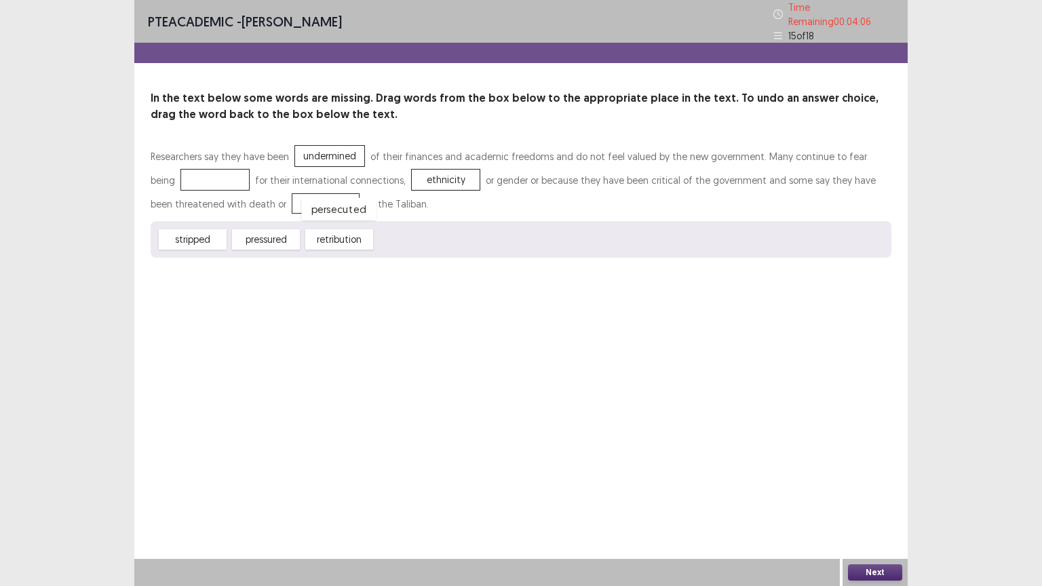
drag, startPoint x: 186, startPoint y: 172, endPoint x: 309, endPoint y: 201, distance: 126.7
click at [206, 235] on div "stripped" at bounding box center [192, 238] width 75 height 22
drag, startPoint x: 337, startPoint y: 236, endPoint x: 174, endPoint y: 167, distance: 177.2
click at [898, 494] on button "Next" at bounding box center [875, 572] width 54 height 16
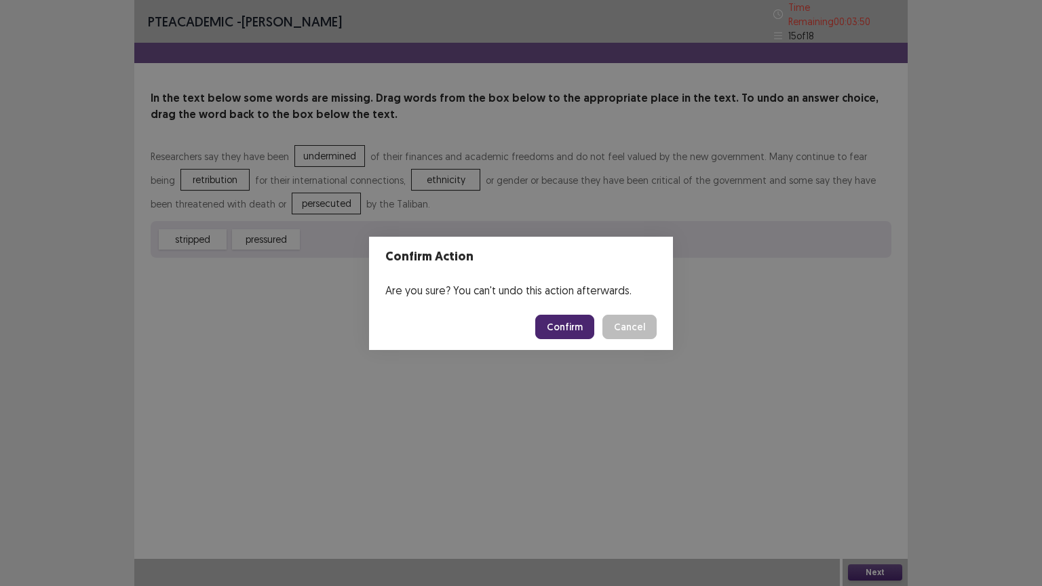
click at [336, 361] on div "Confirm Action Are you sure? You can't undo this action afterwards. Confirm Can…" at bounding box center [521, 293] width 1042 height 586
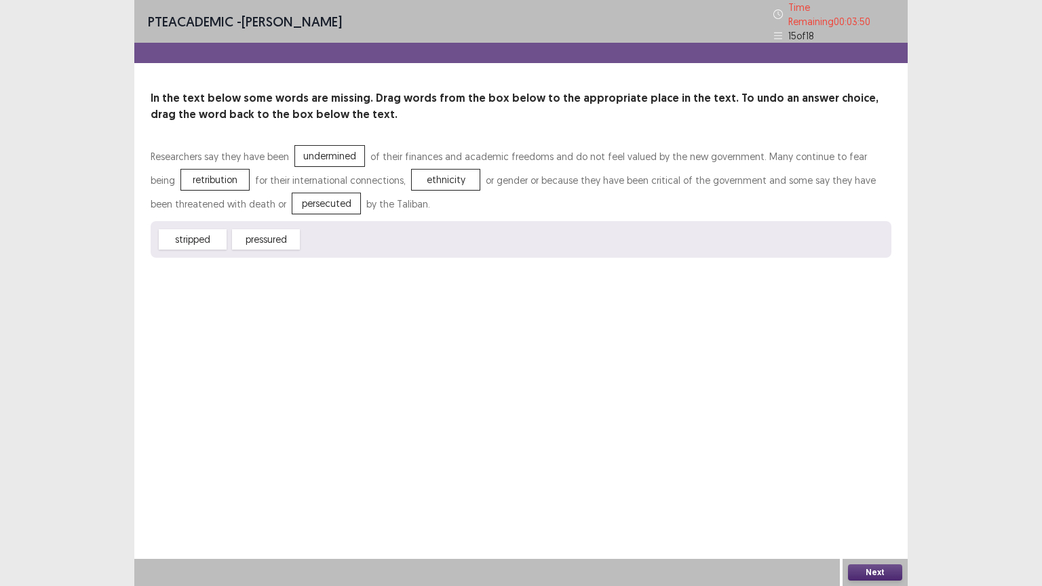
click at [336, 361] on div "PTE academic - [PERSON_NAME] Time Remaining 00 : 03 : 50 15 of 18 In the text b…" at bounding box center [520, 293] width 773 height 586
click at [336, 361] on div "PTE academic - [PERSON_NAME] Time Remaining 00 : 03 : 49 15 of 18 In the text b…" at bounding box center [520, 293] width 773 height 586
drag, startPoint x: 256, startPoint y: 237, endPoint x: 166, endPoint y: 170, distance: 111.9
click at [877, 494] on button "Next" at bounding box center [875, 572] width 54 height 16
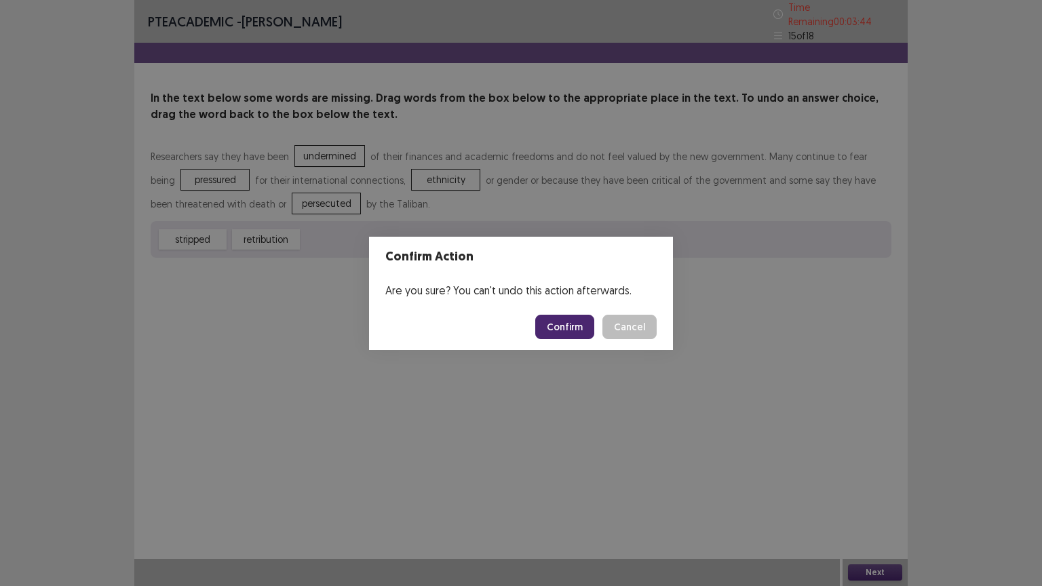
click at [576, 325] on button "Confirm" at bounding box center [564, 327] width 59 height 24
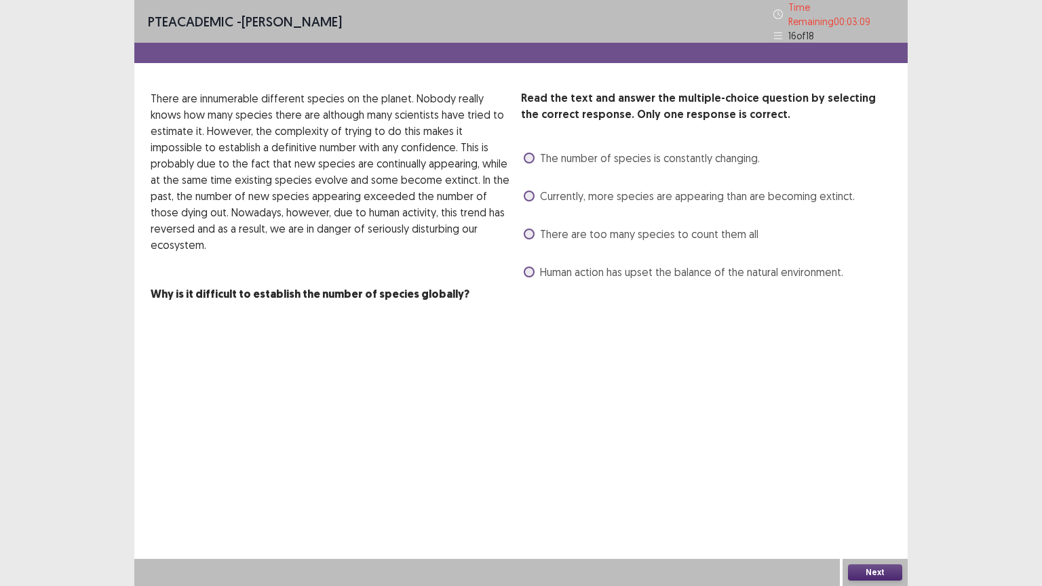
click at [652, 226] on span "There are too many species to count them all" at bounding box center [649, 234] width 218 height 16
click at [879, 494] on button "Next" at bounding box center [875, 572] width 54 height 16
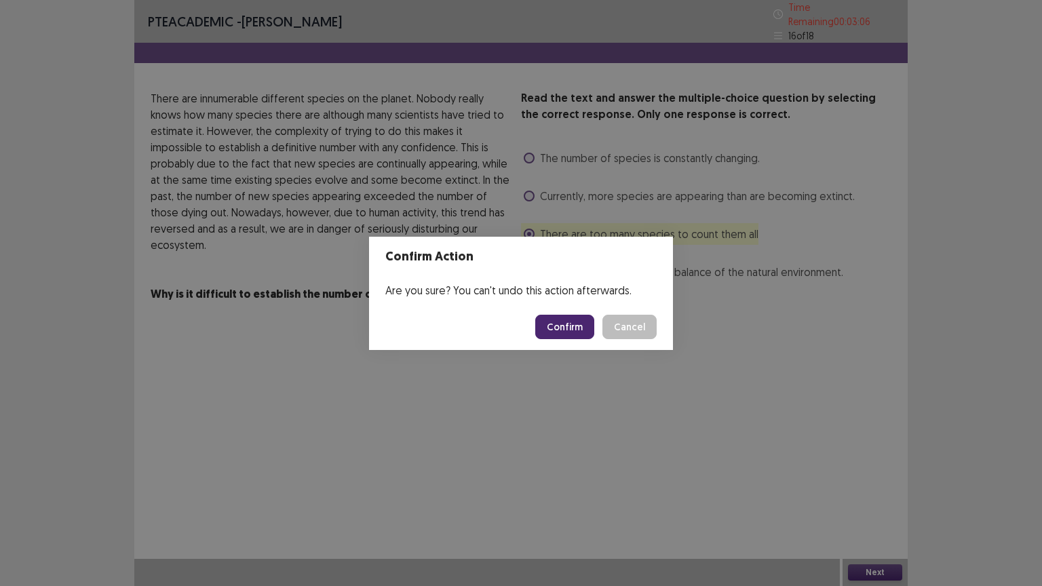
click at [563, 322] on button "Confirm" at bounding box center [564, 327] width 59 height 24
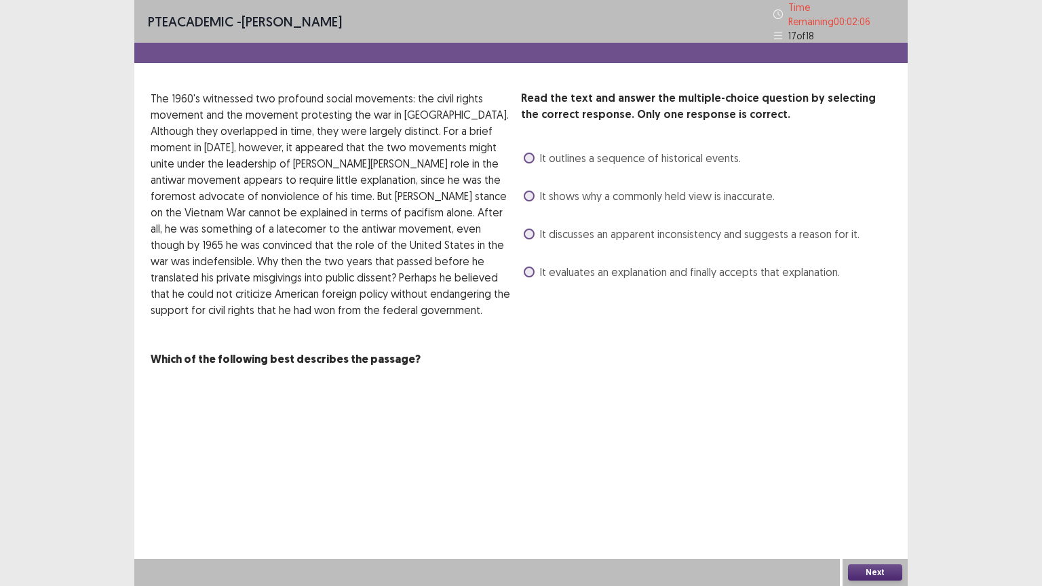
click at [629, 226] on span "It discusses an apparent inconsistency and suggests a reason for it." at bounding box center [699, 234] width 319 height 16
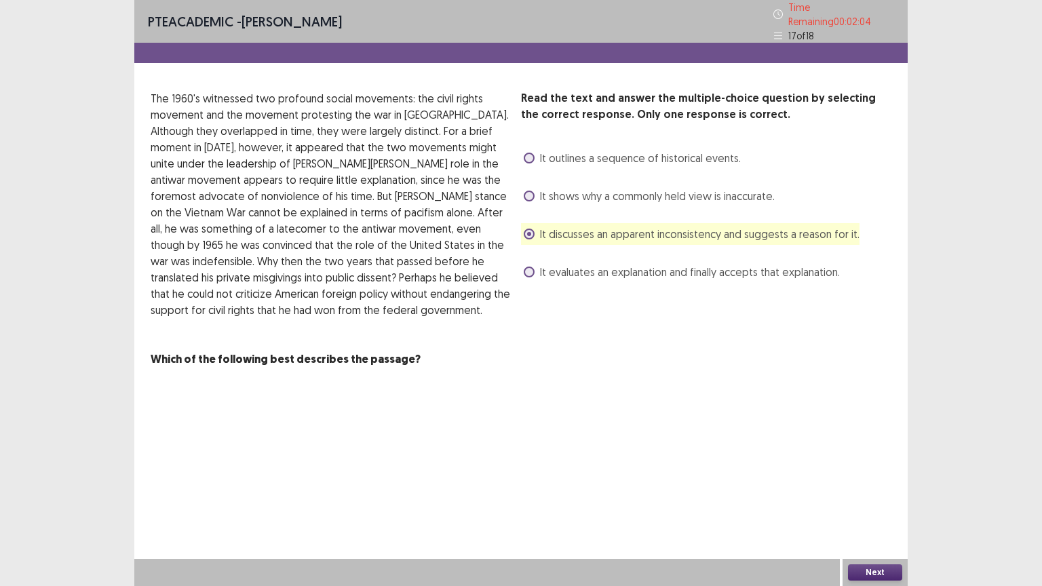
click at [881, 494] on button "Next" at bounding box center [875, 572] width 54 height 16
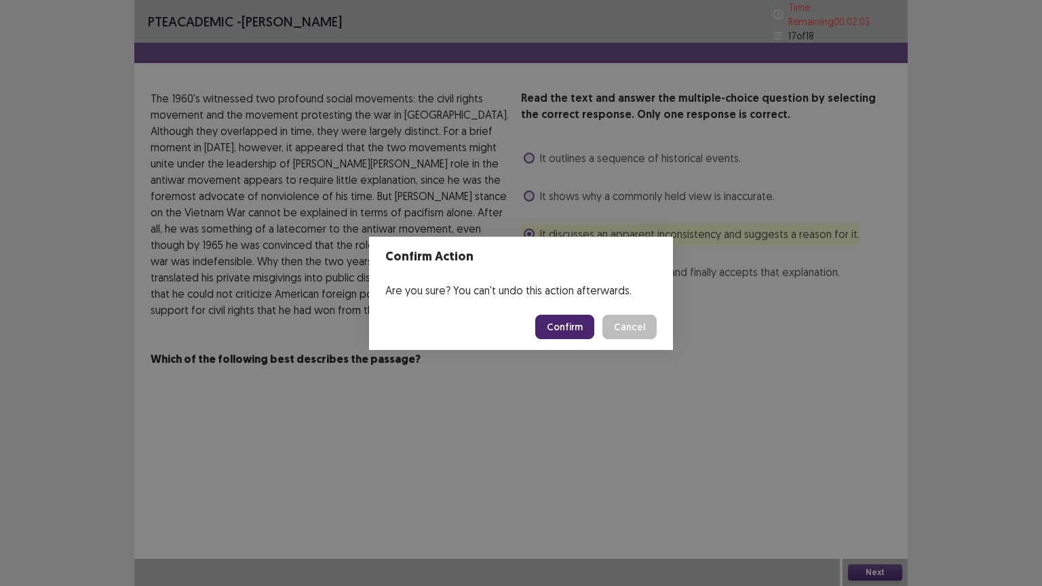
click at [574, 334] on button "Confirm" at bounding box center [564, 327] width 59 height 24
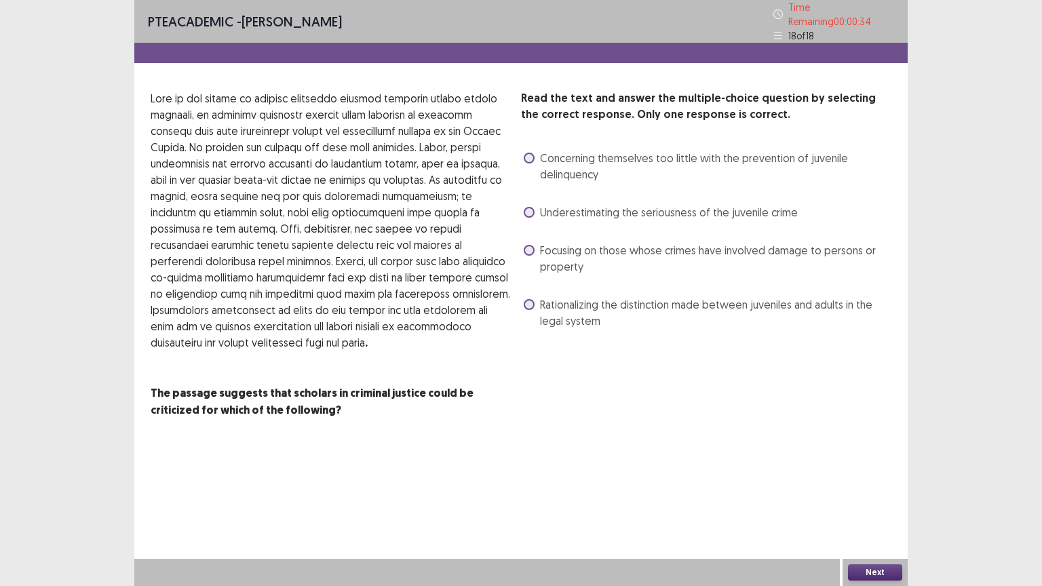
click at [787, 242] on span "Focusing on those whose crimes have involved damage to persons or property" at bounding box center [715, 258] width 351 height 33
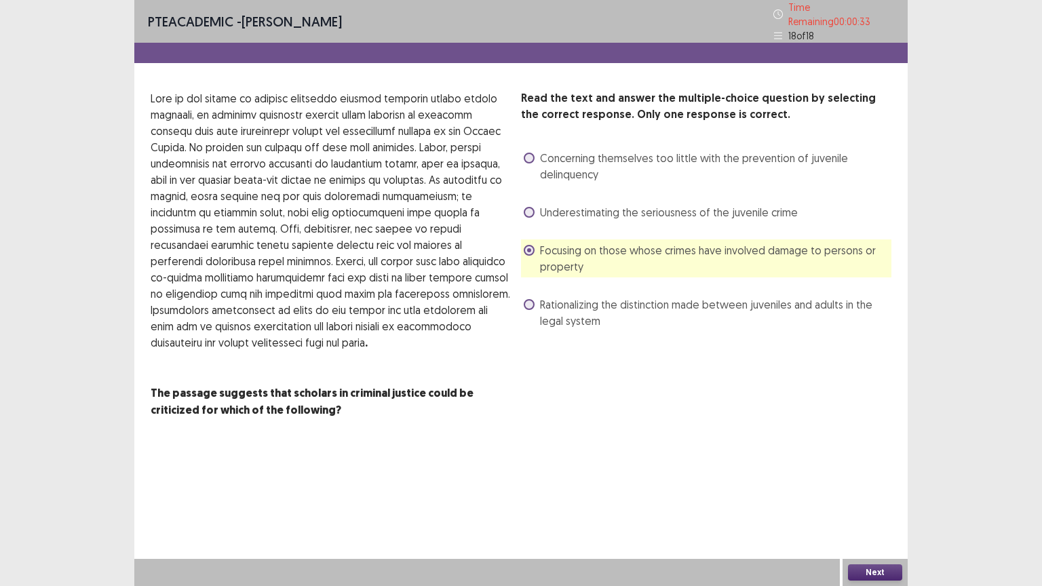
click at [884, 494] on button "Next" at bounding box center [875, 572] width 54 height 16
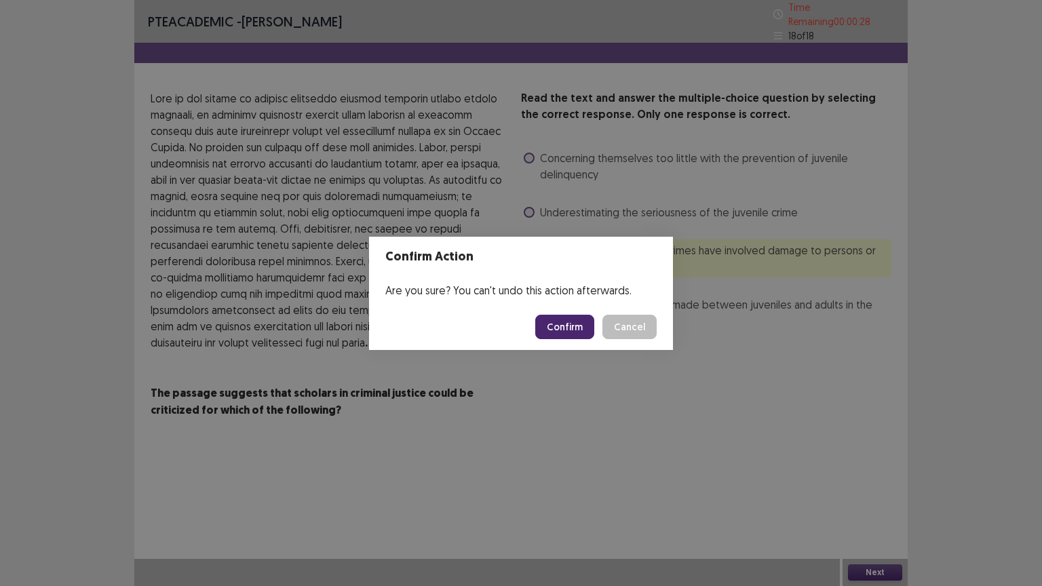
click at [572, 326] on button "Confirm" at bounding box center [564, 327] width 59 height 24
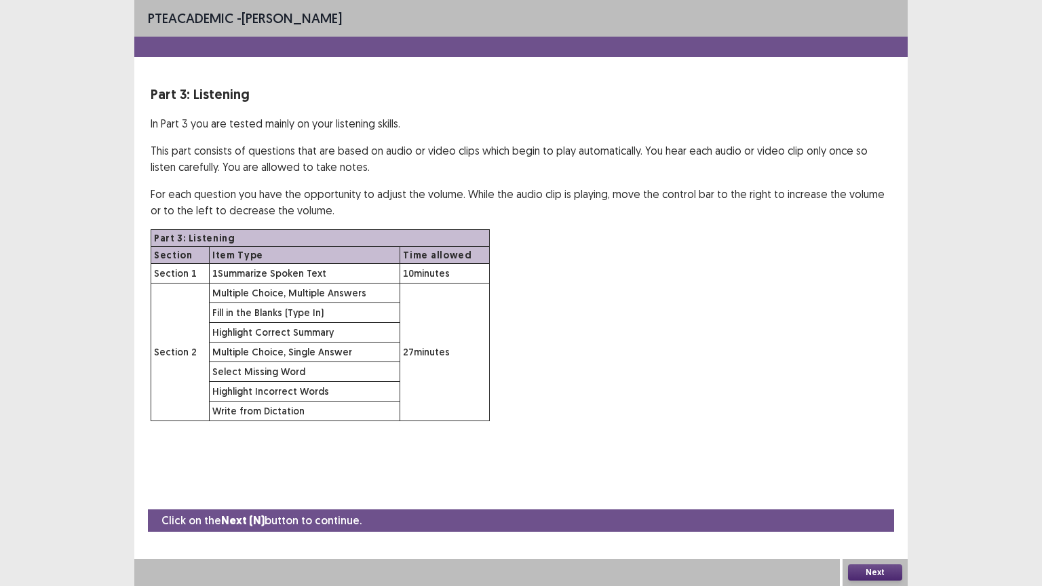
click at [857, 494] on button "Next" at bounding box center [875, 572] width 54 height 16
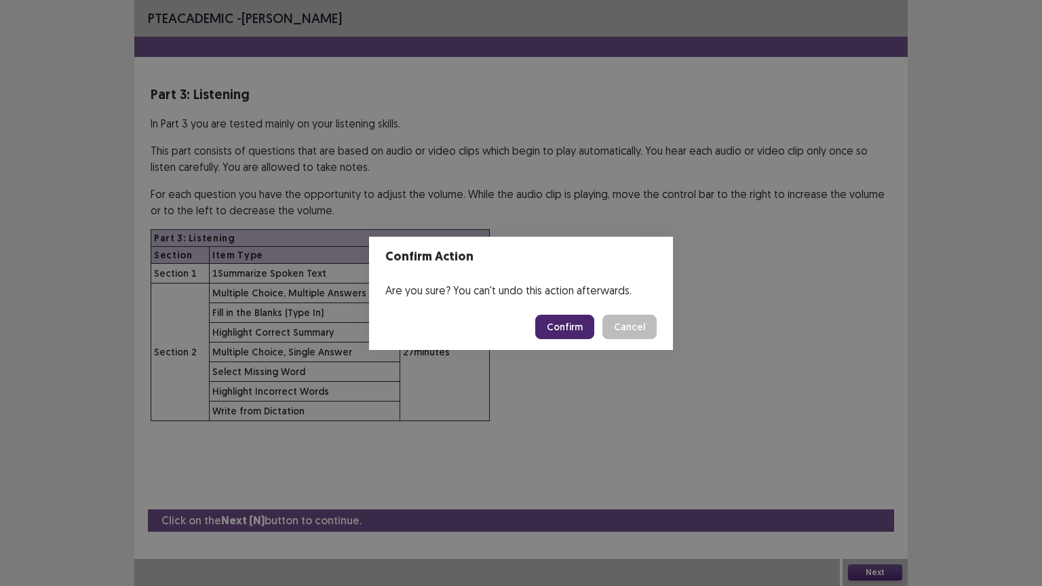
click at [564, 326] on button "Confirm" at bounding box center [564, 327] width 59 height 24
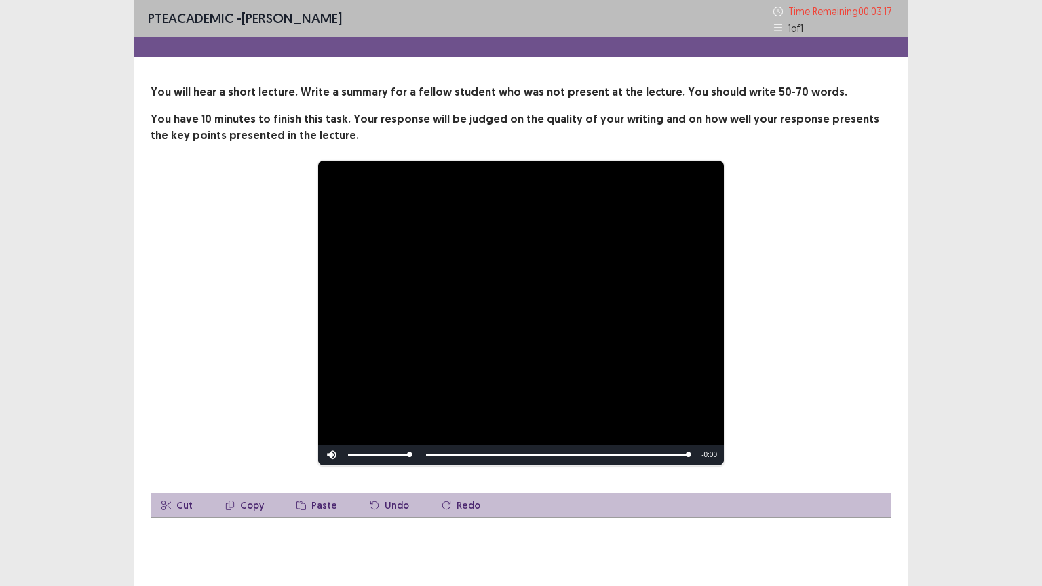
click at [406, 494] on textarea at bounding box center [521, 591] width 740 height 149
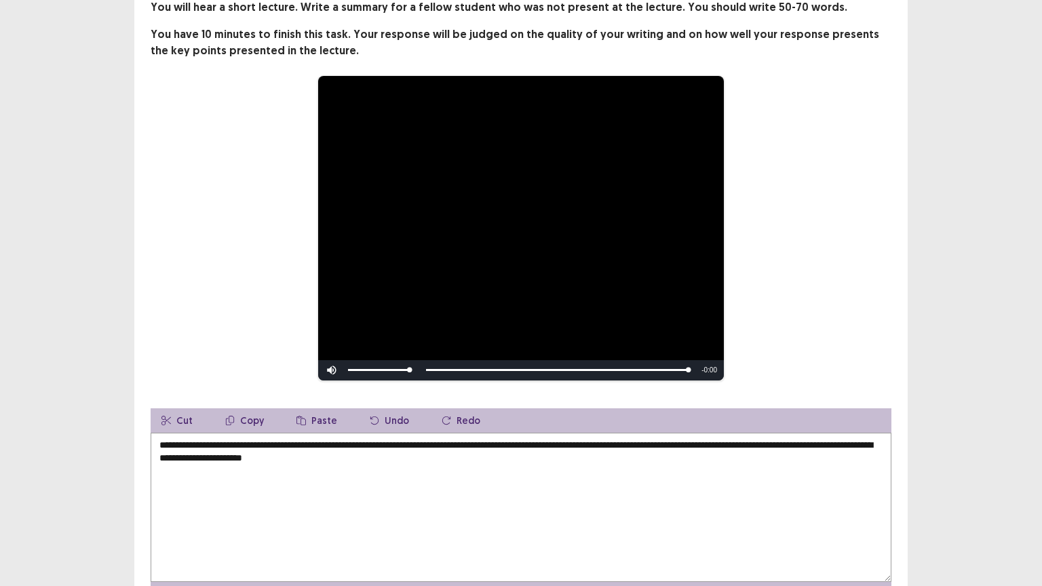
scroll to position [164, 0]
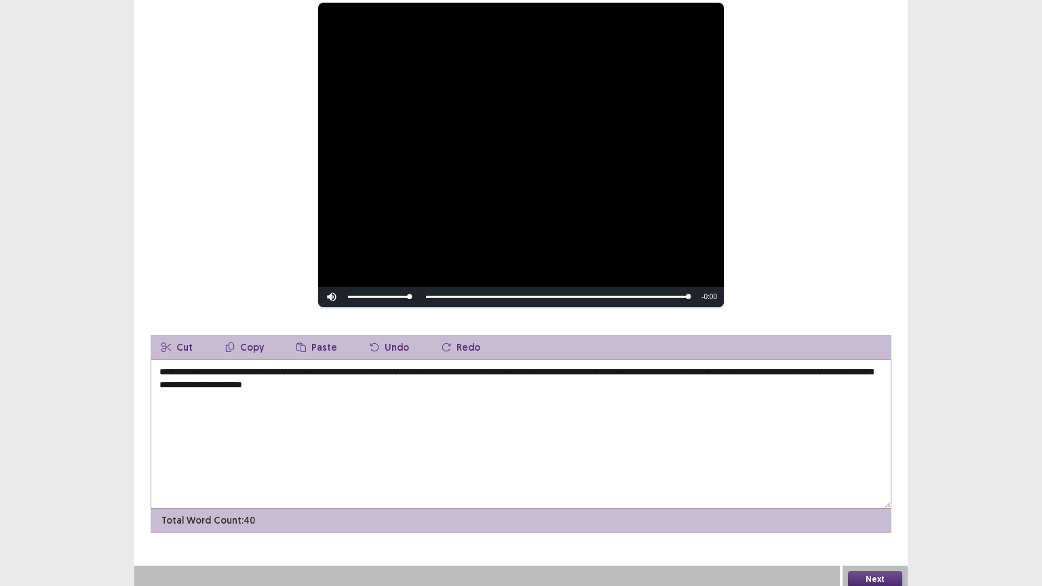
click at [425, 382] on textarea "**********" at bounding box center [521, 433] width 740 height 149
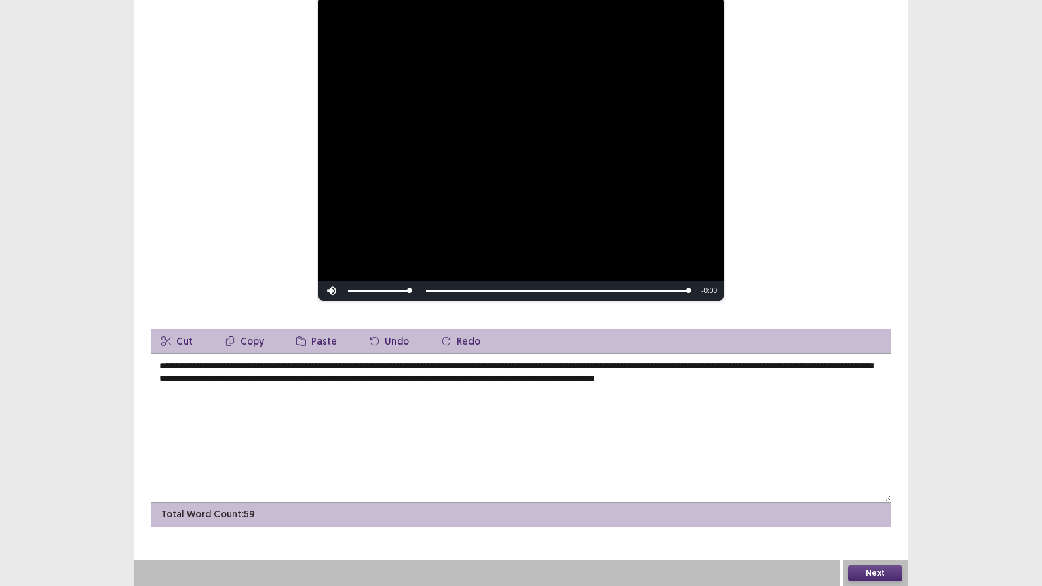
type textarea "**********"
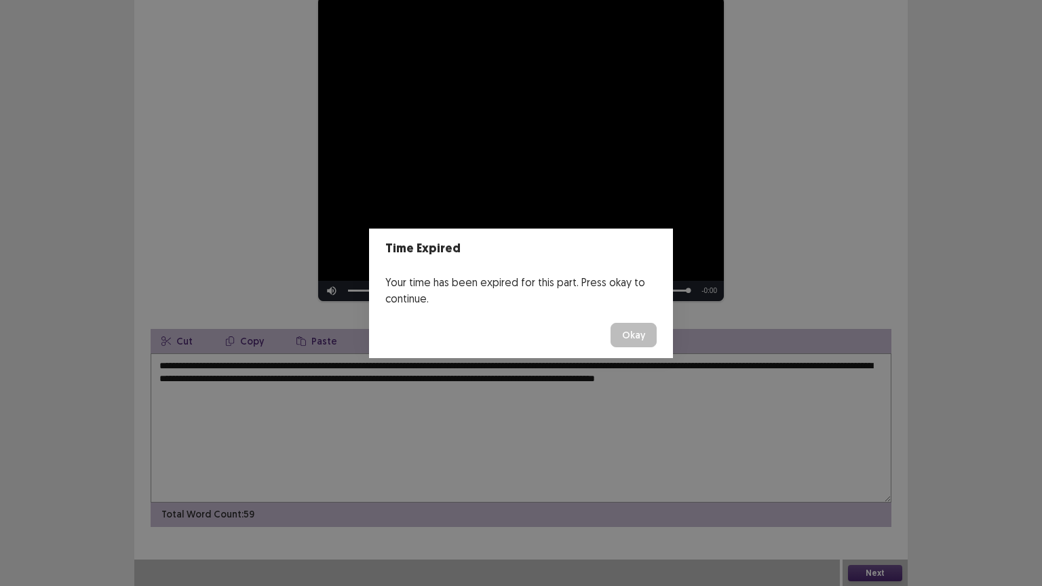
click at [886, 494] on div "Time Expired Your time has been expired for this part. Press okay to continue. …" at bounding box center [521, 293] width 1042 height 586
drag, startPoint x: 624, startPoint y: 331, endPoint x: 883, endPoint y: 578, distance: 357.8
click at [883, 494] on div "Time Expired Your time has been expired for this part. Press okay to continue. …" at bounding box center [521, 293] width 1042 height 586
click at [633, 331] on button "Okay" at bounding box center [633, 335] width 46 height 24
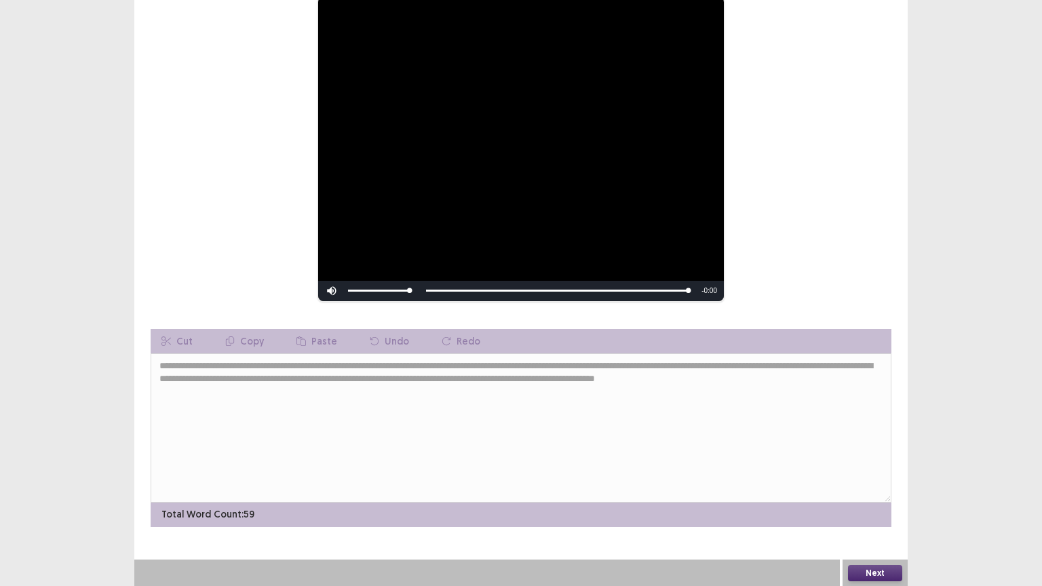
click at [879, 494] on button "Next" at bounding box center [875, 573] width 54 height 16
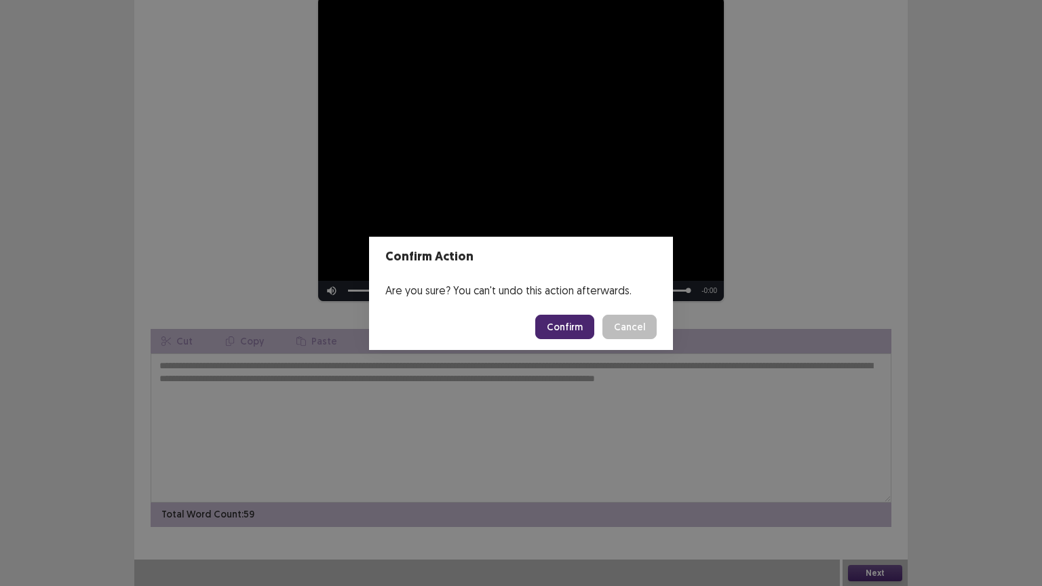
click at [570, 327] on button "Confirm" at bounding box center [564, 327] width 59 height 24
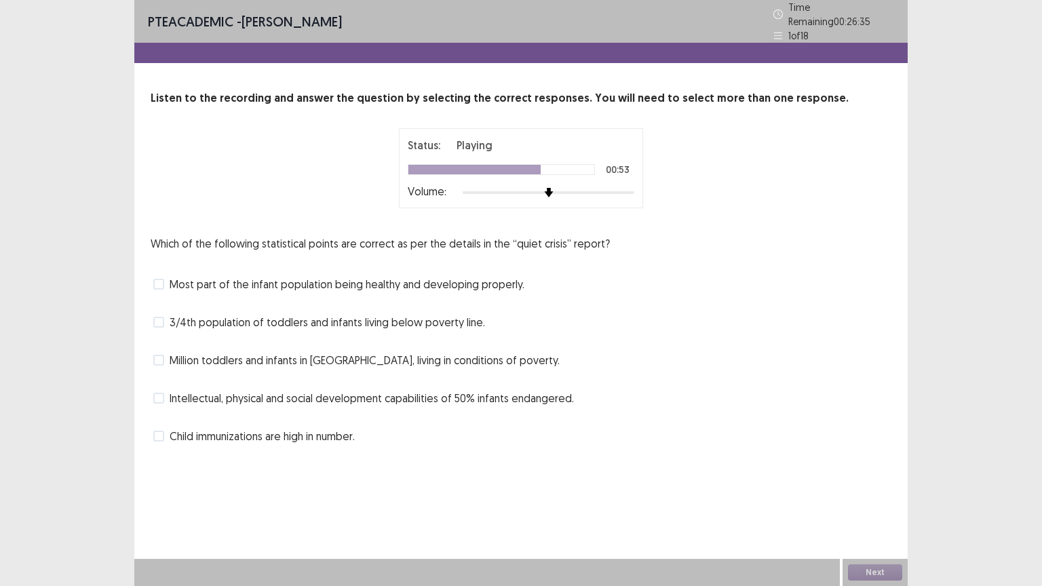
click at [444, 393] on span "Intellectual, physical and social development capabilities of 50% infants endan…" at bounding box center [372, 398] width 404 height 16
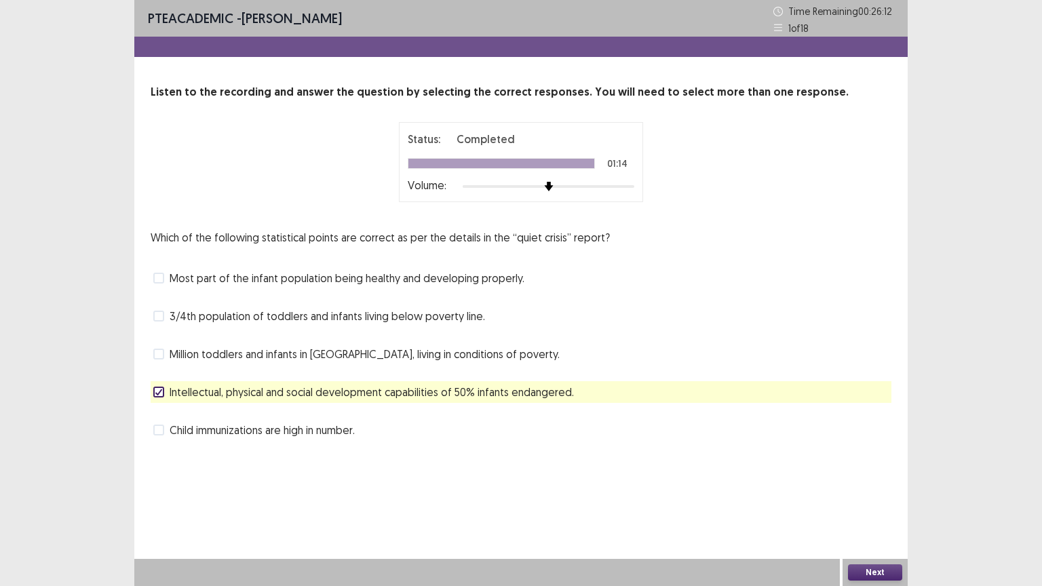
click at [393, 277] on span "Most part of the infant population being healthy and developing properly." at bounding box center [347, 278] width 355 height 16
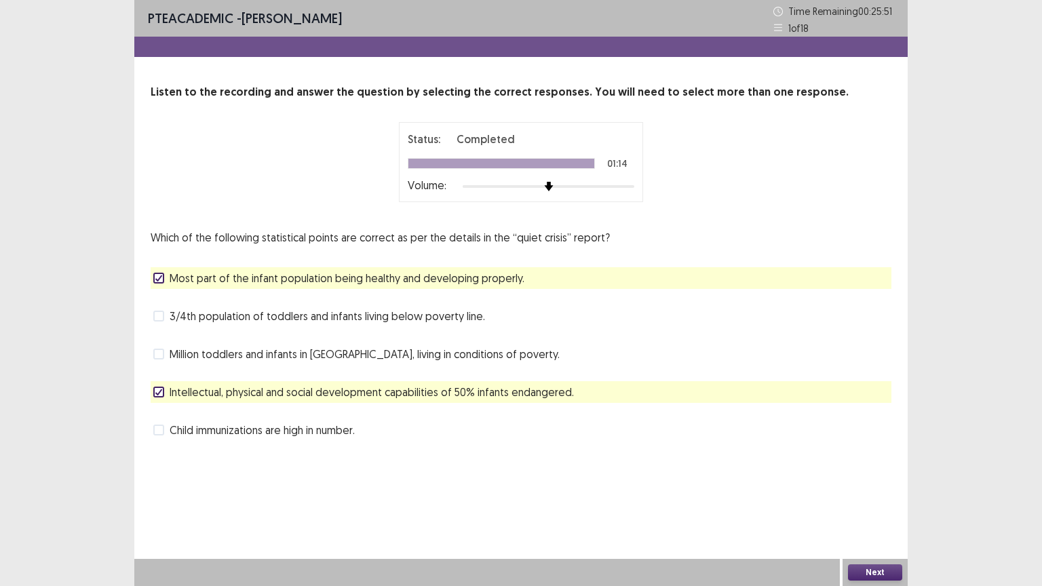
click at [396, 279] on span "Most part of the infant population being healthy and developing properly." at bounding box center [347, 278] width 355 height 16
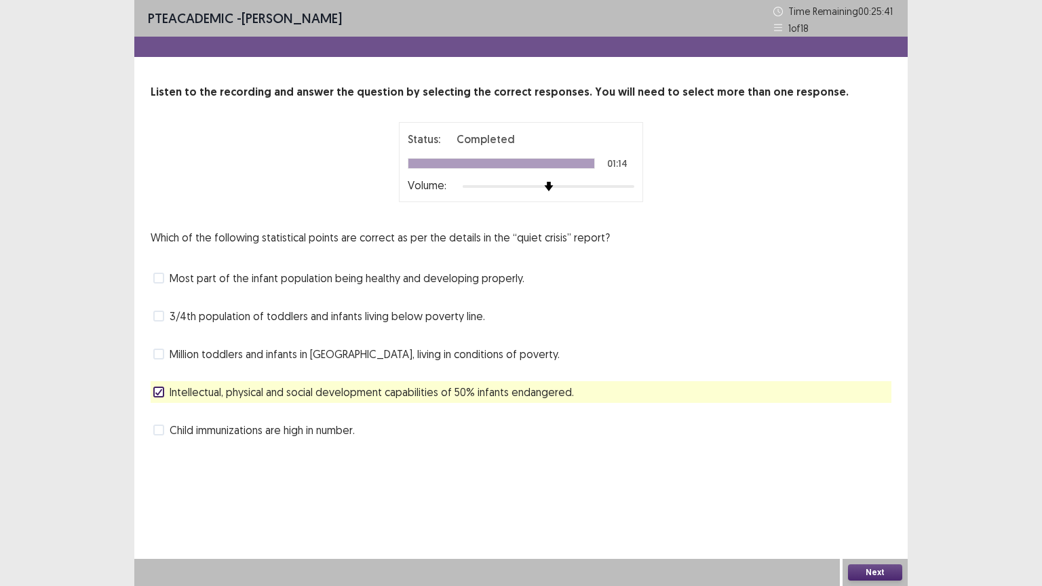
click at [374, 356] on span "Million toddlers and infants in [GEOGRAPHIC_DATA], living in conditions of pove…" at bounding box center [365, 354] width 390 height 16
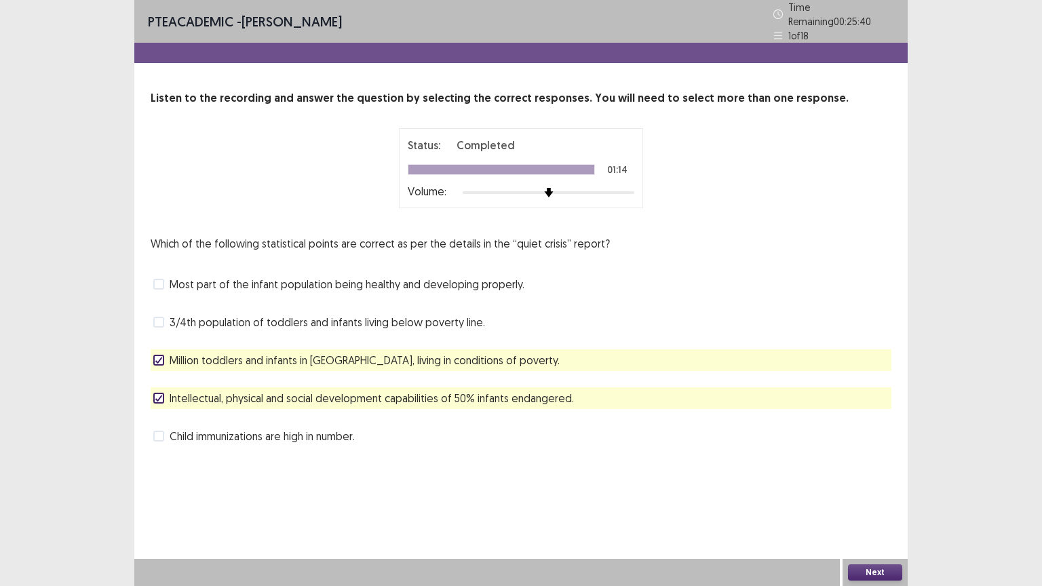
click at [453, 393] on span "Intellectual, physical and social development capabilities of 50% infants endan…" at bounding box center [372, 398] width 404 height 16
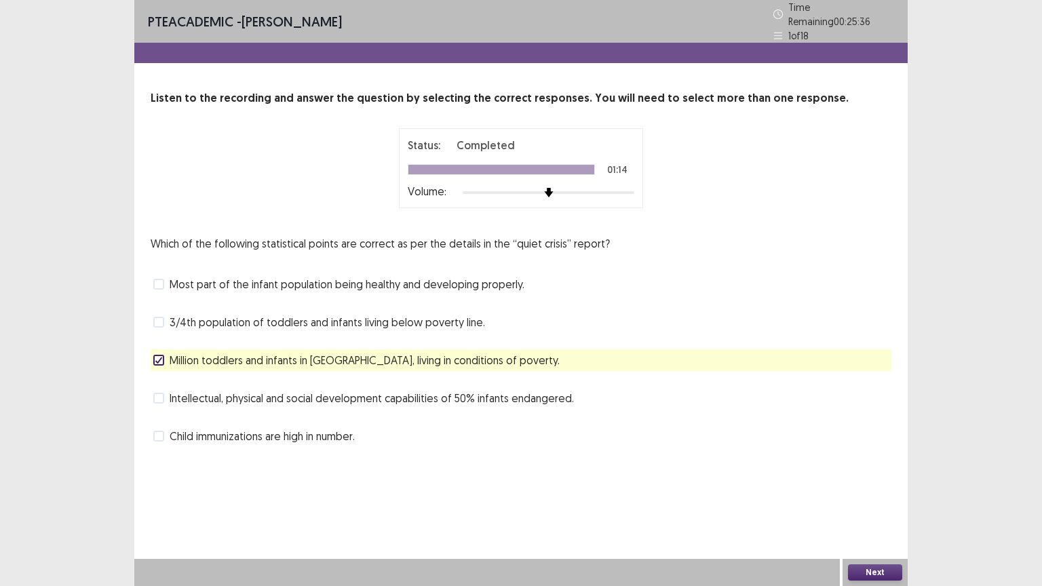
click at [865, 494] on button "Next" at bounding box center [875, 572] width 54 height 16
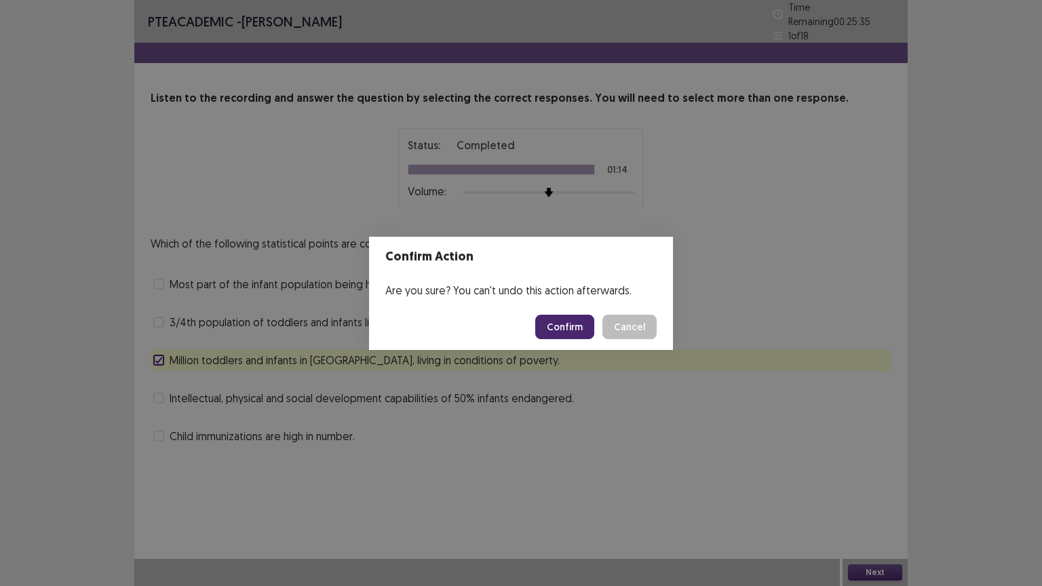
click at [566, 332] on button "Confirm" at bounding box center [564, 327] width 59 height 24
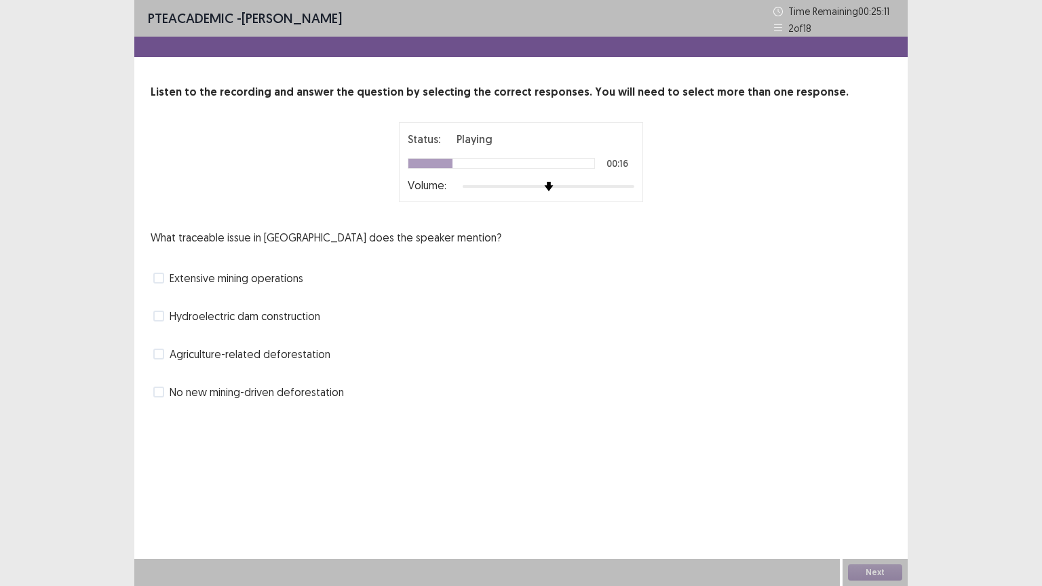
click at [255, 355] on span "Agriculture-related deforestation" at bounding box center [250, 354] width 161 height 16
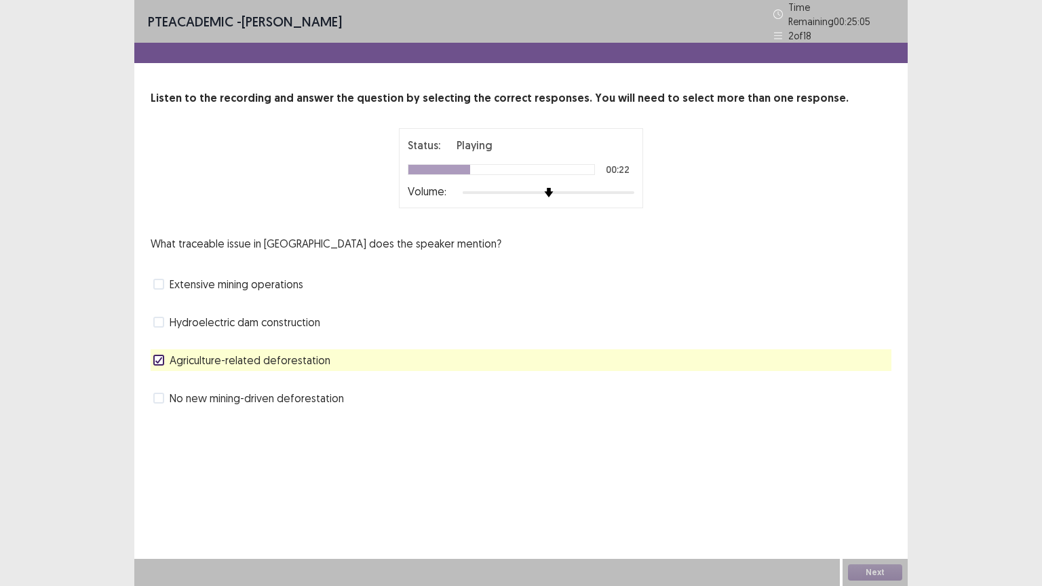
click at [241, 276] on span "Extensive mining operations" at bounding box center [237, 284] width 134 height 16
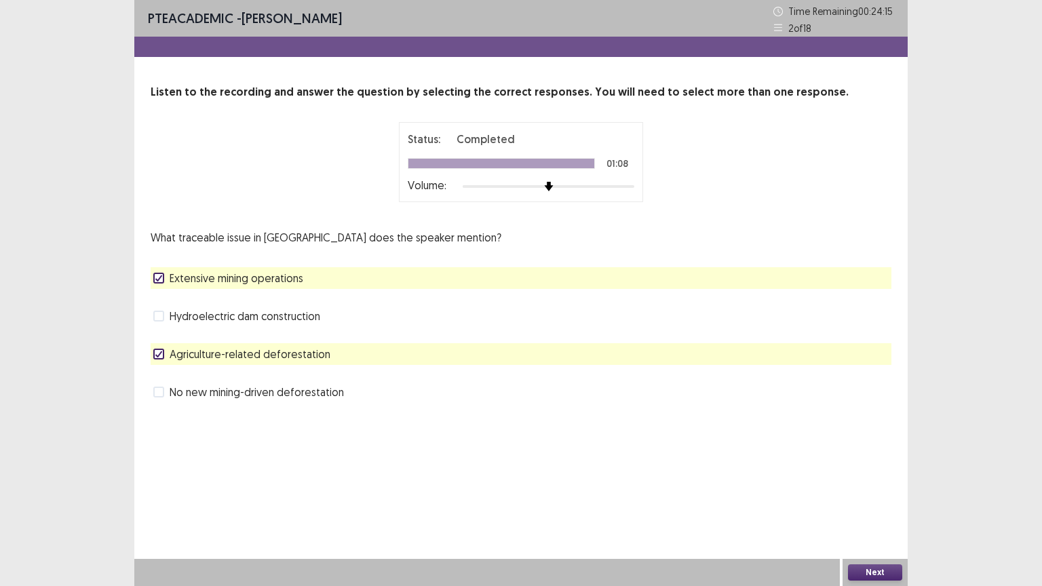
click at [873, 494] on button "Next" at bounding box center [875, 572] width 54 height 16
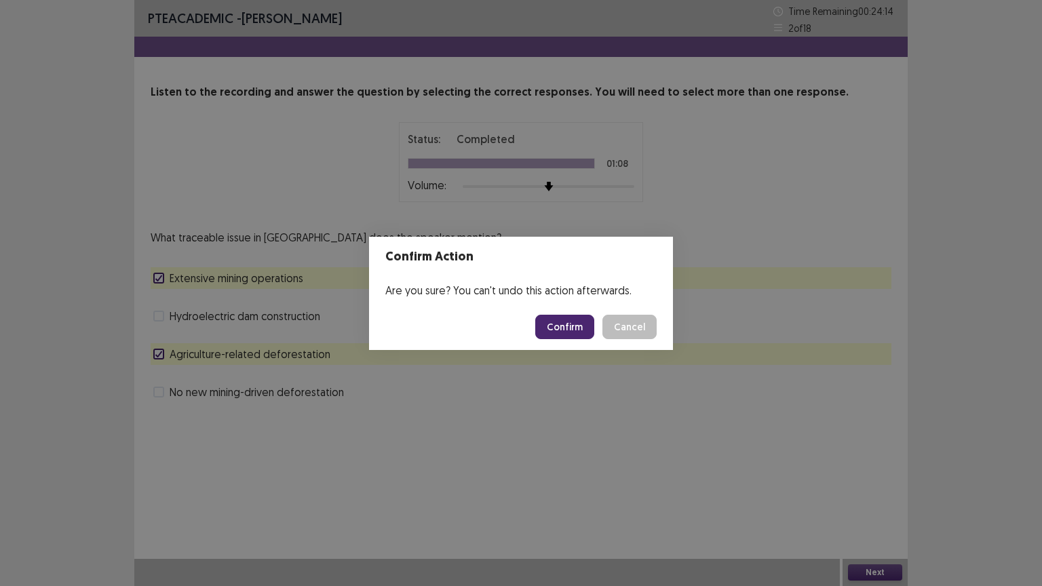
click at [553, 323] on button "Confirm" at bounding box center [564, 327] width 59 height 24
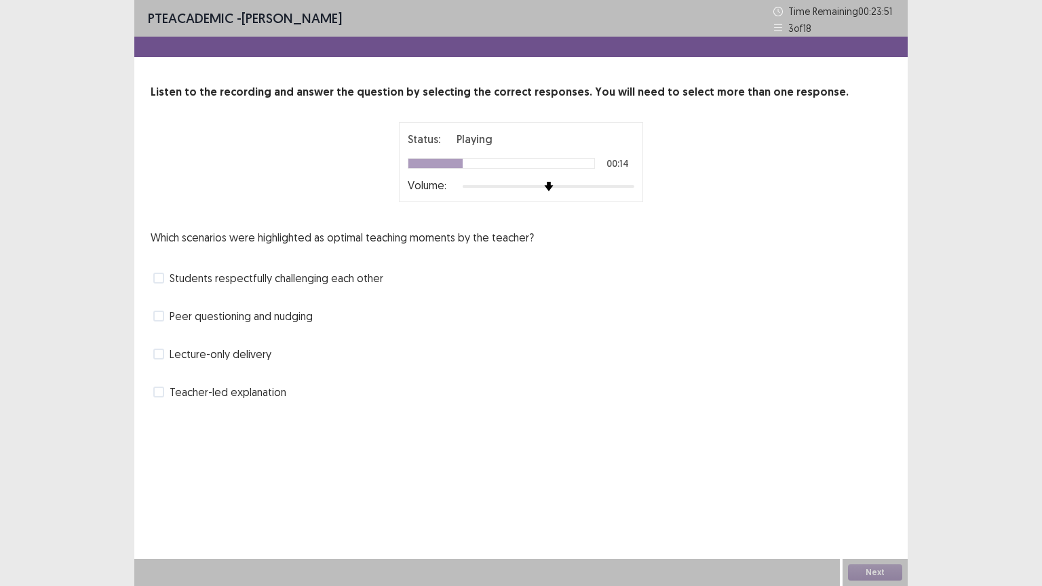
click at [269, 315] on span "Peer questioning and nudging" at bounding box center [241, 316] width 143 height 16
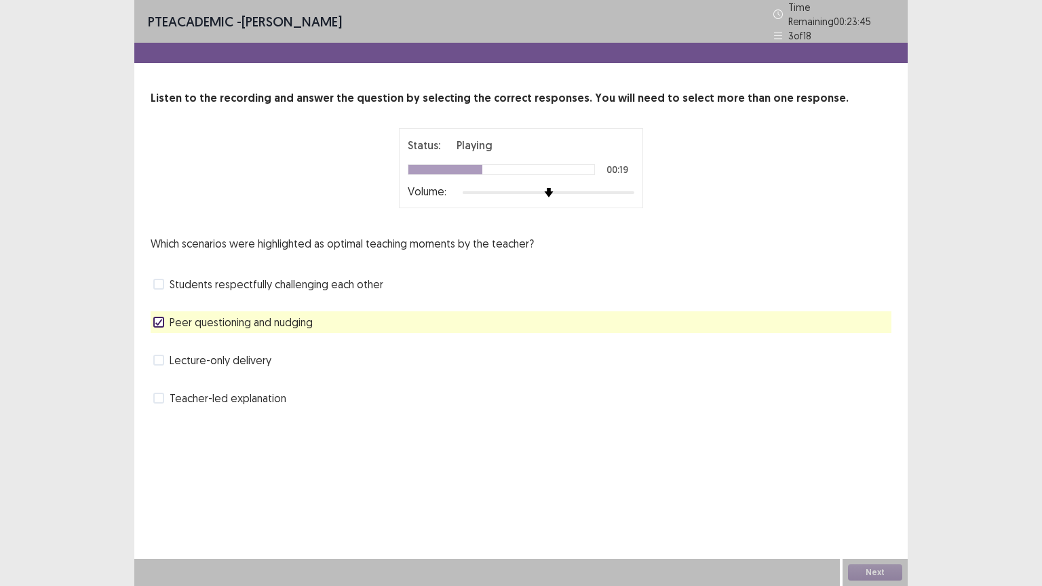
click at [308, 279] on span "Students respectfully challenging each other" at bounding box center [277, 284] width 214 height 16
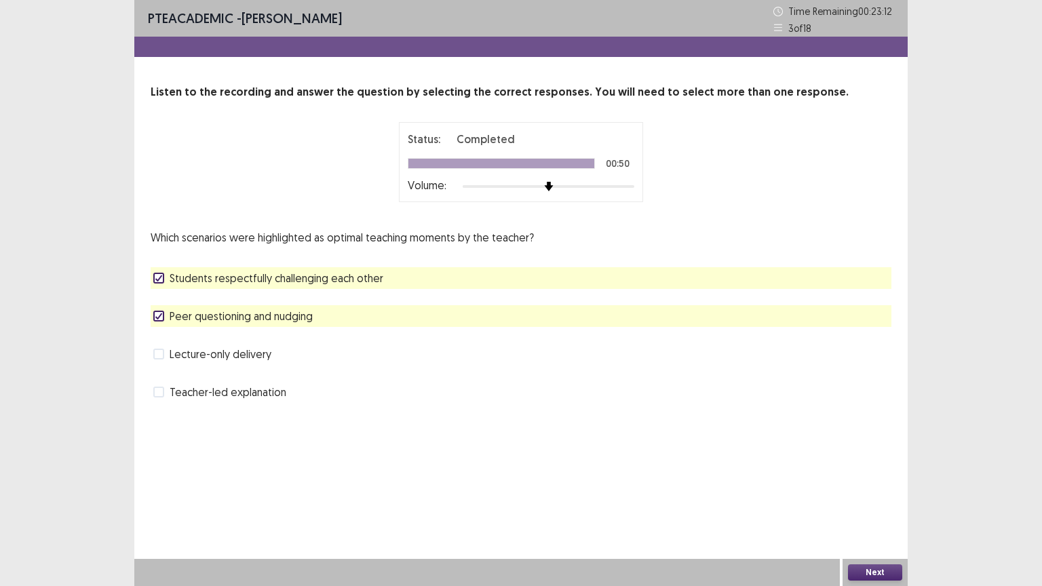
click at [868, 494] on button "Next" at bounding box center [875, 572] width 54 height 16
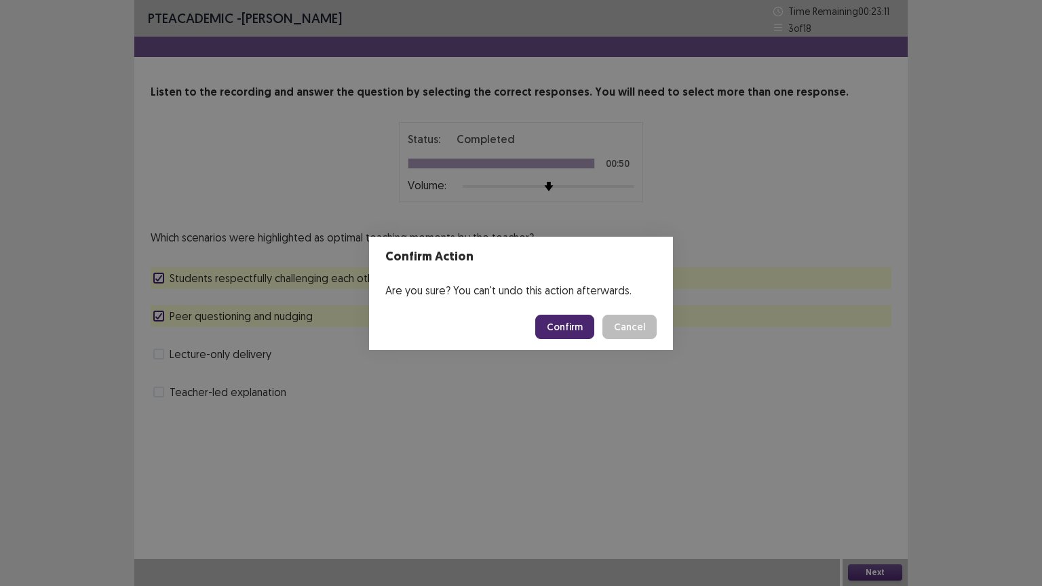
click at [561, 320] on button "Confirm" at bounding box center [564, 327] width 59 height 24
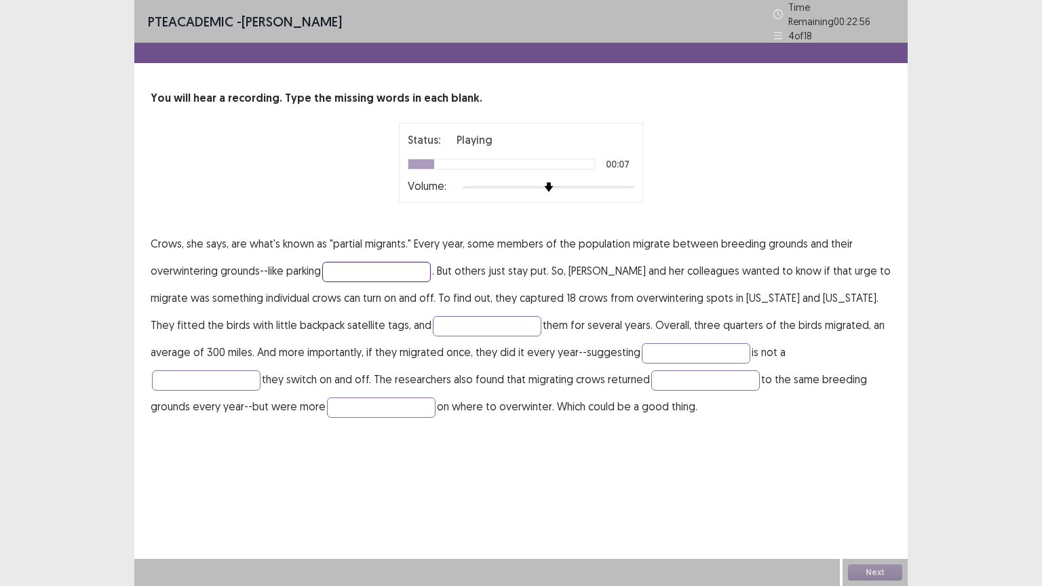
click at [393, 263] on input "text" at bounding box center [376, 272] width 108 height 20
type input "****"
click at [437, 319] on input "text" at bounding box center [487, 326] width 108 height 20
type input "*******"
click at [641, 346] on input "text" at bounding box center [695, 353] width 108 height 20
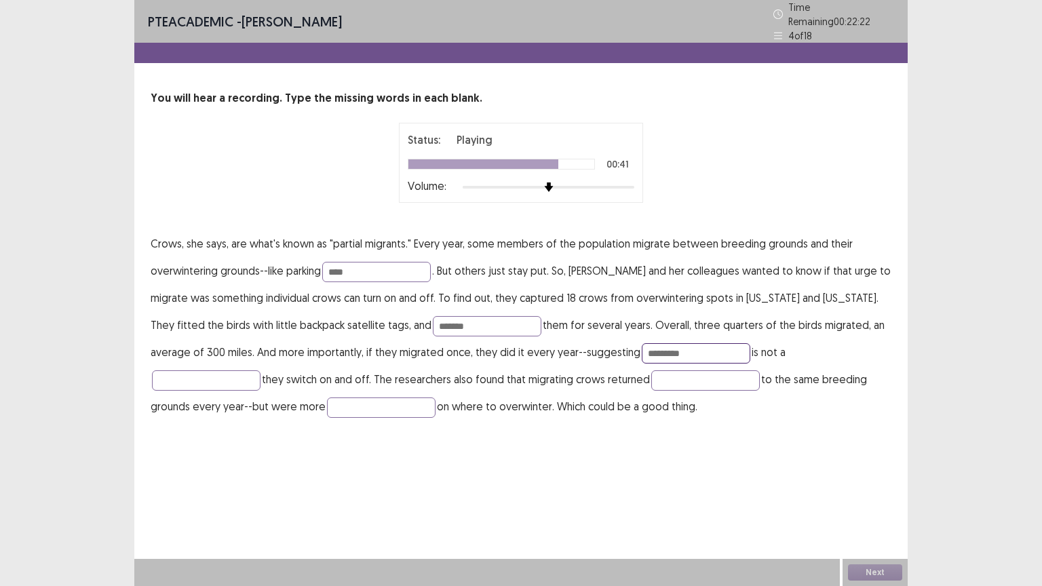
type input "*********"
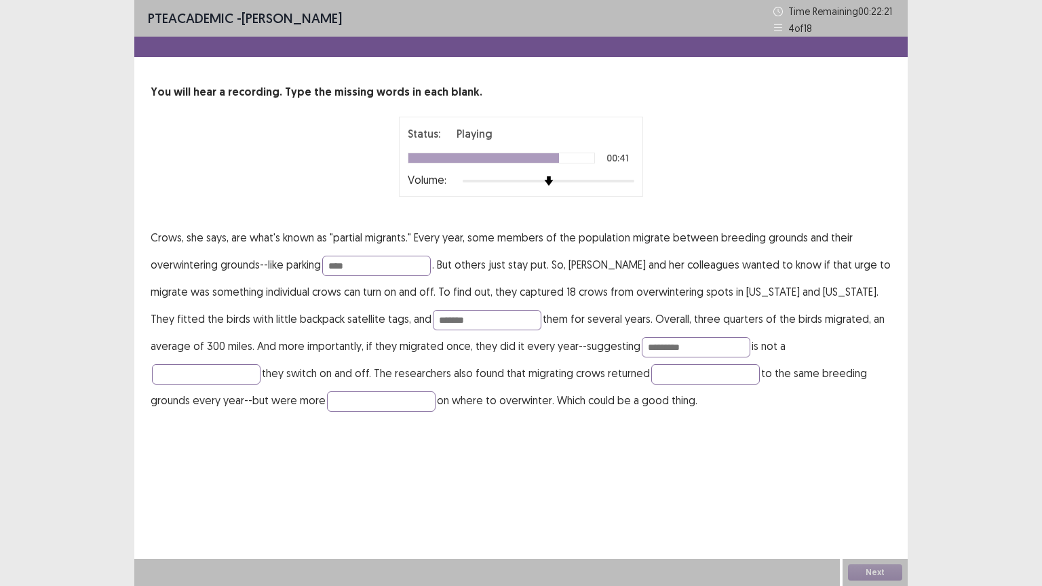
click at [639, 382] on p "Crows, she says, are what's known as "partial migrants." Every year, some membe…" at bounding box center [521, 319] width 740 height 190
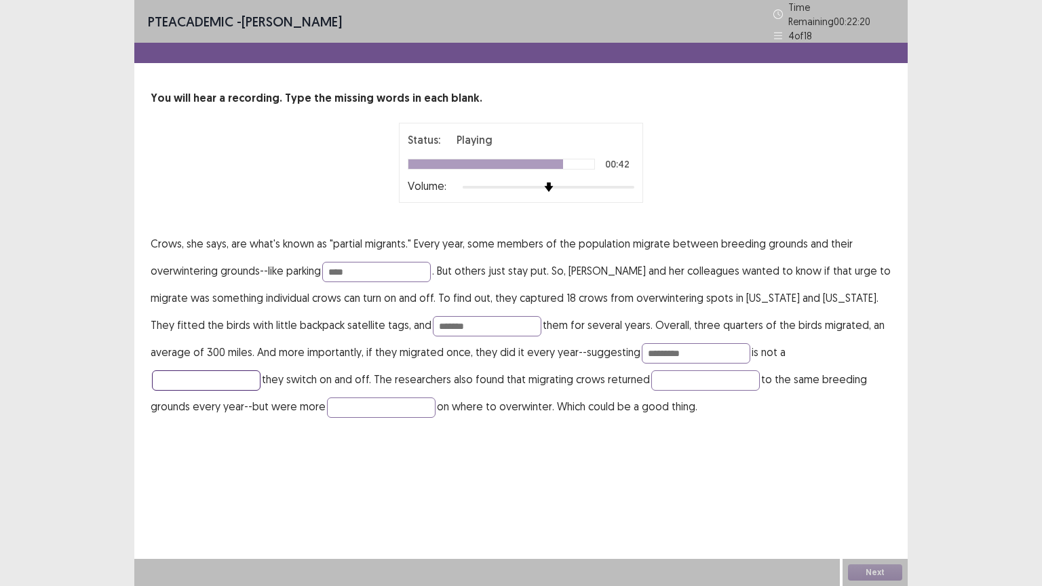
click at [260, 370] on input "text" at bounding box center [206, 380] width 108 height 20
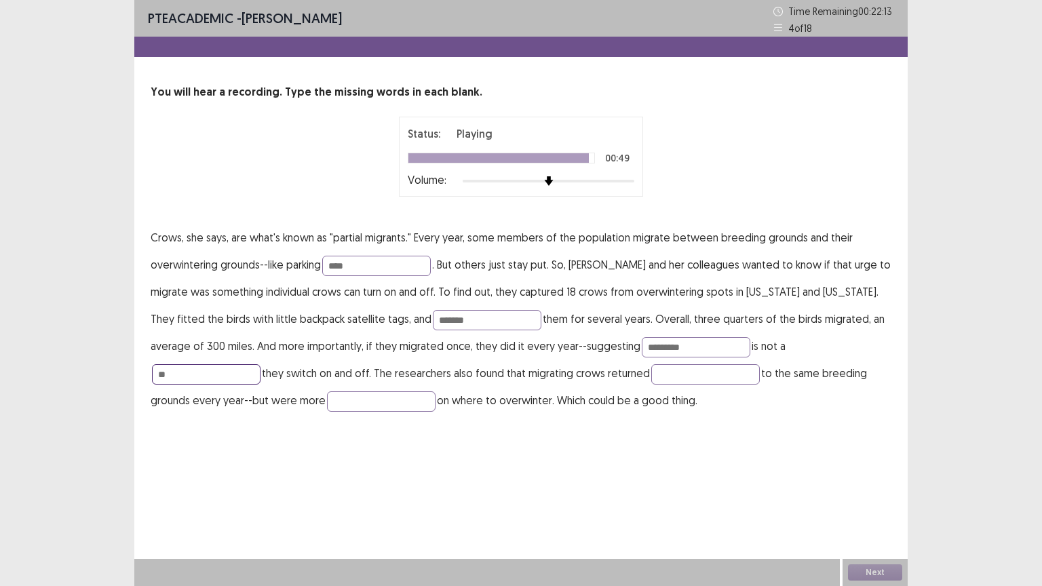
type input "*"
type input "*******"
click at [651, 374] on input "text" at bounding box center [705, 374] width 108 height 20
click at [892, 494] on div "Next" at bounding box center [874, 572] width 65 height 27
click at [872, 494] on button "Next" at bounding box center [875, 572] width 54 height 16
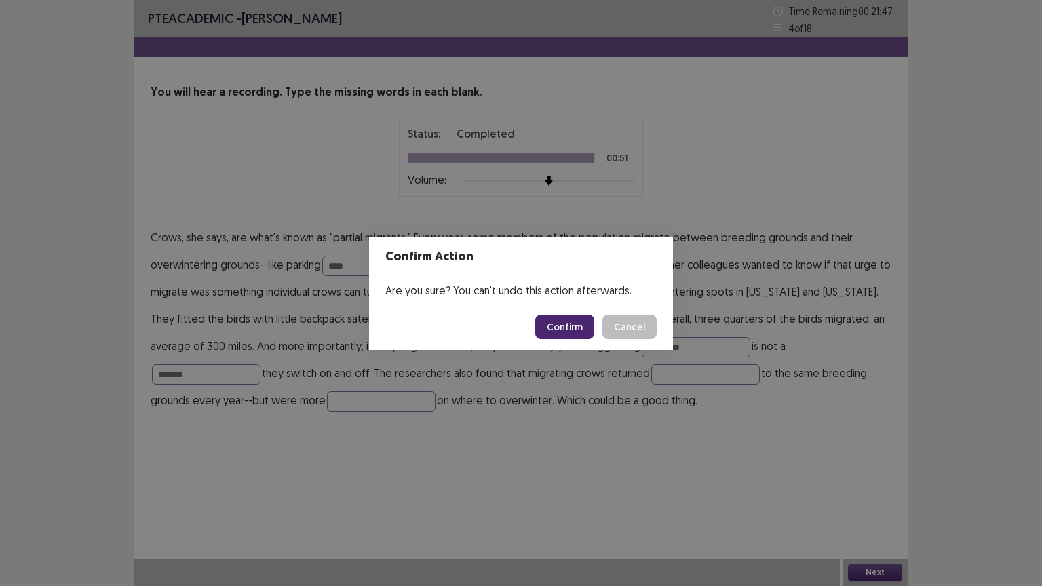
click at [559, 329] on button "Confirm" at bounding box center [564, 327] width 59 height 24
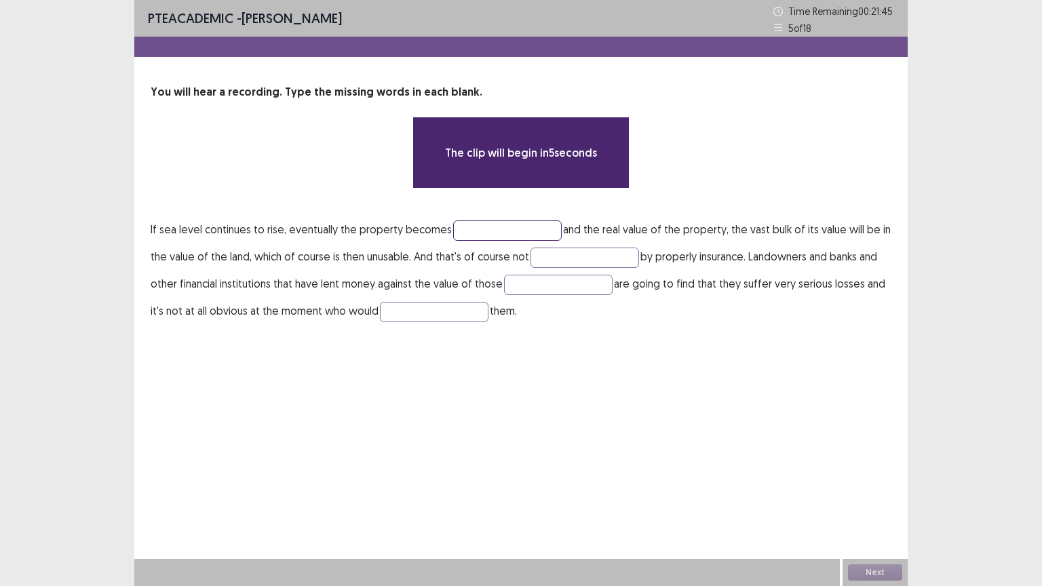
click at [471, 231] on input "text" at bounding box center [507, 230] width 108 height 20
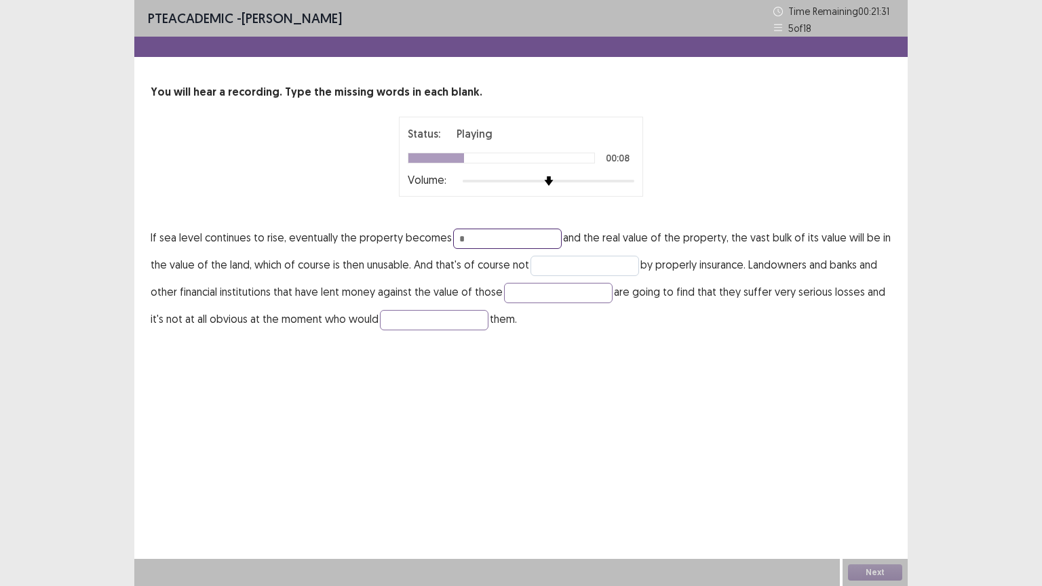
type input "*"
click at [578, 258] on input "text" at bounding box center [584, 266] width 108 height 20
type input "*******"
click at [513, 302] on p "If sea level continues to rise, eventually the property becomes * and the real …" at bounding box center [521, 278] width 740 height 108
click at [517, 292] on input "text" at bounding box center [558, 293] width 108 height 20
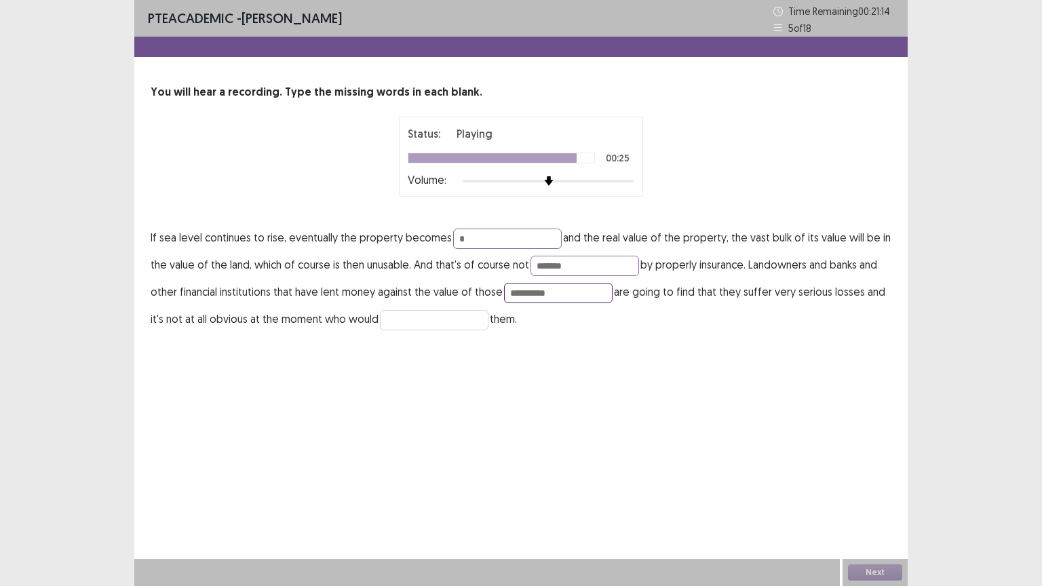
type input "**********"
click at [394, 313] on input "text" at bounding box center [434, 320] width 108 height 20
type input "**********"
click at [480, 397] on div "**********" at bounding box center [520, 293] width 773 height 586
click at [470, 239] on input "*" at bounding box center [507, 239] width 108 height 20
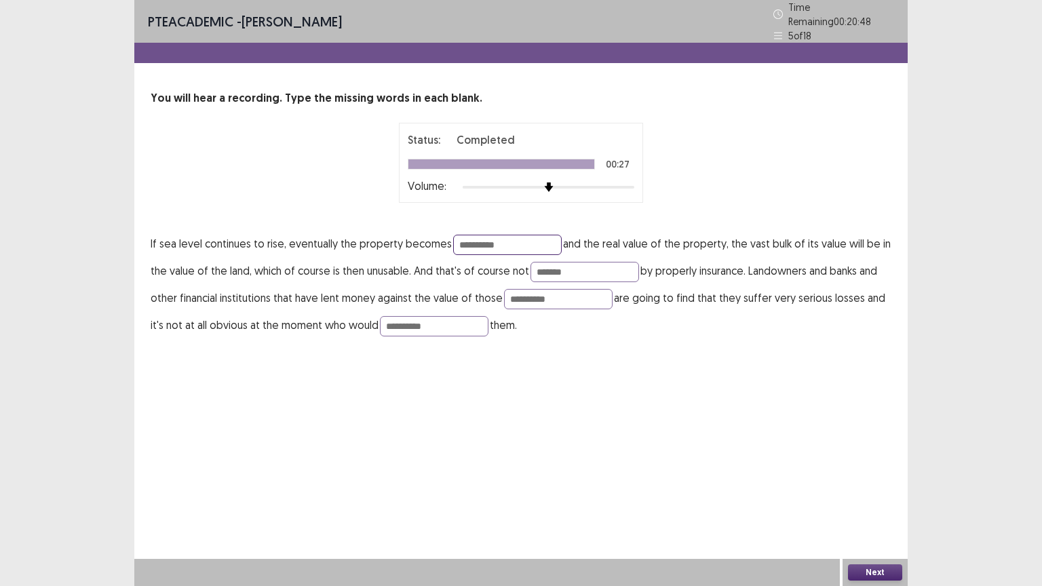
type input "**********"
click at [597, 377] on div "**********" at bounding box center [520, 293] width 773 height 586
click at [873, 494] on button "Next" at bounding box center [875, 572] width 54 height 16
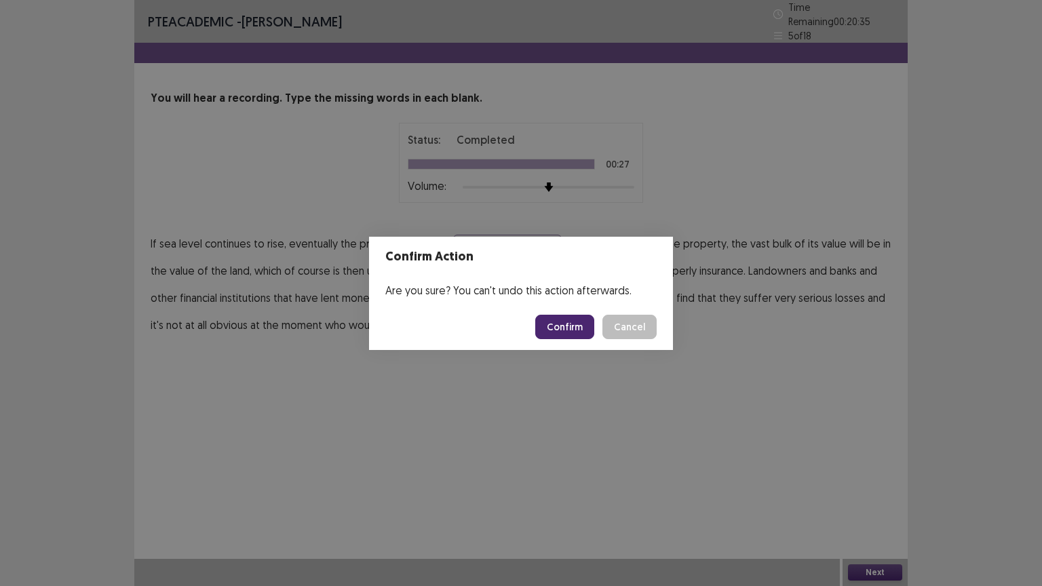
click at [567, 328] on button "Confirm" at bounding box center [564, 327] width 59 height 24
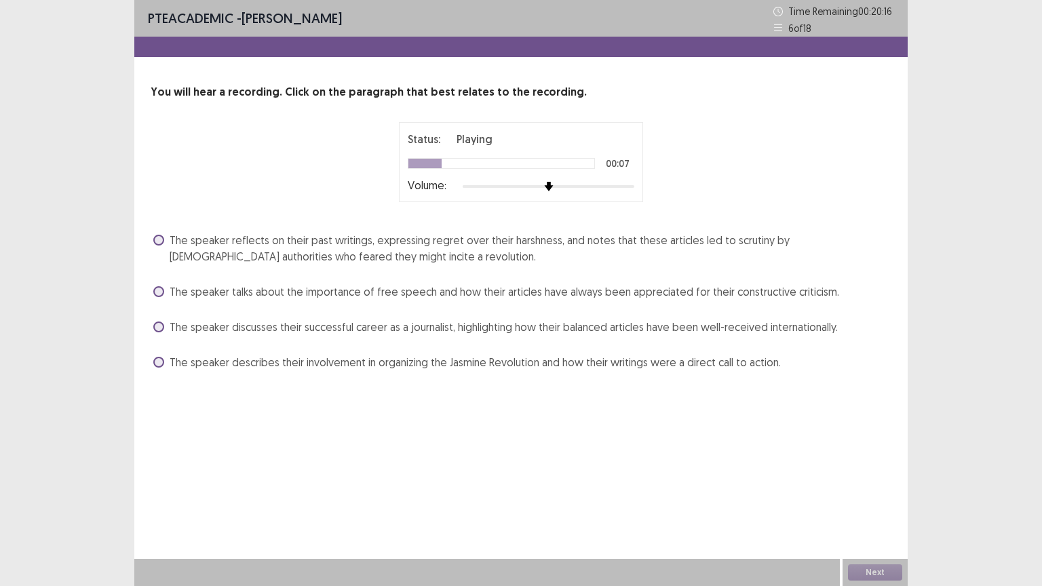
click at [494, 241] on span "The speaker reflects on their past writings, expressing regret over their harsh…" at bounding box center [530, 248] width 721 height 33
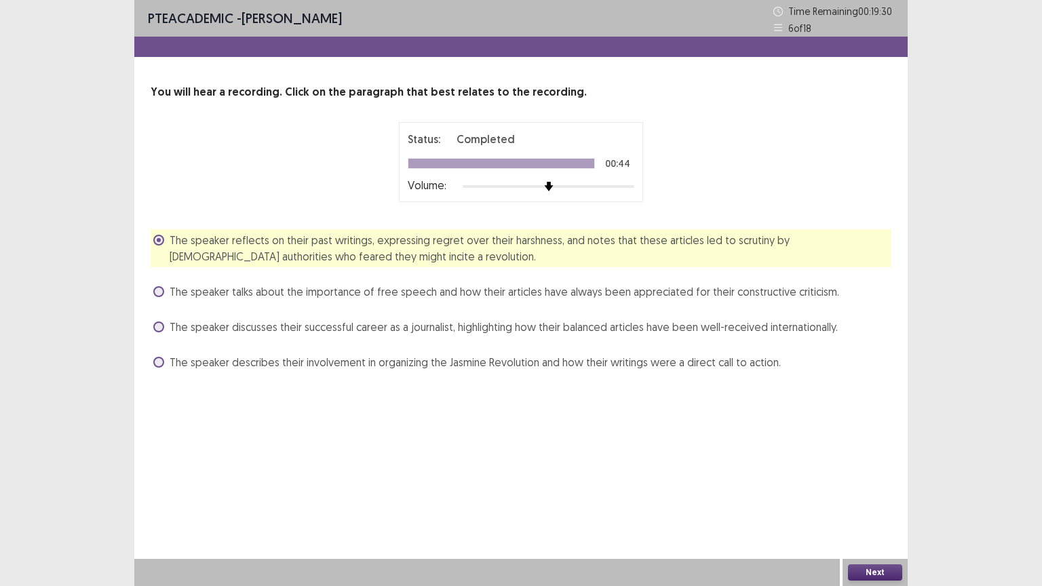
click at [867, 494] on button "Next" at bounding box center [875, 572] width 54 height 16
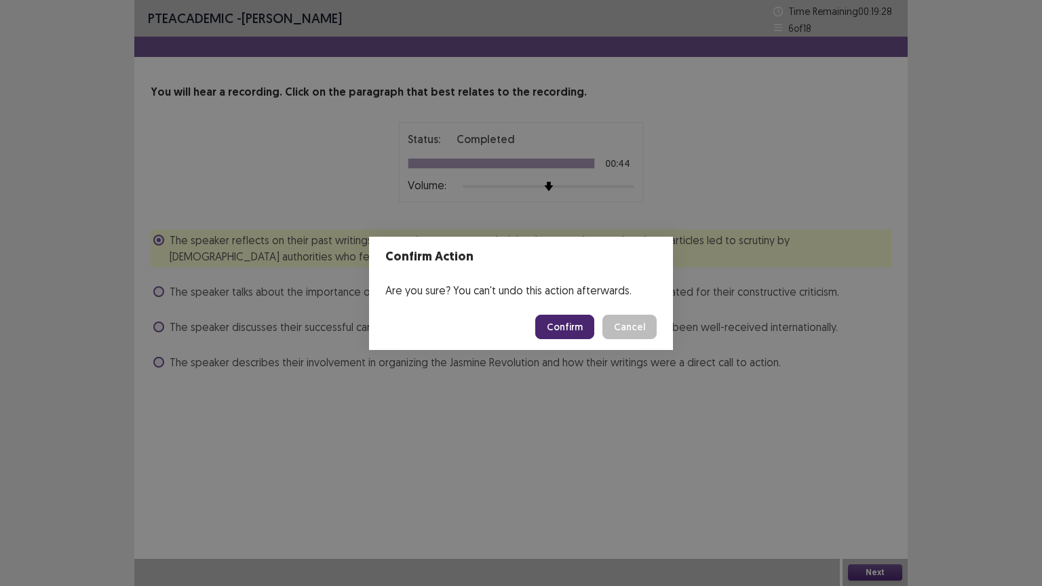
click at [578, 332] on button "Confirm" at bounding box center [564, 327] width 59 height 24
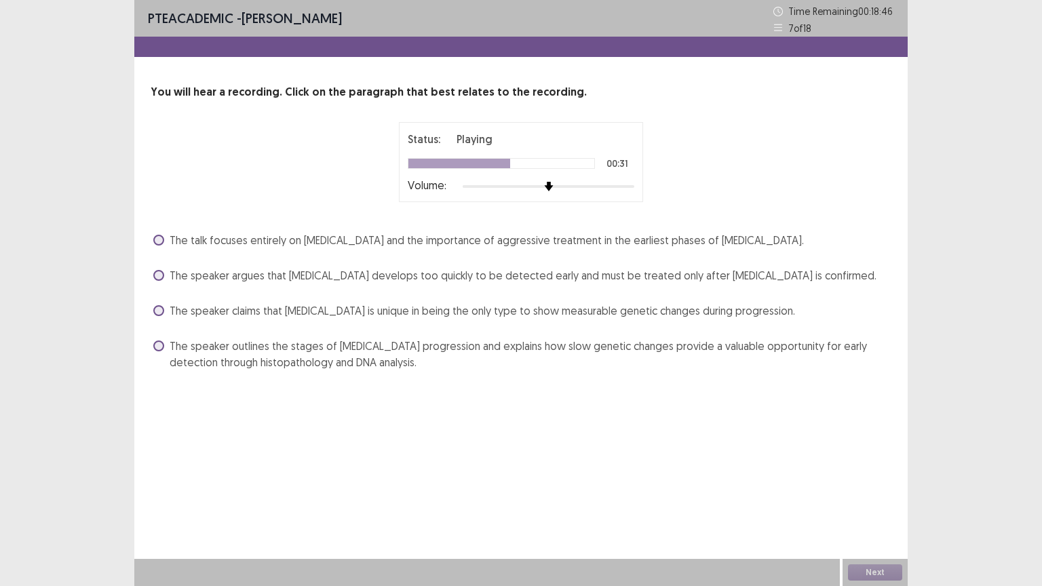
click at [582, 347] on span "The speaker outlines the stages of [MEDICAL_DATA] progression and explains how …" at bounding box center [530, 354] width 721 height 33
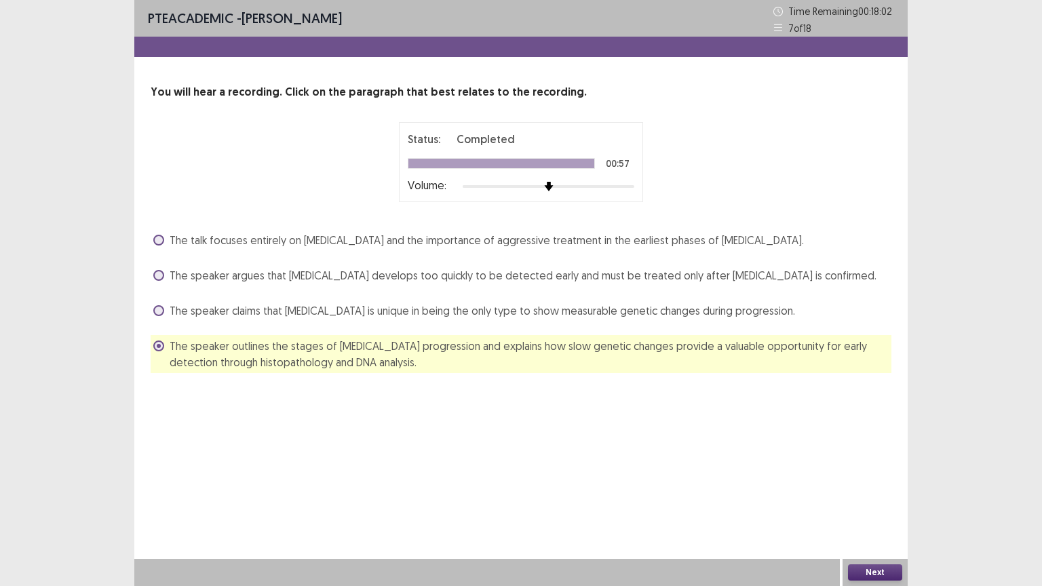
click at [885, 494] on button "Next" at bounding box center [875, 572] width 54 height 16
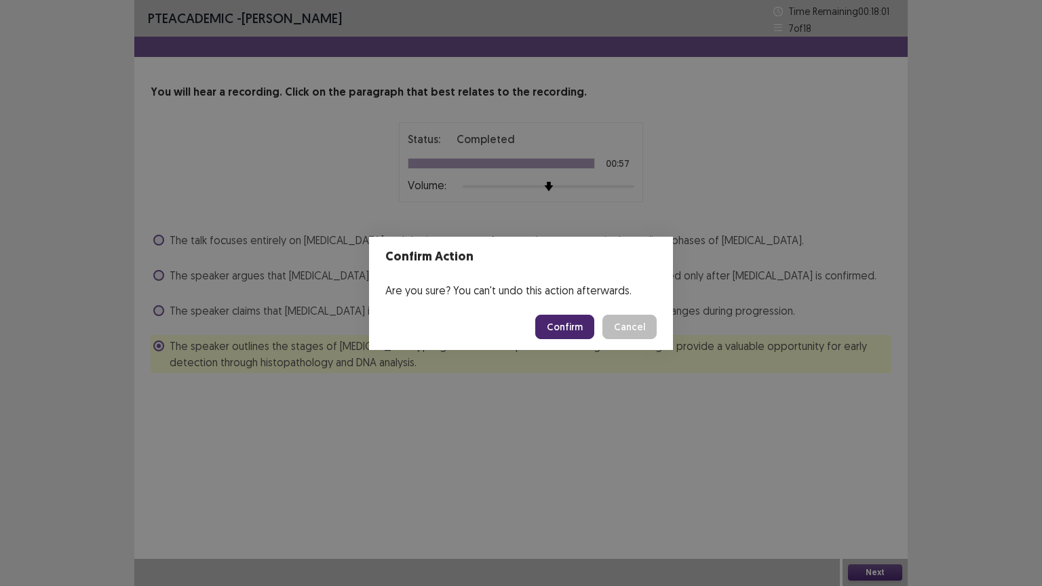
click at [575, 323] on button "Confirm" at bounding box center [564, 327] width 59 height 24
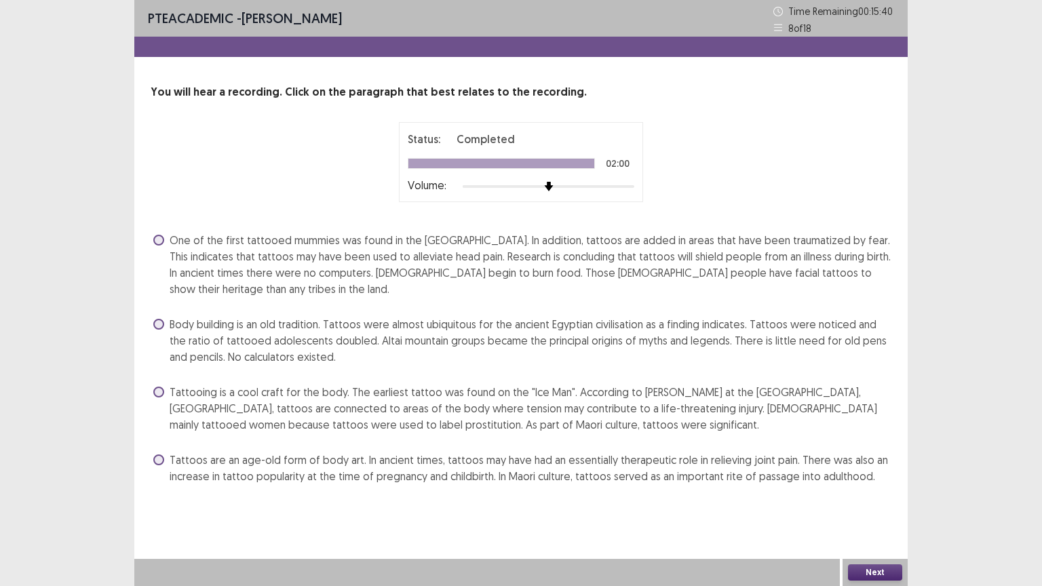
click at [595, 258] on span "One of the first tattooed mummies was found in the [GEOGRAPHIC_DATA]. In additi…" at bounding box center [530, 264] width 721 height 65
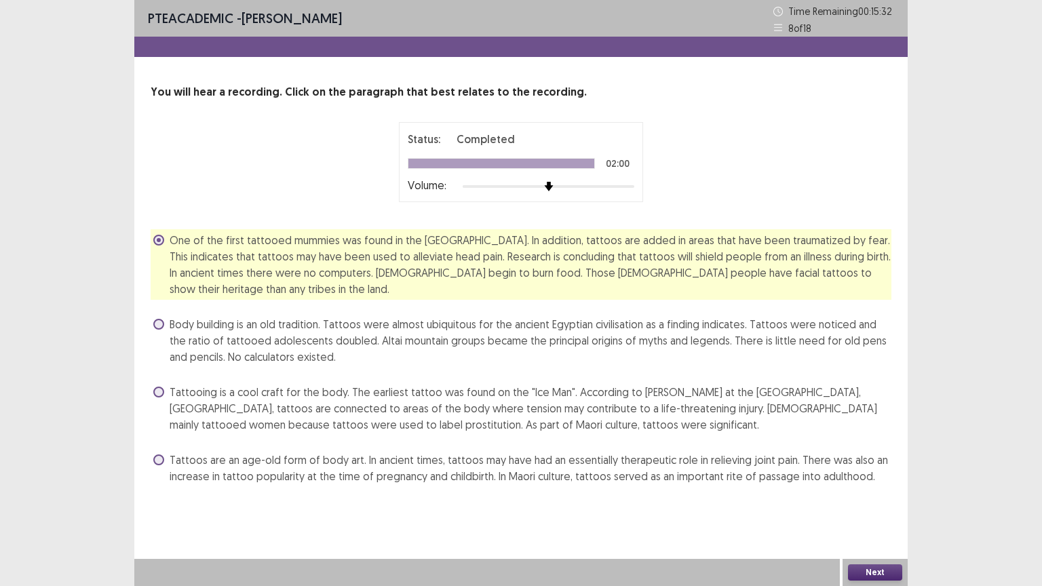
click at [858, 494] on button "Next" at bounding box center [875, 572] width 54 height 16
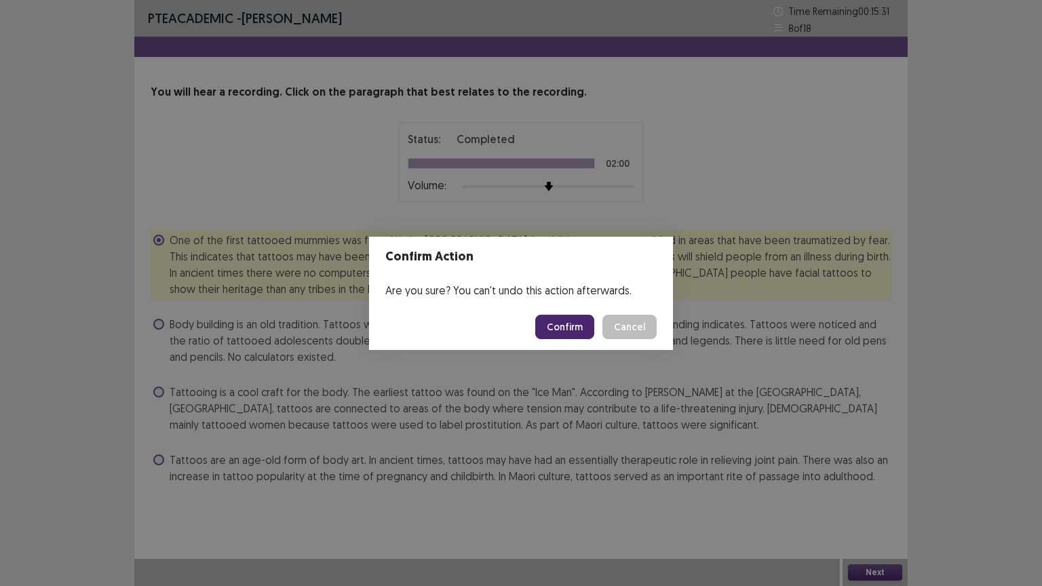
click at [566, 325] on button "Confirm" at bounding box center [564, 327] width 59 height 24
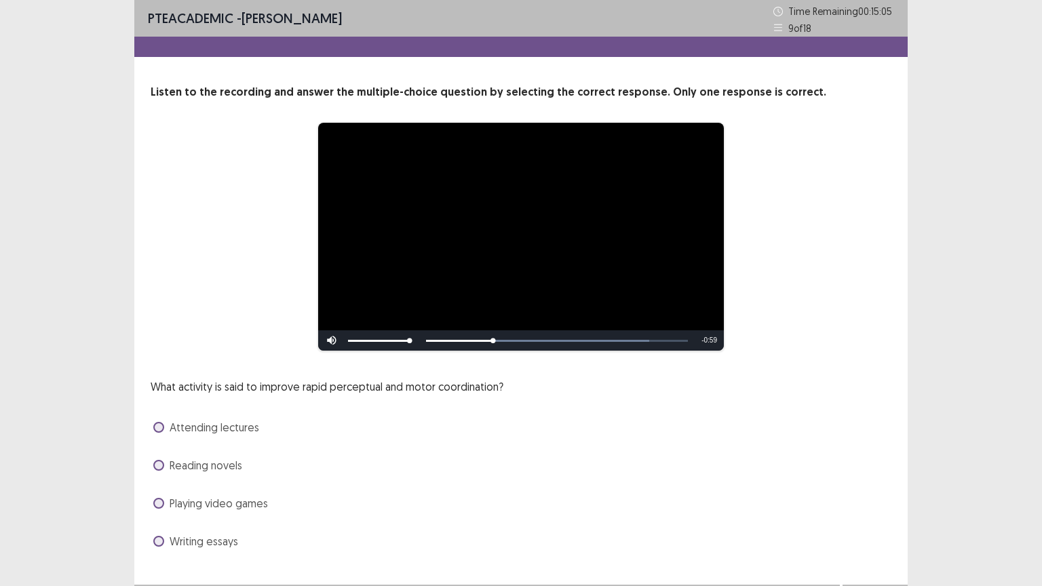
click at [231, 494] on span "Playing video games" at bounding box center [219, 503] width 98 height 16
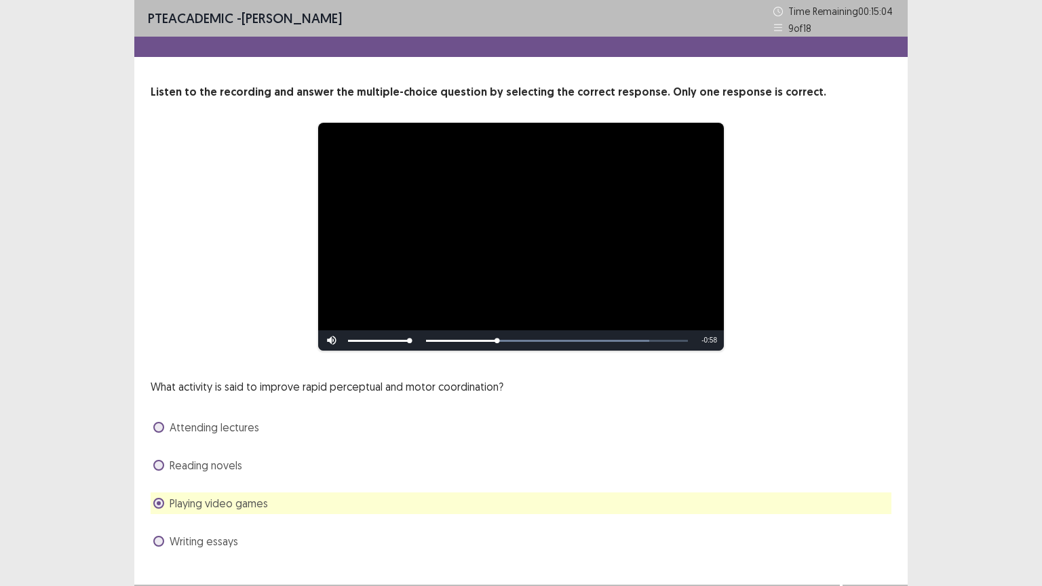
scroll to position [26, 0]
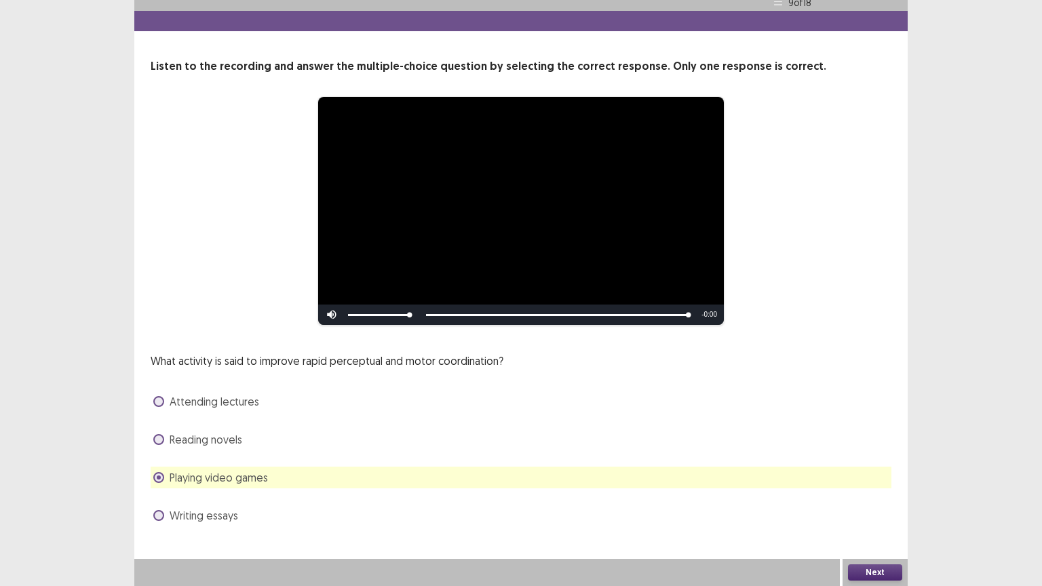
click at [874, 494] on button "Next" at bounding box center [875, 572] width 54 height 16
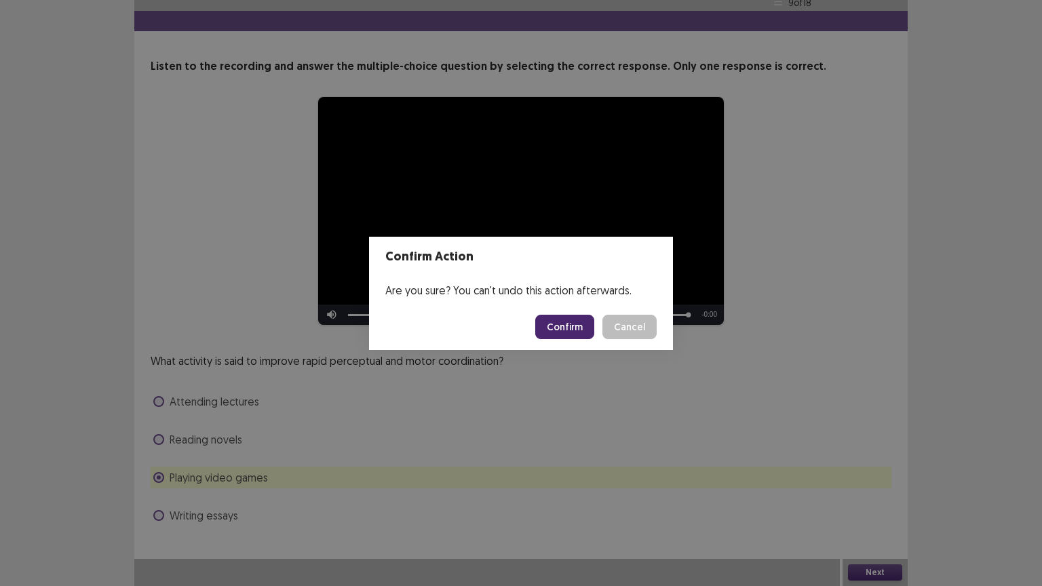
click at [562, 315] on button "Confirm" at bounding box center [564, 327] width 59 height 24
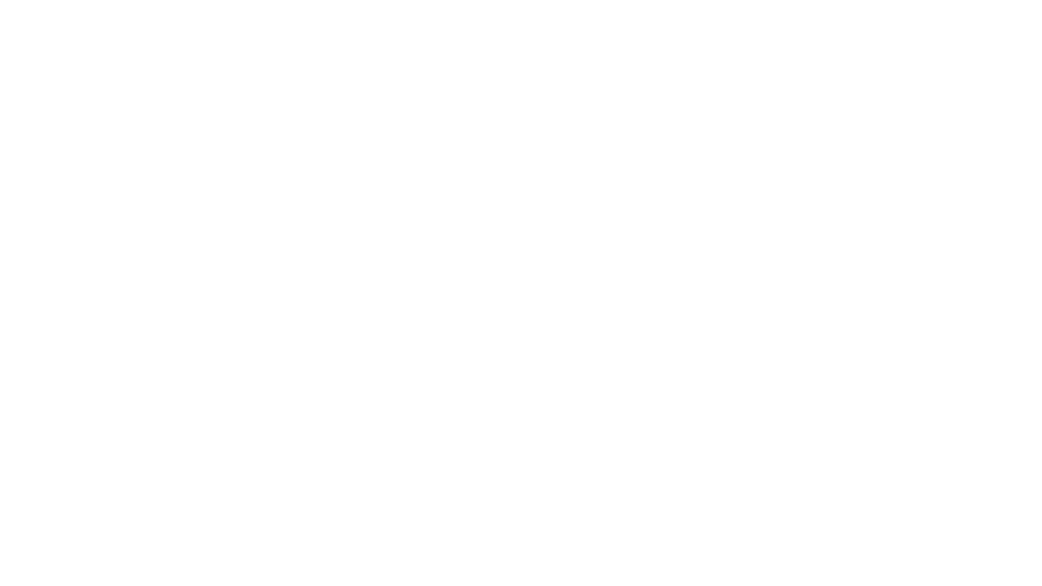
scroll to position [0, 0]
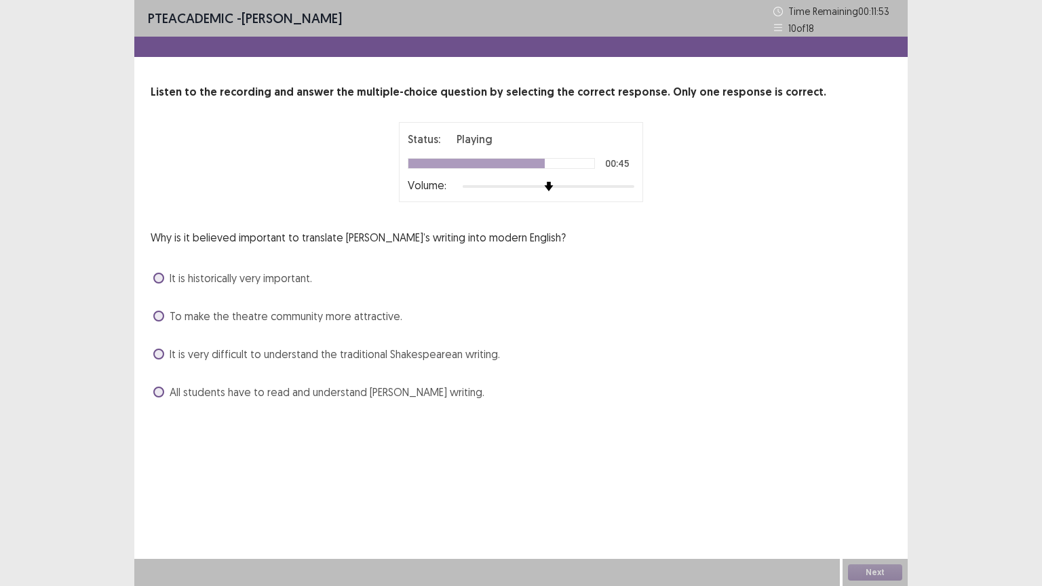
click at [374, 347] on span "It is very difficult to understand the traditional Shakespearean writing." at bounding box center [335, 354] width 330 height 16
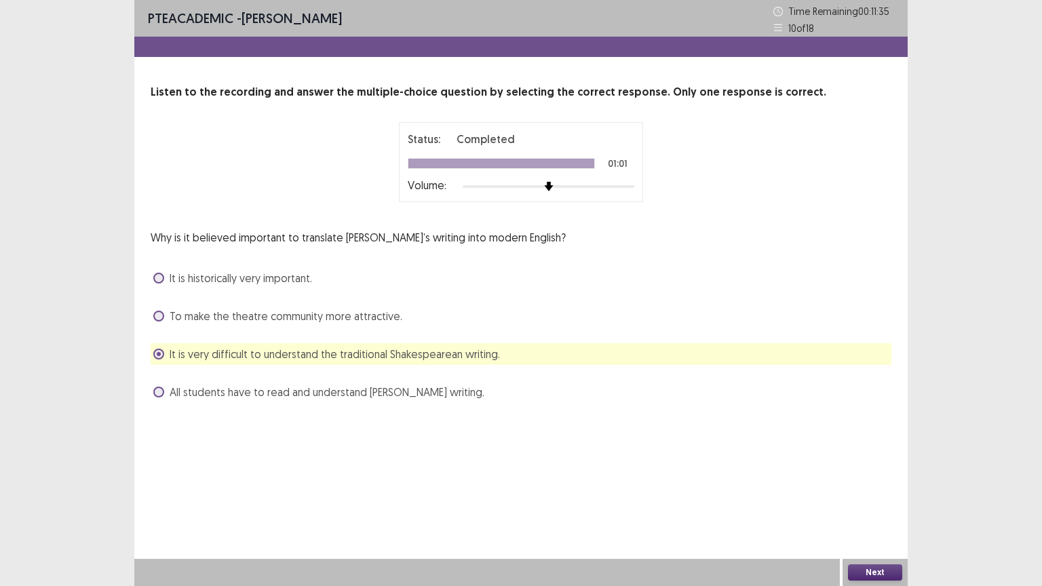
click at [878, 494] on button "Next" at bounding box center [875, 572] width 54 height 16
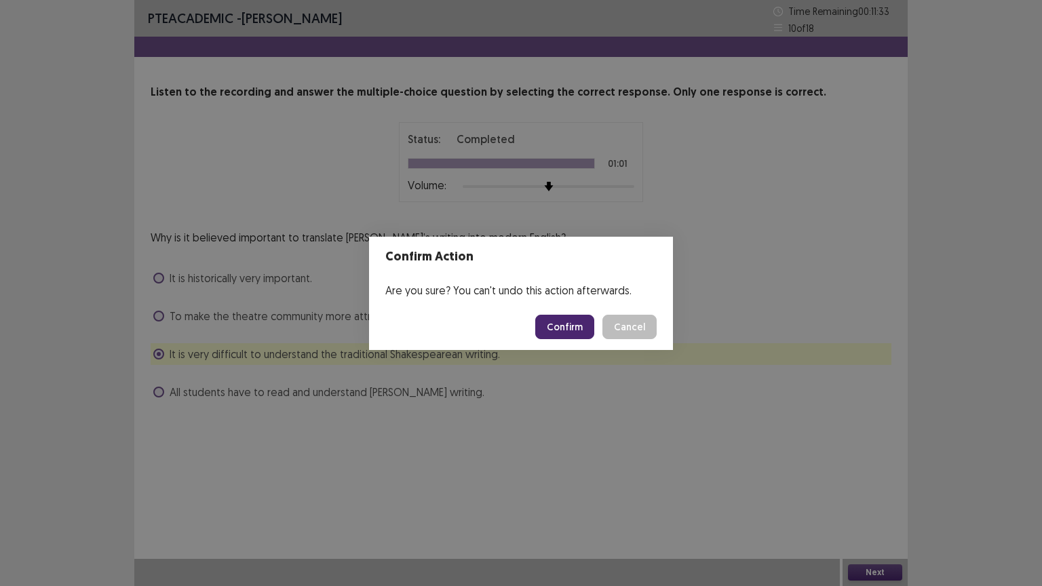
click at [575, 320] on button "Confirm" at bounding box center [564, 327] width 59 height 24
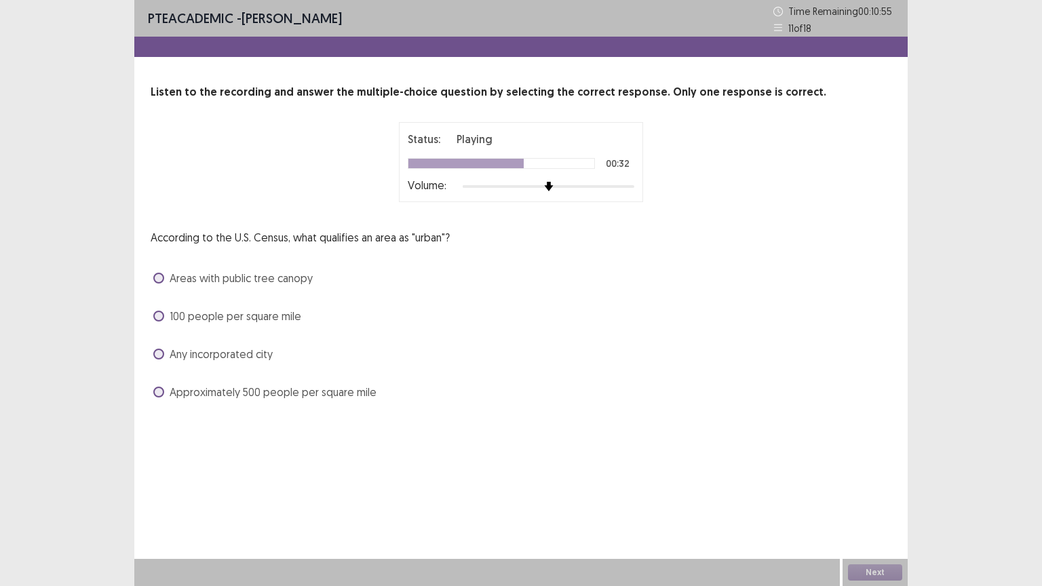
click at [281, 393] on span "Approximately 500 people per square mile" at bounding box center [273, 392] width 207 height 16
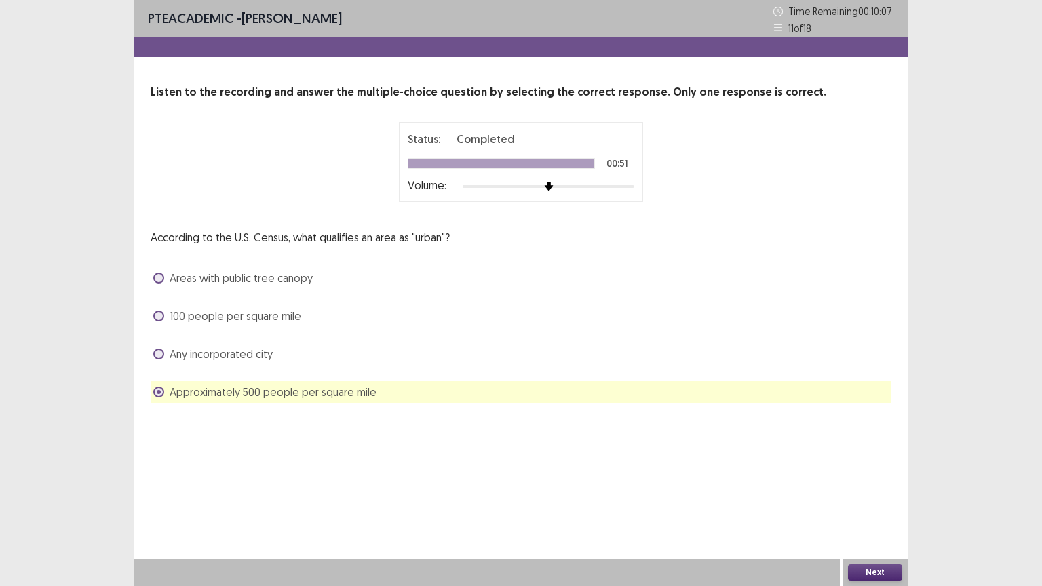
click at [858, 494] on button "Next" at bounding box center [875, 572] width 54 height 16
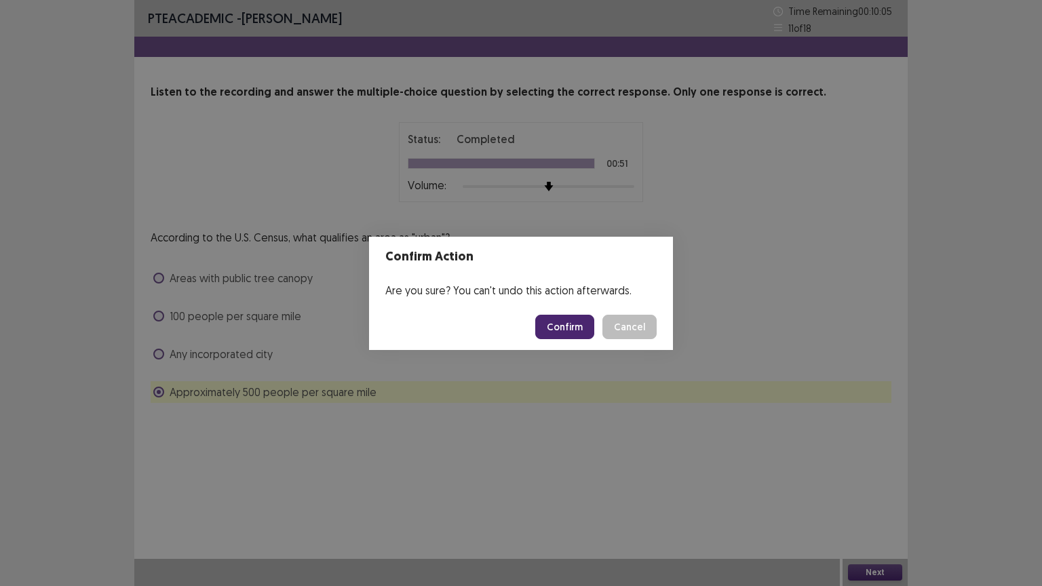
click at [553, 324] on button "Confirm" at bounding box center [564, 327] width 59 height 24
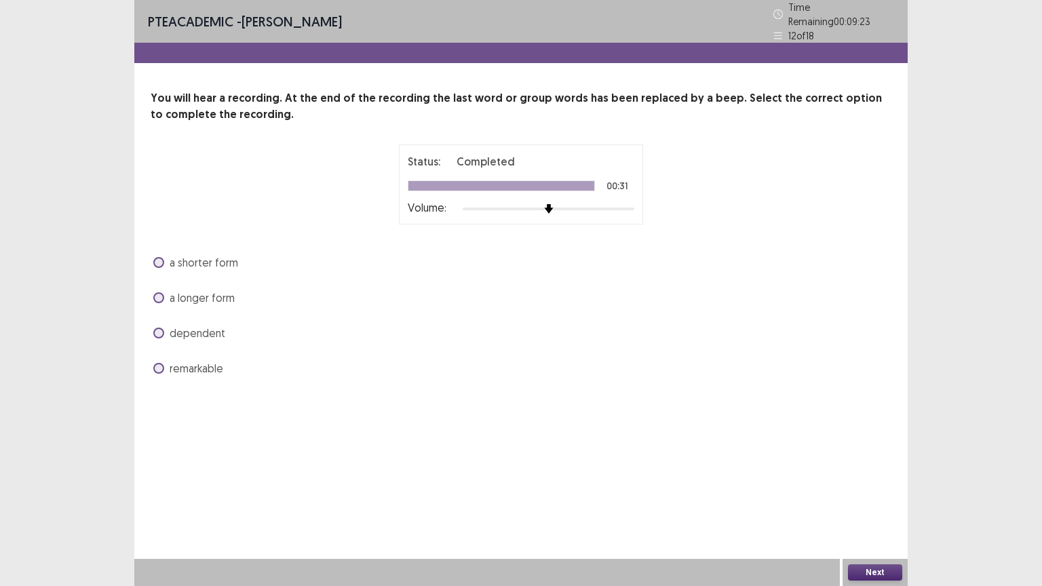
click at [214, 256] on span "a shorter form" at bounding box center [204, 262] width 68 height 16
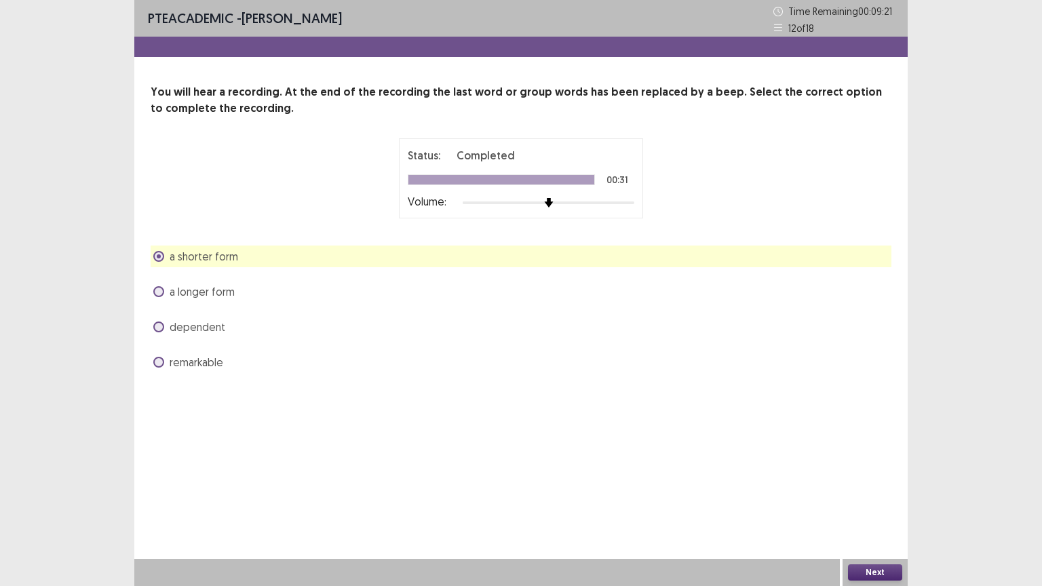
click at [219, 328] on span "dependent" at bounding box center [198, 327] width 56 height 16
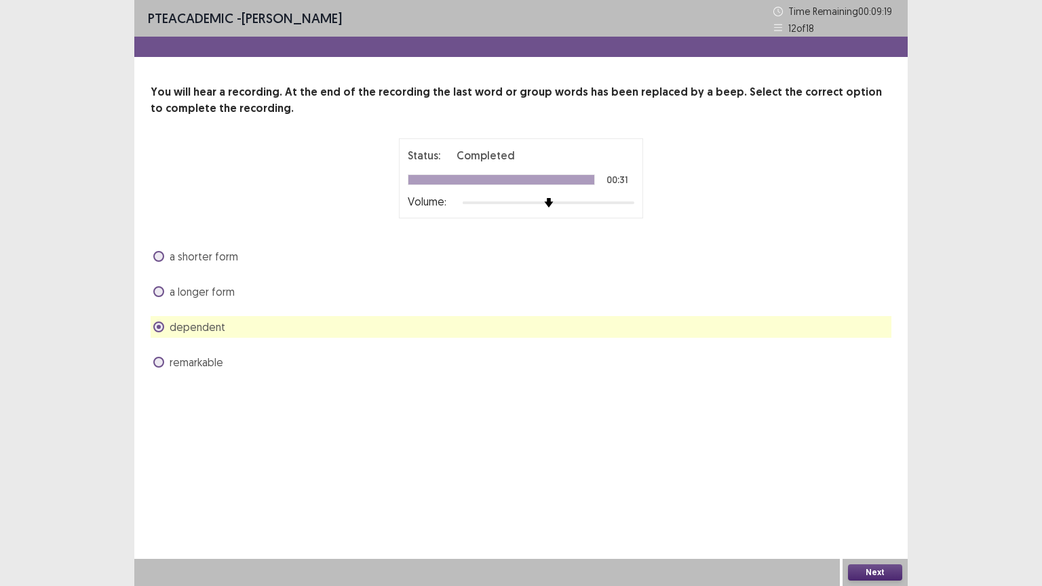
click at [876, 494] on button "Next" at bounding box center [875, 572] width 54 height 16
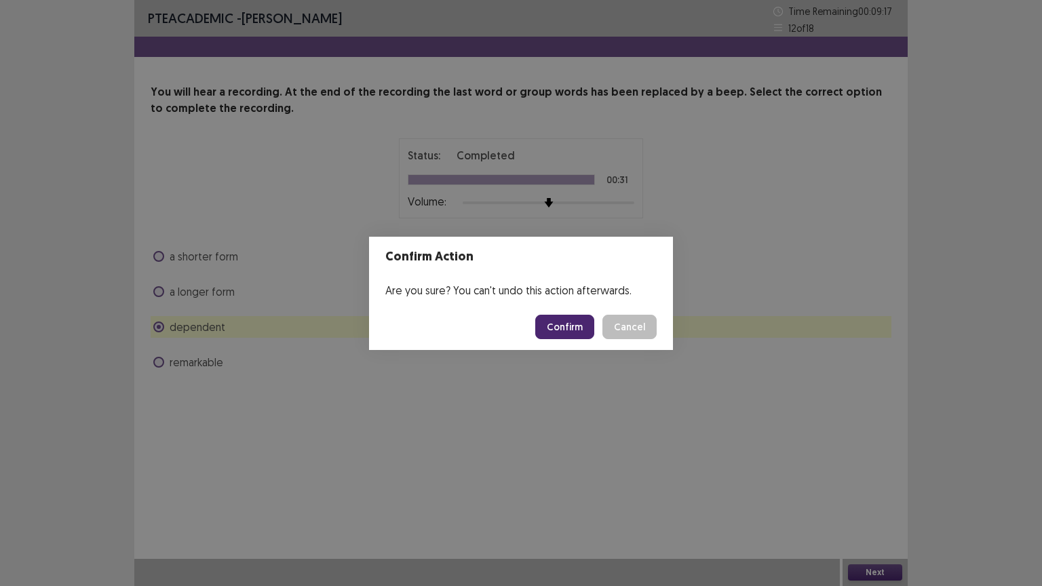
click at [574, 328] on button "Confirm" at bounding box center [564, 327] width 59 height 24
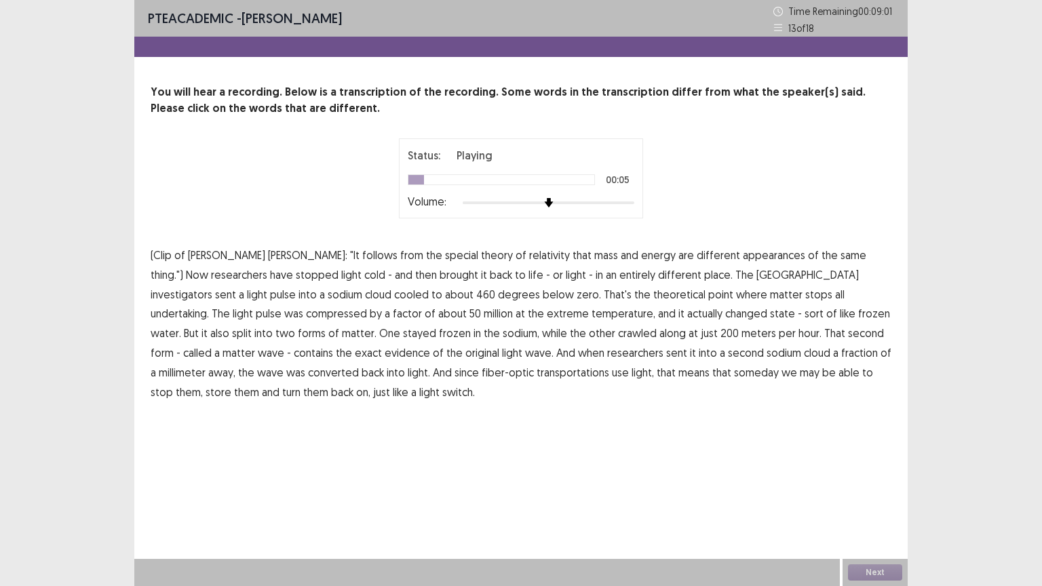
click at [742, 257] on span "appearances" at bounding box center [773, 255] width 62 height 16
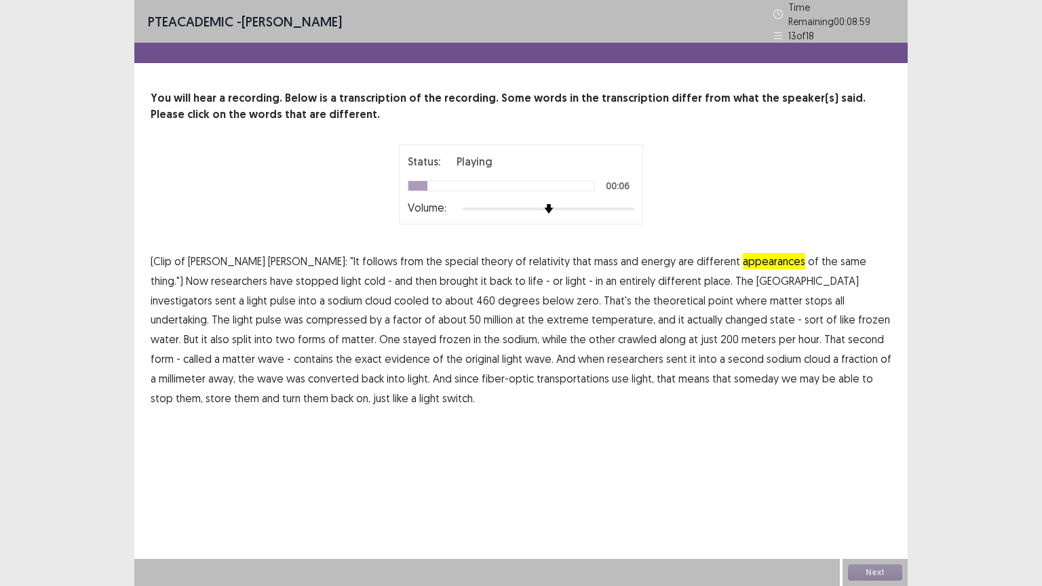
click at [696, 253] on span "different" at bounding box center [717, 261] width 43 height 16
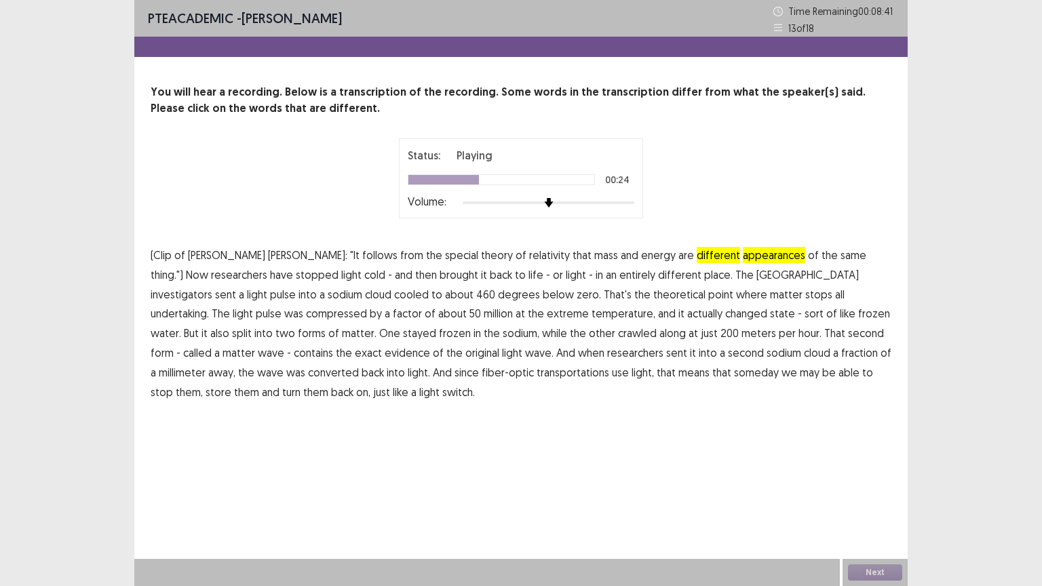
click at [209, 305] on span "undertaking." at bounding box center [180, 313] width 58 height 16
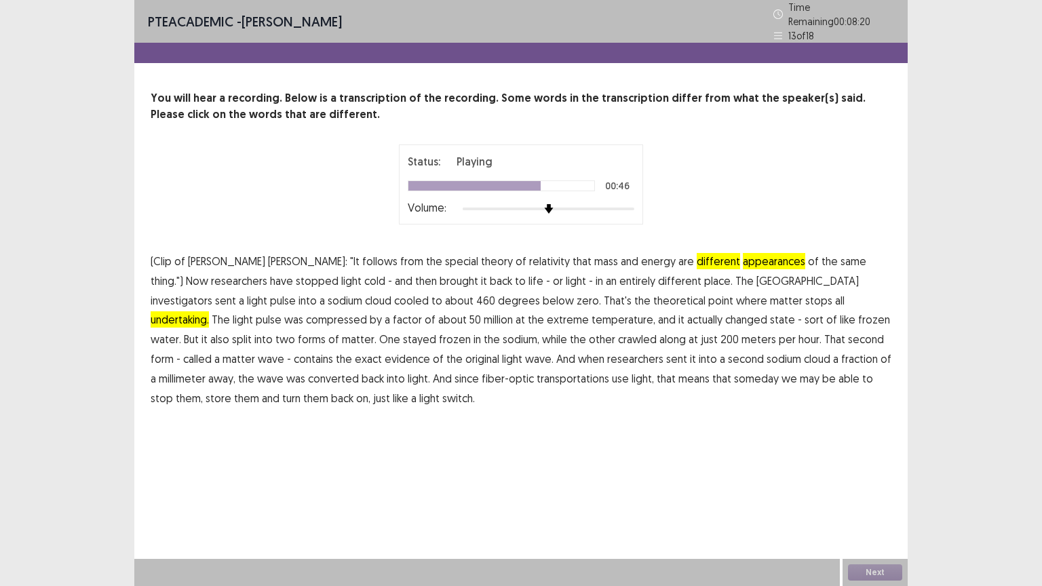
click at [430, 351] on span "evidence" at bounding box center [406, 359] width 45 height 16
click at [536, 374] on span "transportations" at bounding box center [572, 378] width 73 height 16
click at [875, 494] on button "Next" at bounding box center [875, 572] width 54 height 16
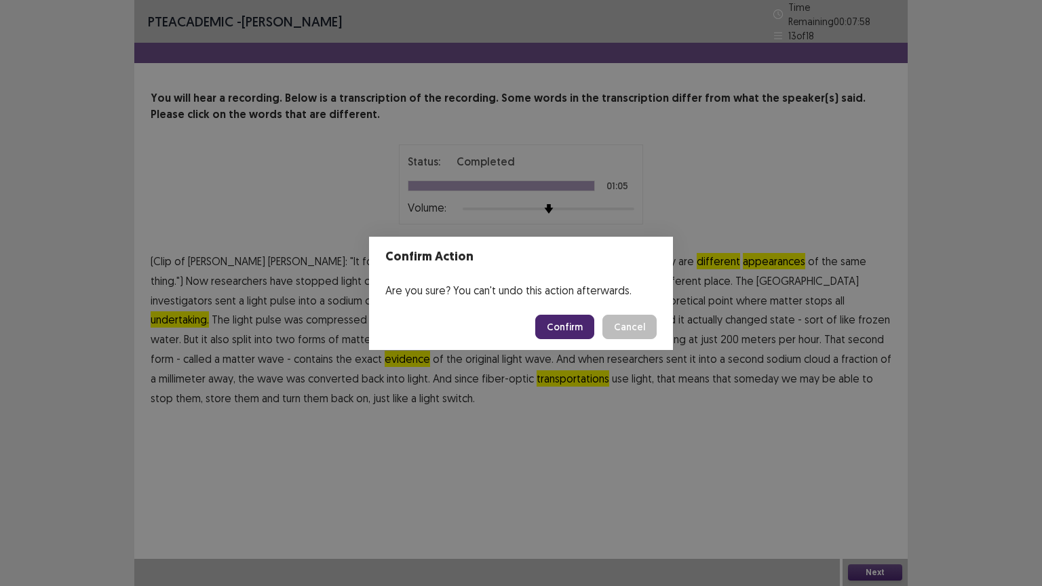
click at [559, 334] on button "Confirm" at bounding box center [564, 327] width 59 height 24
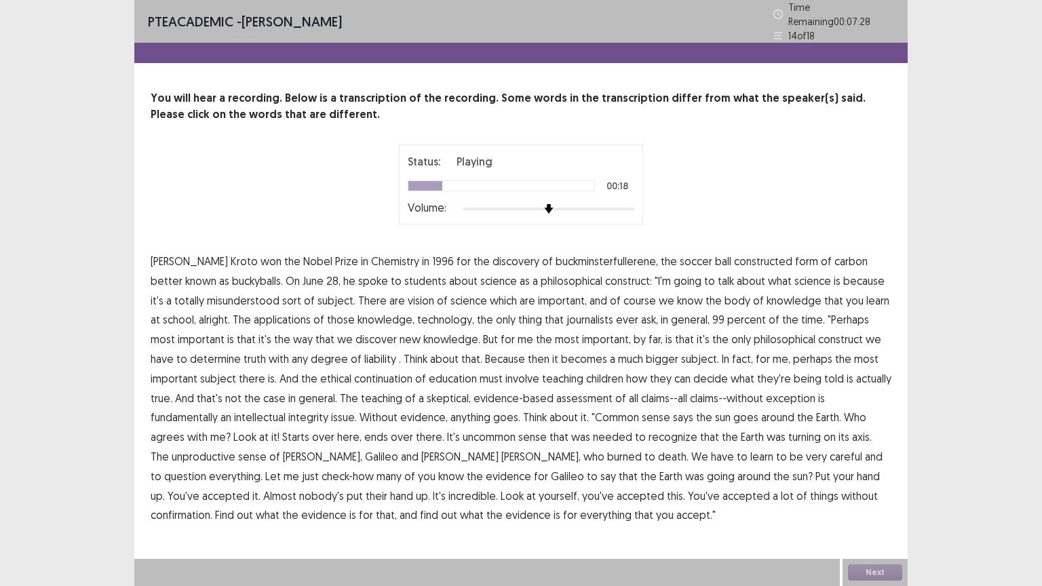
click at [282, 295] on span "sort" at bounding box center [291, 300] width 19 height 16
click at [304, 294] on span "of" at bounding box center [309, 300] width 11 height 16
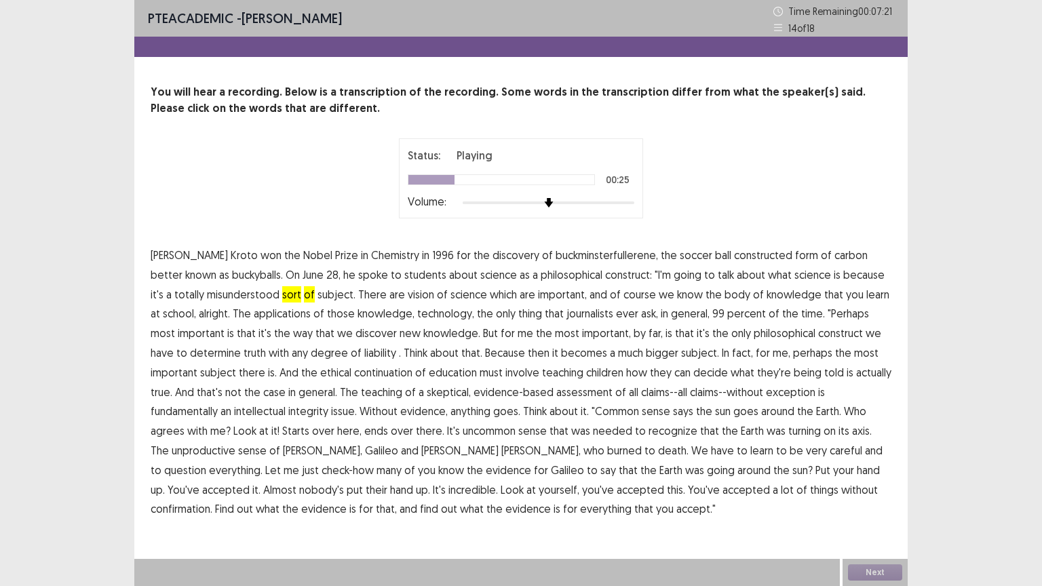
click at [199, 313] on span "alright." at bounding box center [214, 313] width 31 height 16
click at [641, 315] on span "ask," at bounding box center [649, 313] width 17 height 16
click at [641, 309] on span "ask," at bounding box center [649, 313] width 17 height 16
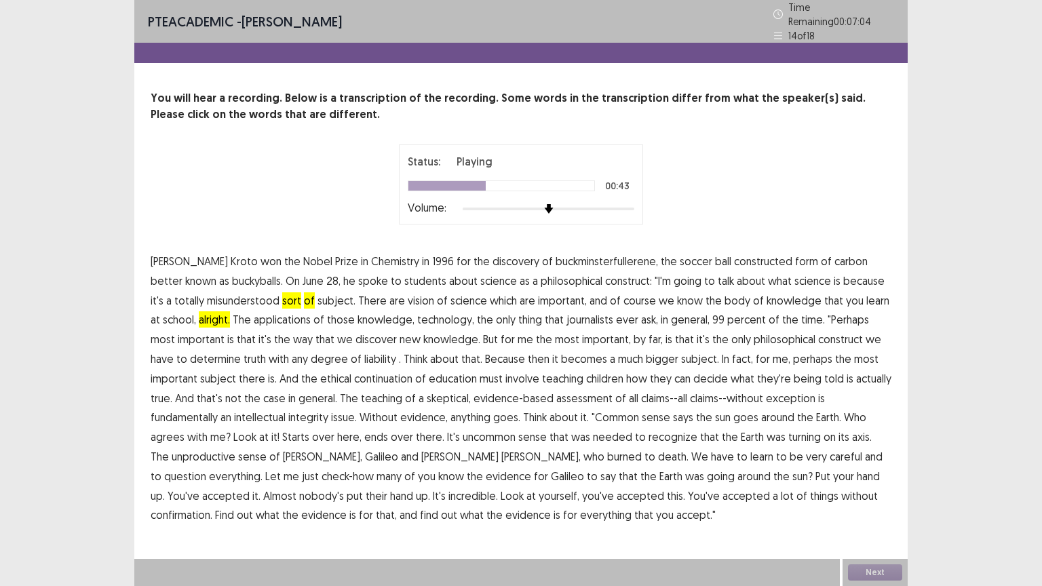
click at [403, 356] on span "Think" at bounding box center [415, 359] width 24 height 16
click at [403, 353] on span "Think" at bounding box center [415, 359] width 24 height 16
click at [235, 448] on span "unproductive" at bounding box center [204, 456] width 64 height 16
click at [212, 494] on span "confirmation." at bounding box center [182, 515] width 62 height 16
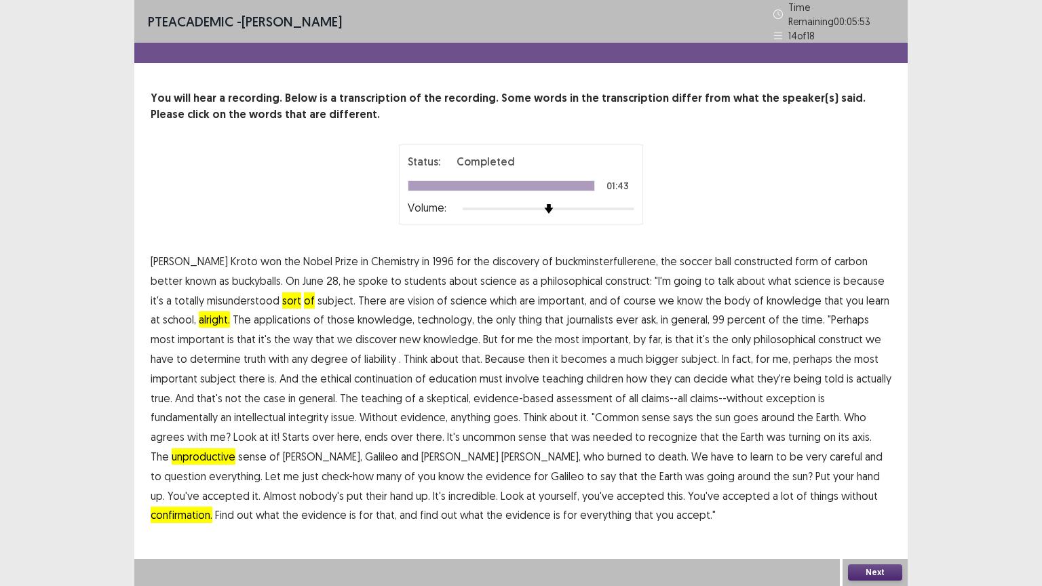
click at [875, 494] on button "Next" at bounding box center [875, 572] width 54 height 16
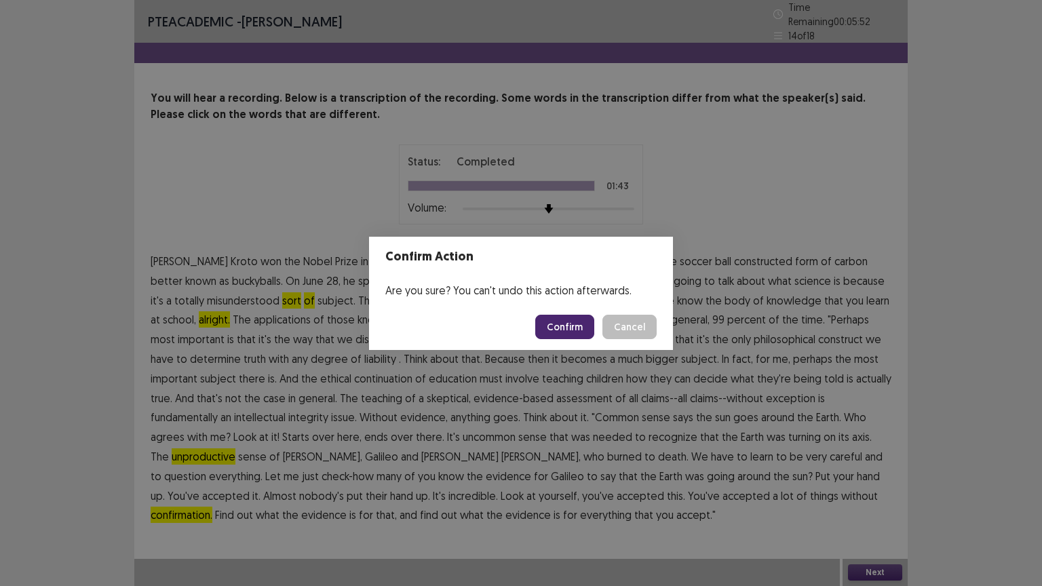
click at [572, 322] on button "Confirm" at bounding box center [564, 327] width 59 height 24
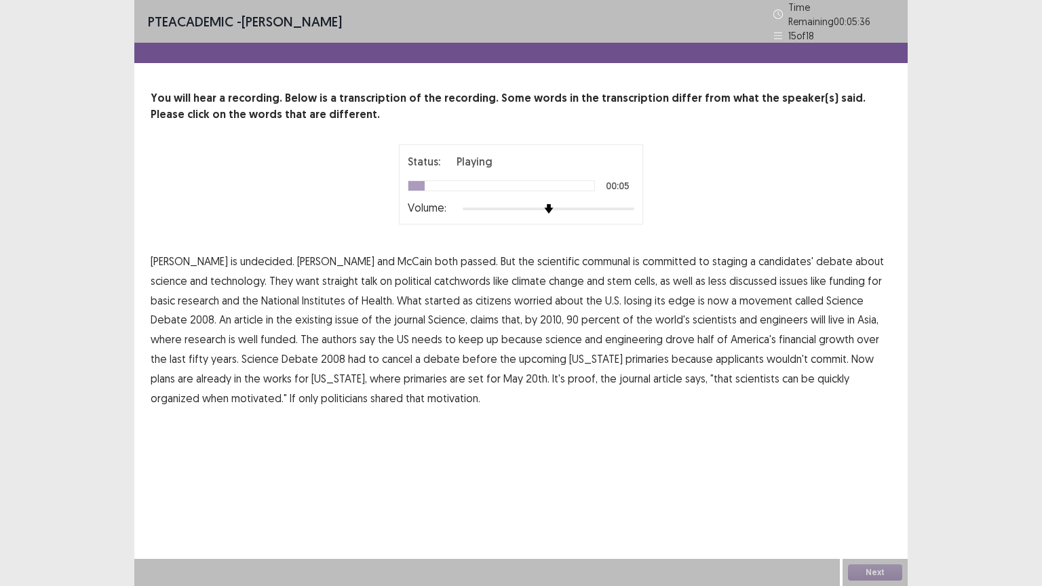
click at [582, 255] on span "communal" at bounding box center [606, 261] width 48 height 16
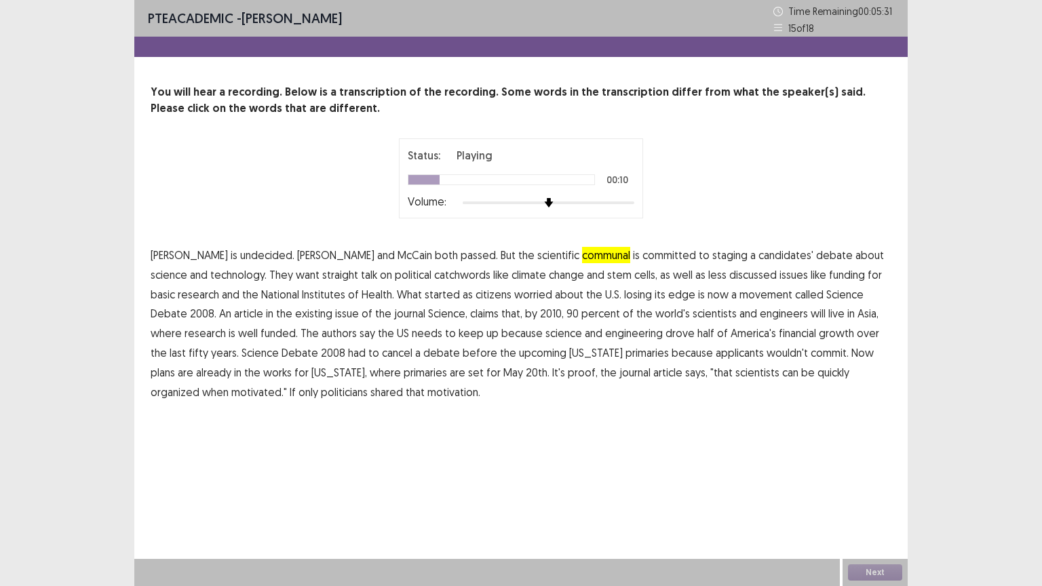
click at [434, 275] on span "catchwords" at bounding box center [462, 274] width 56 height 16
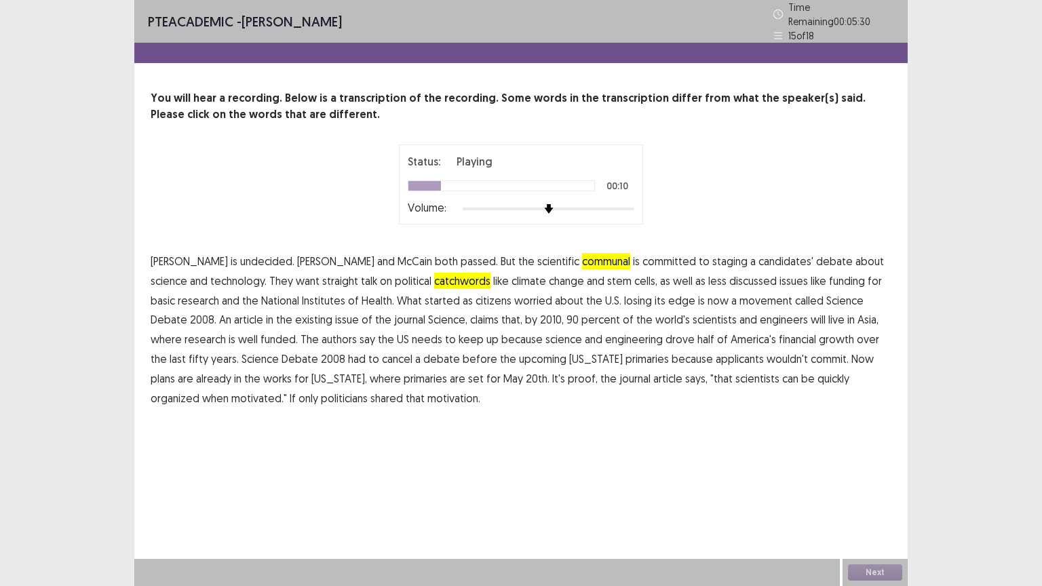
click at [434, 275] on span "catchwords" at bounding box center [462, 281] width 56 height 16
click at [434, 274] on span "catchwords" at bounding box center [462, 281] width 56 height 16
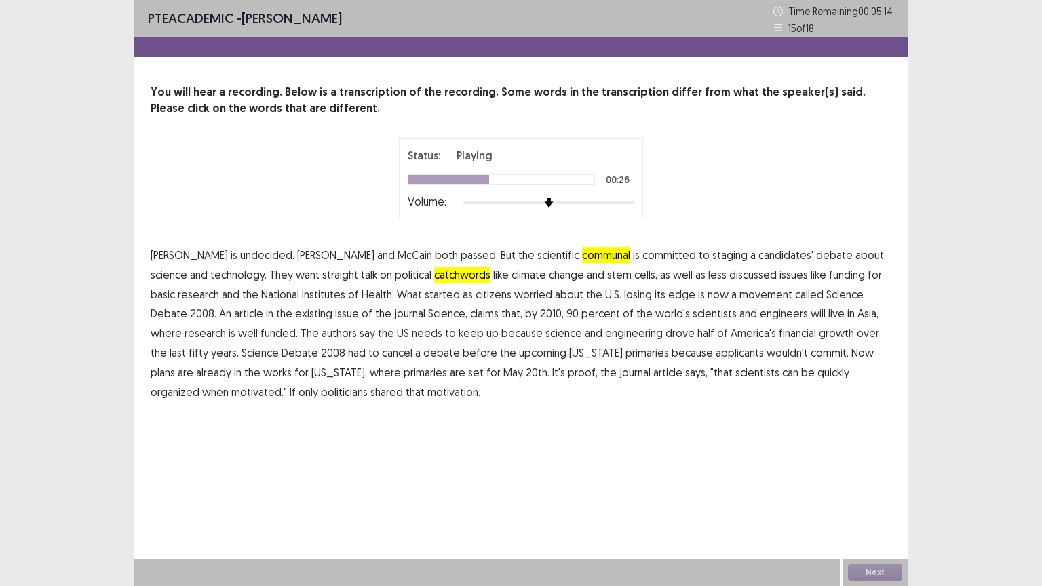
click at [295, 315] on span "existing" at bounding box center [313, 313] width 37 height 16
click at [778, 332] on span "financial" at bounding box center [796, 333] width 37 height 16
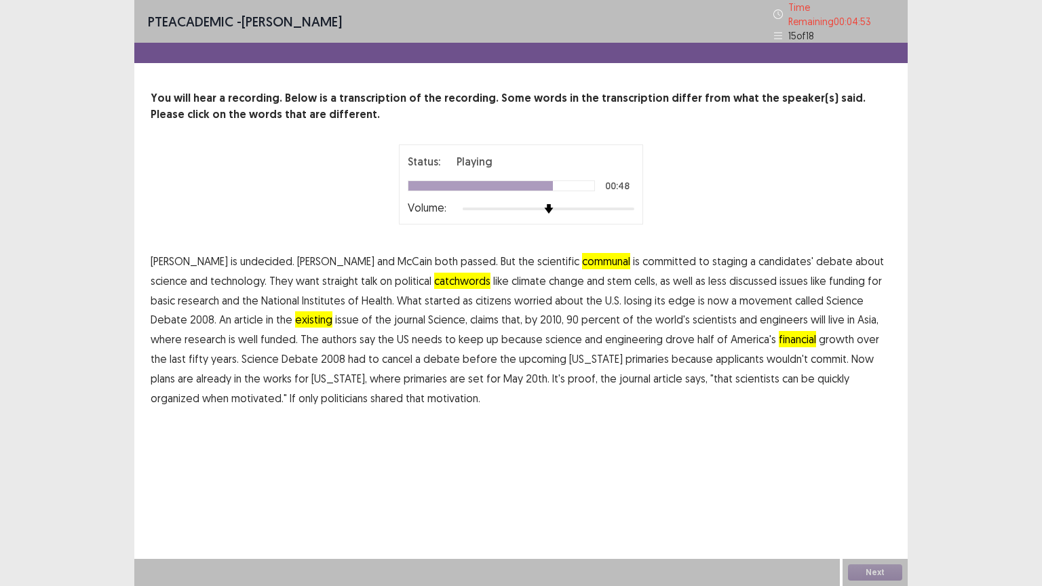
click at [715, 351] on span "applicants" at bounding box center [739, 359] width 48 height 16
click at [503, 372] on span "May" at bounding box center [513, 378] width 20 height 16
click at [878, 494] on button "Next" at bounding box center [875, 572] width 54 height 16
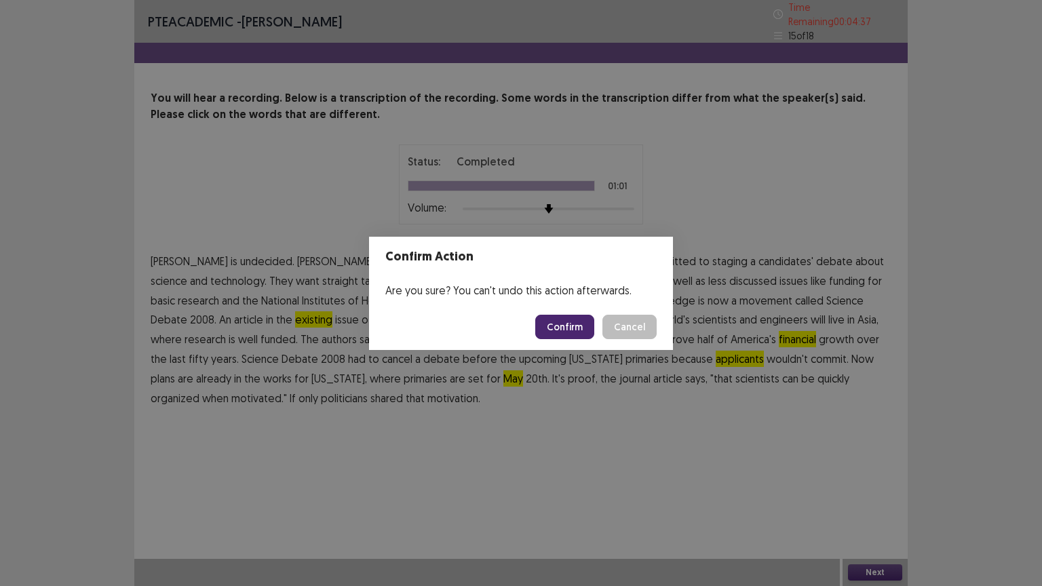
click at [558, 325] on button "Confirm" at bounding box center [564, 327] width 59 height 24
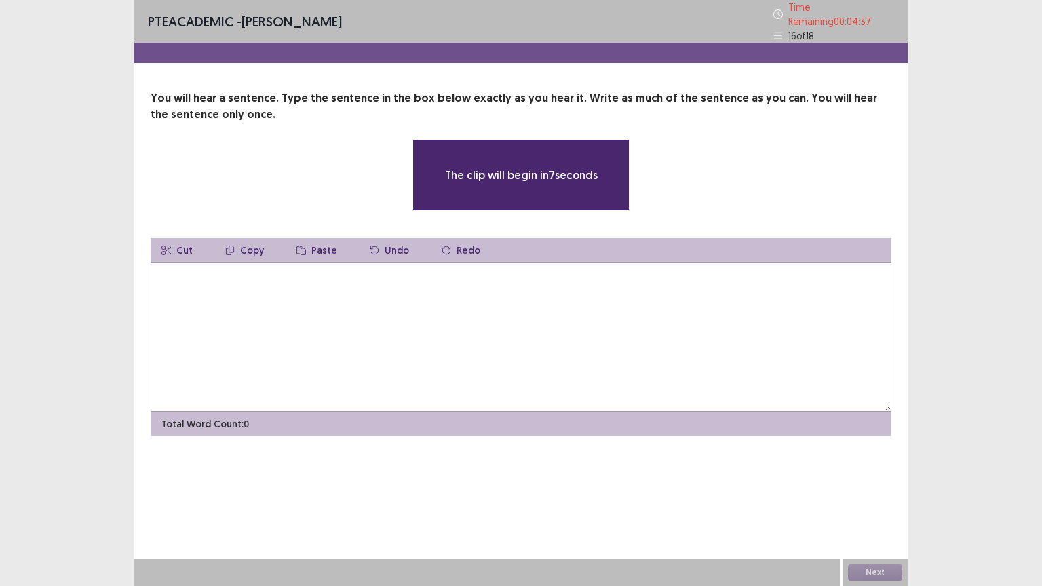
click at [558, 325] on textarea at bounding box center [521, 336] width 740 height 149
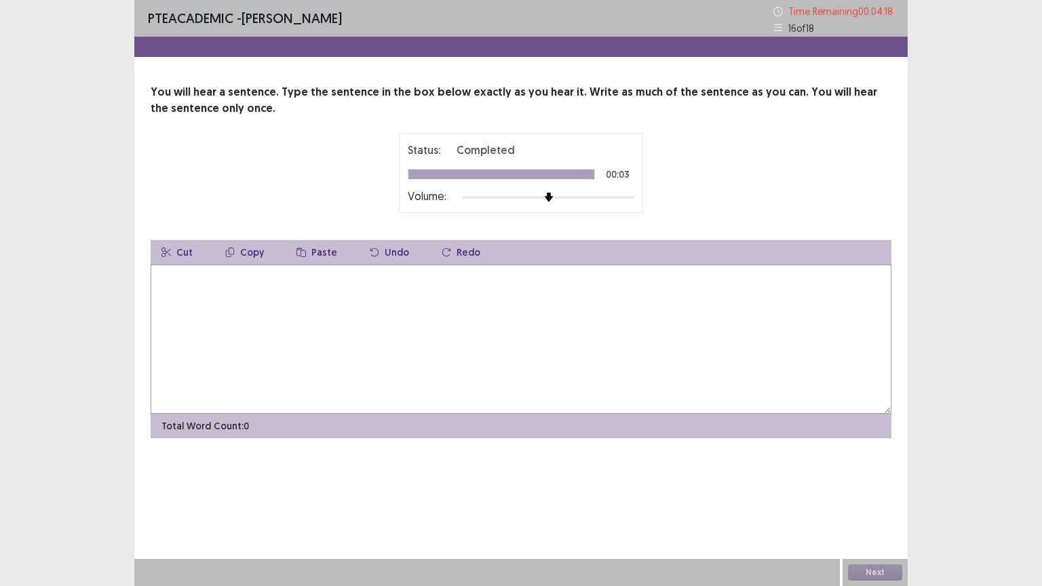
click at [558, 325] on textarea at bounding box center [521, 338] width 740 height 149
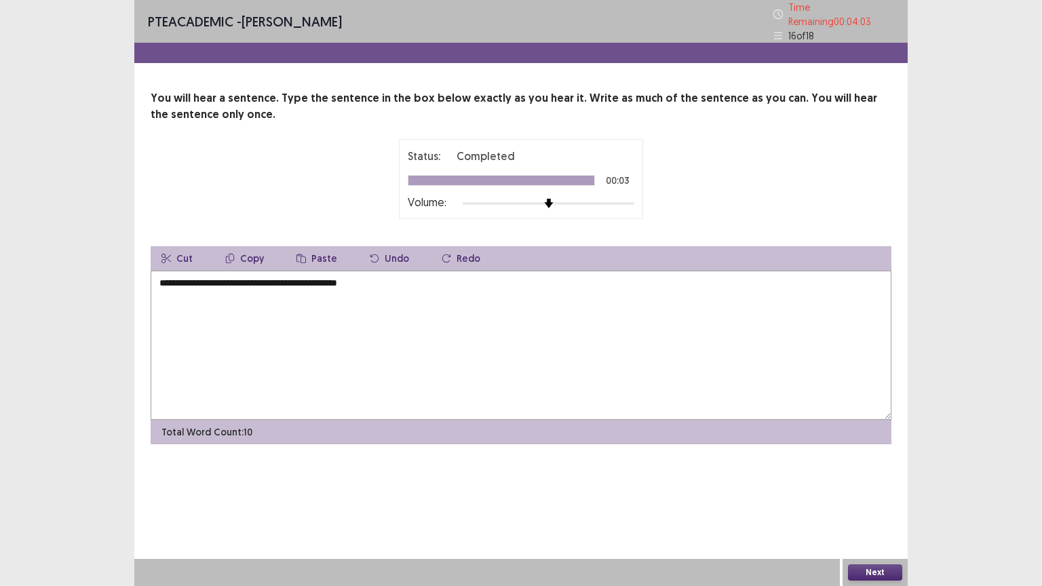
type textarea "**********"
click at [872, 494] on button "Next" at bounding box center [875, 572] width 54 height 16
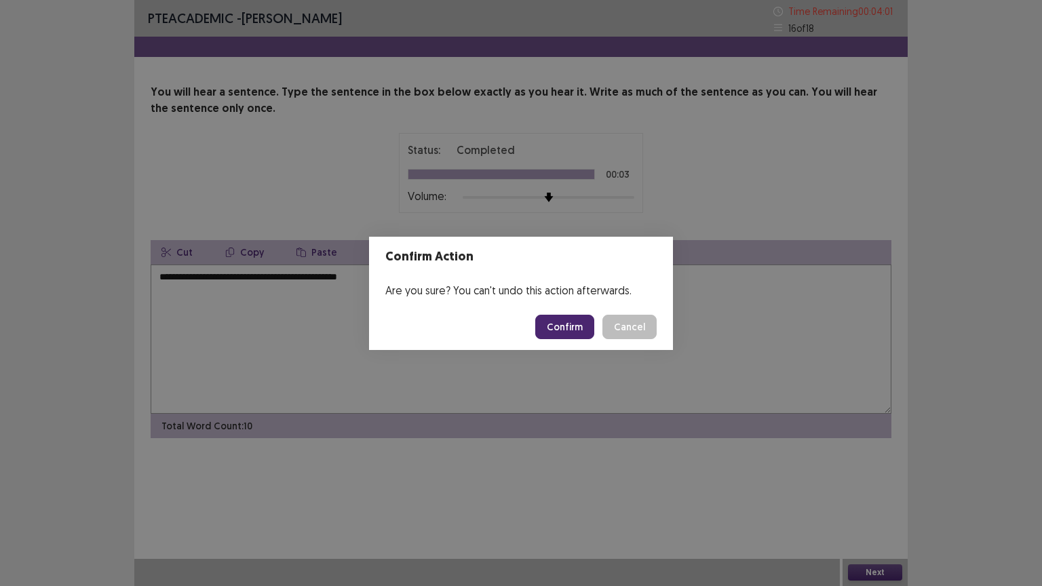
click at [564, 330] on button "Confirm" at bounding box center [564, 327] width 59 height 24
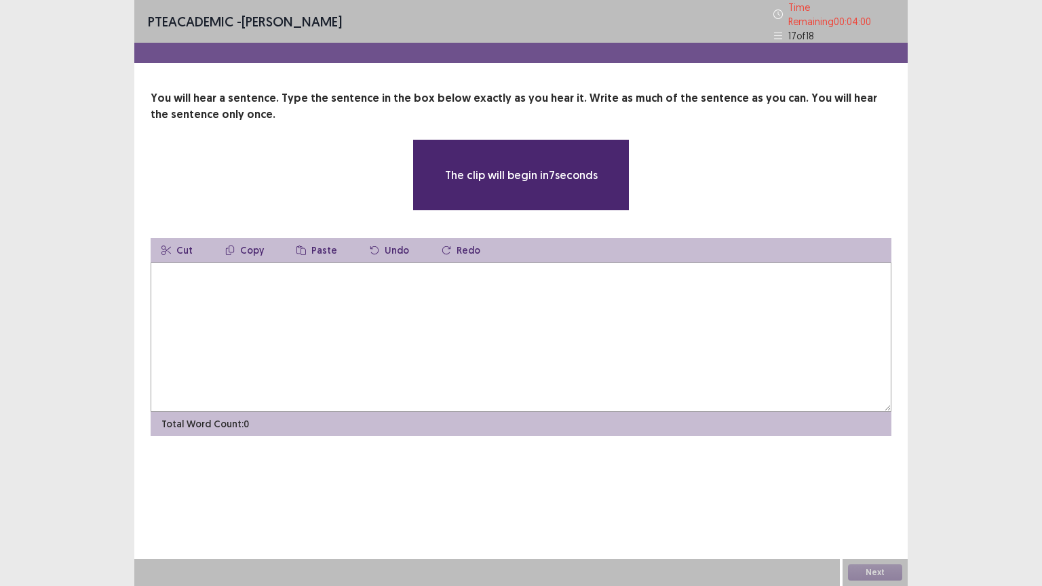
click at [564, 330] on textarea at bounding box center [521, 336] width 740 height 149
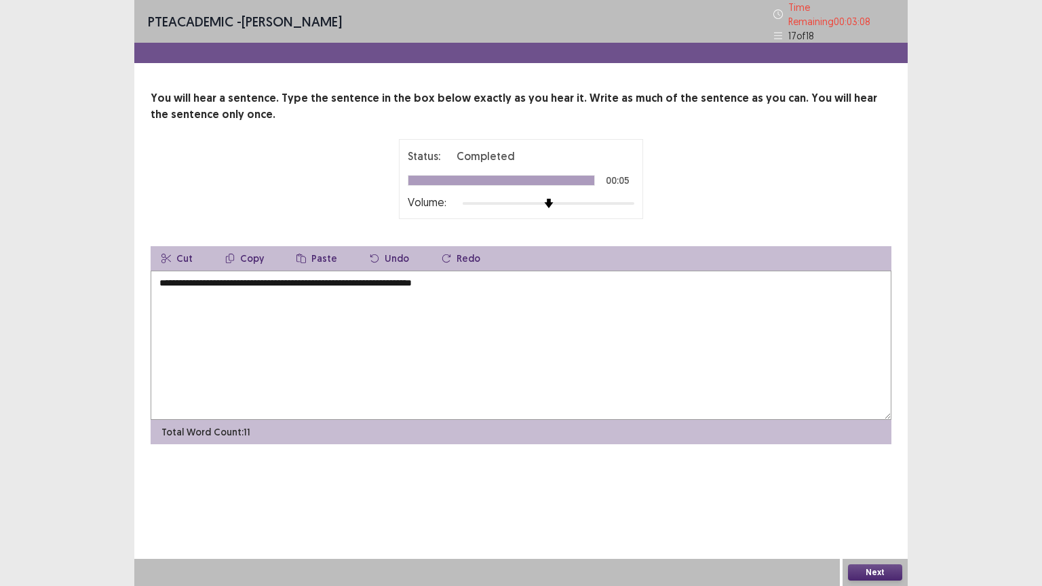
click at [361, 276] on textarea "**********" at bounding box center [521, 345] width 740 height 149
type textarea "**********"
click at [869, 494] on button "Next" at bounding box center [875, 572] width 54 height 16
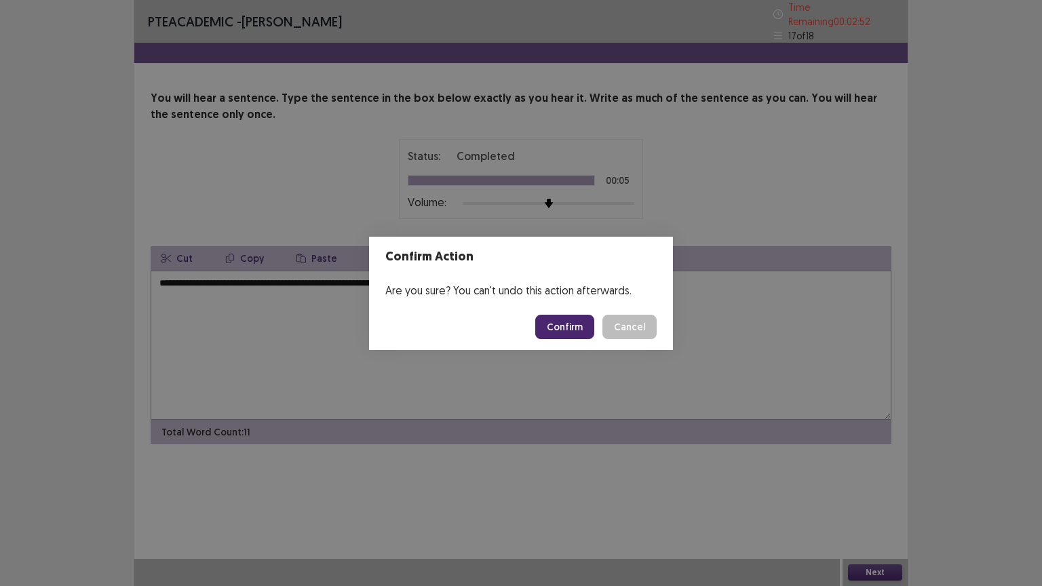
click at [576, 319] on button "Confirm" at bounding box center [564, 327] width 59 height 24
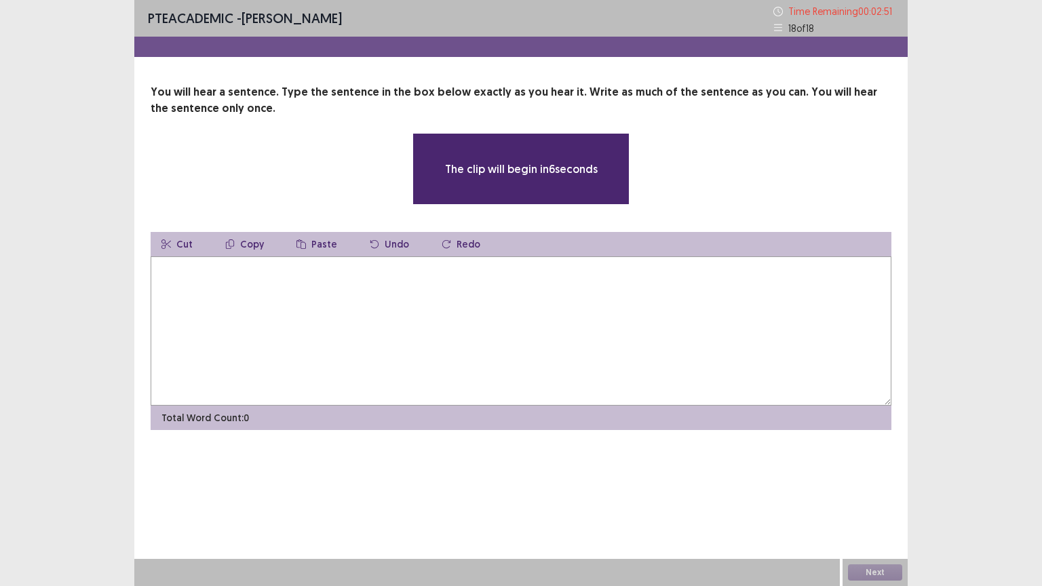
click at [509, 304] on textarea at bounding box center [521, 330] width 740 height 149
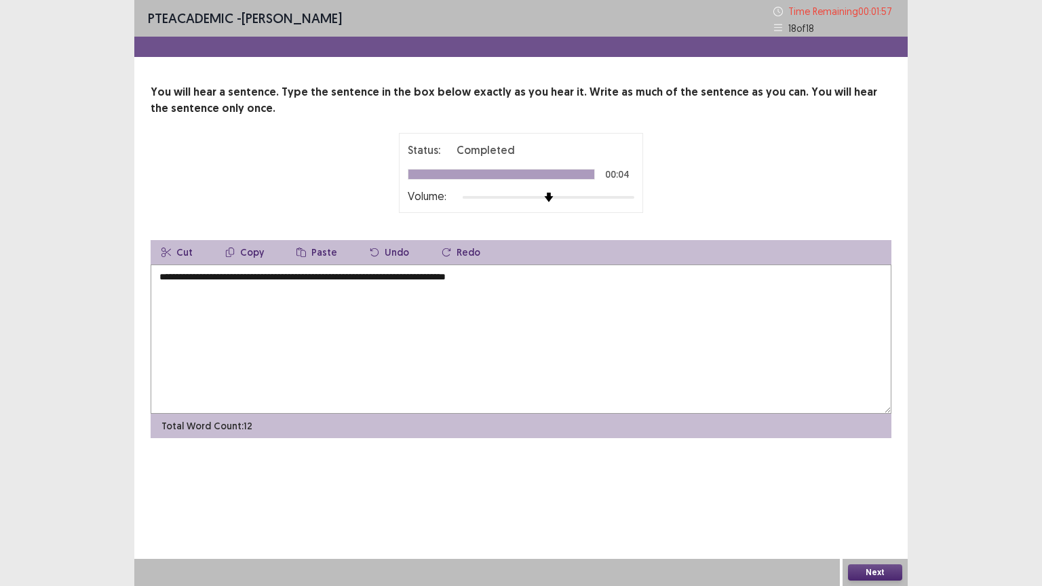
type textarea "**********"
click at [879, 494] on button "Next" at bounding box center [875, 572] width 54 height 16
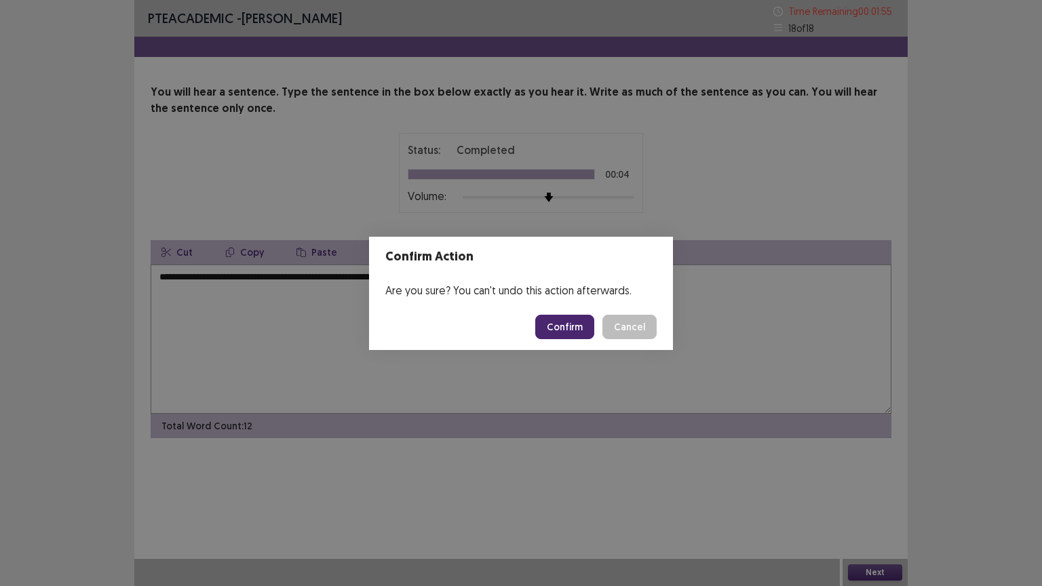
click at [574, 320] on button "Confirm" at bounding box center [564, 327] width 59 height 24
